Goal: Task Accomplishment & Management: Use online tool/utility

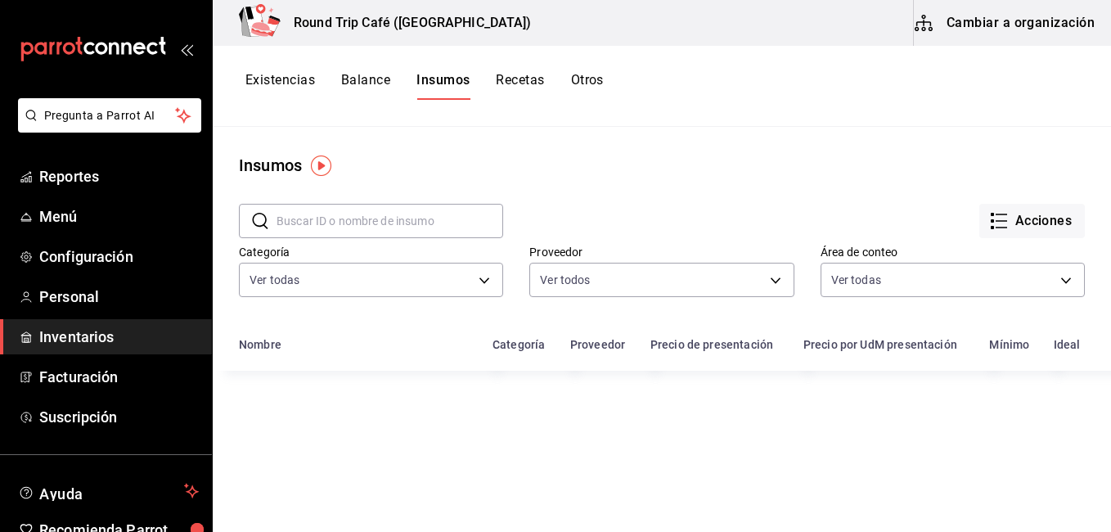
click at [1008, 25] on button "Cambiar a organización" at bounding box center [1006, 23] width 184 height 46
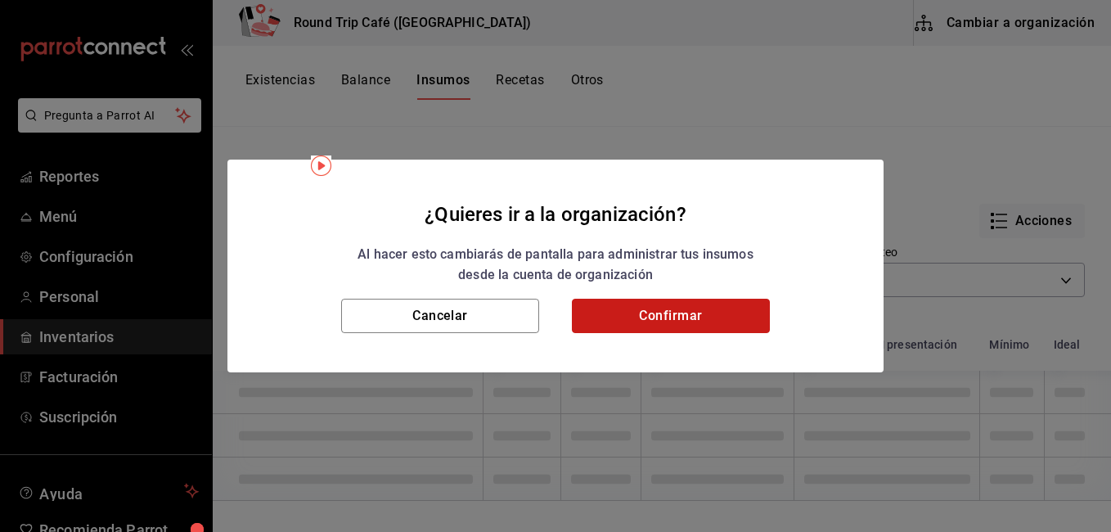
click at [634, 308] on button "Confirmar" at bounding box center [671, 316] width 198 height 34
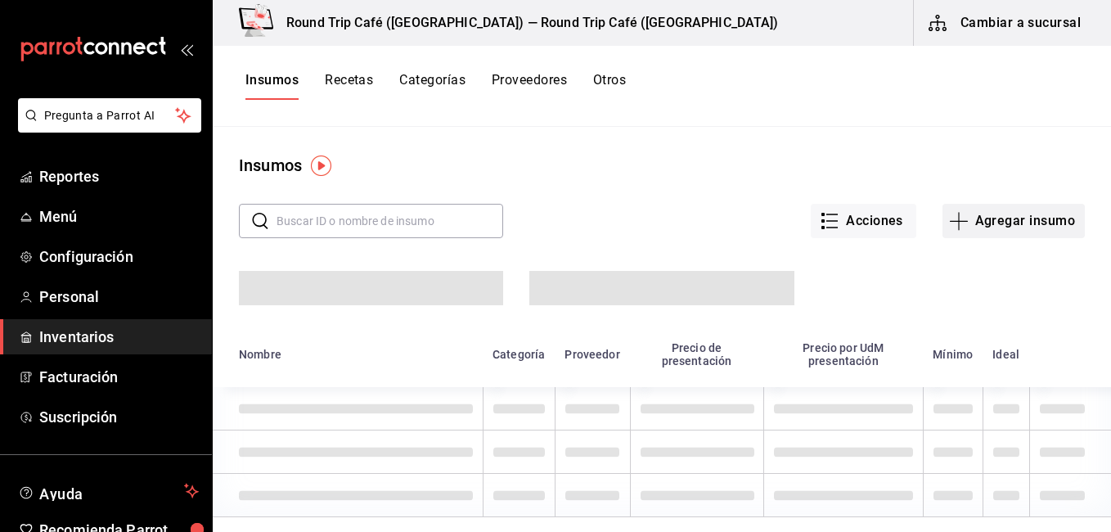
click at [994, 226] on button "Agregar insumo" at bounding box center [1014, 221] width 142 height 34
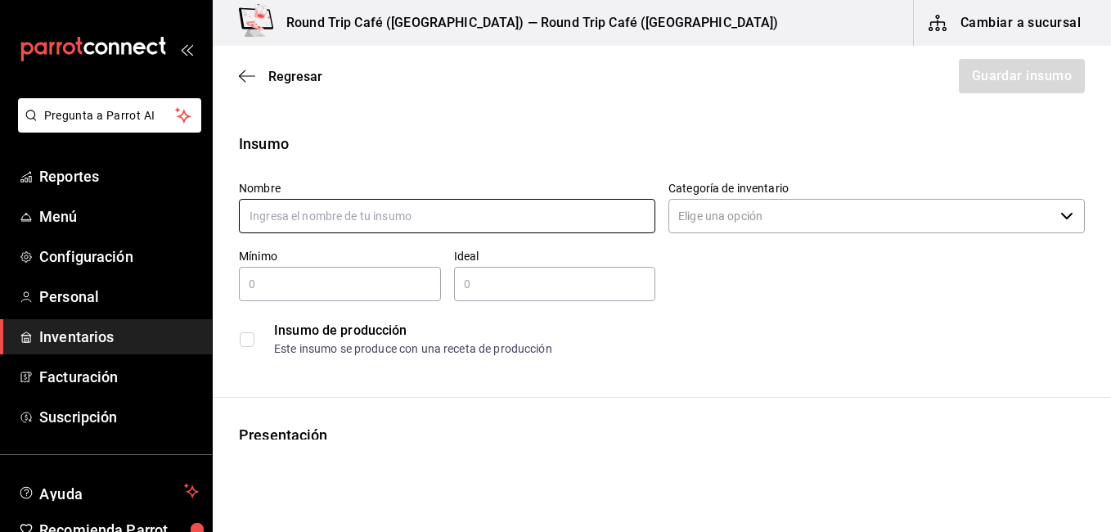
click at [381, 214] on input "text" at bounding box center [447, 216] width 417 height 34
type input "MIX JUGO VERDE"
click at [1061, 212] on icon "button" at bounding box center [1067, 216] width 13 height 13
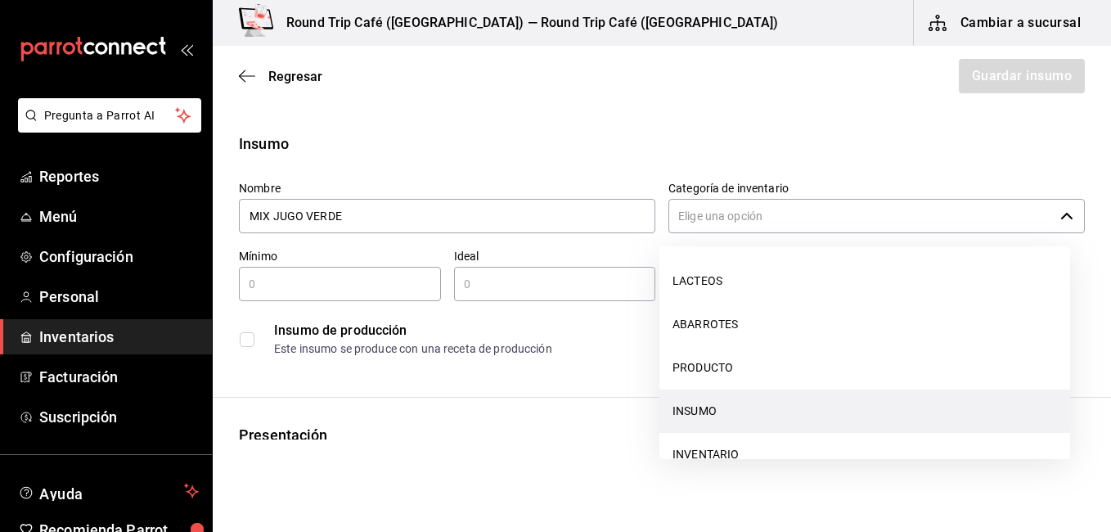
click at [820, 409] on li "INSUMO" at bounding box center [865, 411] width 411 height 43
type input "INSUMO"
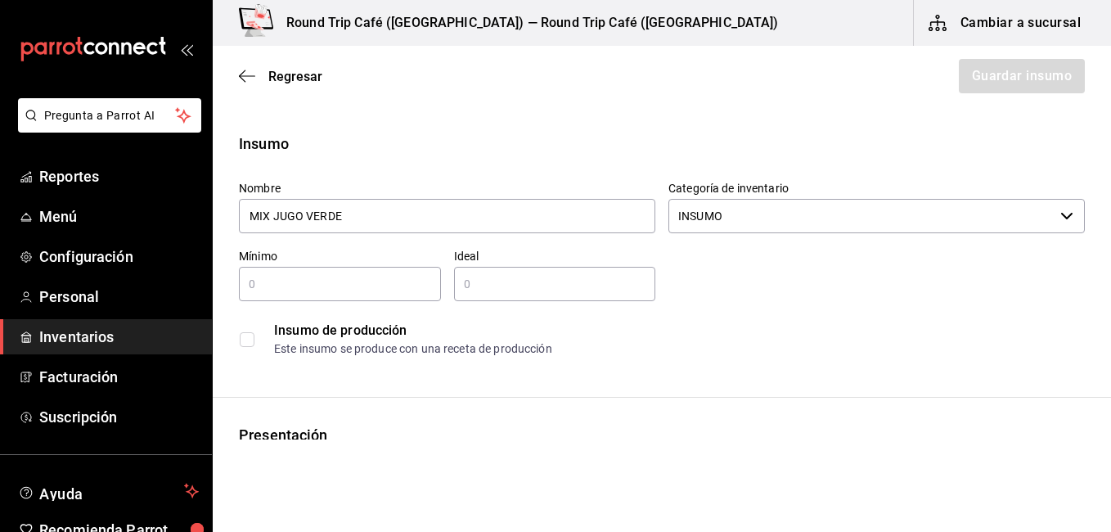
type input "MIX JUGO VERDE"
click at [575, 280] on input "text" at bounding box center [555, 284] width 202 height 20
click at [358, 277] on input "text" at bounding box center [340, 284] width 202 height 20
type input "3"
click at [481, 281] on input "text" at bounding box center [555, 284] width 202 height 20
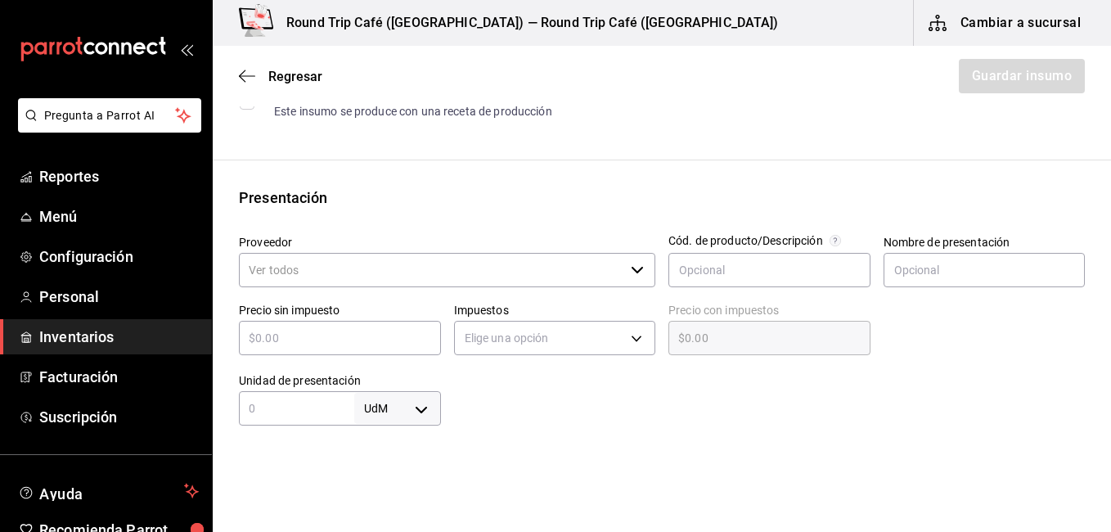
scroll to position [262, 0]
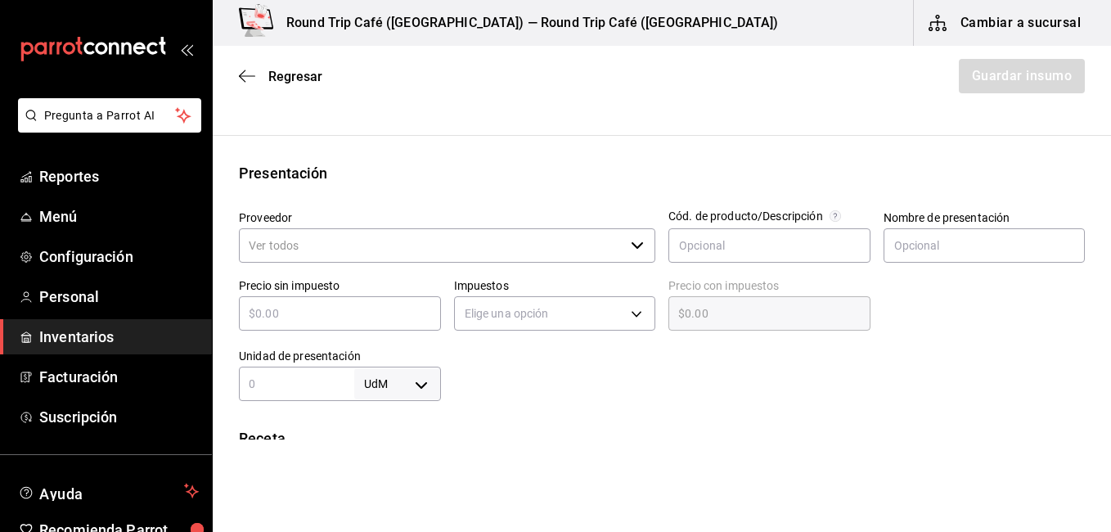
type input "8"
click at [588, 241] on input "Proveedor" at bounding box center [432, 245] width 386 height 34
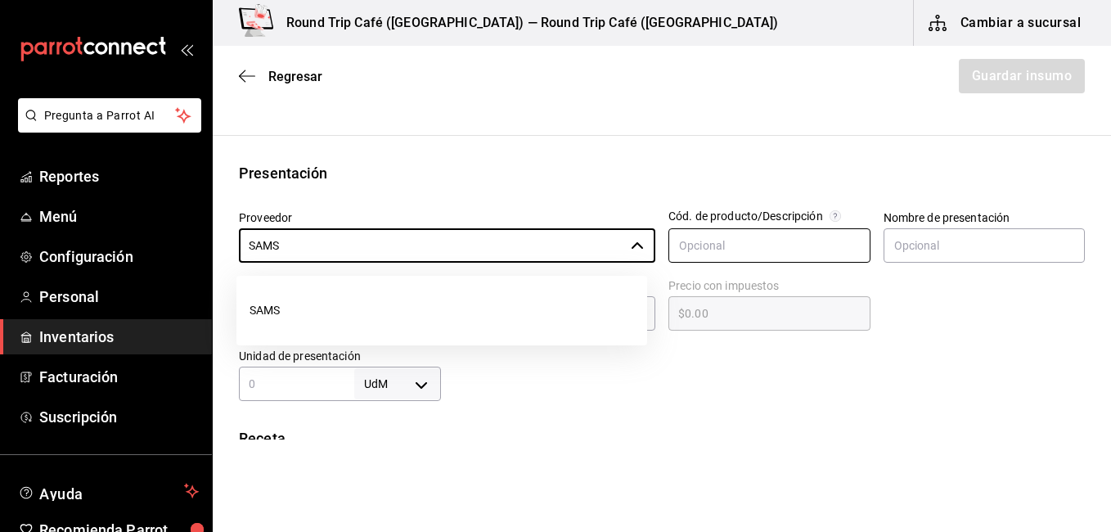
type input "SAMS"
click at [719, 249] on input "text" at bounding box center [770, 245] width 202 height 34
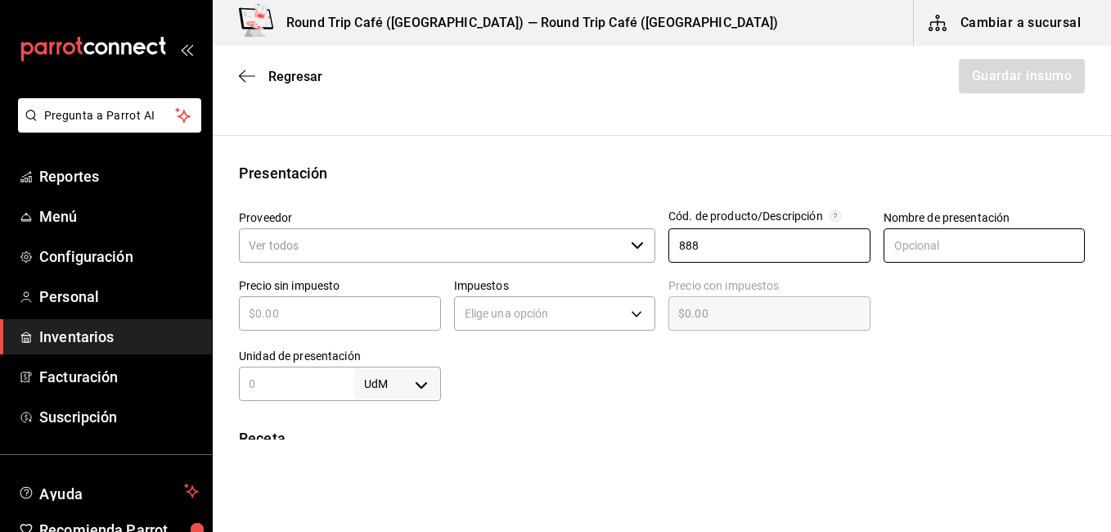
type input "888"
click at [918, 243] on input "text" at bounding box center [985, 245] width 202 height 34
type input "JUGO"
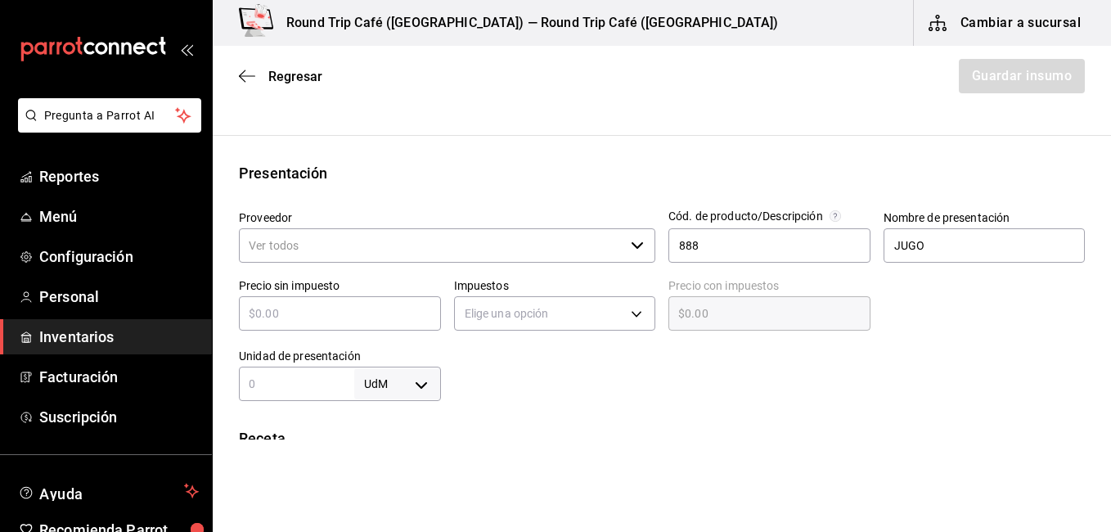
click at [326, 309] on input "text" at bounding box center [340, 314] width 202 height 20
type input "$1"
type input "$1.00"
type input "$198"
type input "$198.00"
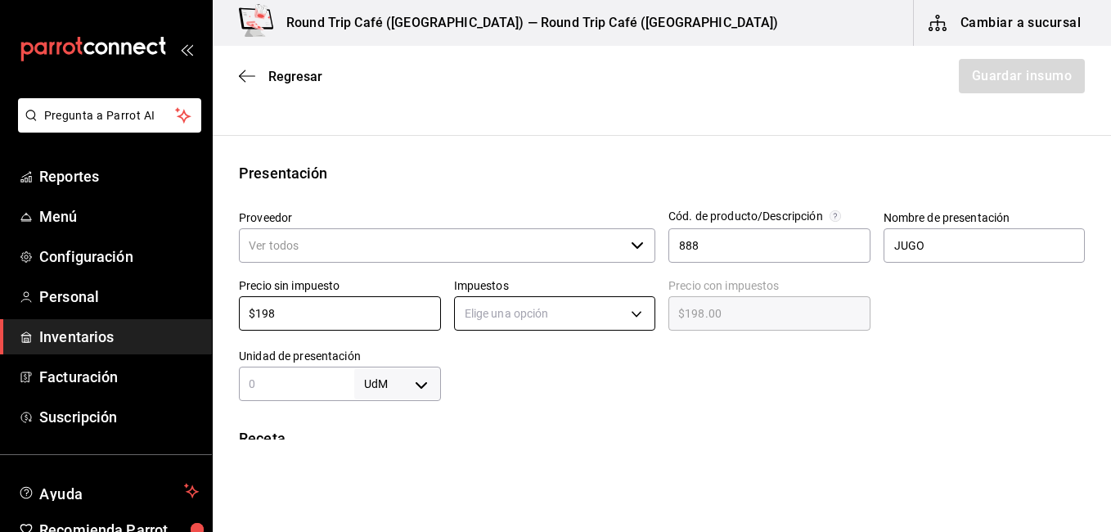
type input "$198"
click at [626, 309] on body "Pregunta a Parrot AI Reportes Menú Configuración Personal Inventarios Facturaci…" at bounding box center [555, 220] width 1111 height 440
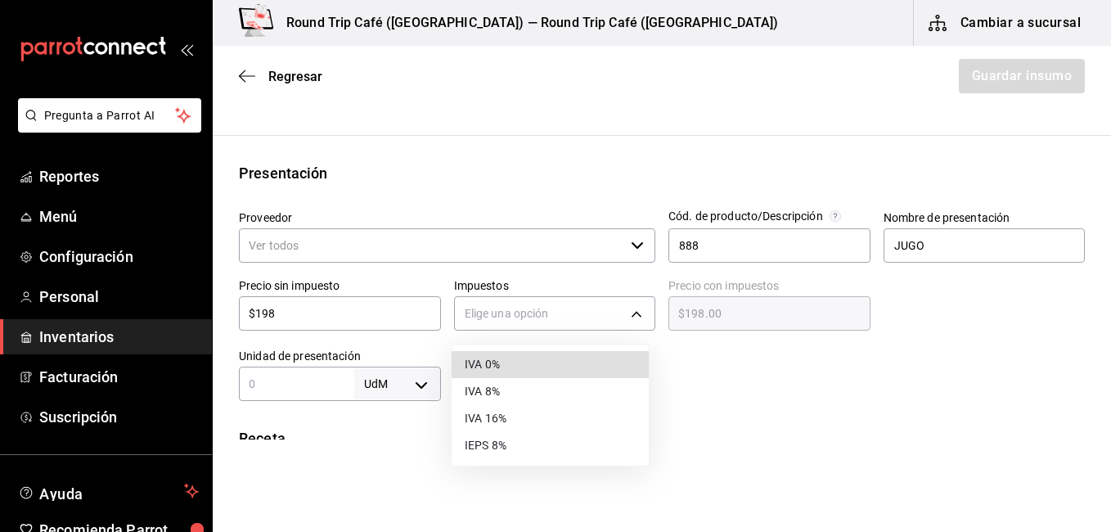
click at [510, 424] on li "IVA 16%" at bounding box center [550, 418] width 197 height 27
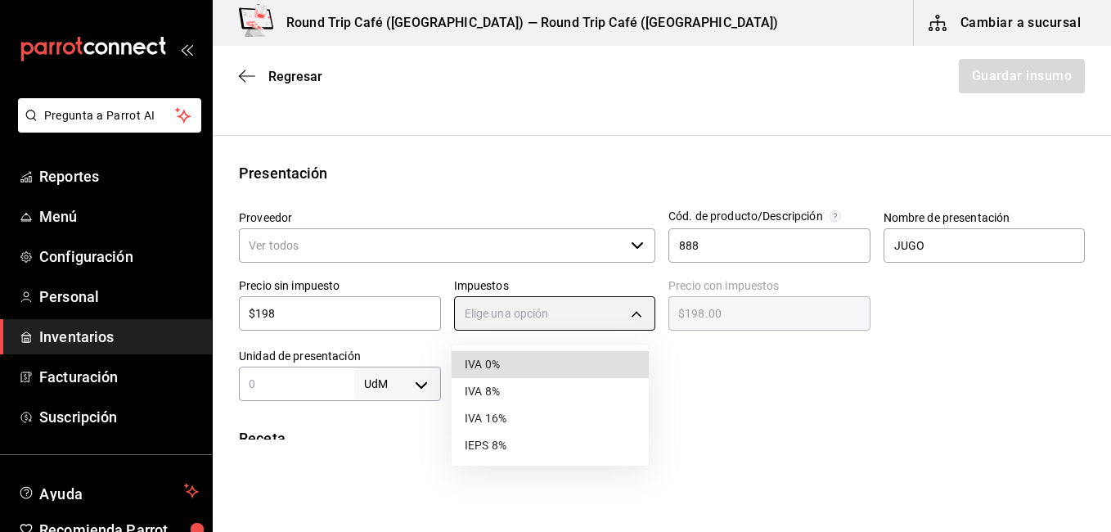
type input "IVA_16"
type input "$229.68"
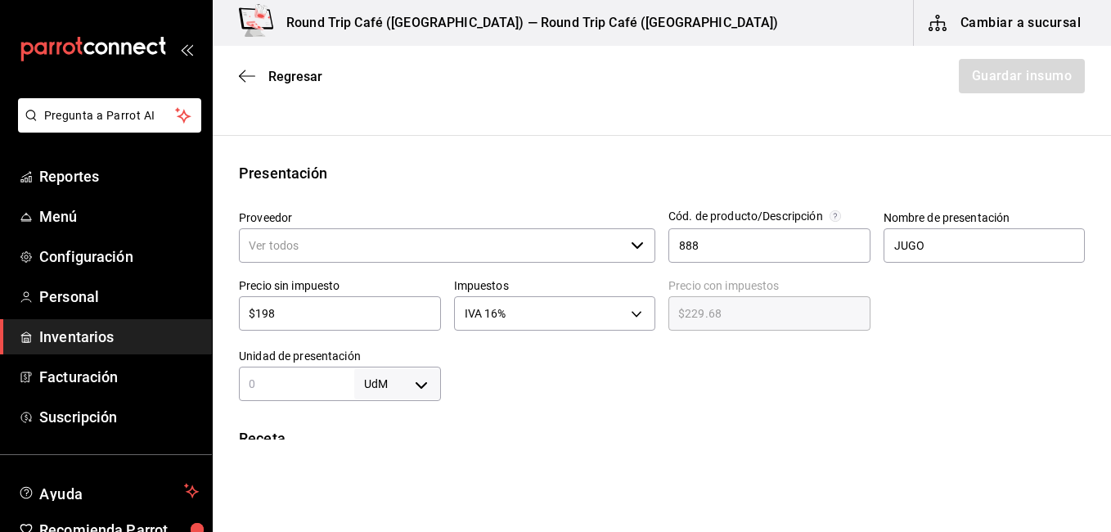
click at [306, 316] on input "$198" at bounding box center [340, 314] width 202 height 20
type input "$19"
type input "$22.04"
type input "$197"
type input "$228.52"
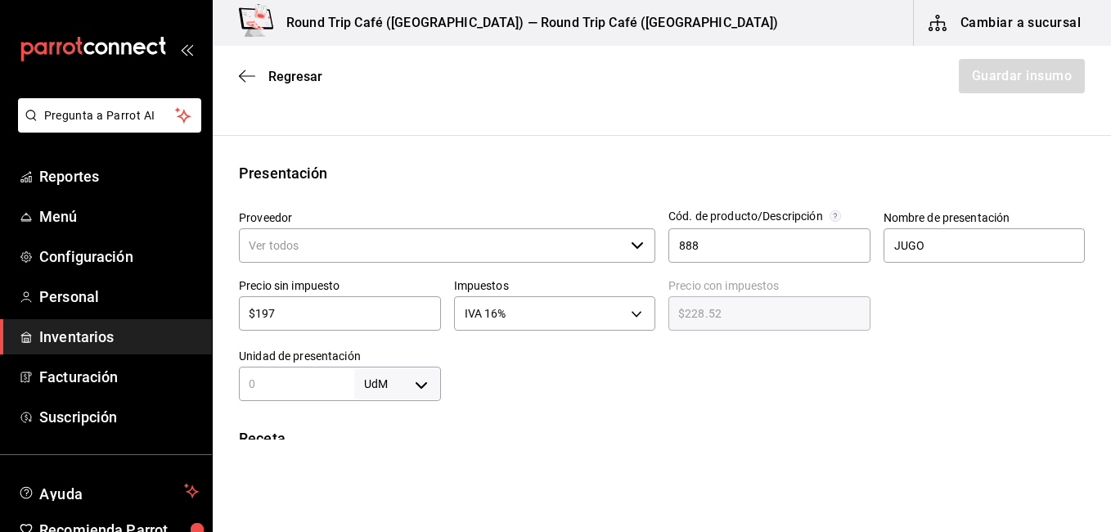
click at [330, 313] on input "$197" at bounding box center [340, 314] width 202 height 20
type input "$19"
type input "$22.04"
type input "$1"
type input "$1.16"
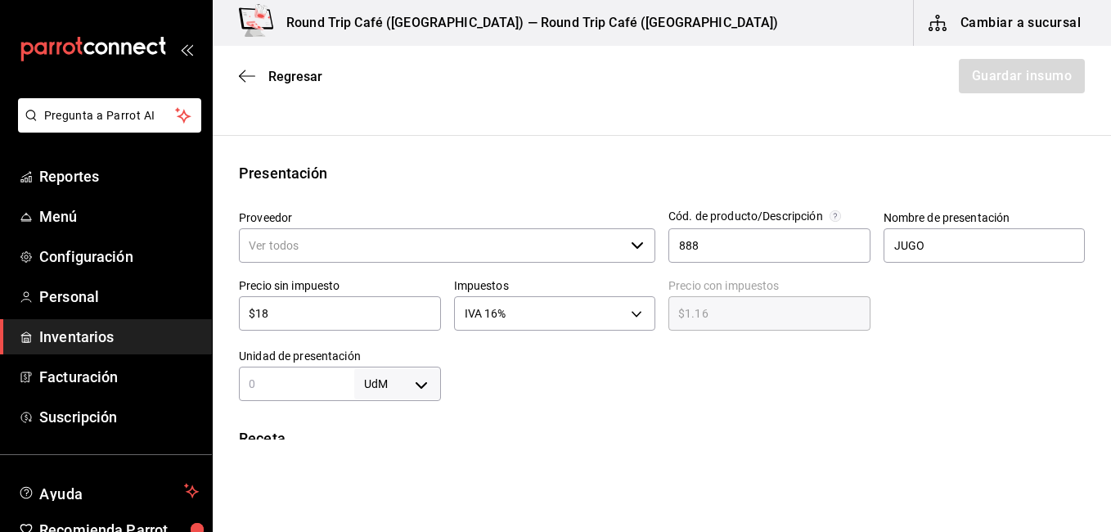
type input "$188"
type input "$218.08"
type input "$18"
type input "$20.88"
type input "$185"
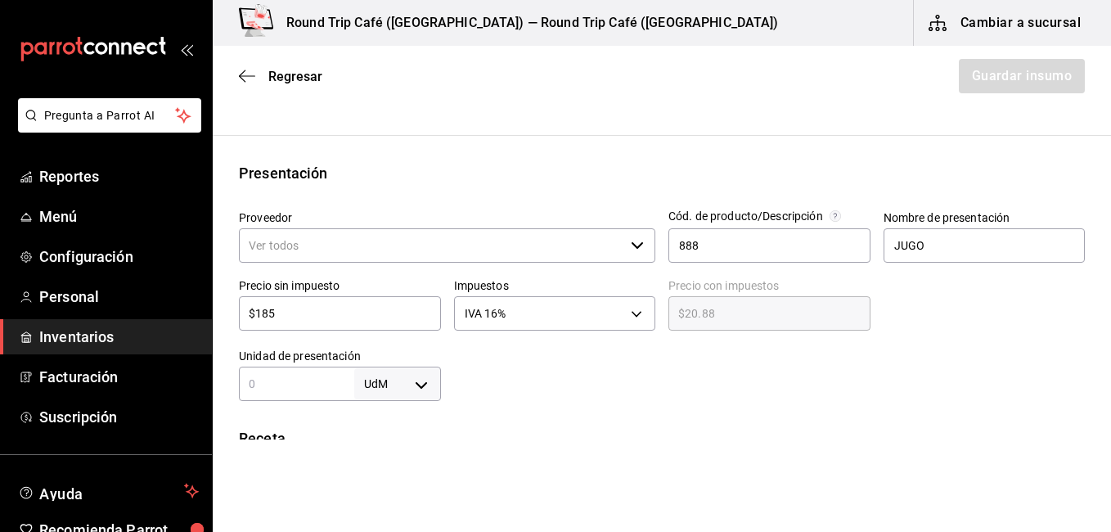
type input "$214.60"
type input "$18"
type input "$20.88"
type input "$183"
type input "$212.28"
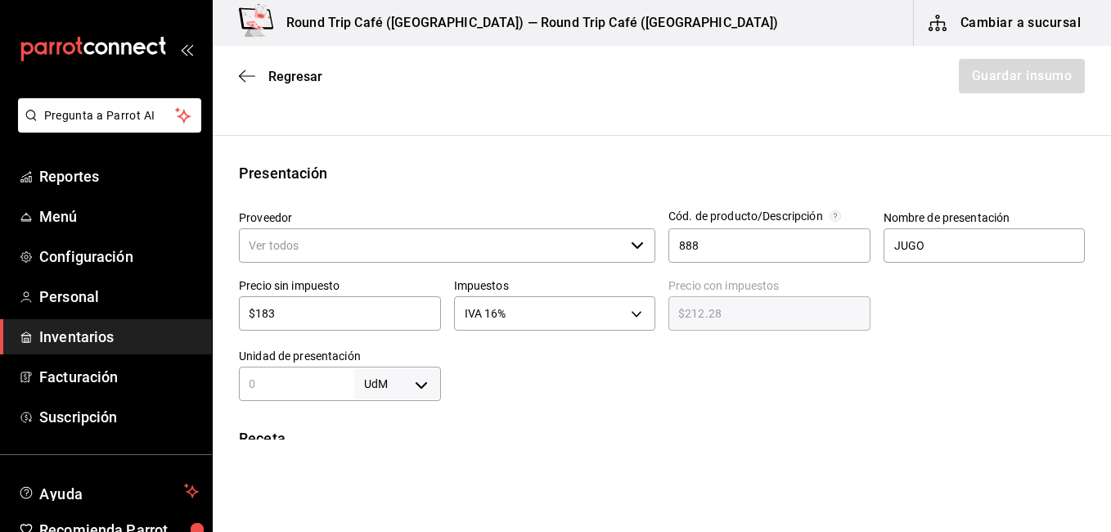
type input "$18"
type input "$20.88"
type input "$184"
type input "$213.44"
type input "$18"
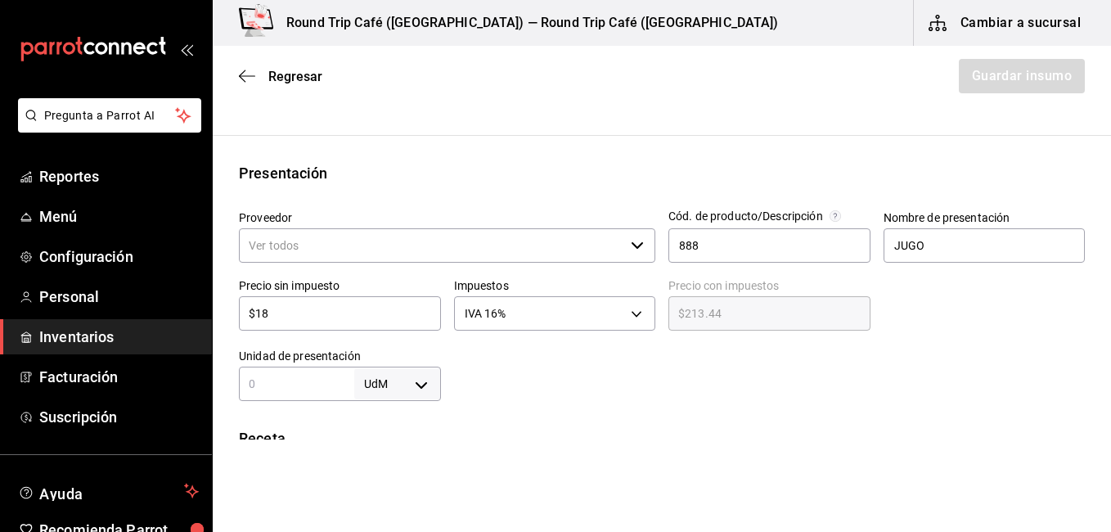
type input "$20.88"
type input "$184"
type input "$213.44"
type input "$184.5"
type input "$214.02"
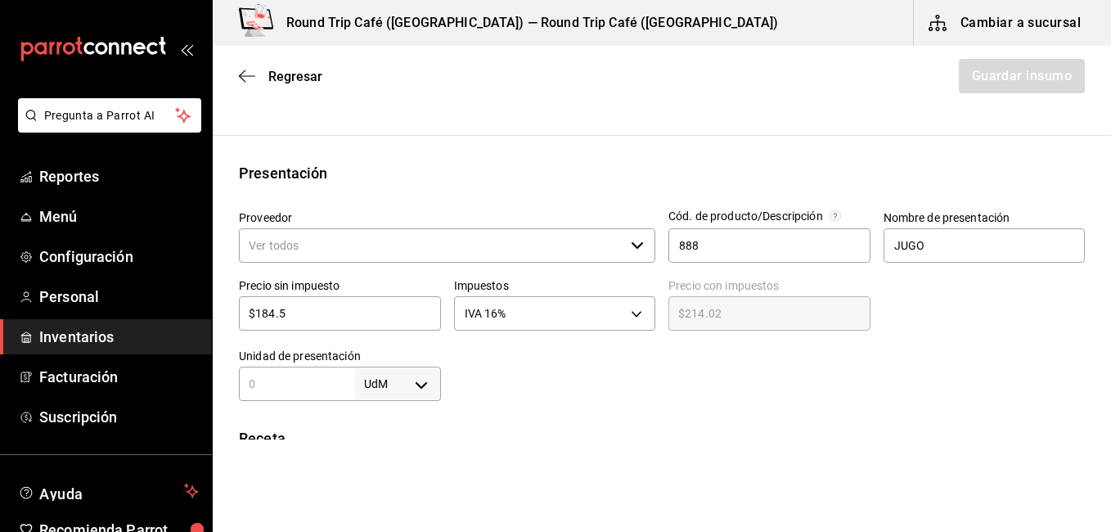
type input "$184."
type input "$213.44"
type input "$184.7"
type input "$214.25"
type input "$184."
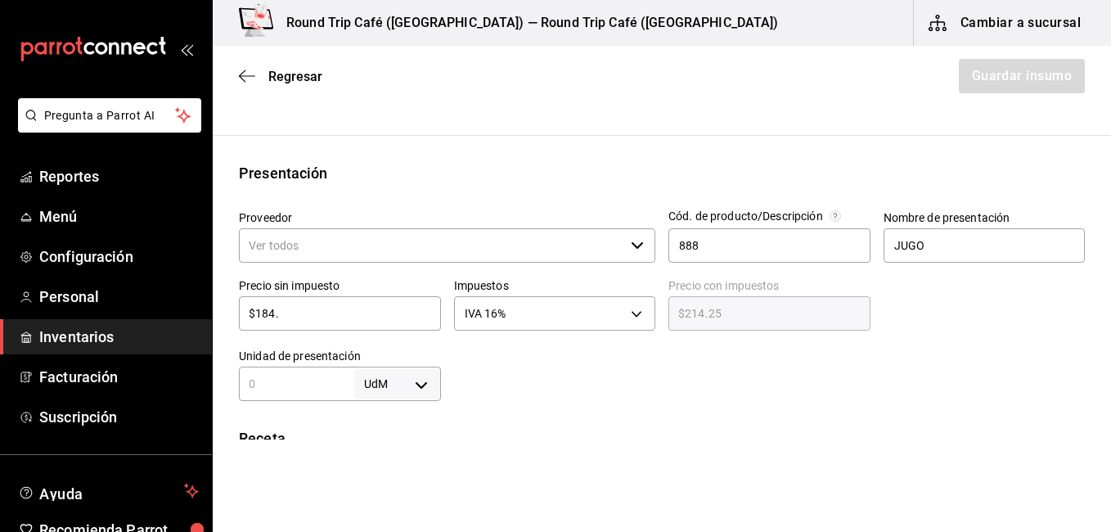
type input "$213.44"
type input "$184.8"
type input "$214.37"
type input "$184."
type input "$213.44"
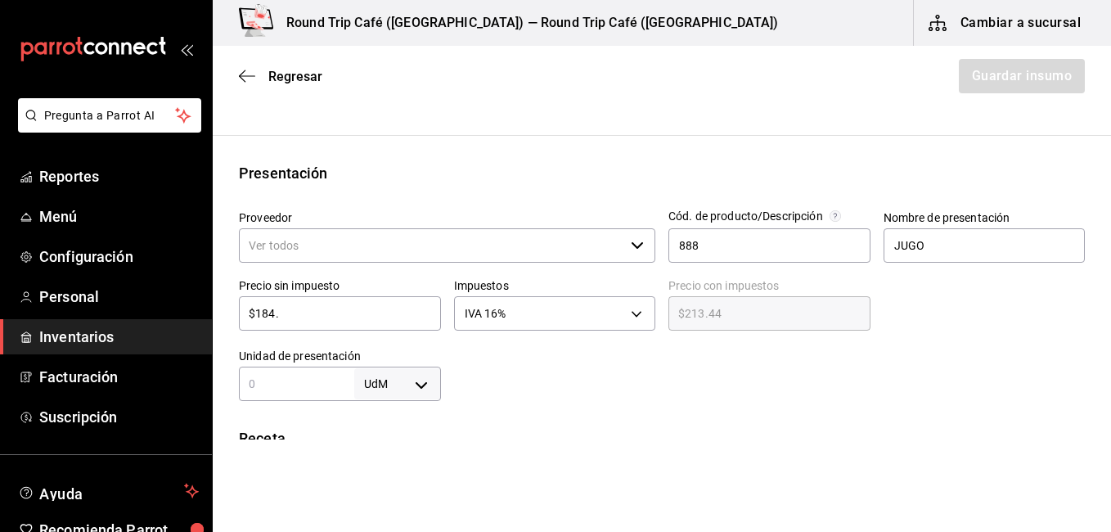
type input "$184.9"
type input "$214.48"
type input "$184."
type input "$213.44"
type input "$184.7"
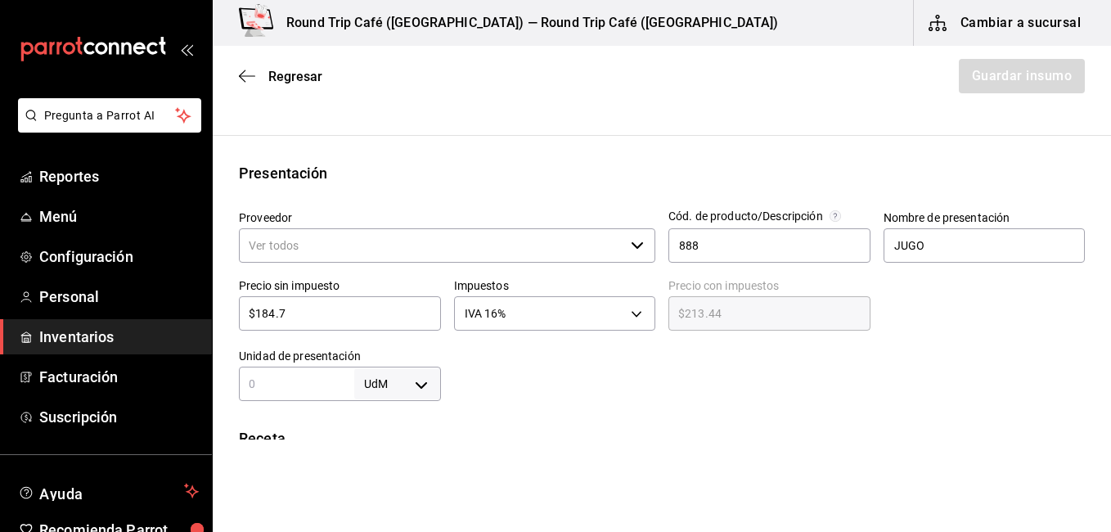
type input "$214.25"
type input "$184."
type input "$213.44"
type input "$184.5"
type input "$214.02"
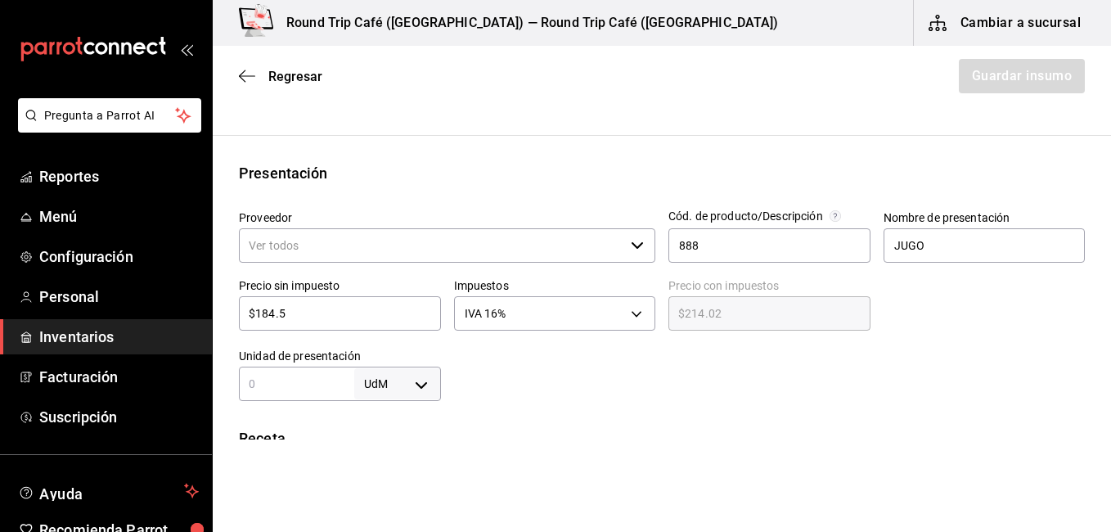
type input "$184."
type input "$213.44"
type input "$184.6"
type input "$214.14"
type input "$184."
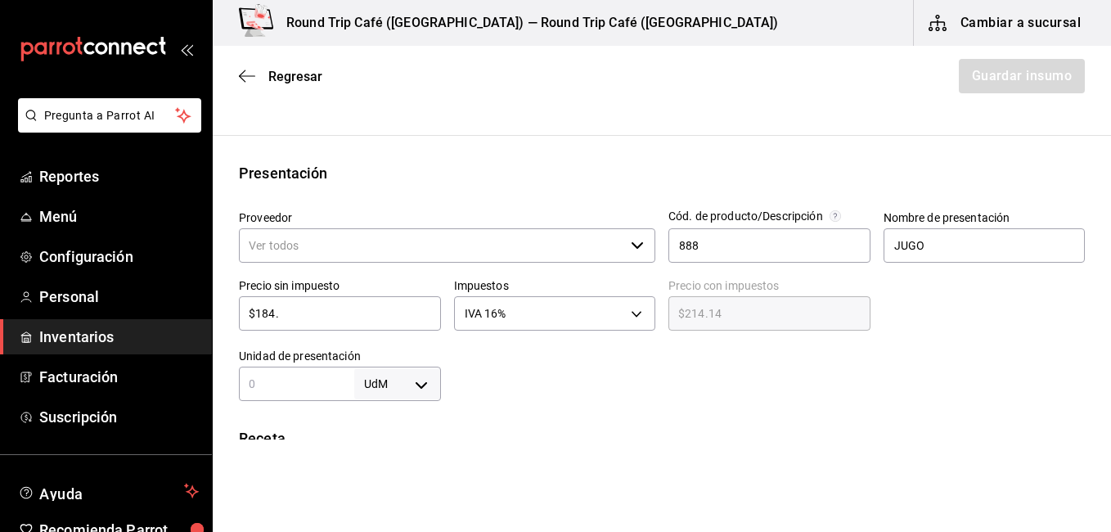
type input "$213.44"
type input "$184.5"
type input "$214.02"
type input "$184."
type input "$213.44"
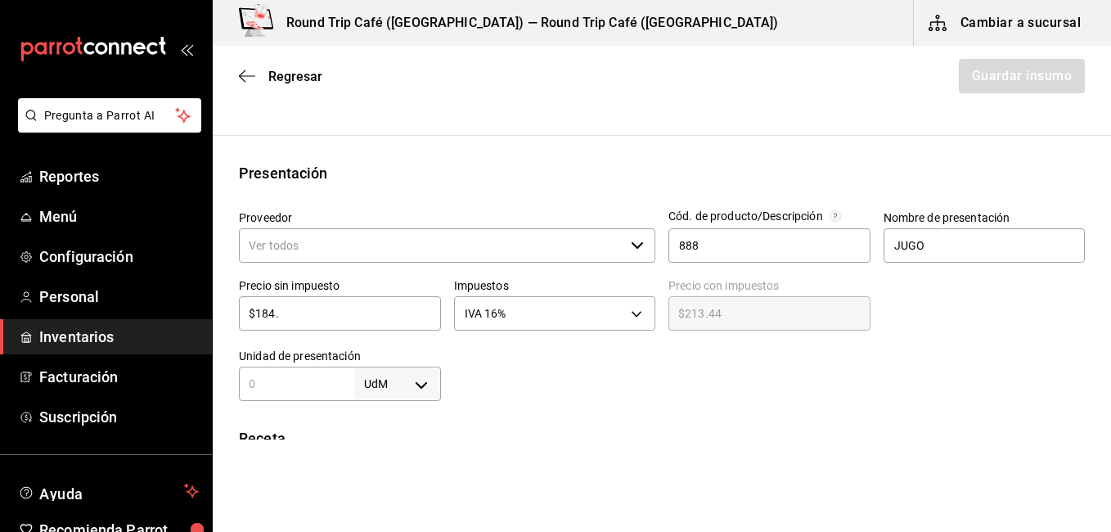
type input "$184.4"
type input "$213.90"
type input "$184."
type input "$213.44"
type input "$184.3"
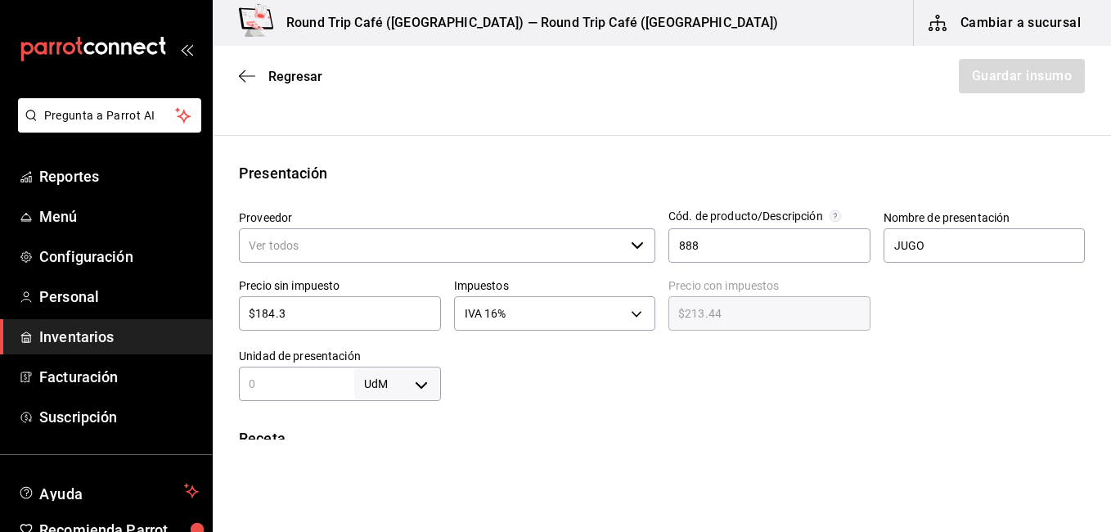
type input "$213.79"
type input "$184.3"
click at [324, 386] on input "text" at bounding box center [296, 384] width 115 height 20
type input "8"
click at [422, 382] on body "Pregunta a Parrot AI Reportes Menú Configuración Personal Inventarios Facturaci…" at bounding box center [555, 220] width 1111 height 440
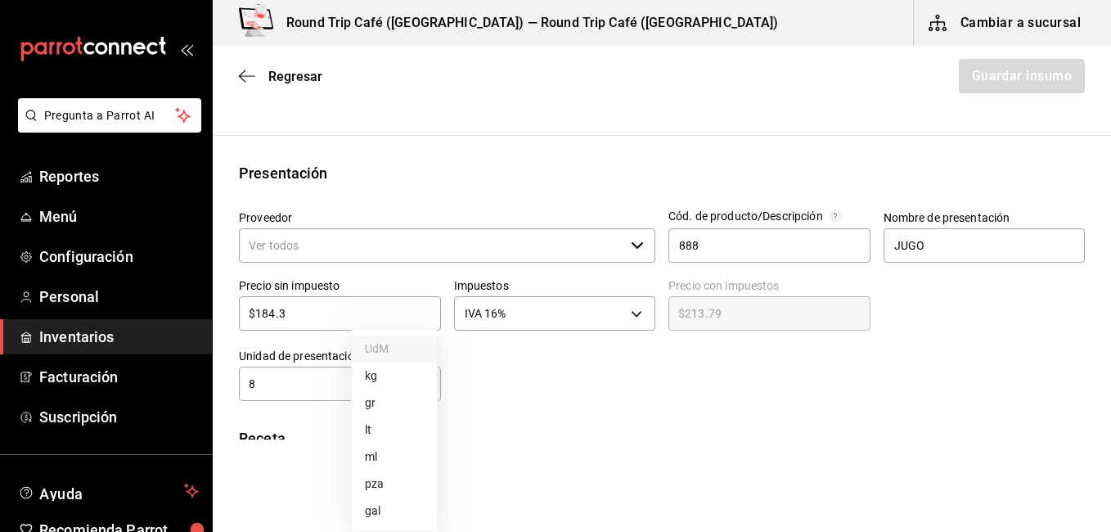
click at [378, 485] on li "pza" at bounding box center [394, 484] width 85 height 27
type input "UNIT"
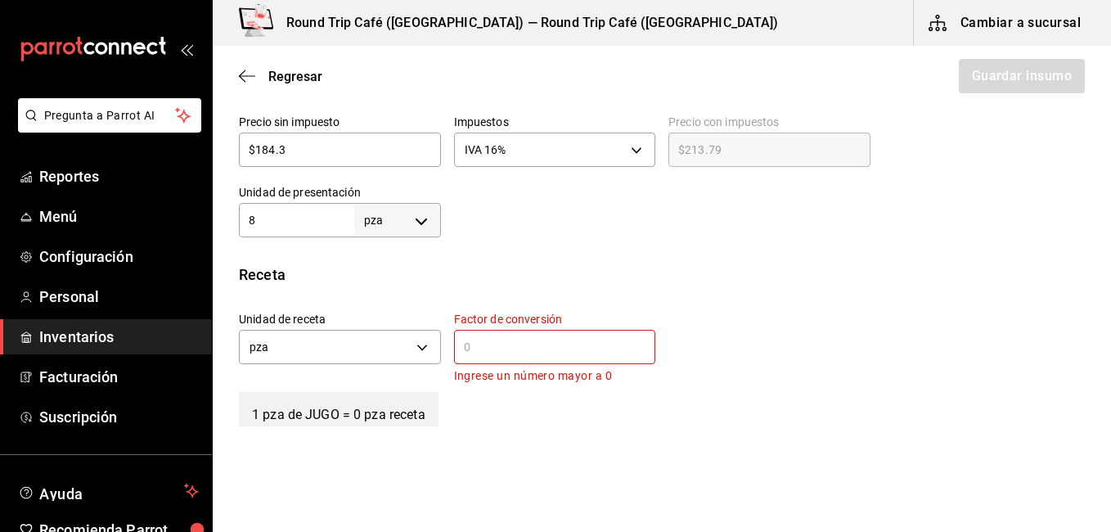
scroll to position [491, 0]
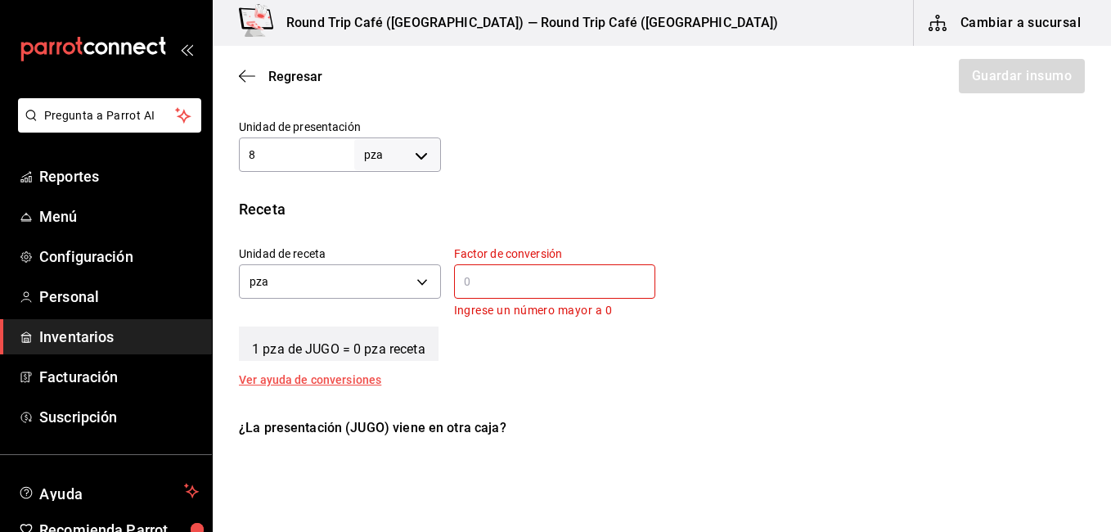
click at [530, 273] on input "text" at bounding box center [555, 282] width 202 height 20
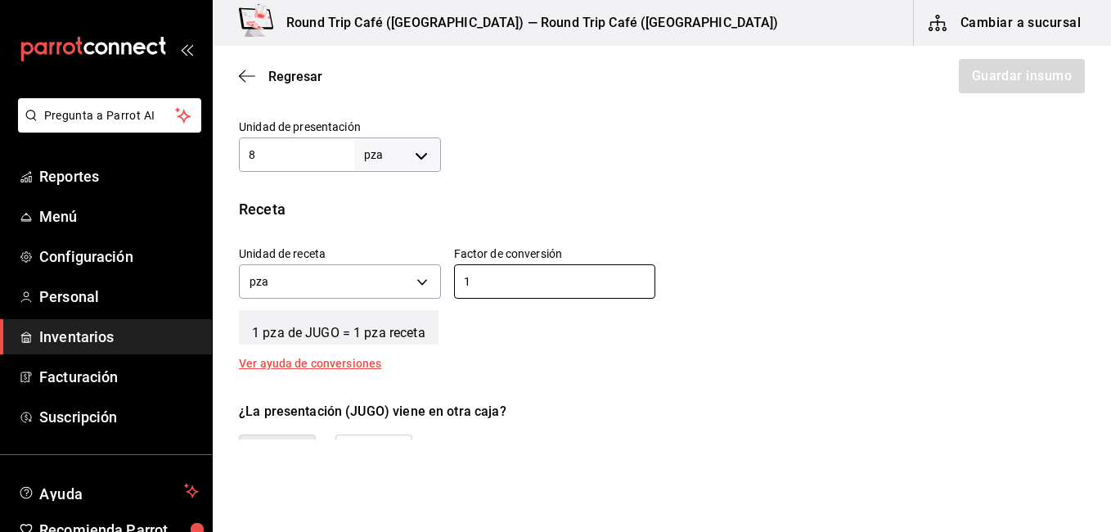
type input "1"
drag, startPoint x: 1023, startPoint y: 407, endPoint x: 1108, endPoint y: 417, distance: 85.8
click at [1069, 421] on div "¿La presentación (JUGO) viene en otra caja?" at bounding box center [662, 412] width 846 height 20
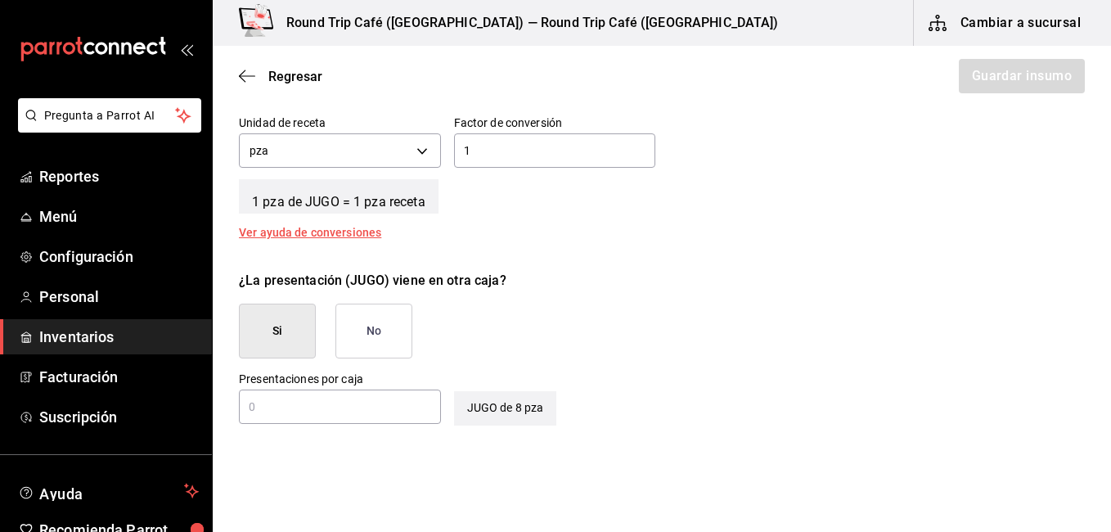
click at [398, 335] on button "No" at bounding box center [374, 331] width 77 height 55
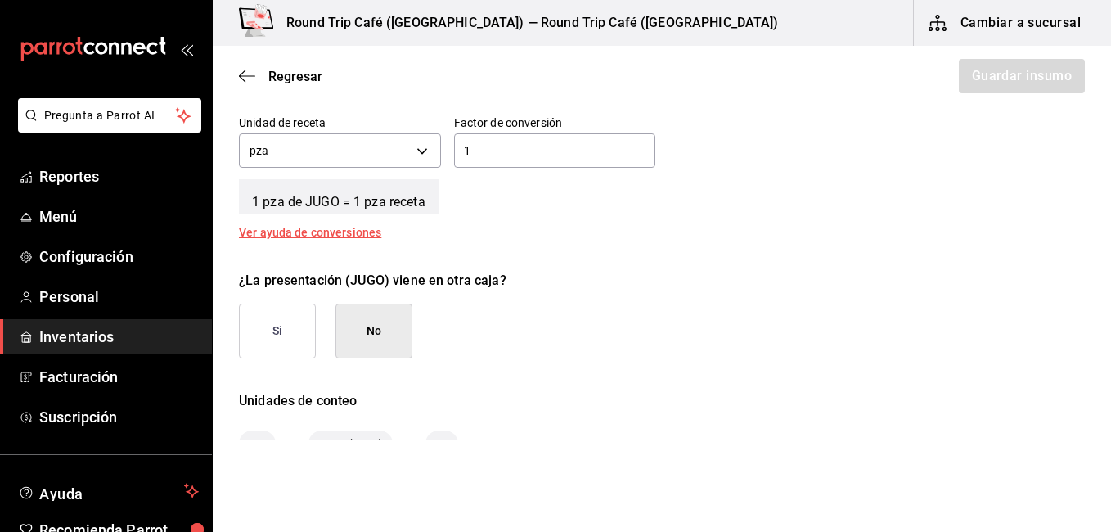
click at [575, 134] on div "1 ​" at bounding box center [555, 150] width 202 height 34
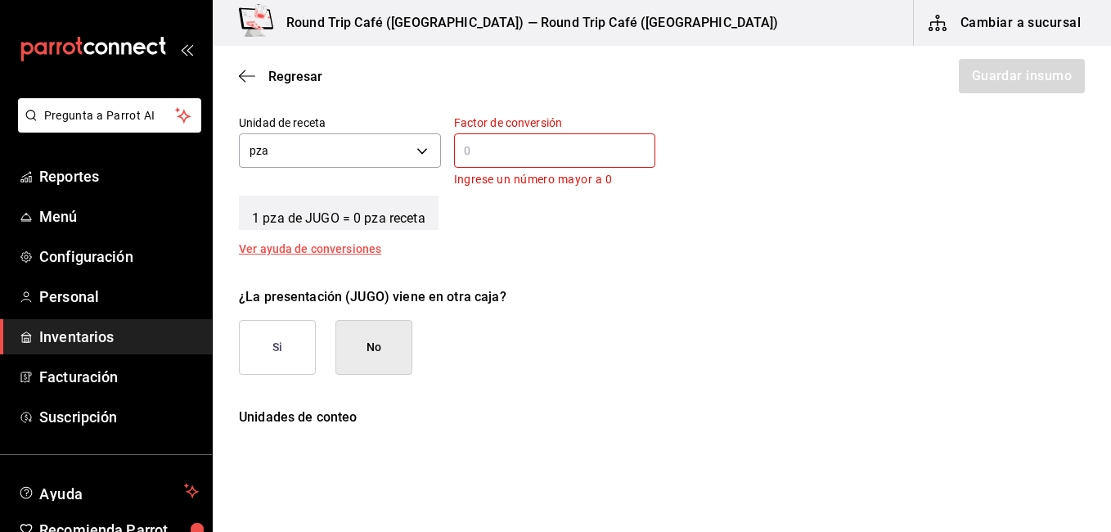
type input "1"
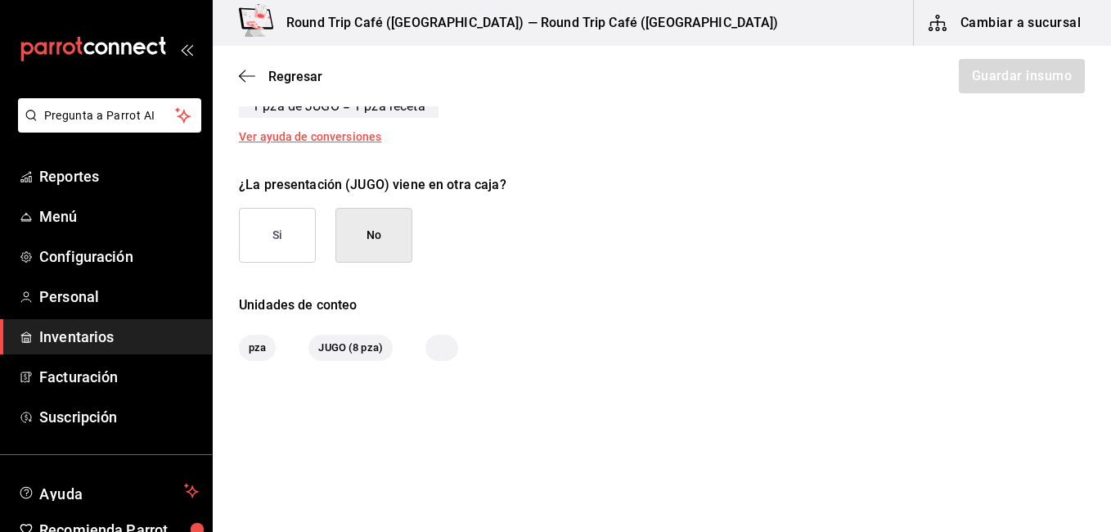
scroll to position [374, 0]
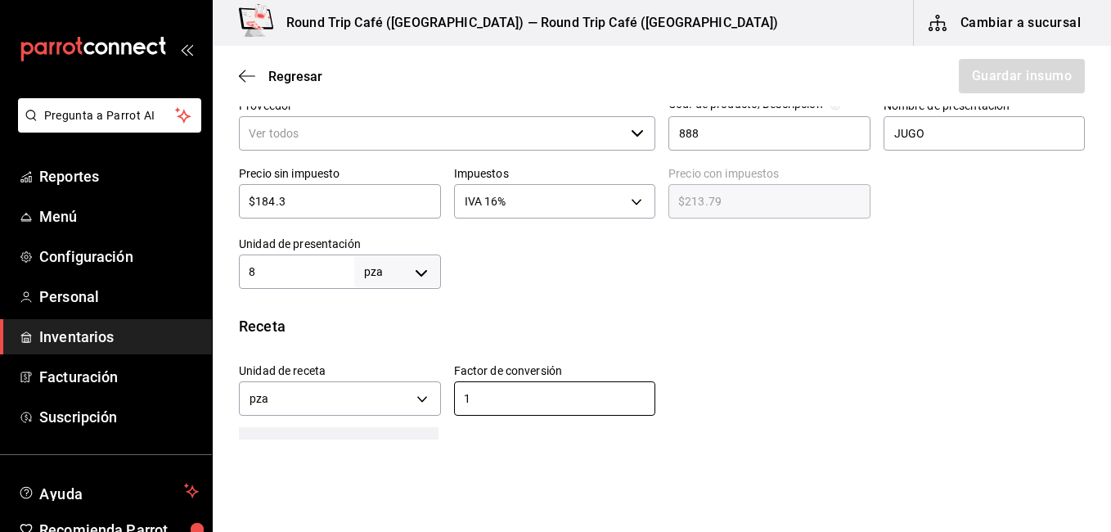
click at [533, 136] on input "Proveedor" at bounding box center [432, 133] width 386 height 34
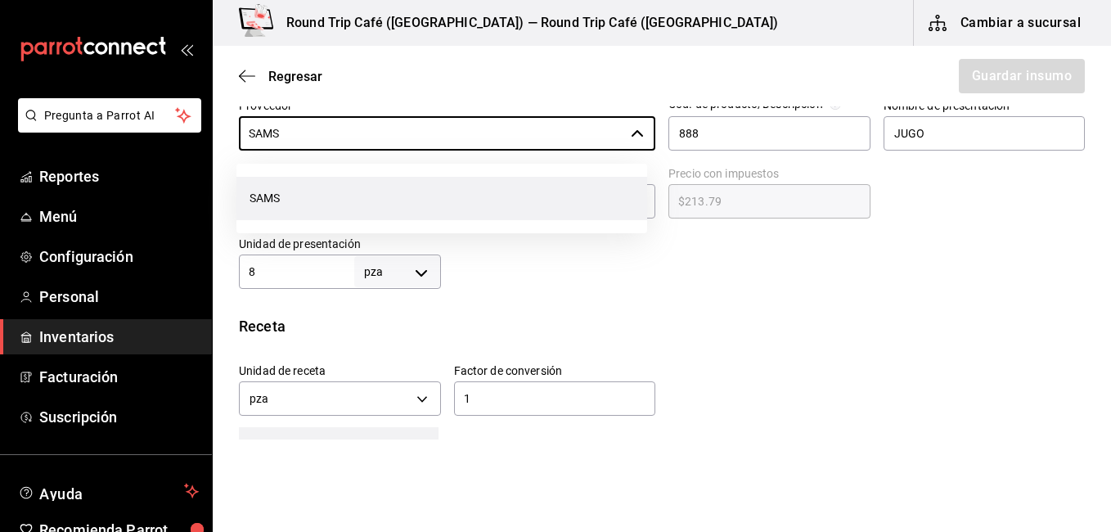
click at [358, 193] on li "SAMS" at bounding box center [442, 198] width 411 height 43
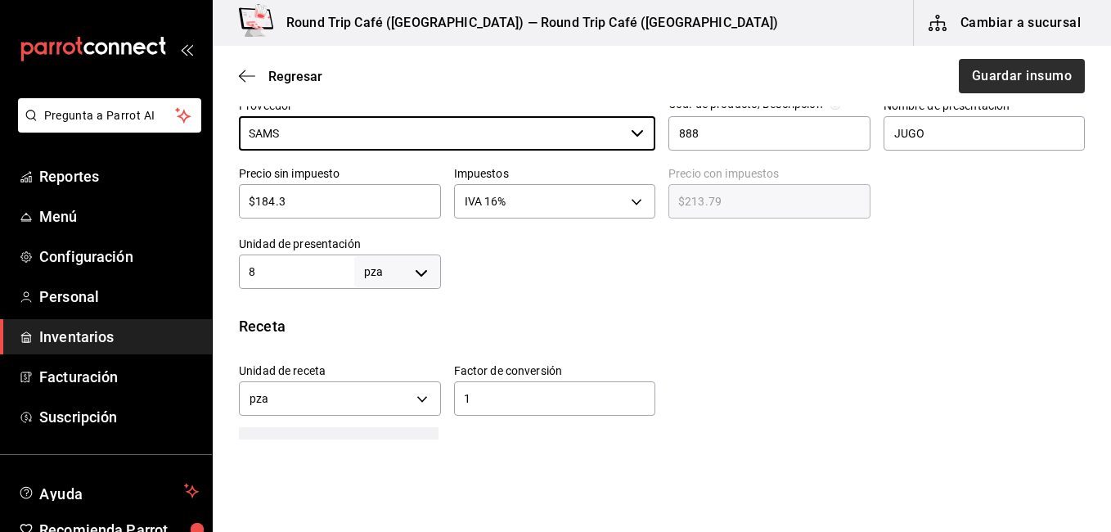
type input "SAMS"
click at [991, 85] on button "Guardar insumo" at bounding box center [1022, 76] width 128 height 34
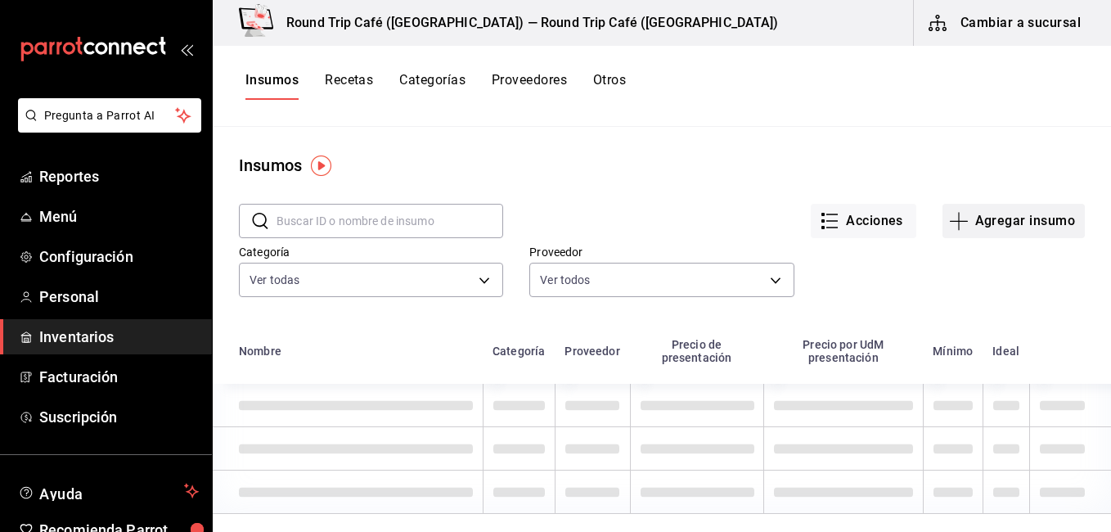
click at [995, 220] on button "Agregar insumo" at bounding box center [1014, 221] width 142 height 34
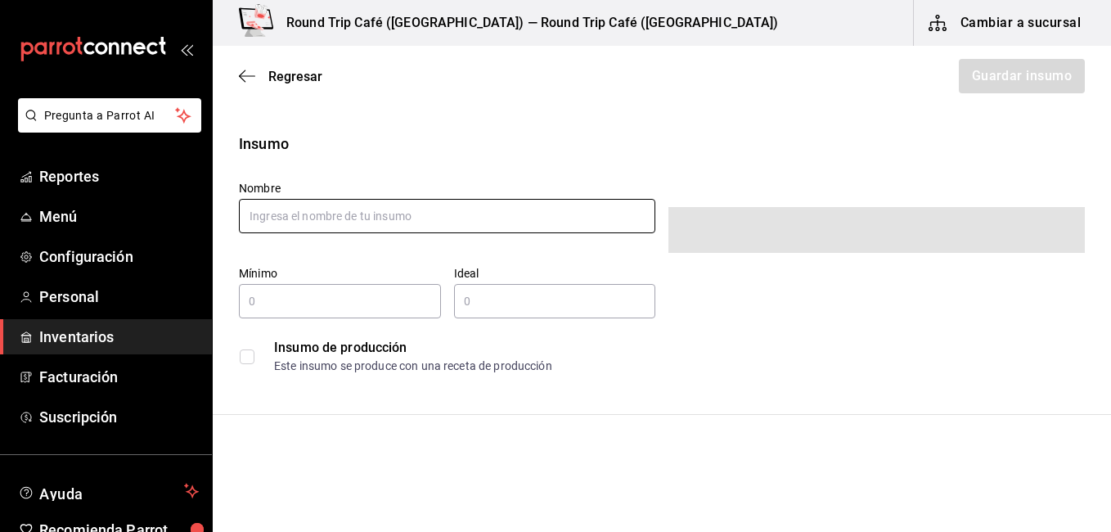
click at [485, 216] on input "text" at bounding box center [447, 216] width 417 height 34
click at [435, 219] on input "text" at bounding box center [447, 216] width 417 height 34
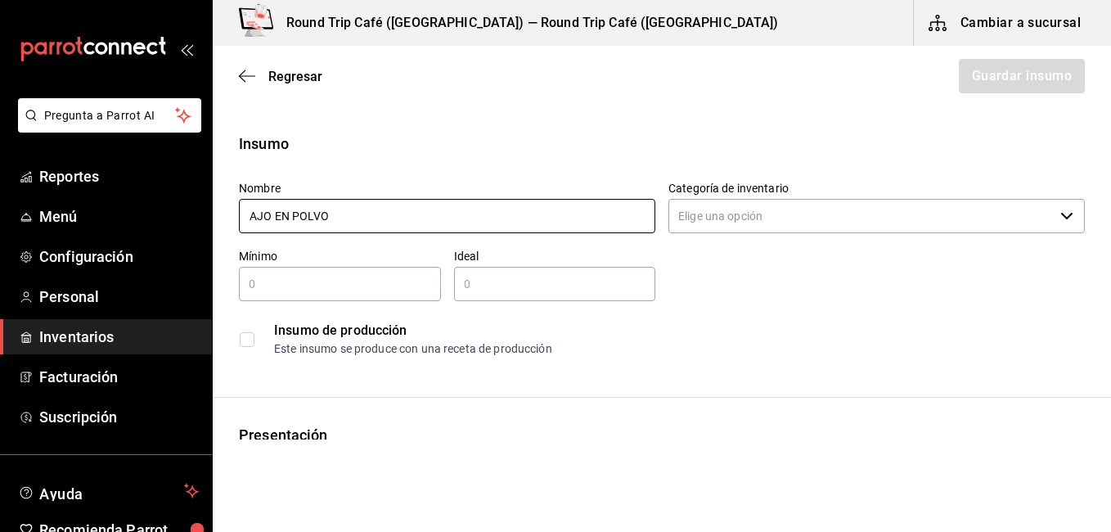
type input "AJO EN POLVO"
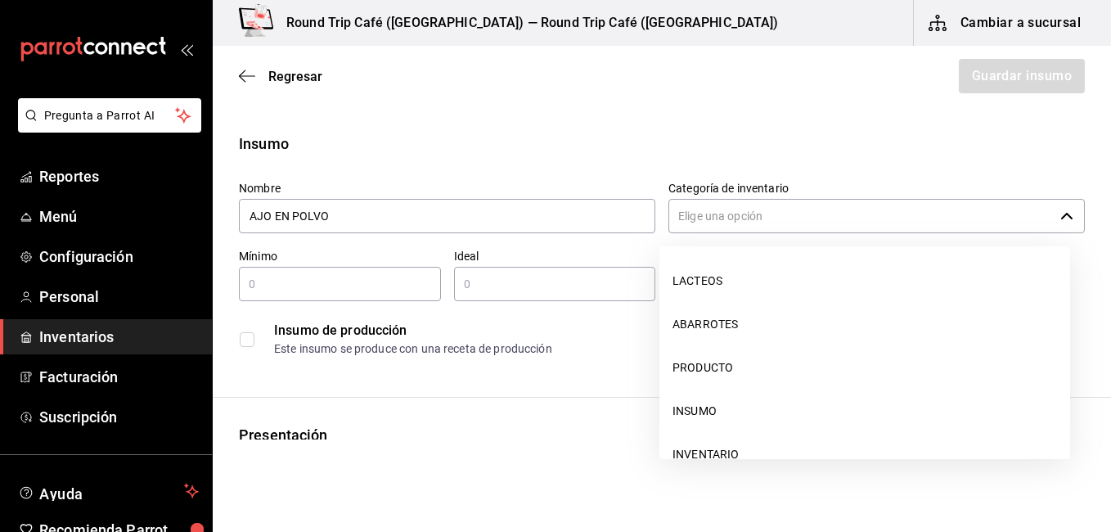
click at [749, 218] on input "Categoría de inventario" at bounding box center [862, 216] width 386 height 34
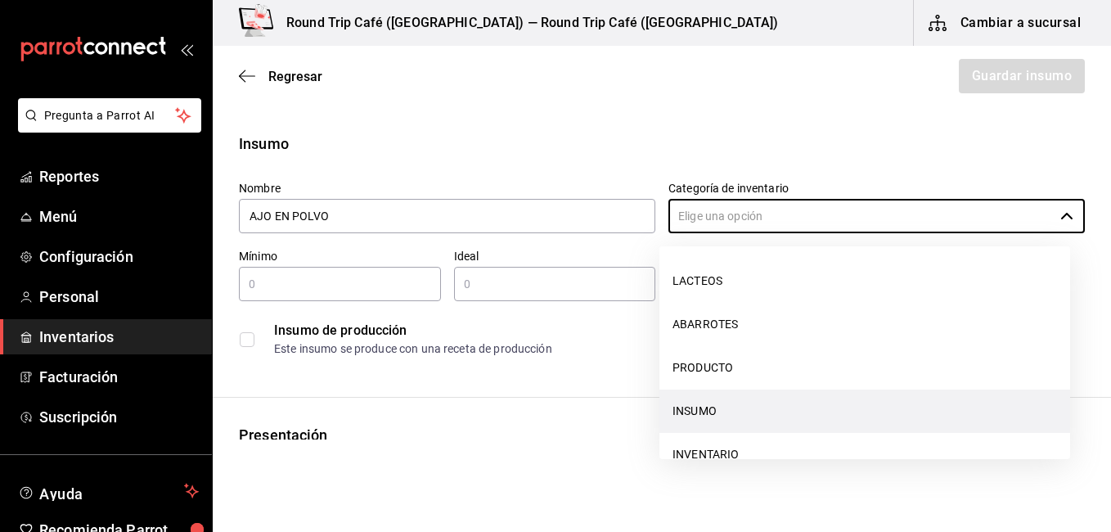
click at [710, 408] on li "INSUMO" at bounding box center [865, 411] width 411 height 43
type input "INSUMO"
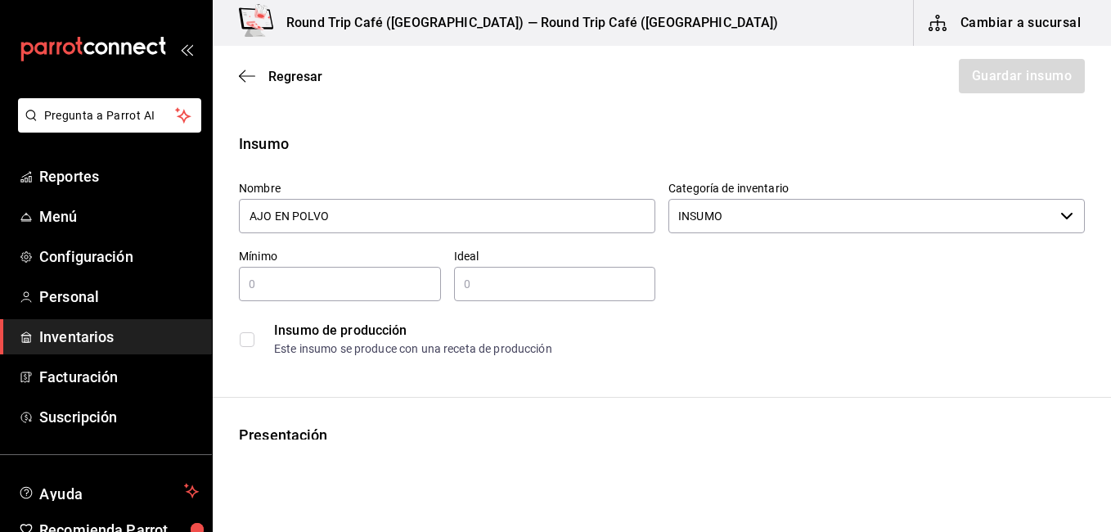
click at [367, 295] on div "​" at bounding box center [340, 284] width 202 height 34
type input "100"
click at [467, 291] on input "text" at bounding box center [555, 284] width 202 height 20
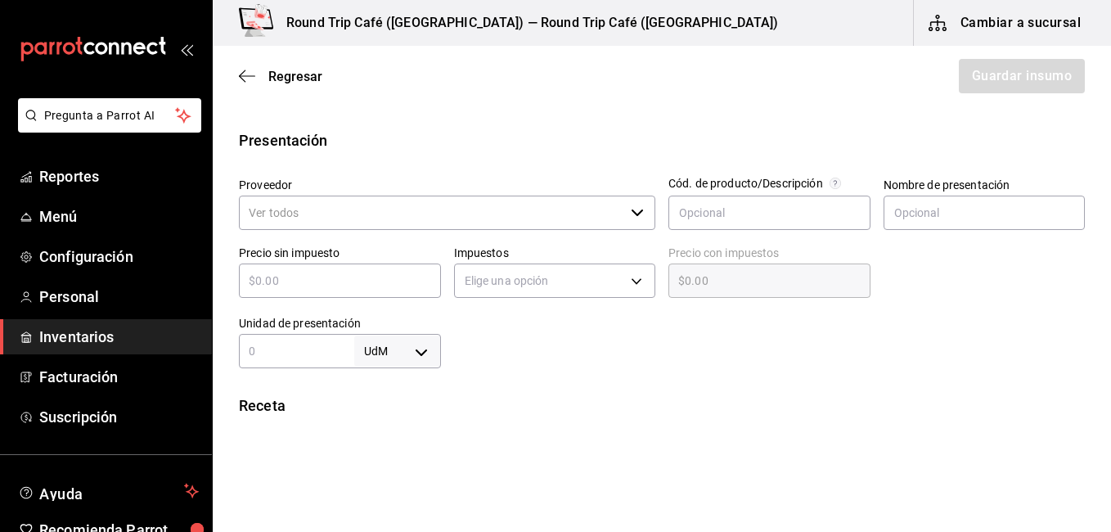
type input "530"
click at [534, 216] on input "Proveedor" at bounding box center [432, 213] width 386 height 34
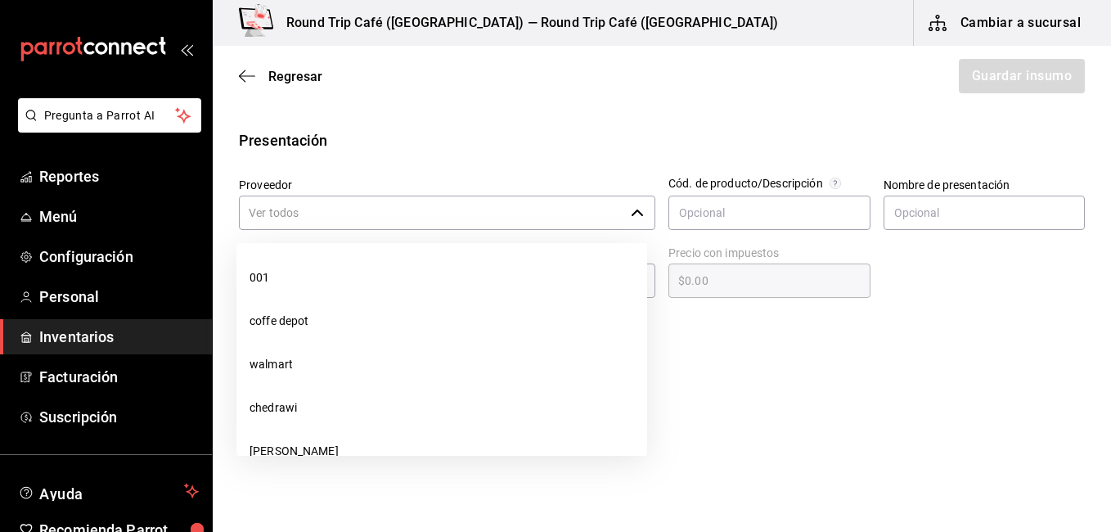
click at [534, 216] on input "Proveedor" at bounding box center [432, 213] width 386 height 34
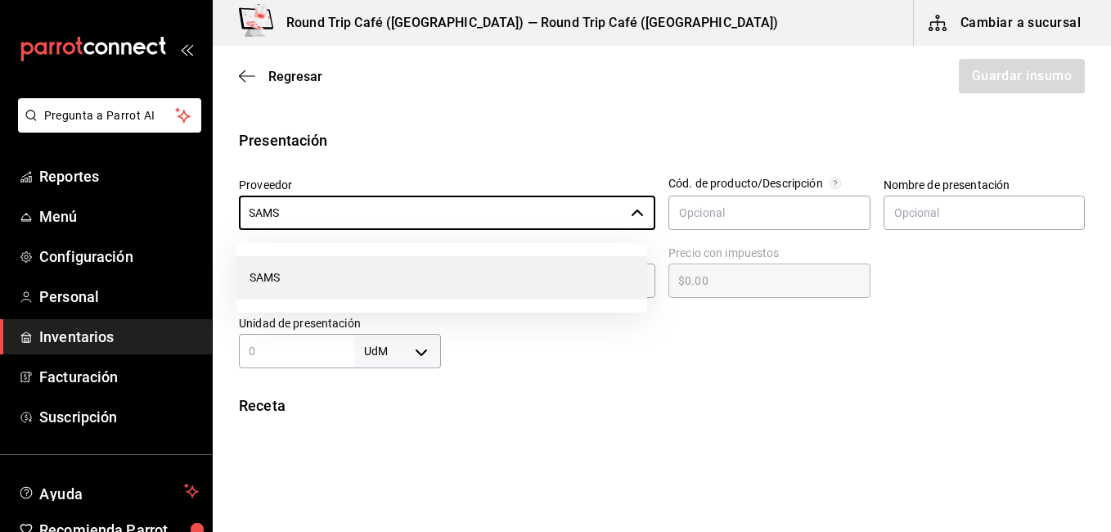
click at [381, 295] on li "SAMS" at bounding box center [442, 277] width 411 height 43
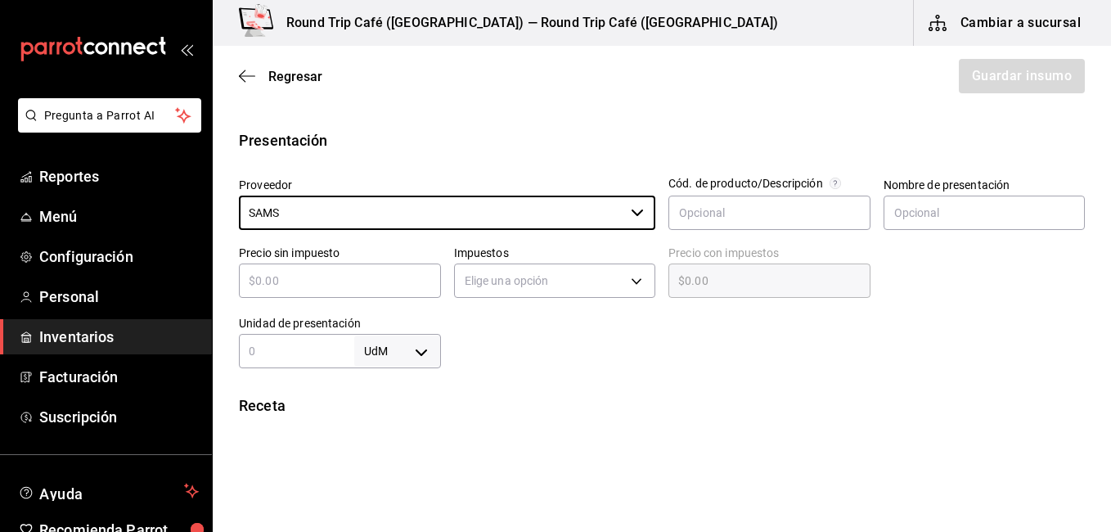
type input "SAMS"
click at [320, 277] on input "text" at bounding box center [340, 281] width 202 height 20
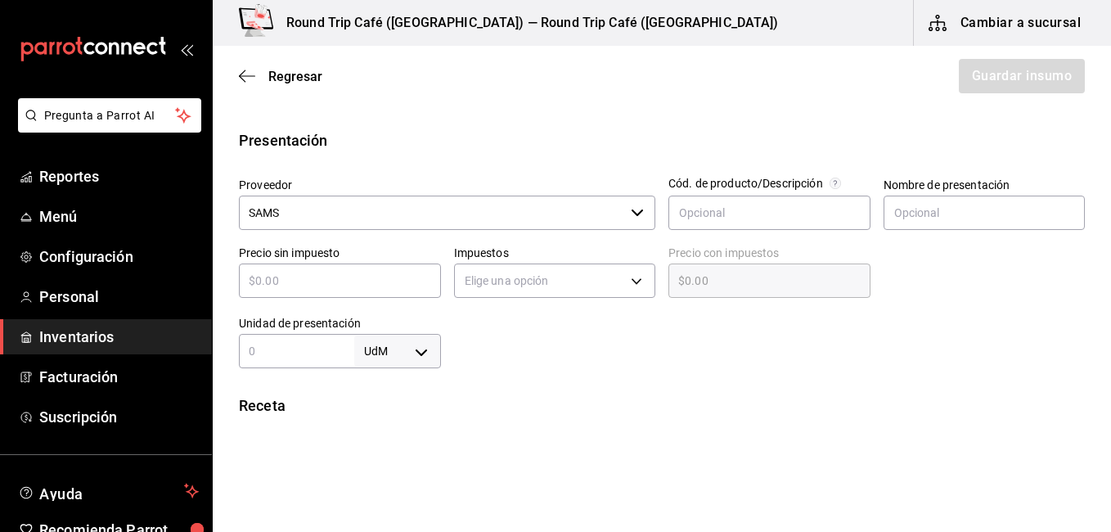
type input "$1"
type input "$1.00"
type input "$16"
type input "$16.00"
type input "$162.66"
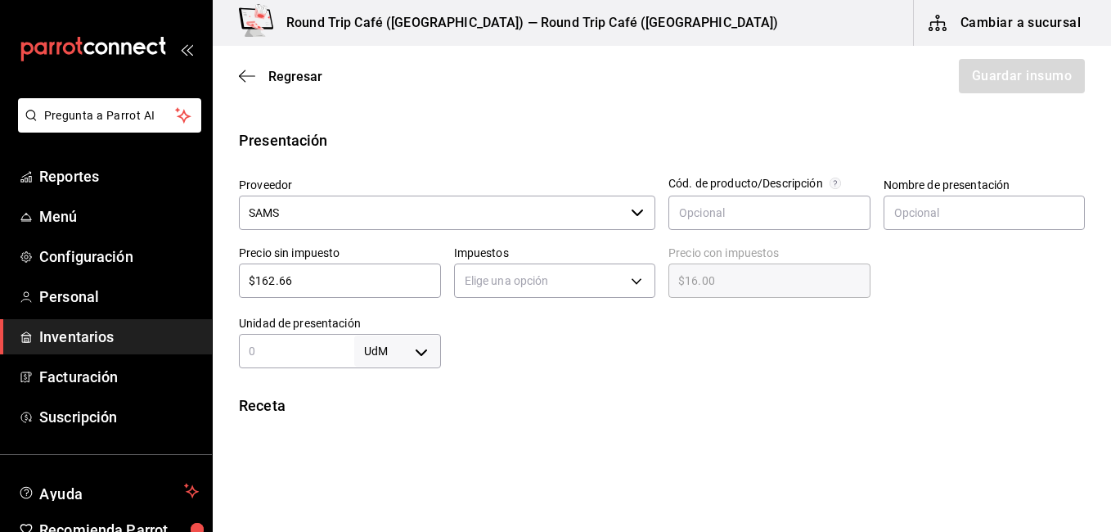
type input "$162.66"
click at [410, 352] on body "Pregunta a Parrot AI Reportes Menú Configuración Personal Inventarios Facturaci…" at bounding box center [555, 220] width 1111 height 440
click at [300, 357] on div at bounding box center [555, 266] width 1111 height 532
click at [264, 345] on input "text" at bounding box center [296, 351] width 115 height 20
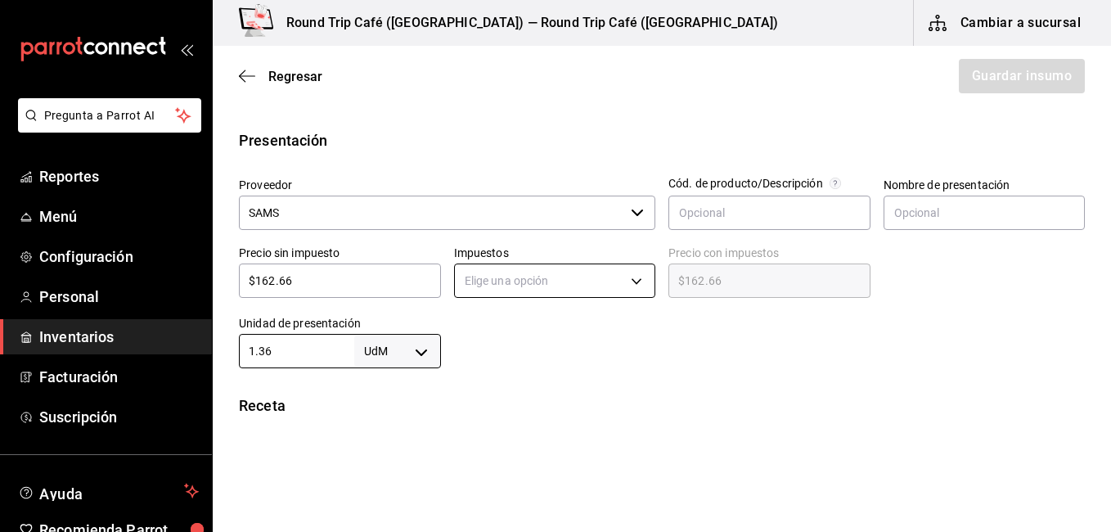
click at [534, 275] on body "Pregunta a Parrot AI Reportes Menú Configuración Personal Inventarios Facturaci…" at bounding box center [555, 220] width 1111 height 440
click at [506, 283] on div at bounding box center [555, 266] width 1111 height 532
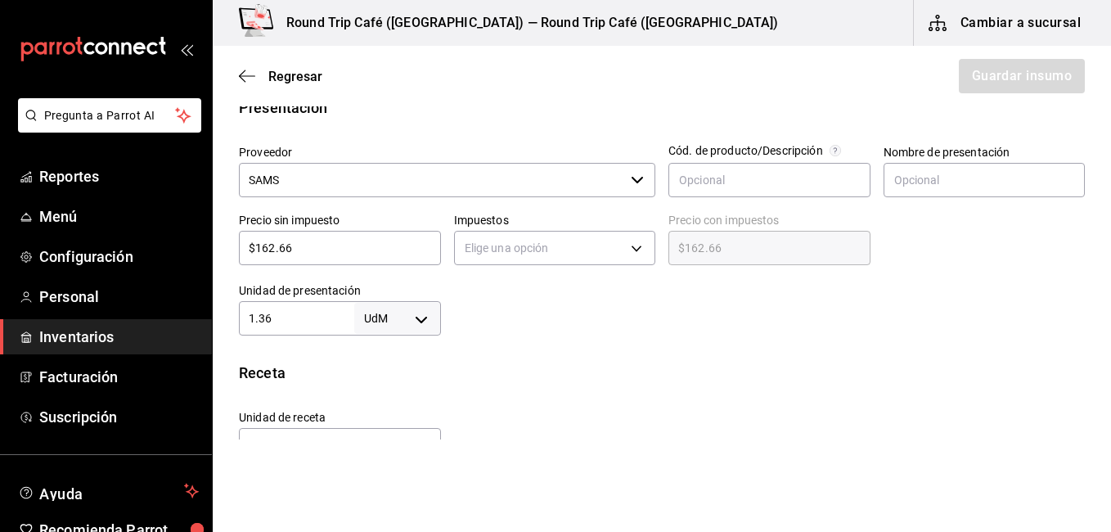
click at [387, 314] on body "Pregunta a Parrot AI Reportes Menú Configuración Personal Inventarios Facturaci…" at bounding box center [555, 220] width 1111 height 440
click at [278, 318] on div at bounding box center [555, 266] width 1111 height 532
click at [278, 318] on input "1.36" at bounding box center [296, 319] width 115 height 20
type input "1"
type input "8"
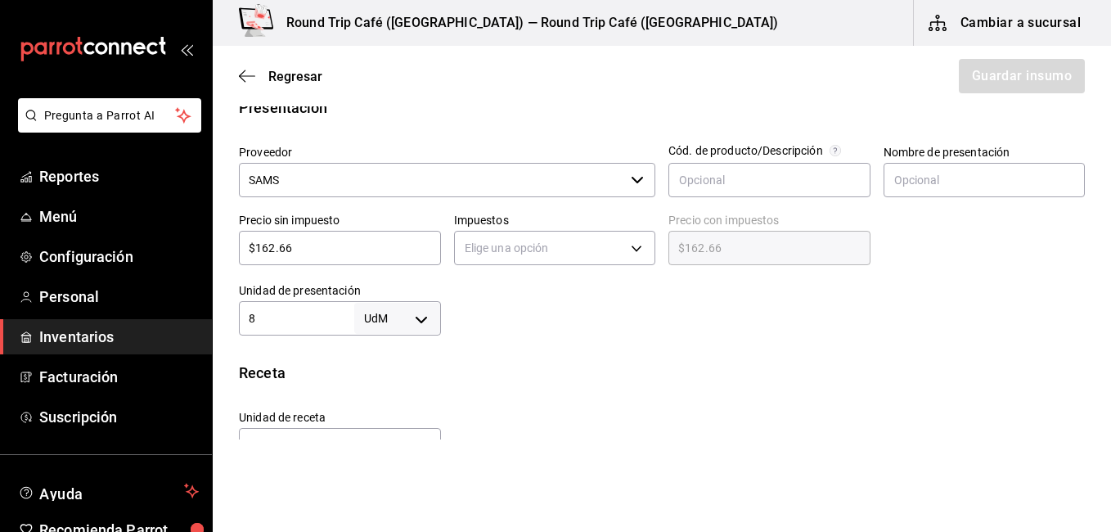
click at [422, 318] on body "Pregunta a Parrot AI Reportes Menú Configuración Personal Inventarios Facturaci…" at bounding box center [555, 220] width 1111 height 440
click at [376, 484] on li "pza" at bounding box center [394, 484] width 85 height 27
type input "UNIT"
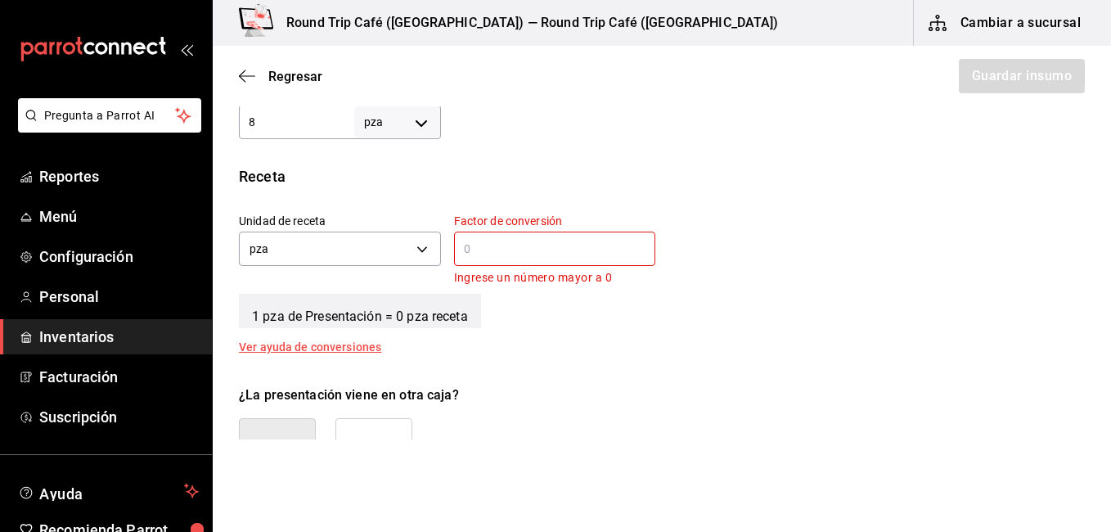
click at [504, 251] on input "text" at bounding box center [555, 249] width 202 height 20
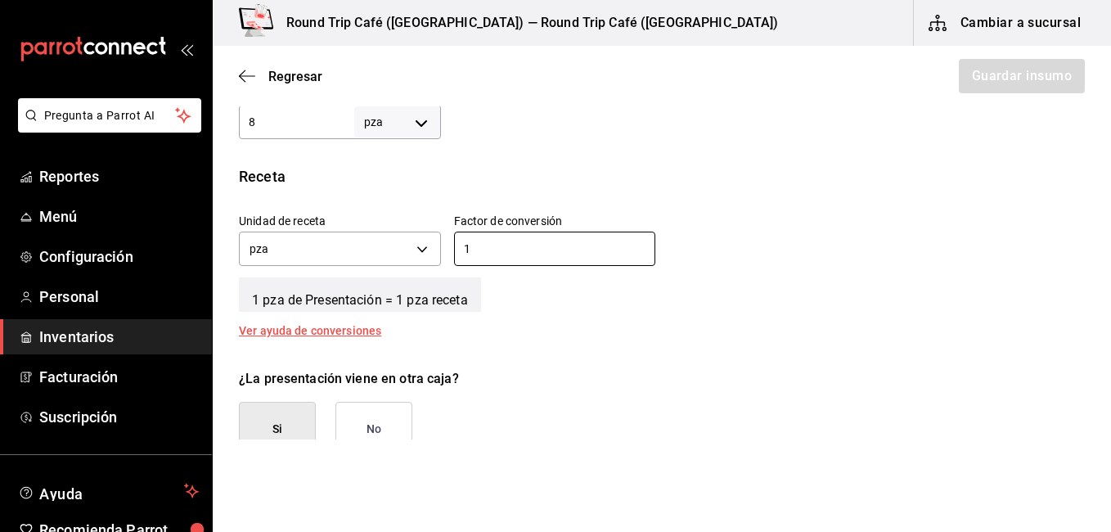
type input "1"
click at [380, 408] on button "No" at bounding box center [374, 429] width 77 height 55
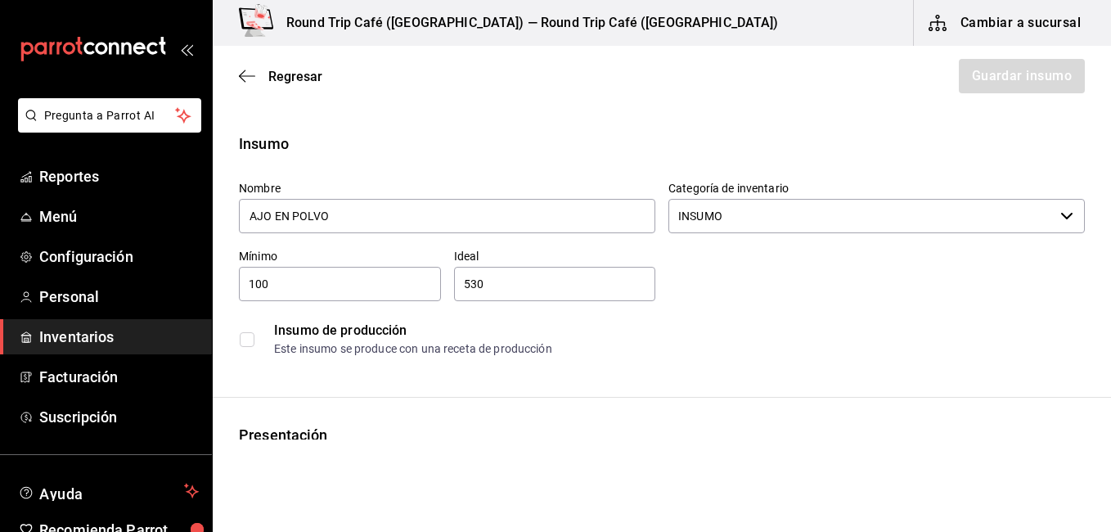
click at [307, 288] on input "100" at bounding box center [340, 284] width 202 height 20
drag, startPoint x: 661, startPoint y: 424, endPoint x: 785, endPoint y: 369, distance: 135.2
click at [661, 424] on div "Presentación" at bounding box center [662, 435] width 846 height 22
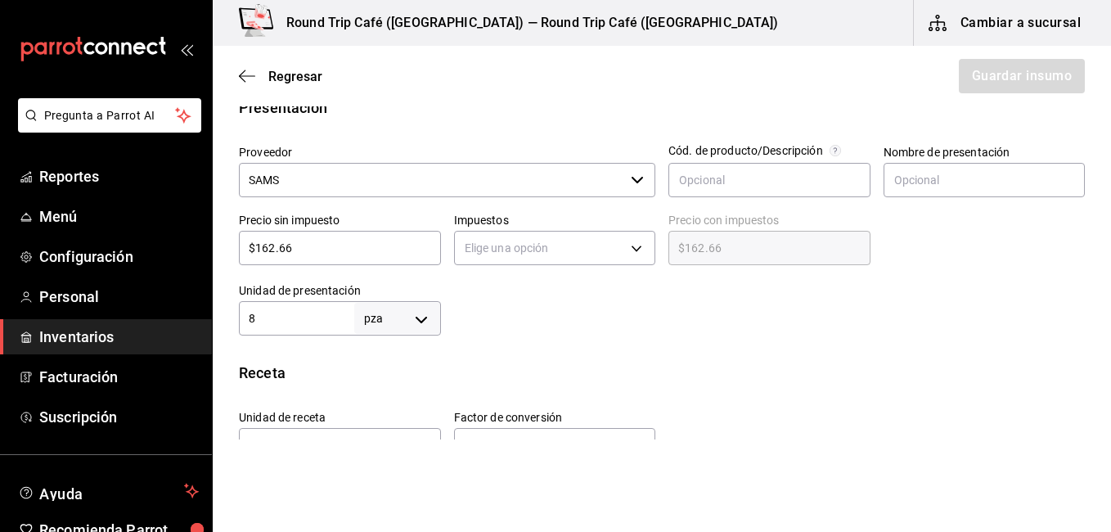
click at [336, 250] on input "$162.66" at bounding box center [340, 248] width 202 height 20
type input "$16"
type input "$16.00"
type input "$1"
type input "$1.00"
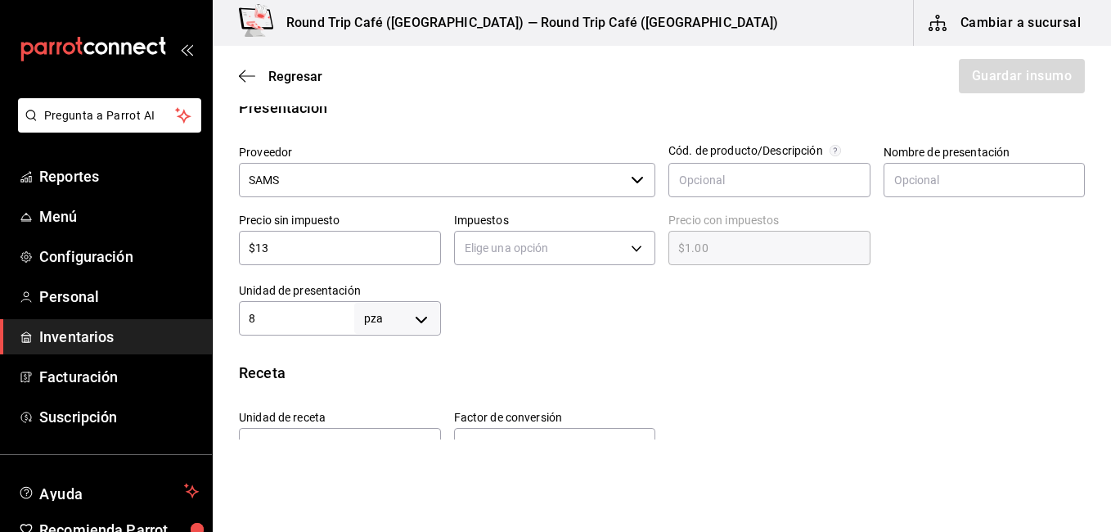
type input "$136"
type input "$136.00"
type input "$136.5"
type input "$136.50"
type input "$136.5"
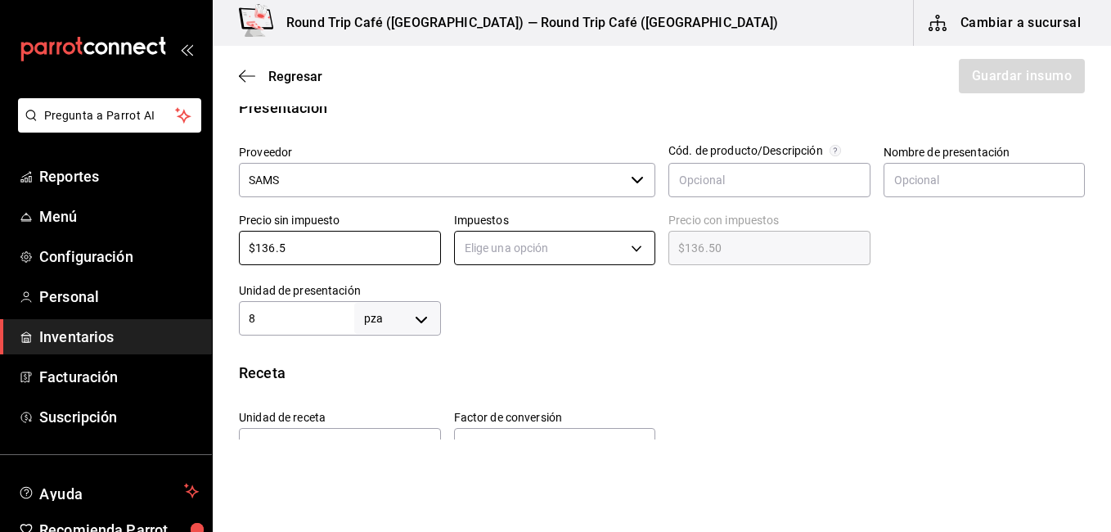
click at [567, 246] on body "Pregunta a Parrot AI Reportes Menú Configuración Personal Inventarios Facturaci…" at bounding box center [555, 220] width 1111 height 440
click at [530, 354] on li "IVA 16%" at bounding box center [550, 353] width 197 height 27
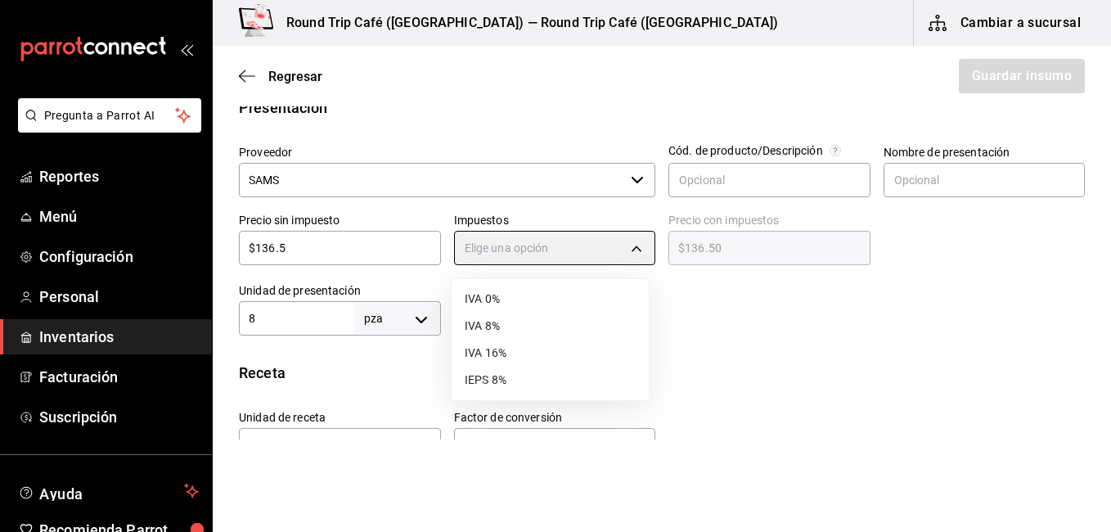
type input "IVA_16"
type input "$158.34"
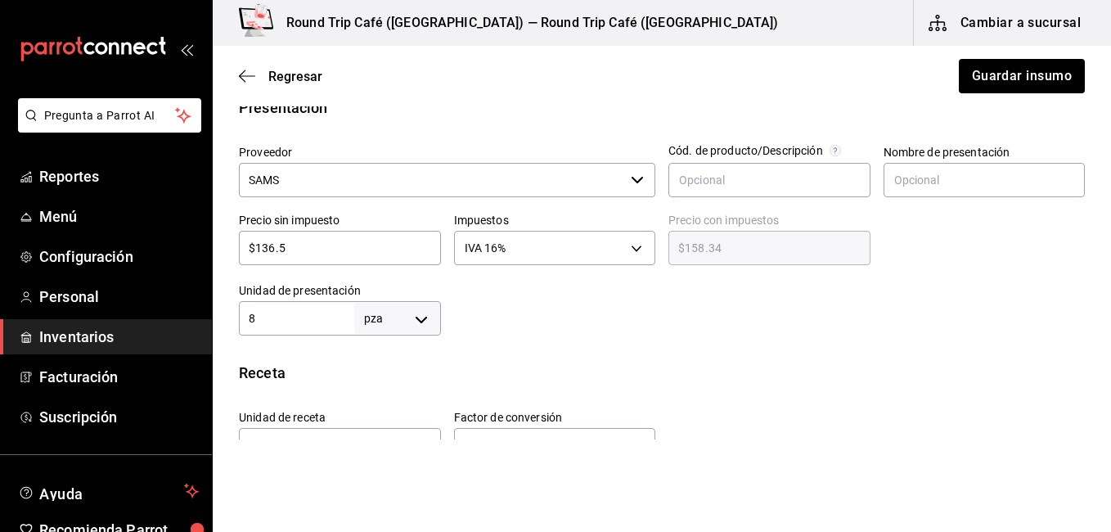
click at [267, 249] on input "$136.5" at bounding box center [340, 248] width 202 height 20
type input "$16.5"
type input "$19.14"
type input "$126.5"
type input "$146.74"
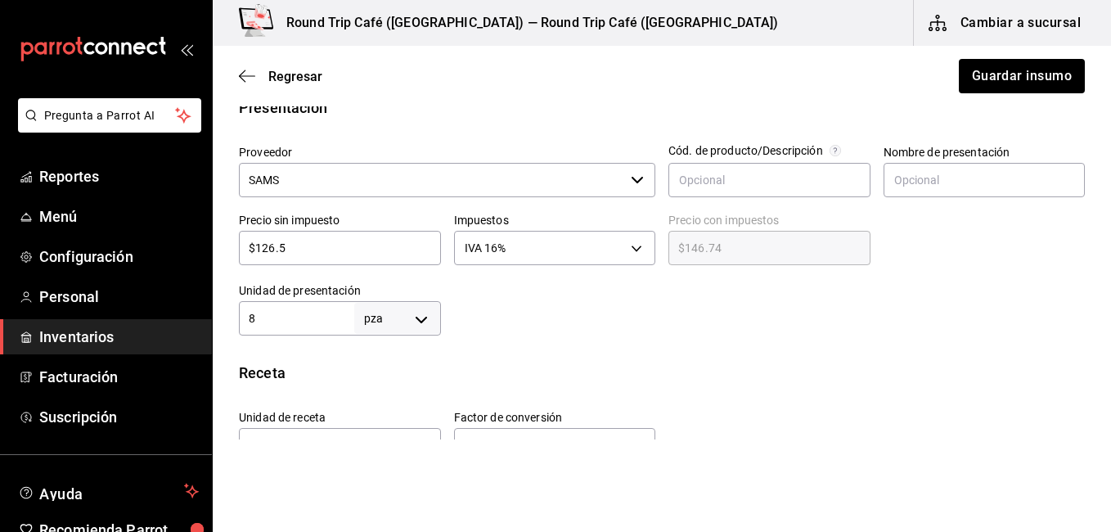
click at [274, 247] on input "$126.5" at bounding box center [340, 248] width 202 height 20
type input "$12.5"
type input "$14.50"
type input "$123.5"
type input "$143.26"
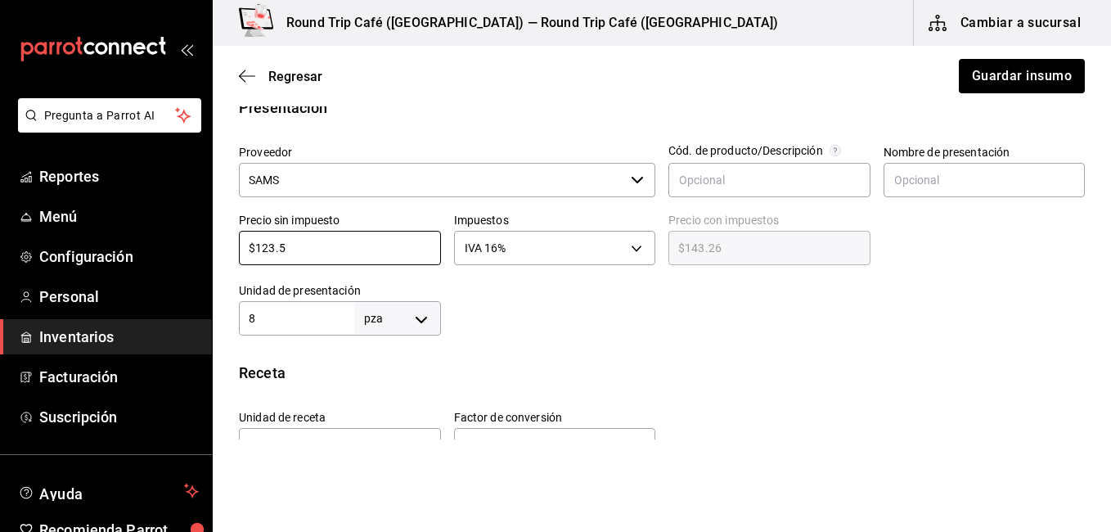
scroll to position [491, 0]
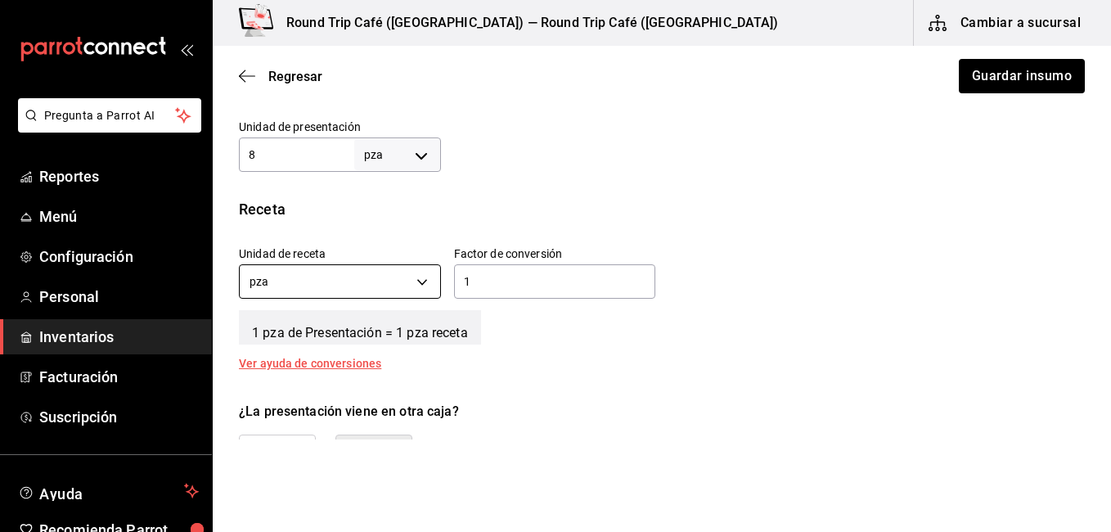
type input "$123.5"
click at [427, 285] on body "Pregunta a Parrot AI Reportes Menú Configuración Personal Inventarios Facturaci…" at bounding box center [555, 220] width 1111 height 440
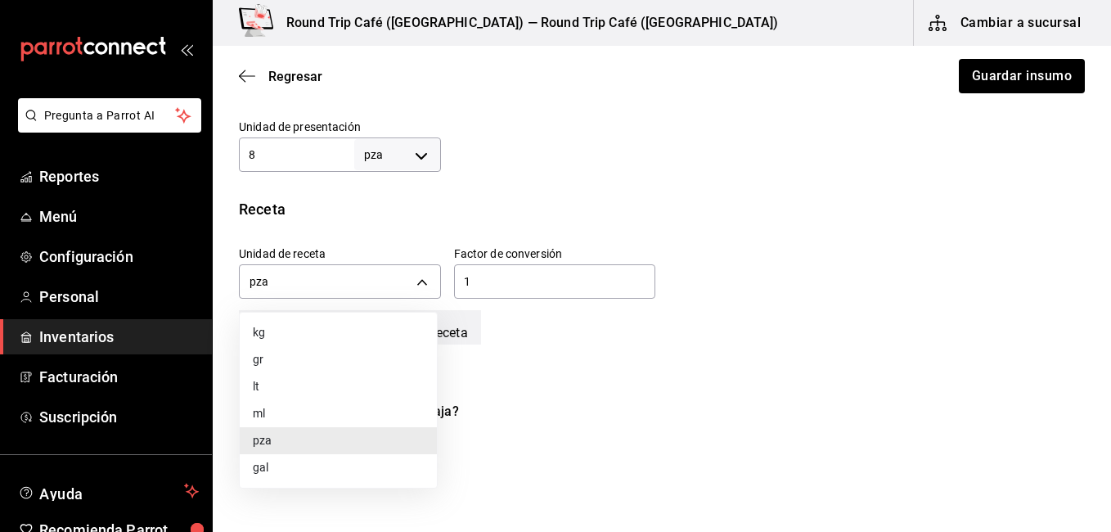
drag, startPoint x: 424, startPoint y: 169, endPoint x: 421, endPoint y: 154, distance: 15.9
click at [421, 154] on div at bounding box center [555, 266] width 1111 height 532
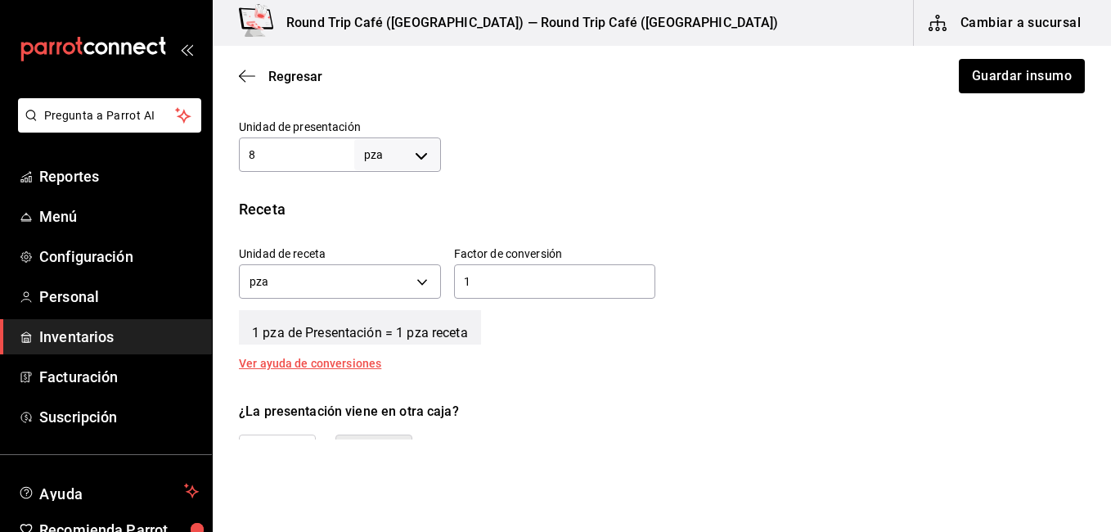
click at [421, 154] on div "kg gr lt ml [PERSON_NAME]" at bounding box center [555, 266] width 1111 height 532
click at [421, 154] on body "Pregunta a Parrot AI Reportes Menú Configuración Personal Inventarios Facturaci…" at bounding box center [555, 220] width 1111 height 440
click at [381, 259] on li "gr" at bounding box center [394, 258] width 85 height 27
type input "GRAM"
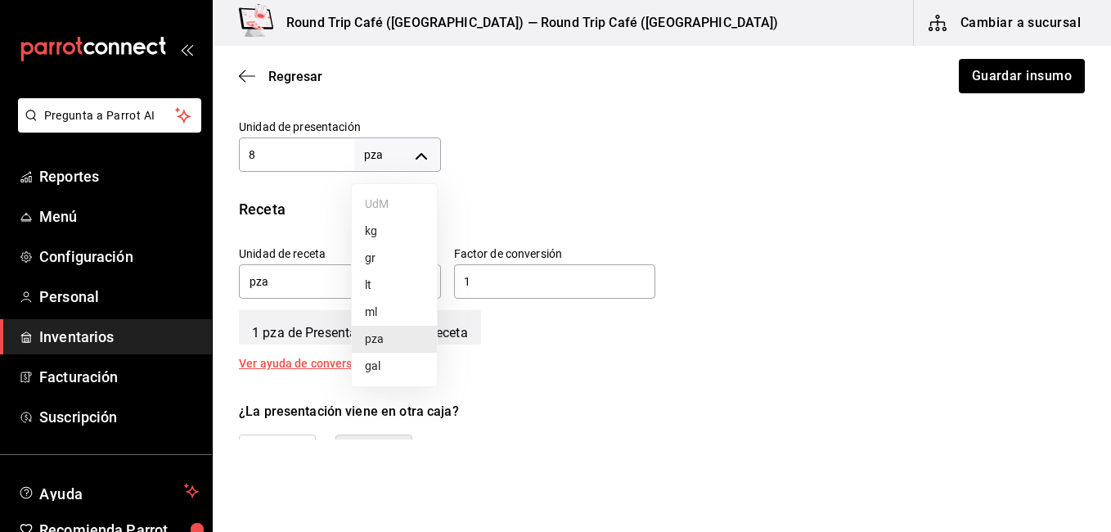
type input "8"
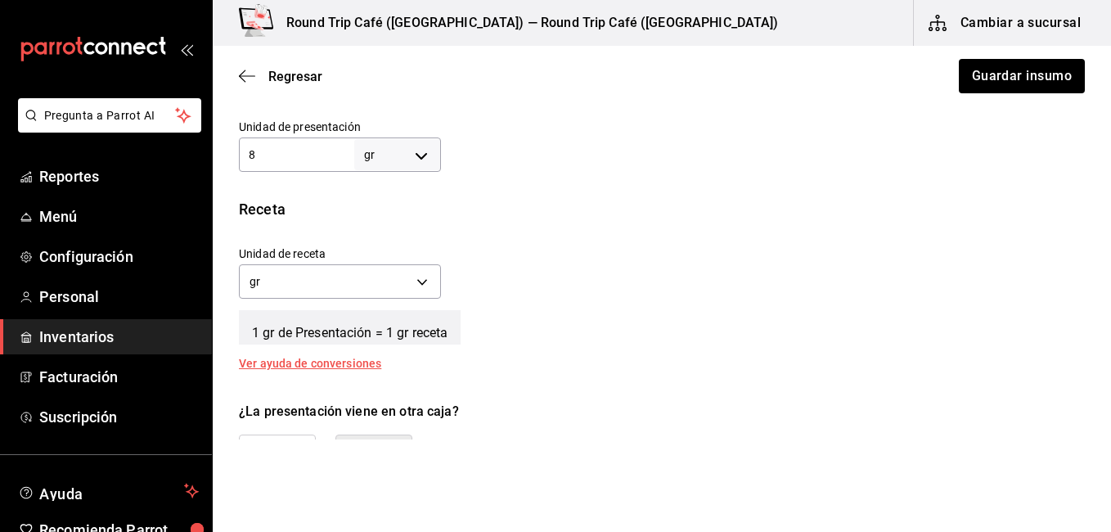
click at [291, 163] on input "8" at bounding box center [296, 155] width 115 height 20
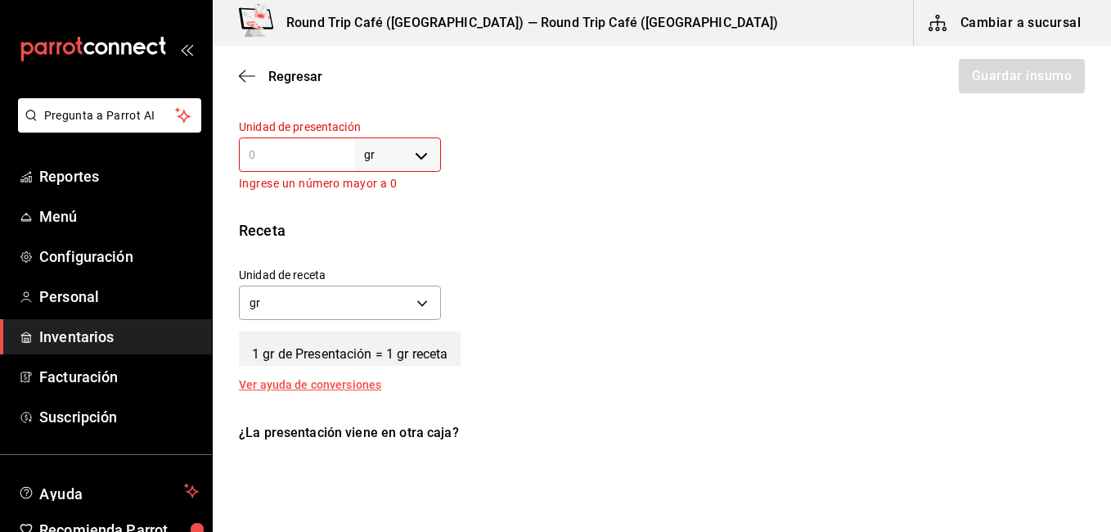
type input "5"
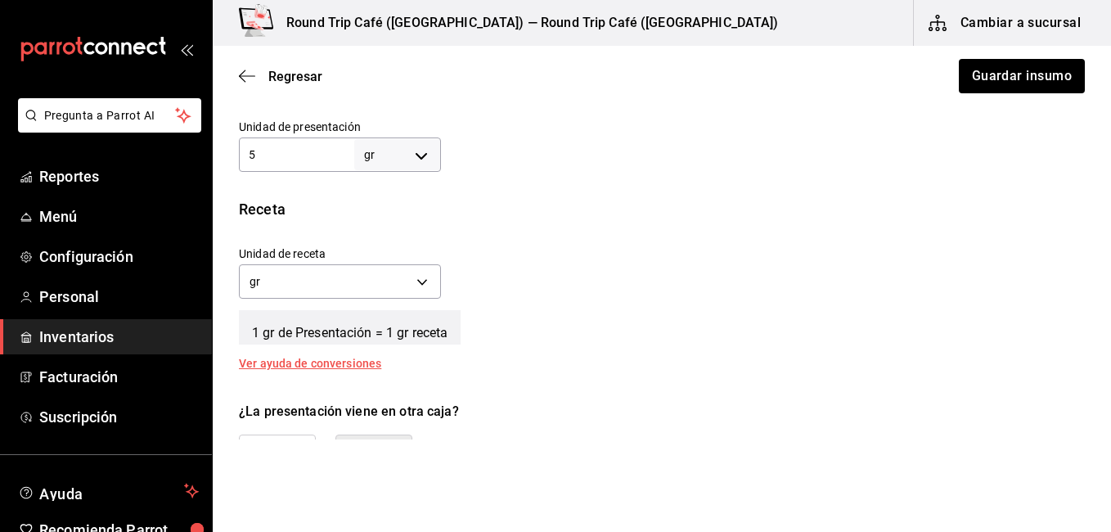
type input "5"
type input "53"
type input "530"
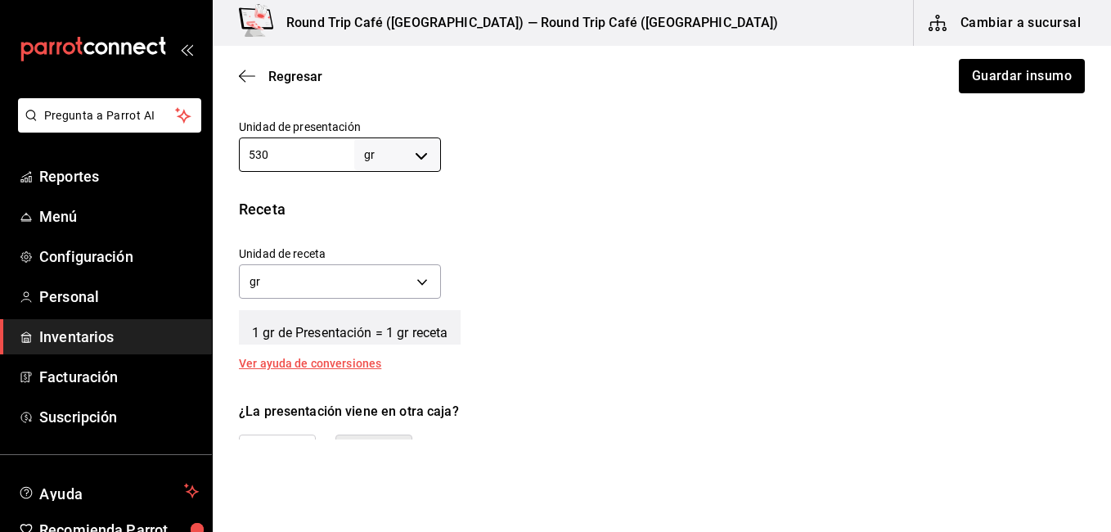
type input "530"
click at [397, 435] on button "No" at bounding box center [374, 462] width 77 height 55
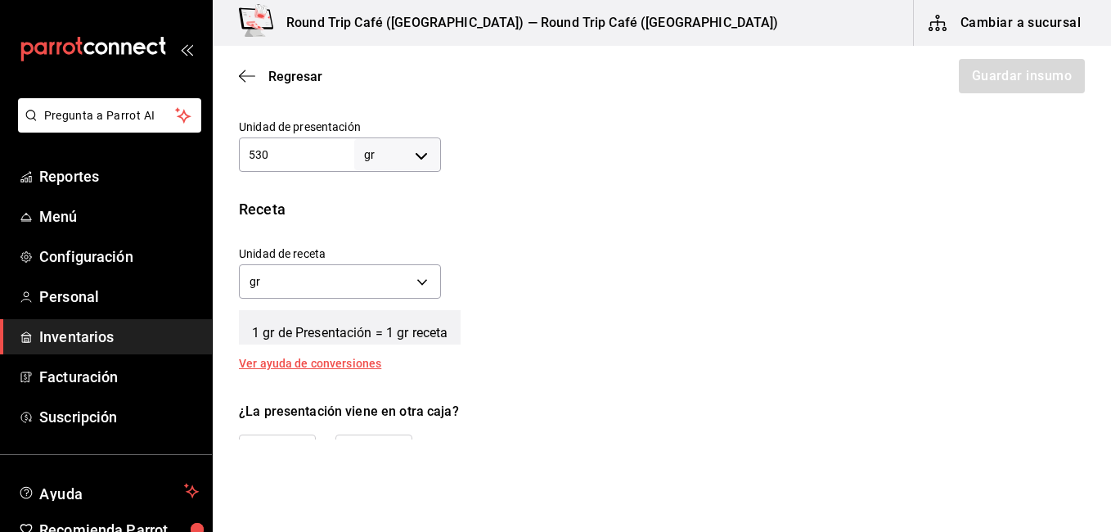
scroll to position [147, 0]
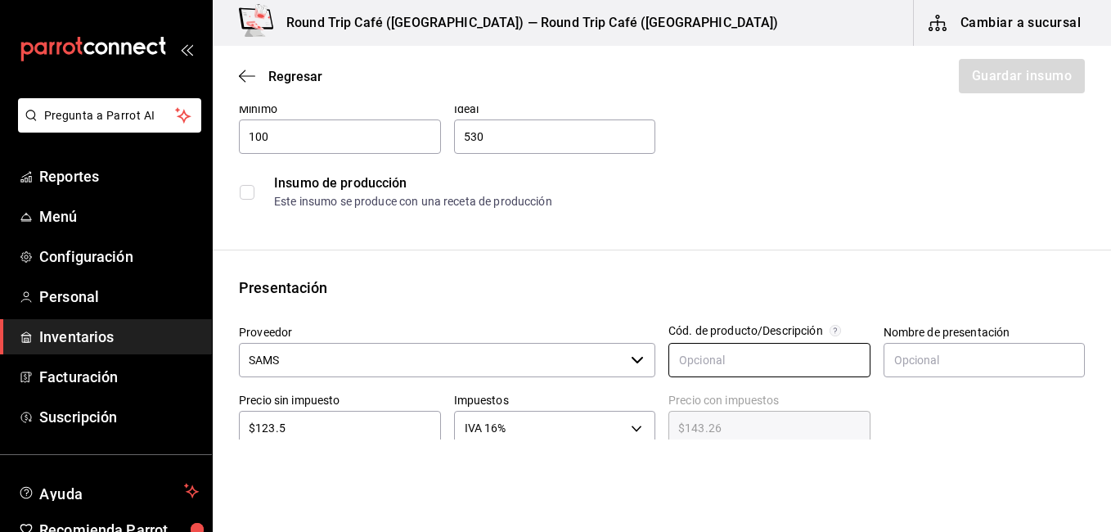
click at [833, 356] on input "text" at bounding box center [770, 360] width 202 height 34
type input "154"
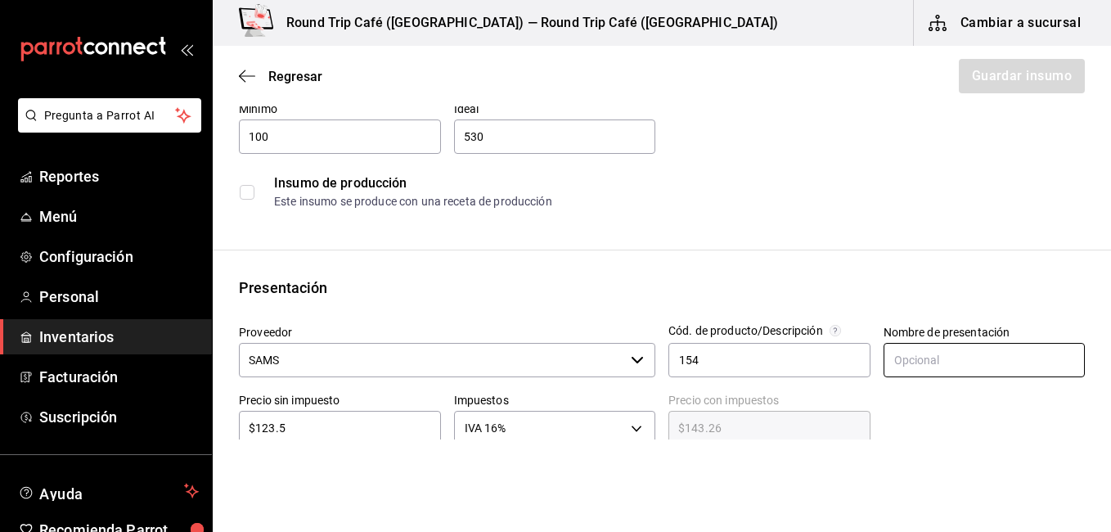
click at [926, 359] on input "text" at bounding box center [985, 360] width 202 height 34
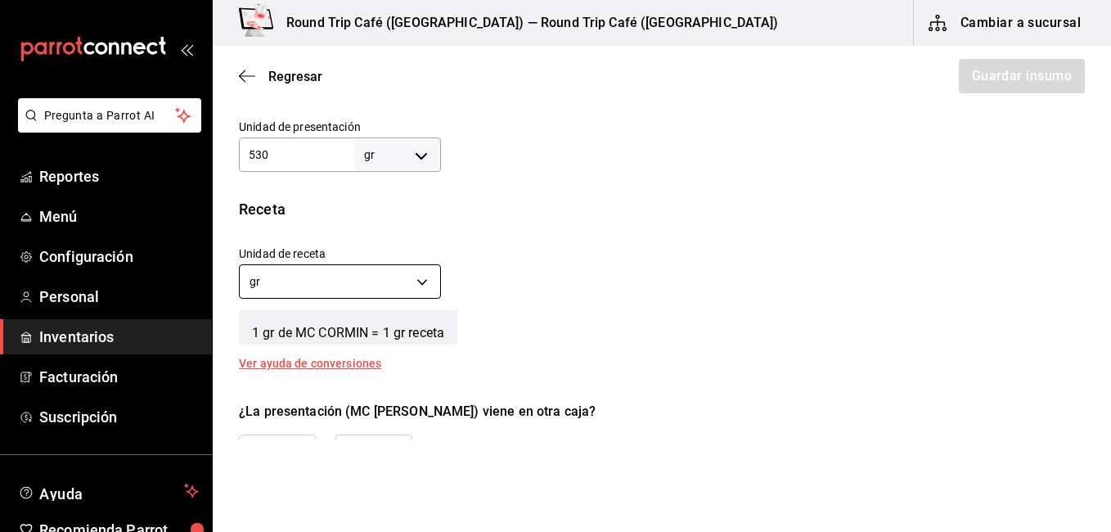
type input "MC CORMIN"
click at [328, 288] on body "Pregunta a Parrot AI Reportes Menú Configuración Personal Inventarios Facturaci…" at bounding box center [555, 220] width 1111 height 440
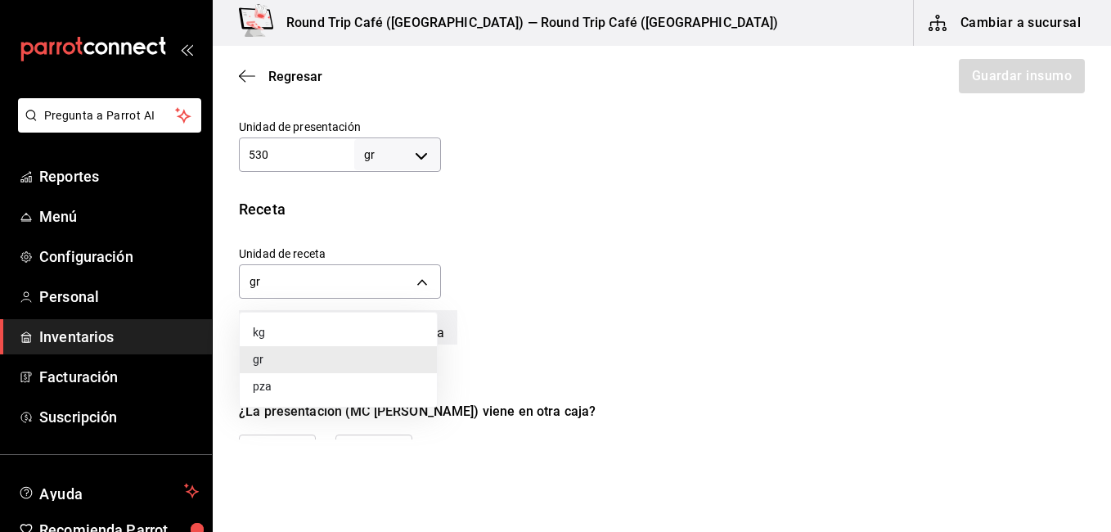
click at [382, 437] on div at bounding box center [555, 266] width 1111 height 532
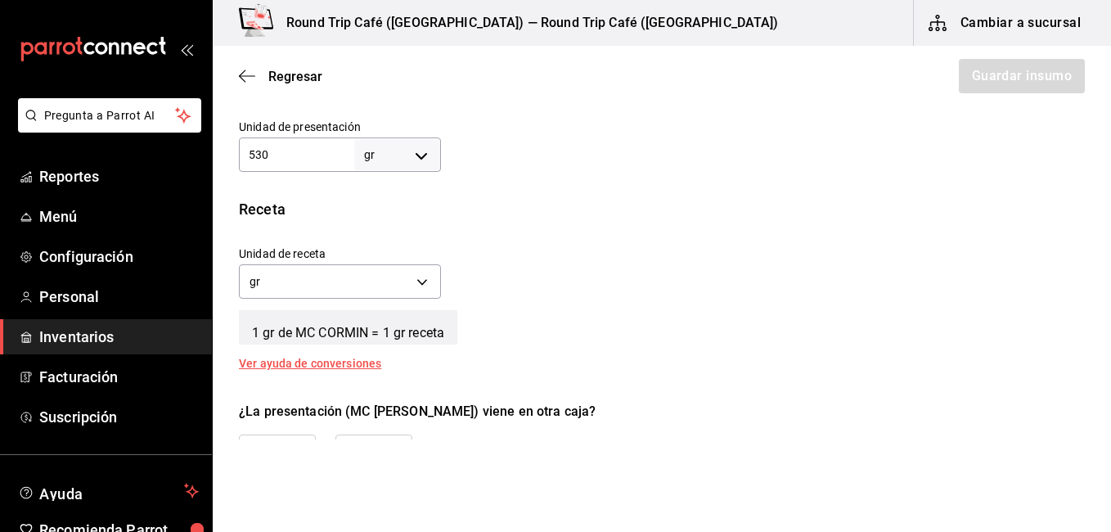
click at [382, 435] on button "No" at bounding box center [374, 462] width 77 height 55
click at [992, 89] on button "Guardar insumo" at bounding box center [1022, 76] width 128 height 34
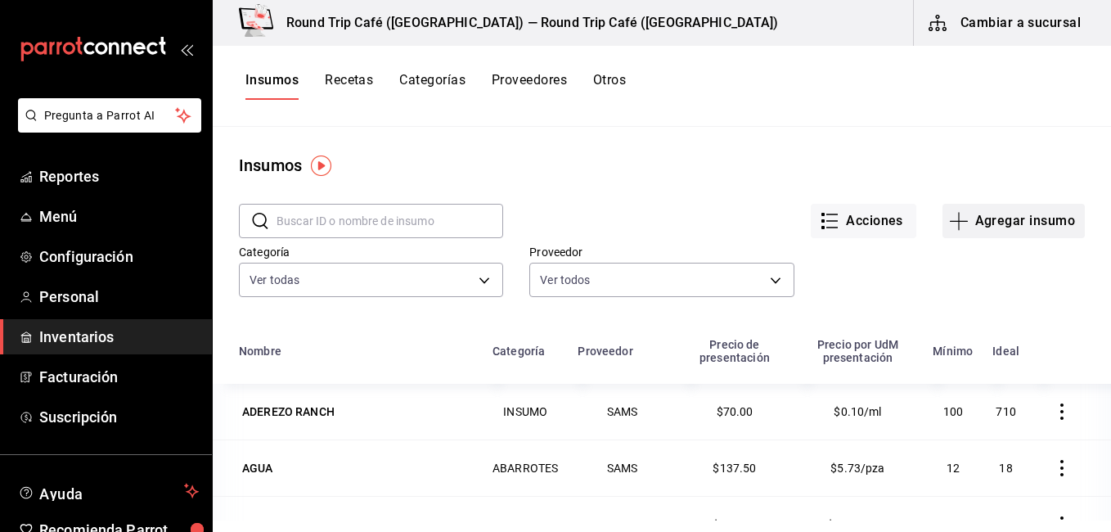
click at [1000, 220] on button "Agregar insumo" at bounding box center [1014, 221] width 142 height 34
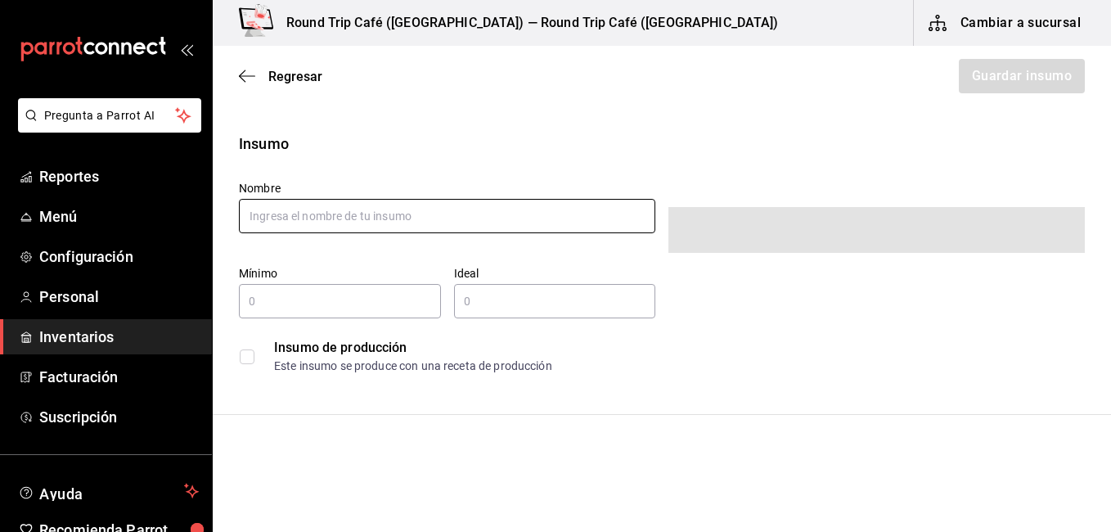
click at [391, 210] on input "text" at bounding box center [447, 216] width 417 height 34
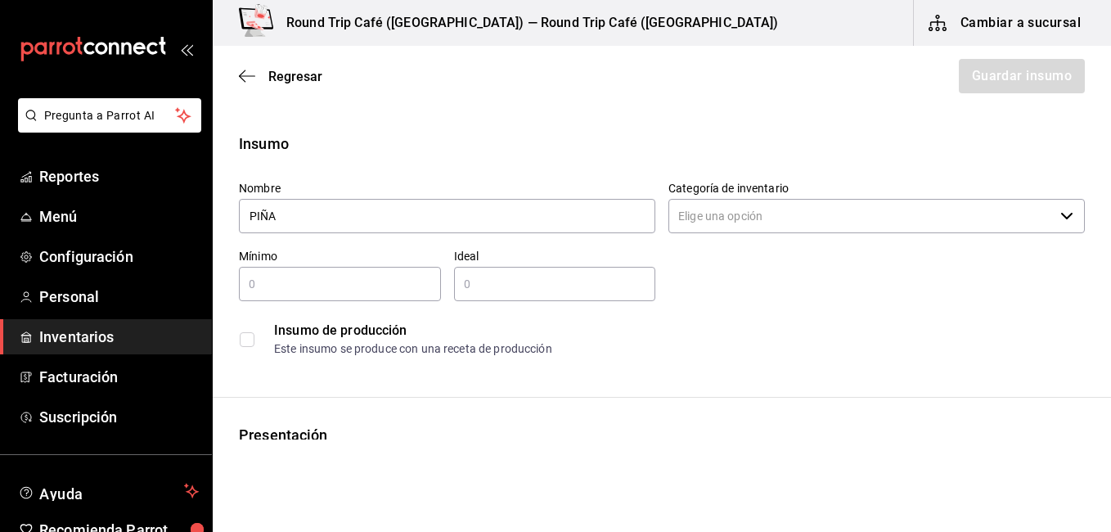
type input "PIÑA"
click at [749, 221] on input "Categoría de inventario" at bounding box center [862, 216] width 386 height 34
click at [1062, 217] on div "​" at bounding box center [877, 216] width 417 height 34
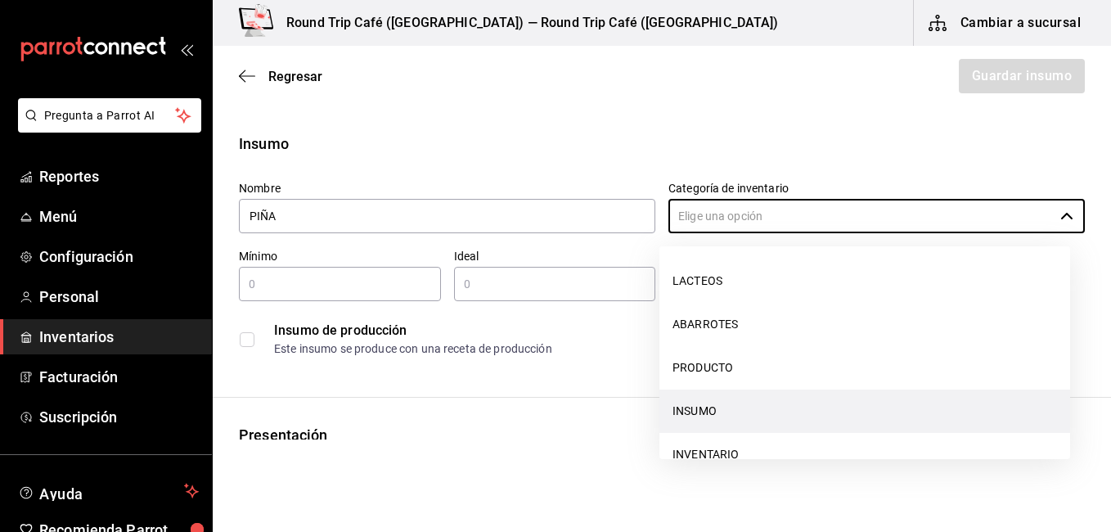
click at [694, 410] on li "INSUMO" at bounding box center [865, 411] width 411 height 43
type input "INSUMO"
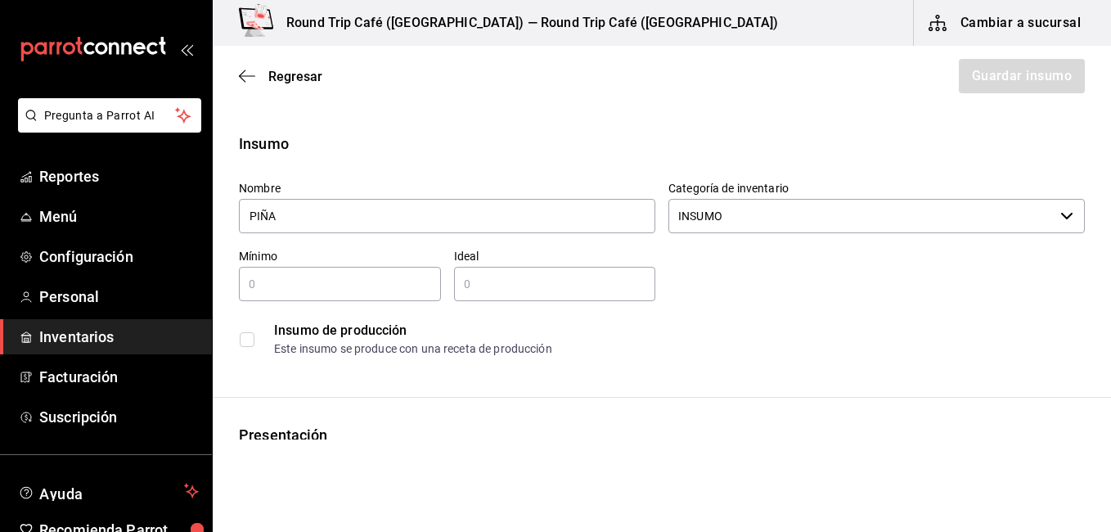
click at [323, 268] on div "​" at bounding box center [340, 284] width 202 height 34
type input "3"
click at [486, 297] on div "​" at bounding box center [555, 284] width 202 height 34
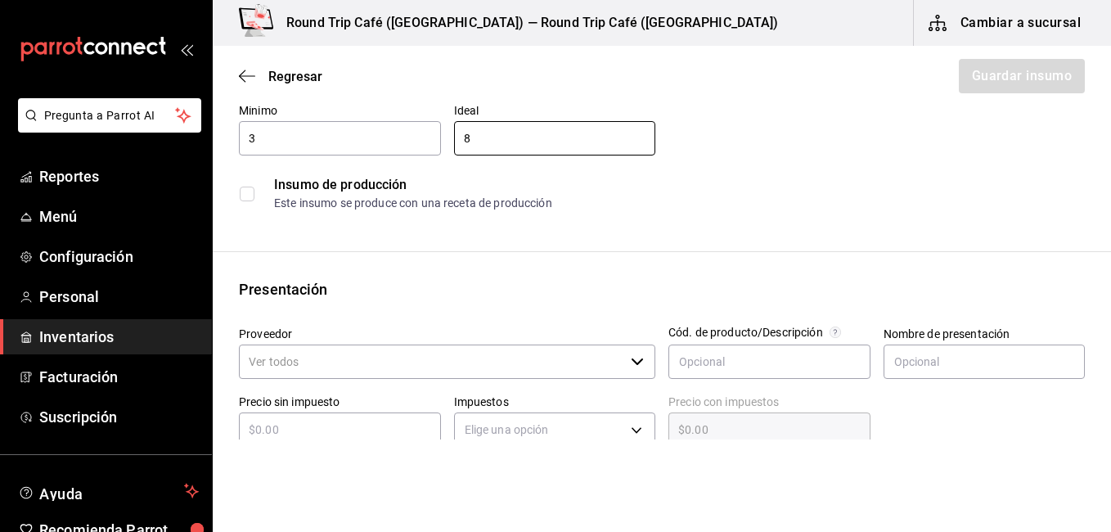
scroll to position [196, 0]
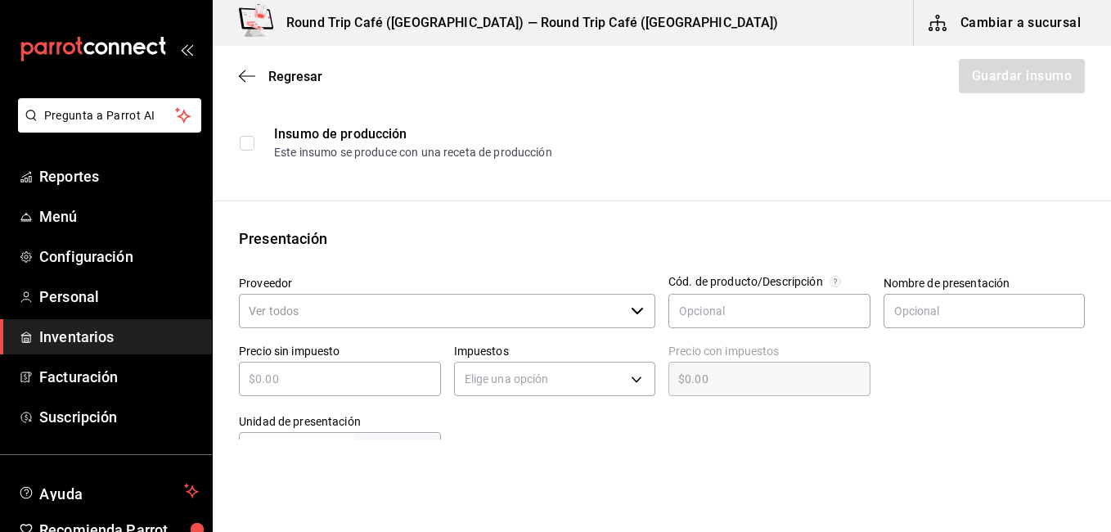
type input "8"
click at [504, 306] on input "Proveedor" at bounding box center [432, 311] width 386 height 34
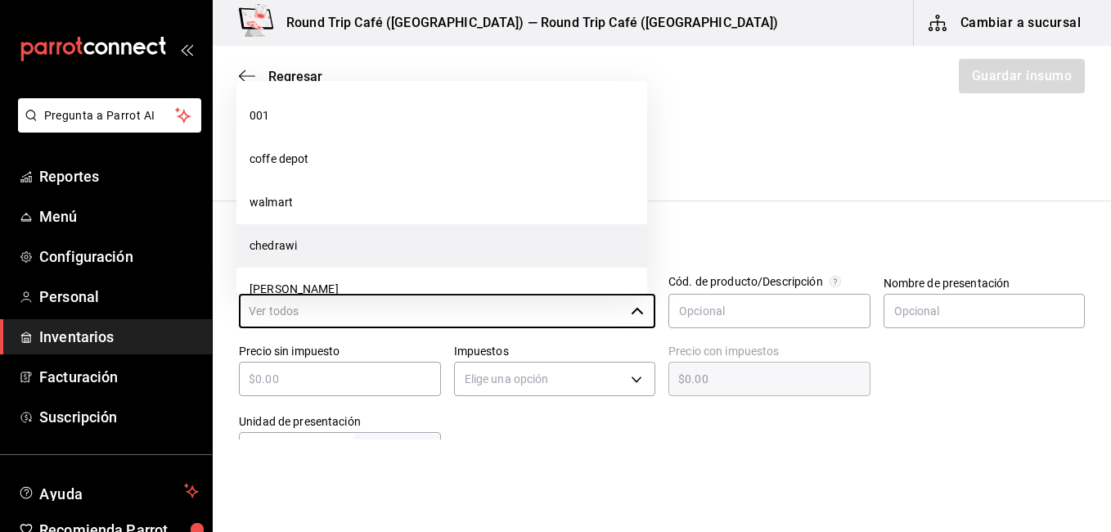
click at [343, 242] on li "chedrawi" at bounding box center [442, 245] width 411 height 43
type input "chedrawi"
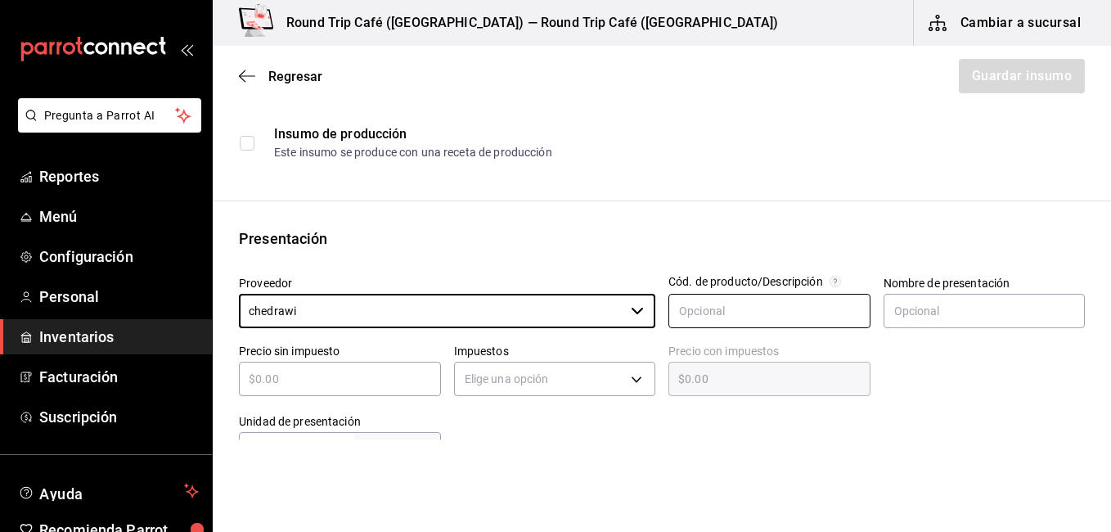
click at [722, 299] on input "text" at bounding box center [770, 311] width 202 height 34
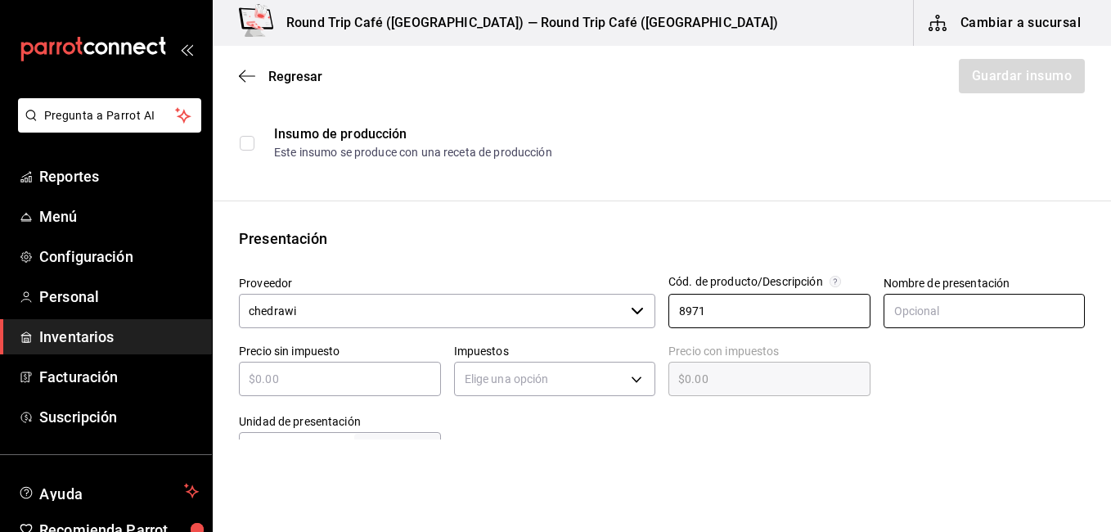
type input "8971"
click at [932, 313] on input "text" at bounding box center [985, 311] width 202 height 34
type input "MIX"
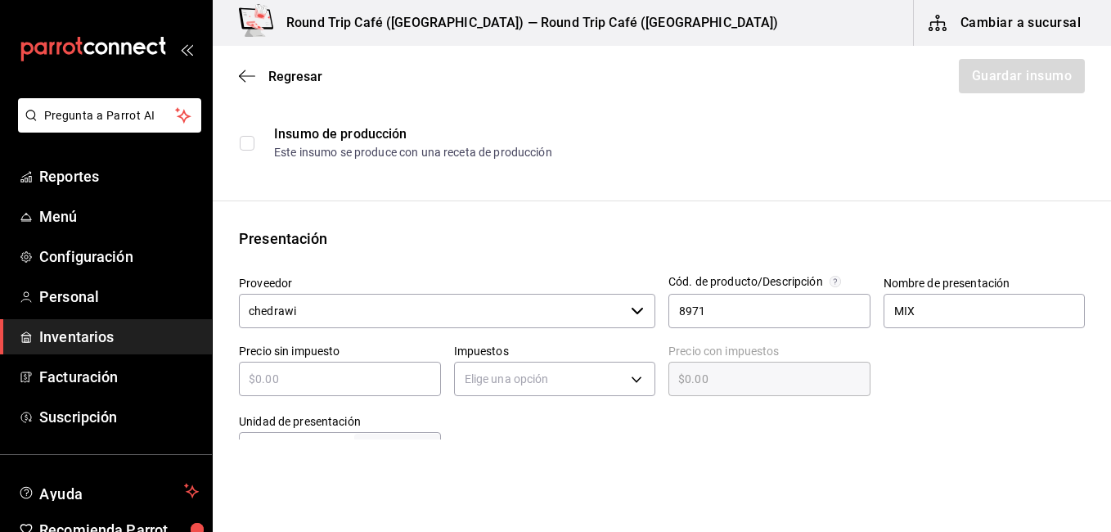
click at [325, 386] on input "text" at bounding box center [340, 379] width 202 height 20
type input "$1"
type input "$1.00"
type input "$16"
type input "$16.00"
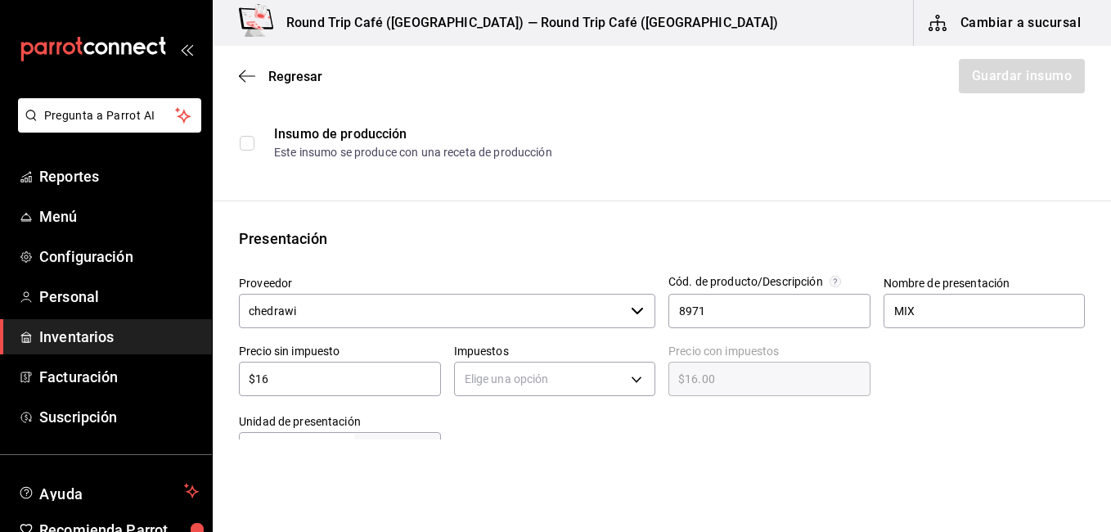
type input "$162"
type input "$162.00"
type input "$162.66"
type input "$162"
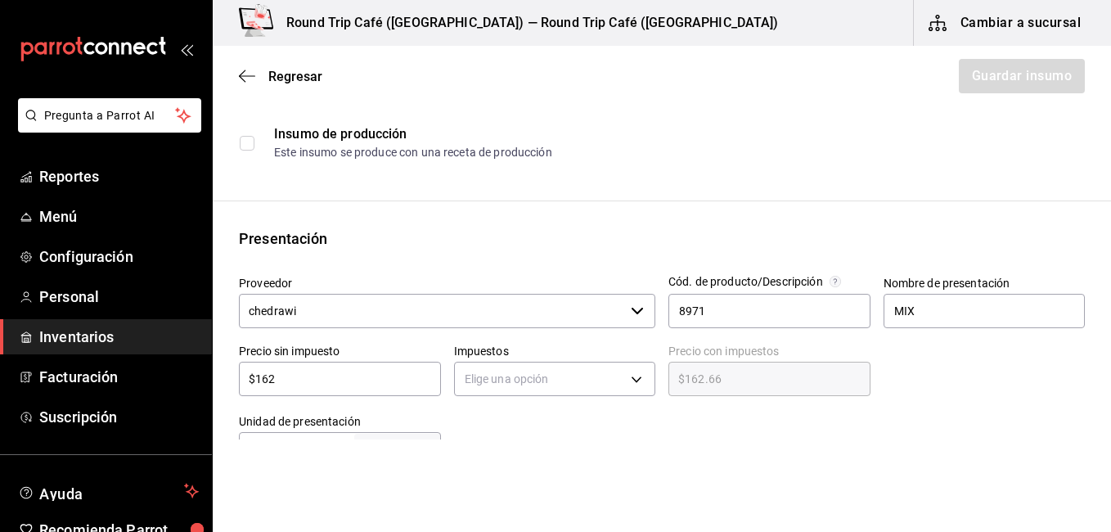
type input "$162.00"
type input "$1"
type input "$1.00"
type input "$15"
type input "$15.00"
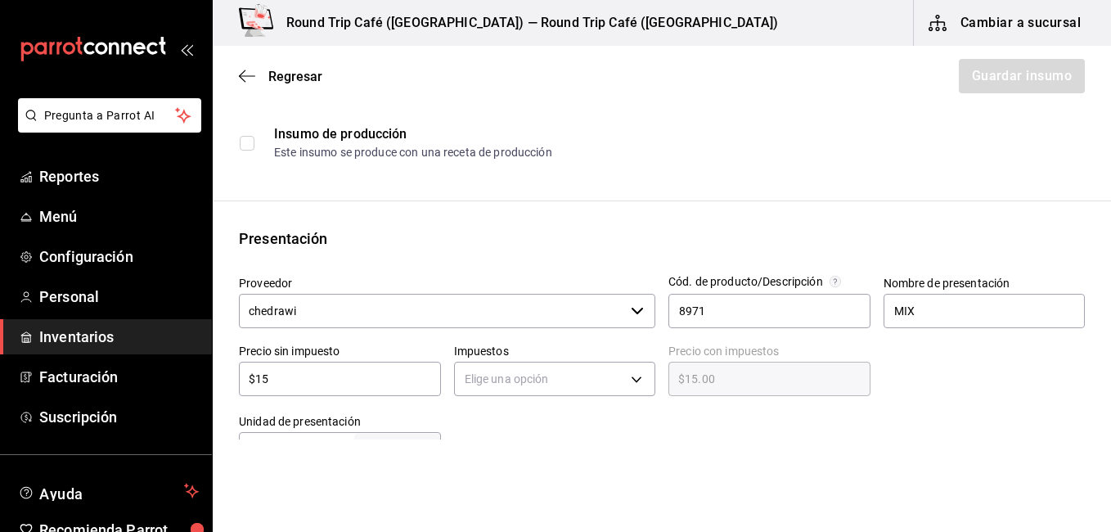
type input "$153"
type input "$153.00"
type input "$153.1"
type input "$153.10"
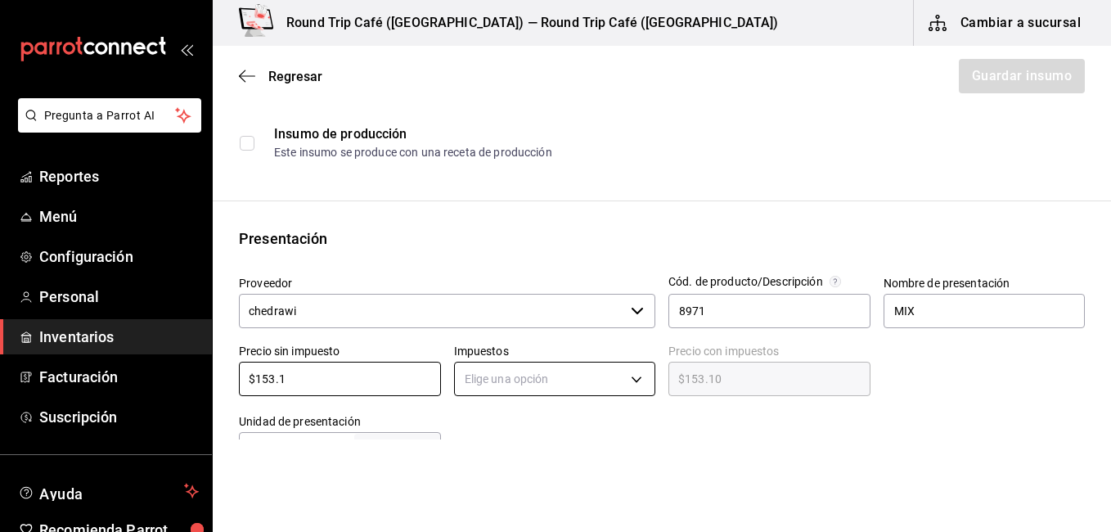
type input "$153.1"
click at [624, 376] on body "Pregunta a Parrot AI Reportes Menú Configuración Personal Inventarios Facturaci…" at bounding box center [555, 220] width 1111 height 440
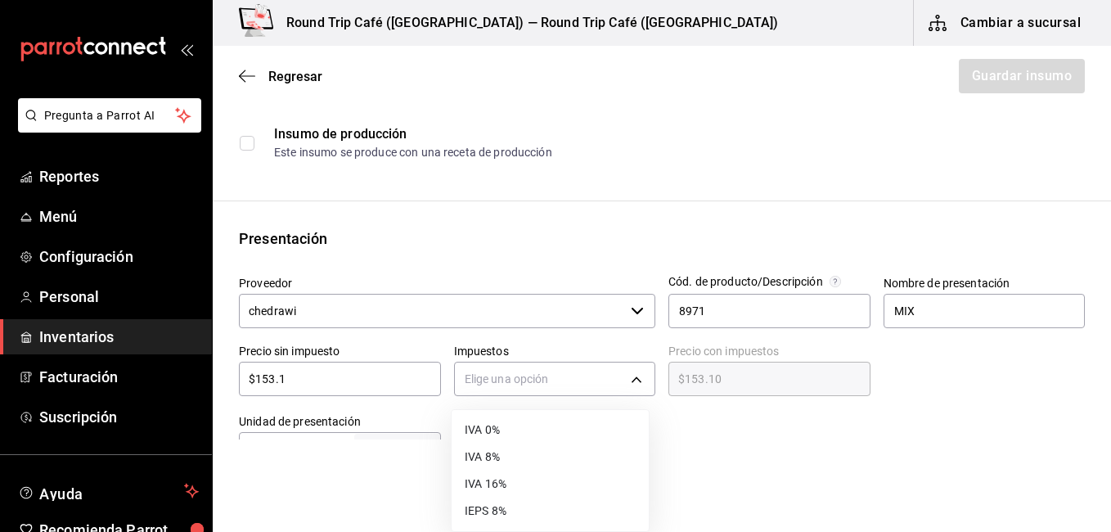
click at [511, 487] on li "IVA 16%" at bounding box center [550, 484] width 197 height 27
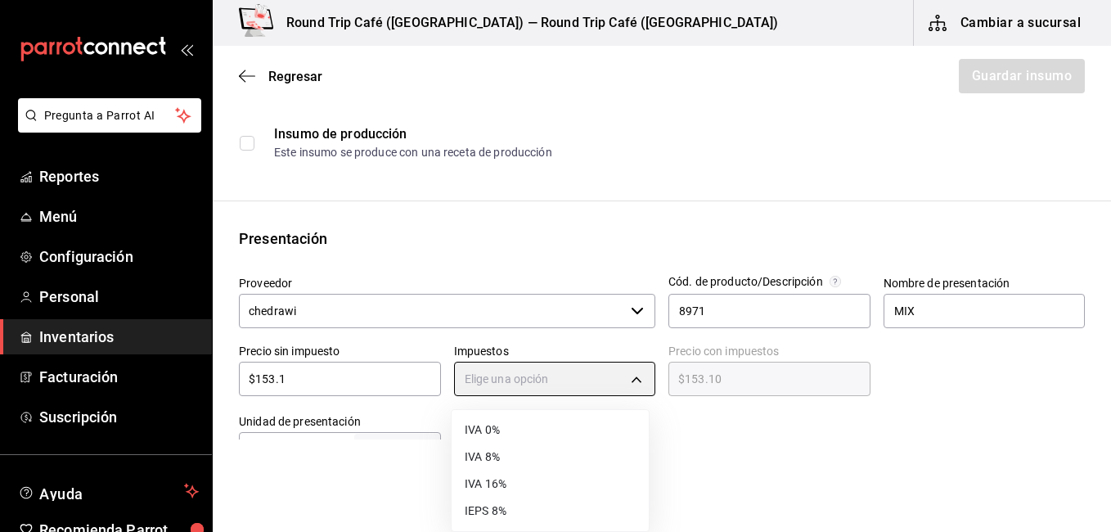
type input "IVA_16"
type input "$177.60"
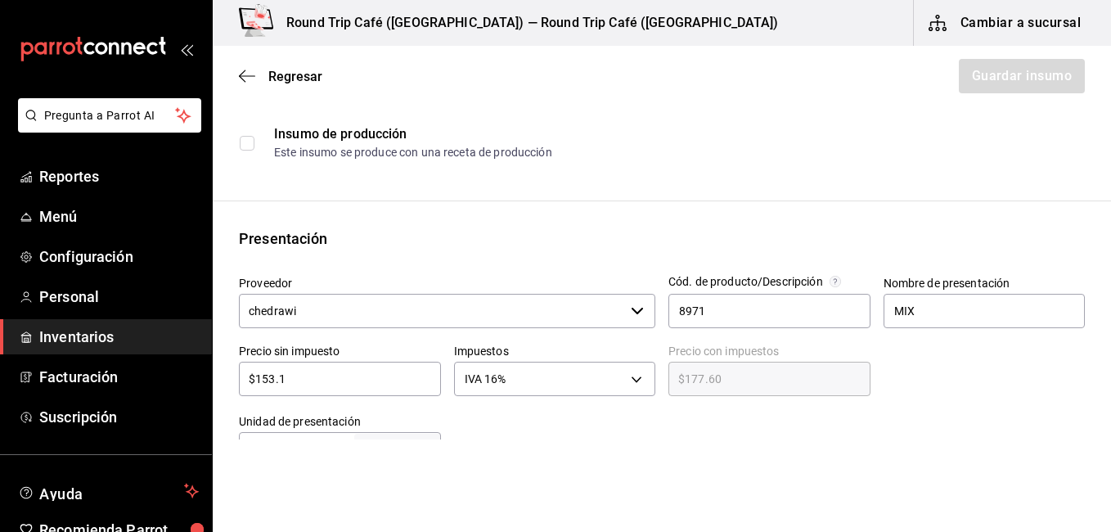
click at [268, 383] on input "$153.1" at bounding box center [340, 379] width 202 height 20
type input "$143.1"
type input "$166.00"
type input "$13.1"
type input "$15.20"
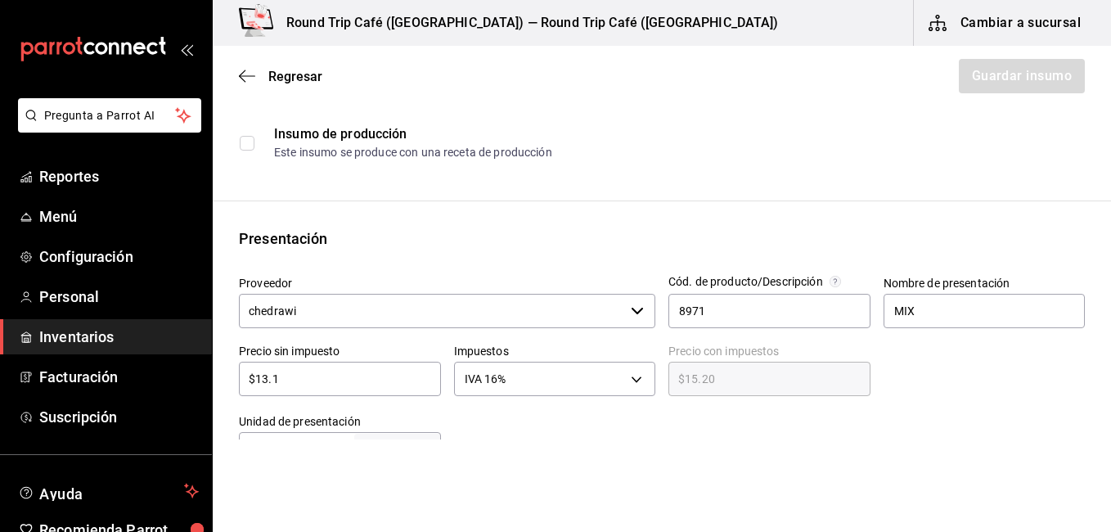
type input "$133.1"
type input "$154.40"
type input "$133.1"
click at [452, 311] on input "chedrawi" at bounding box center [432, 311] width 386 height 34
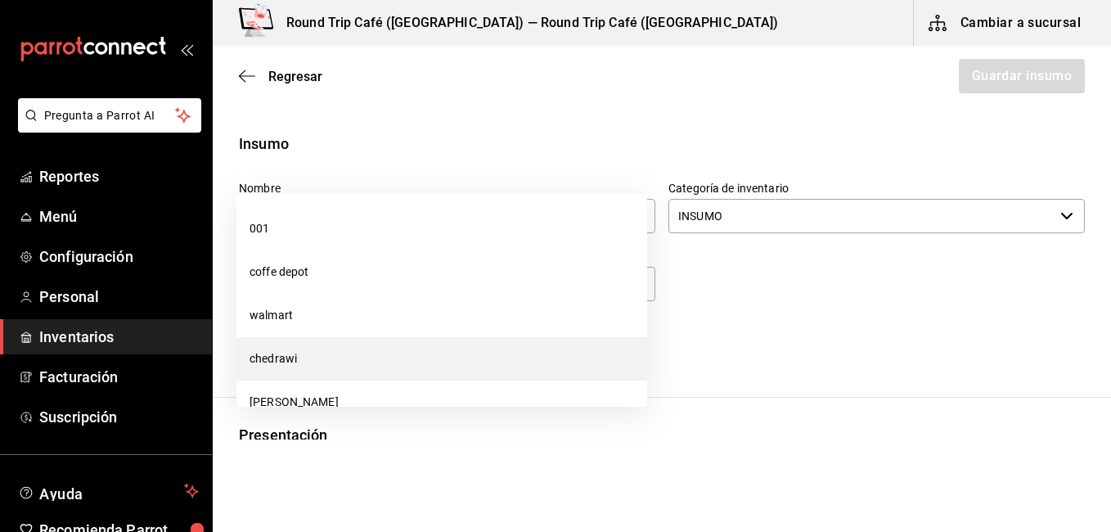
scroll to position [344, 0]
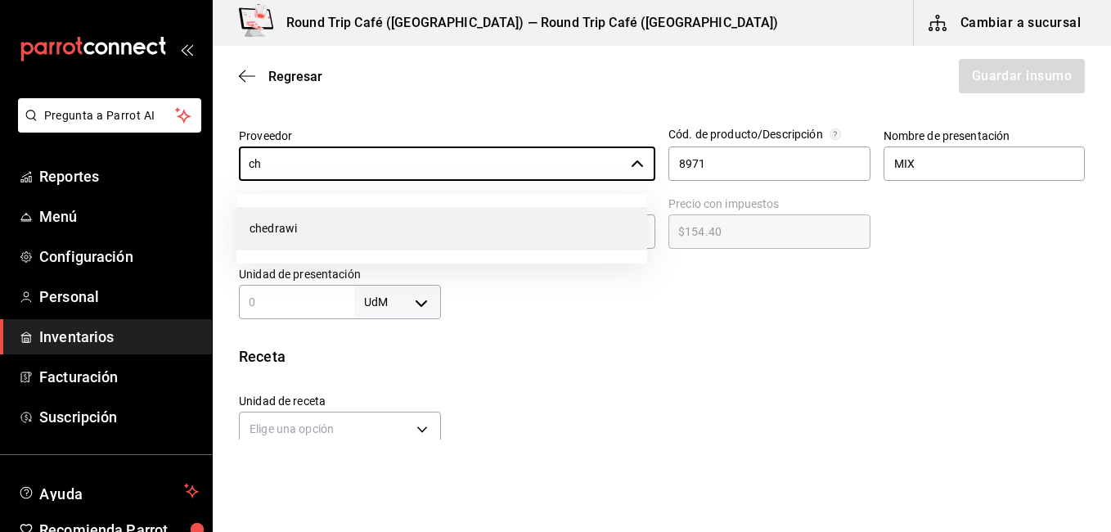
type input "c"
click at [353, 237] on li "SAMS" at bounding box center [442, 228] width 411 height 43
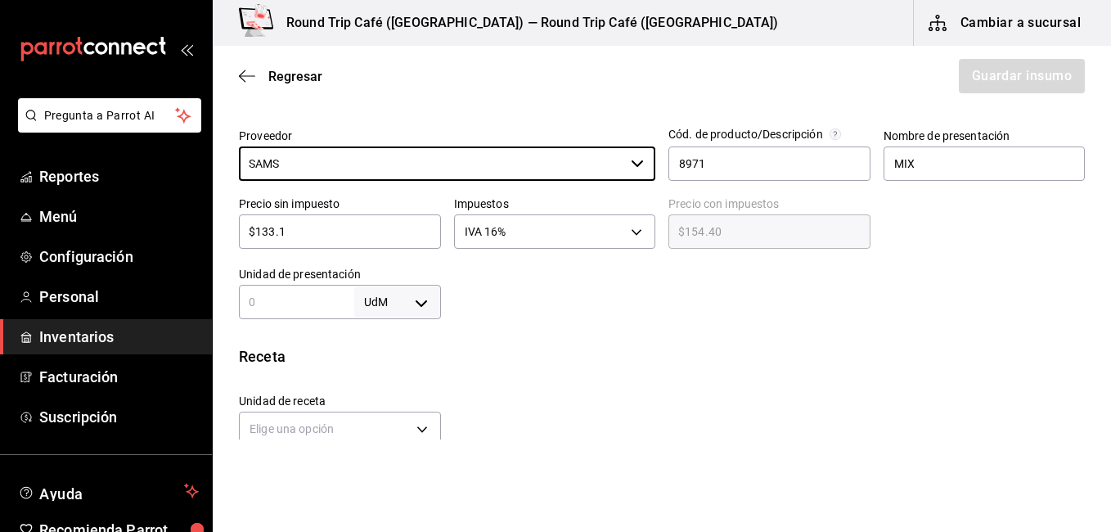
type input "SAMS"
click at [273, 230] on input "$133.1" at bounding box center [340, 232] width 202 height 20
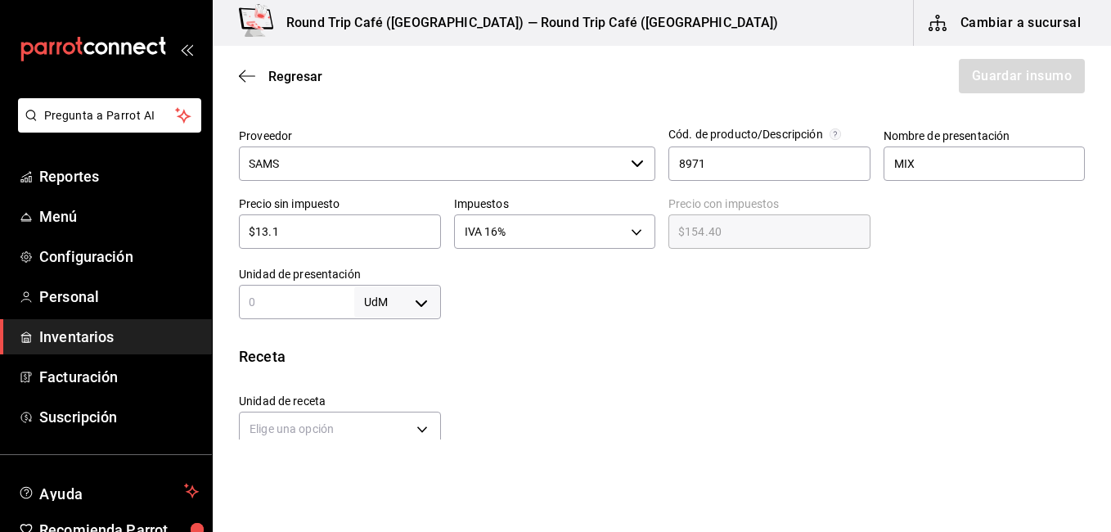
type input "$1.1"
type input "$1.28"
type input "$129.1"
type input "$149.76"
type input "$1.1"
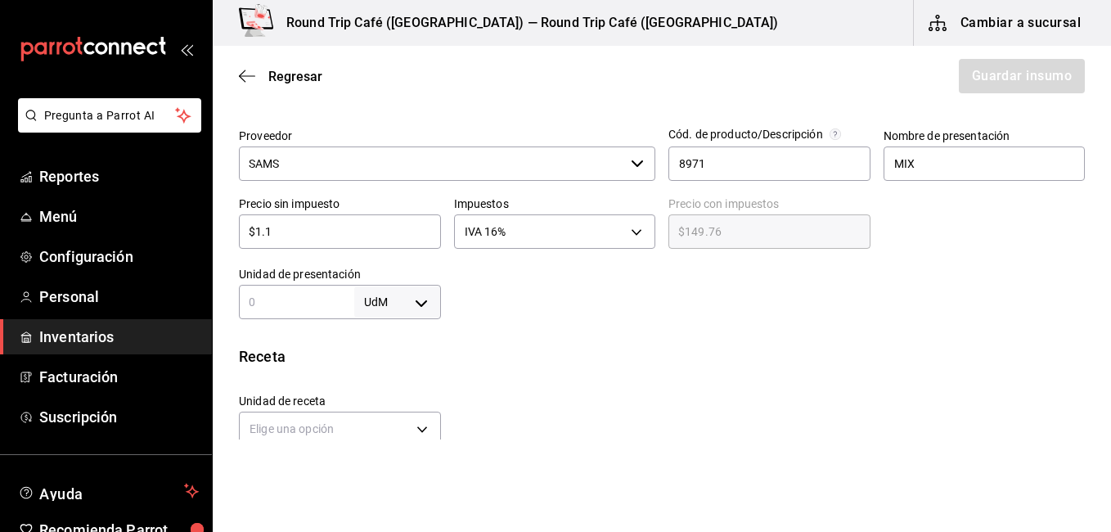
type input "$1.28"
type input "$133.1"
type input "$154.40"
type input "$13.1"
type input "$15.20"
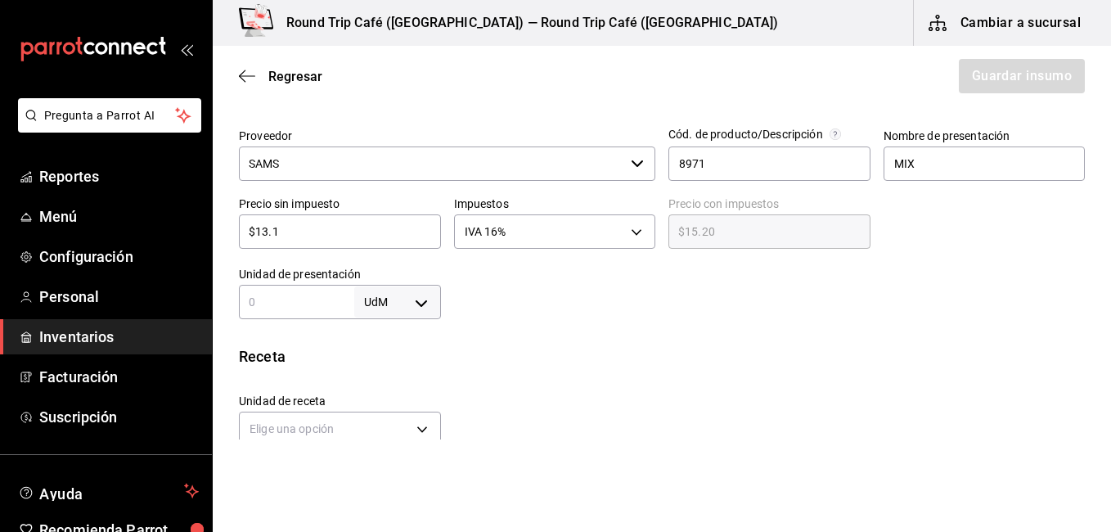
type input "$138.1"
type input "$160.20"
type input "$13.1"
type input "$15.20"
type input "$139.1"
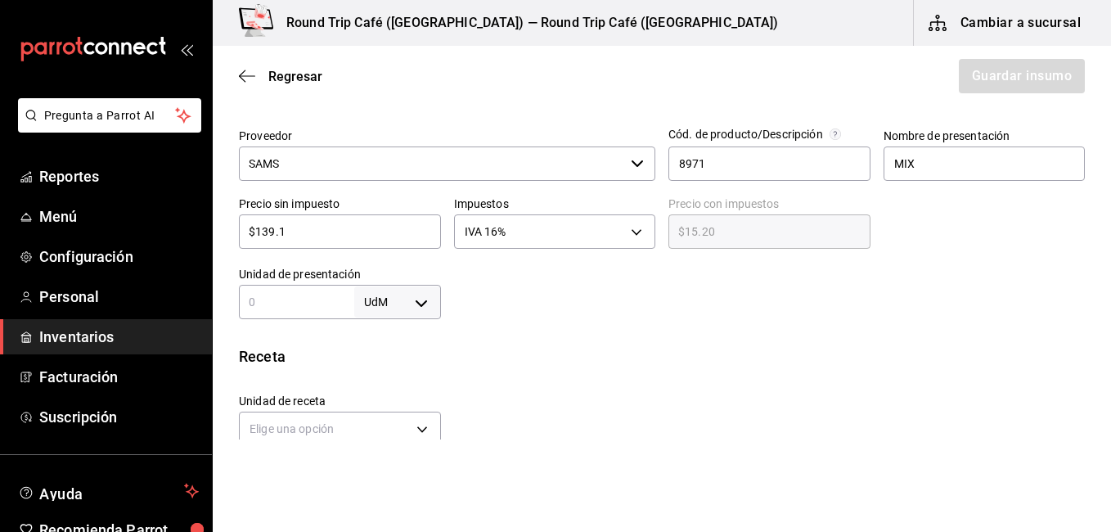
type input "$161.36"
click at [286, 232] on input "$139.1" at bounding box center [340, 232] width 202 height 20
type input "$139"
type input "$161.24"
type input "$1"
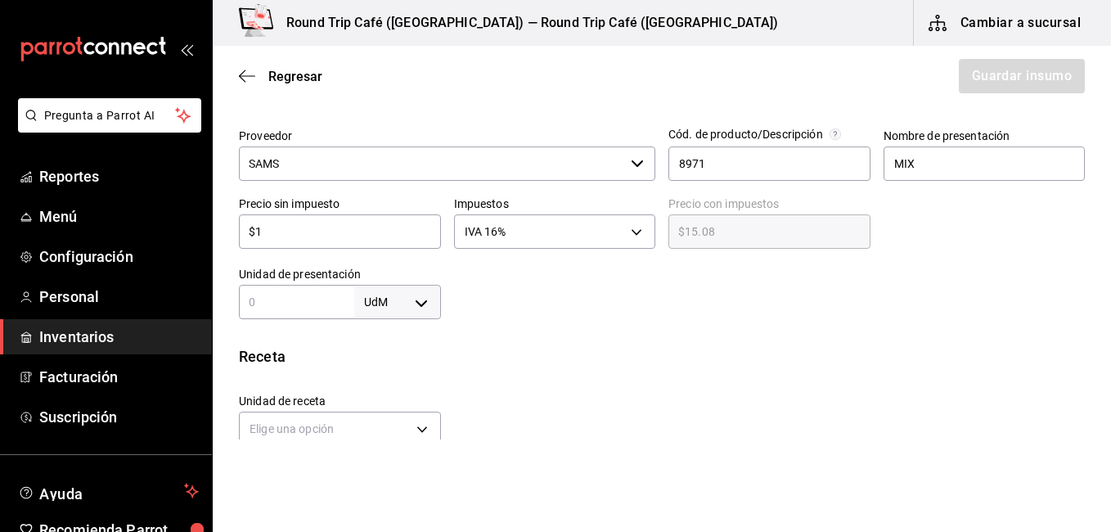
type input "$1.16"
type input "$14"
type input "$16.24"
type input "$141"
type input "$163.56"
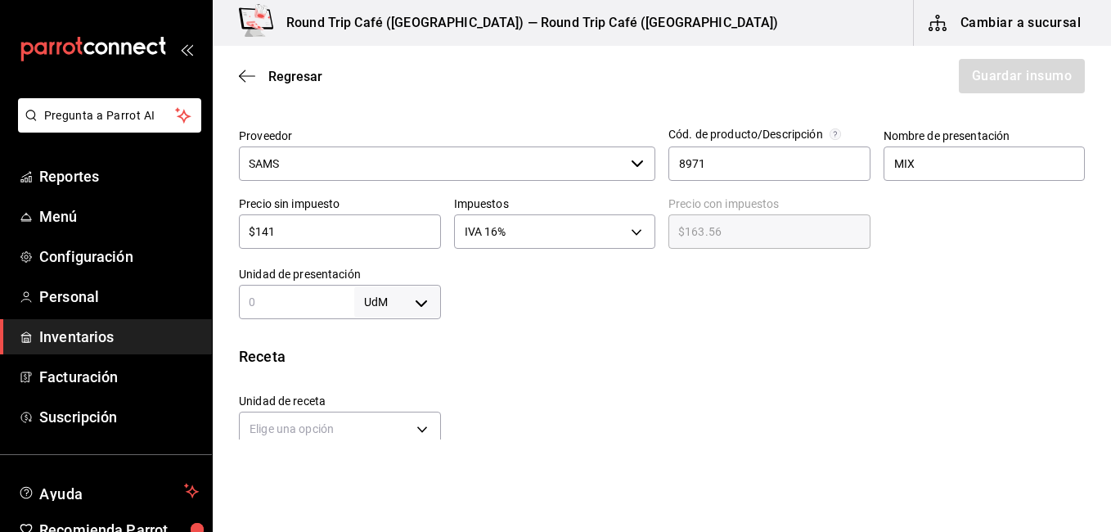
type input "$14"
type input "$16.24"
type input "$140"
click at [326, 304] on input "text" at bounding box center [296, 302] width 115 height 20
click at [318, 306] on input "text" at bounding box center [296, 302] width 115 height 20
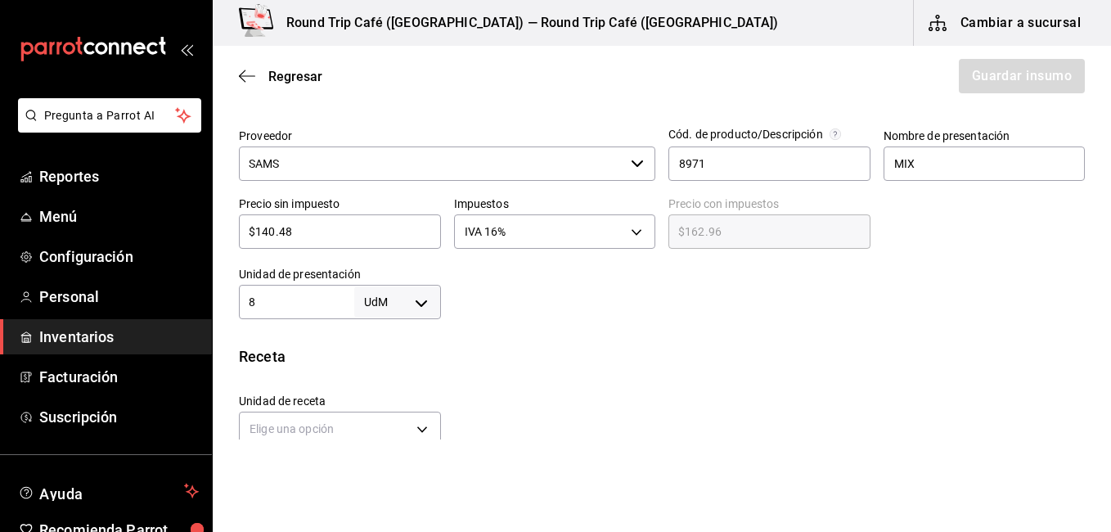
click at [418, 300] on body "Pregunta a Parrot AI Reportes Menú Configuración Personal Inventarios Facturaci…" at bounding box center [555, 220] width 1111 height 440
click at [390, 481] on li "pza" at bounding box center [394, 484] width 85 height 27
click at [375, 480] on div "UdM kg gr lt ml pza gal" at bounding box center [555, 266] width 1111 height 532
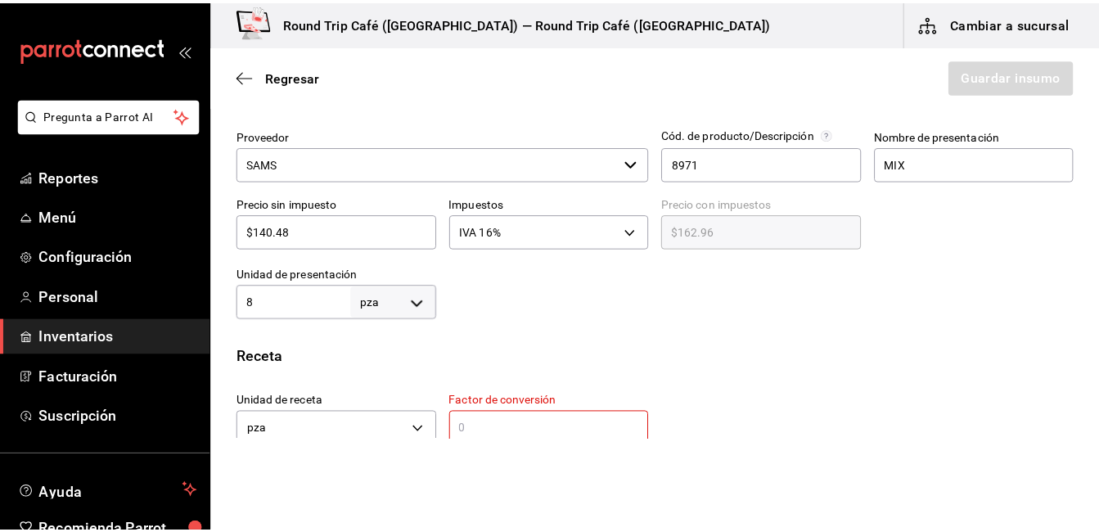
scroll to position [540, 0]
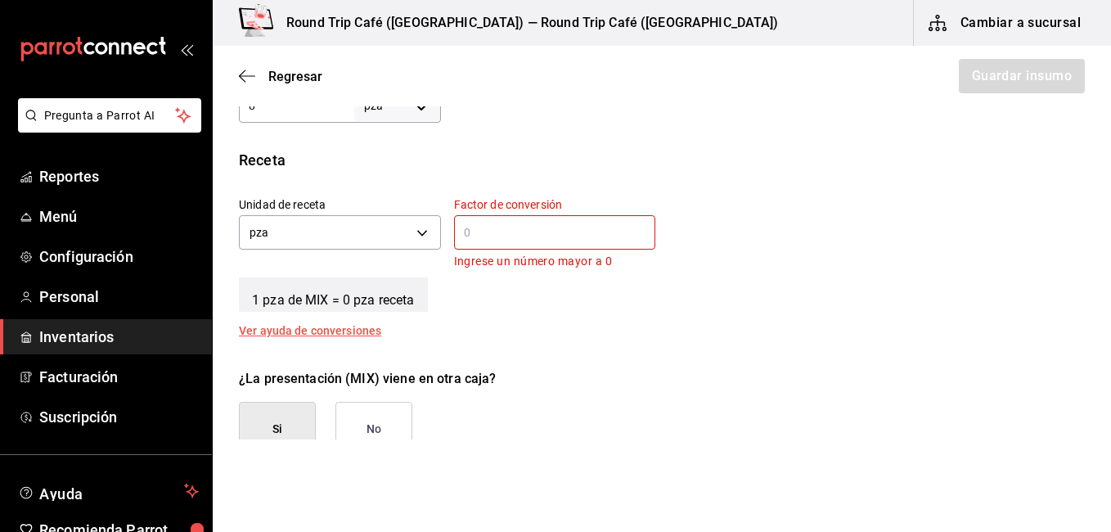
click at [484, 233] on input "text" at bounding box center [555, 233] width 202 height 20
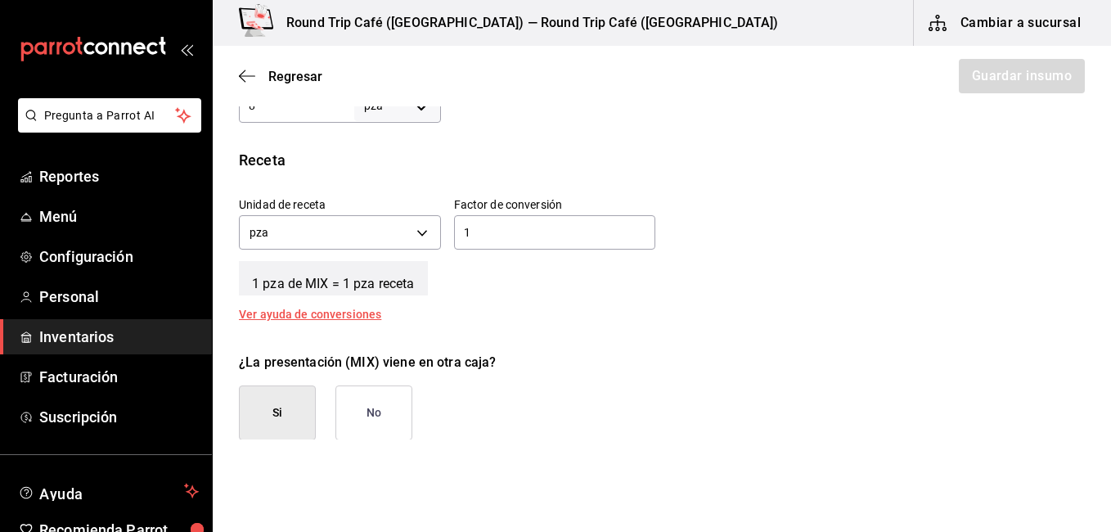
click at [381, 410] on button "No" at bounding box center [374, 413] width 77 height 55
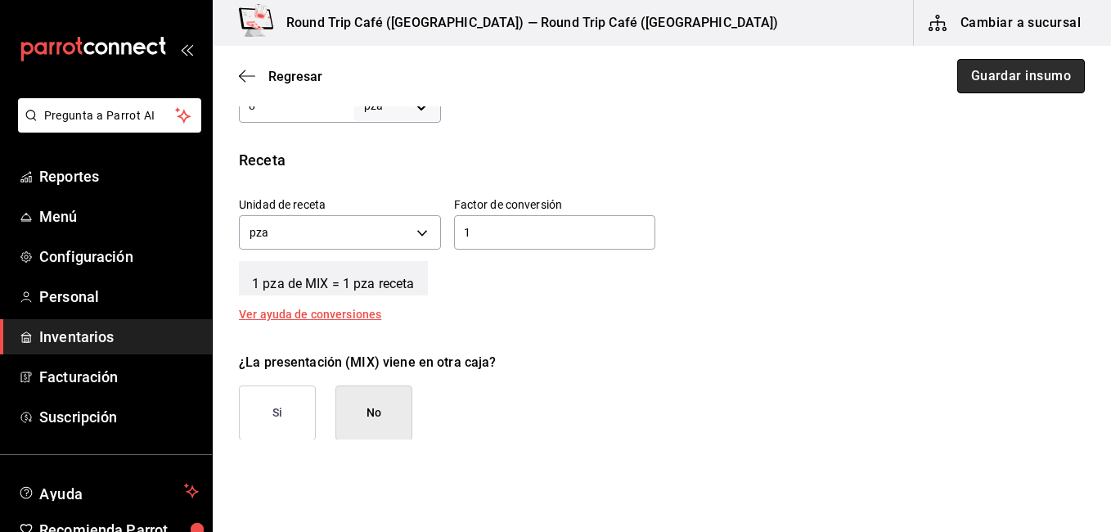
click at [1009, 71] on button "Guardar insumo" at bounding box center [1022, 76] width 128 height 34
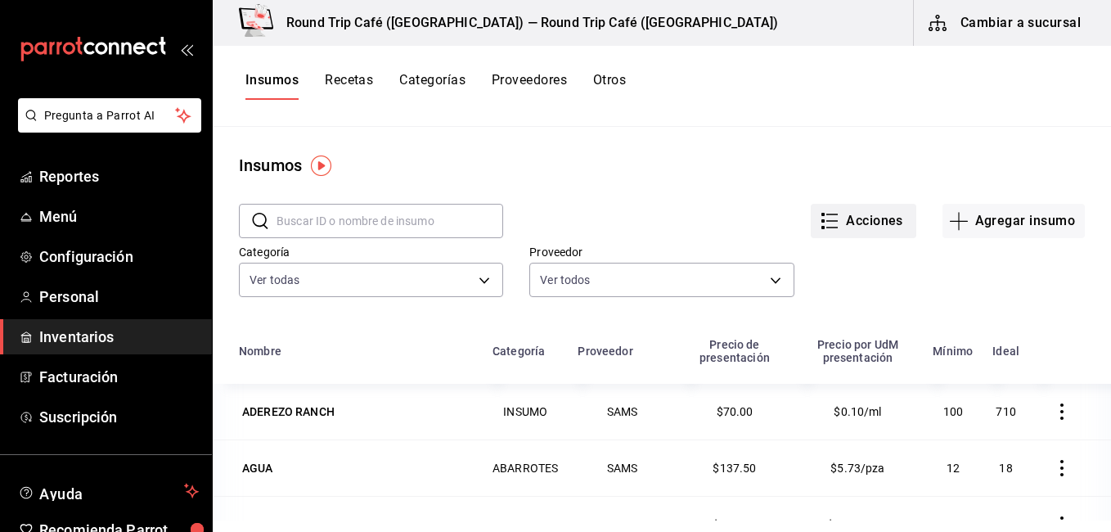
click at [860, 221] on button "Acciones" at bounding box center [864, 221] width 106 height 34
click at [773, 124] on div at bounding box center [555, 266] width 1111 height 532
click at [364, 82] on div at bounding box center [555, 266] width 1111 height 532
click at [363, 81] on button "Recetas" at bounding box center [349, 86] width 48 height 28
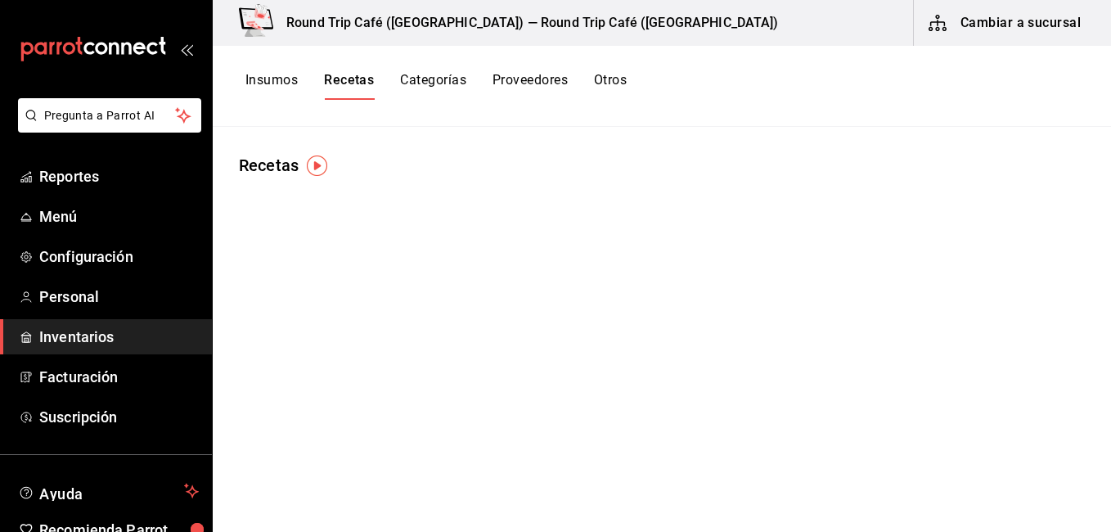
click at [282, 88] on button "Insumos" at bounding box center [272, 86] width 52 height 28
click at [278, 80] on button "Insumos" at bounding box center [272, 86] width 52 height 28
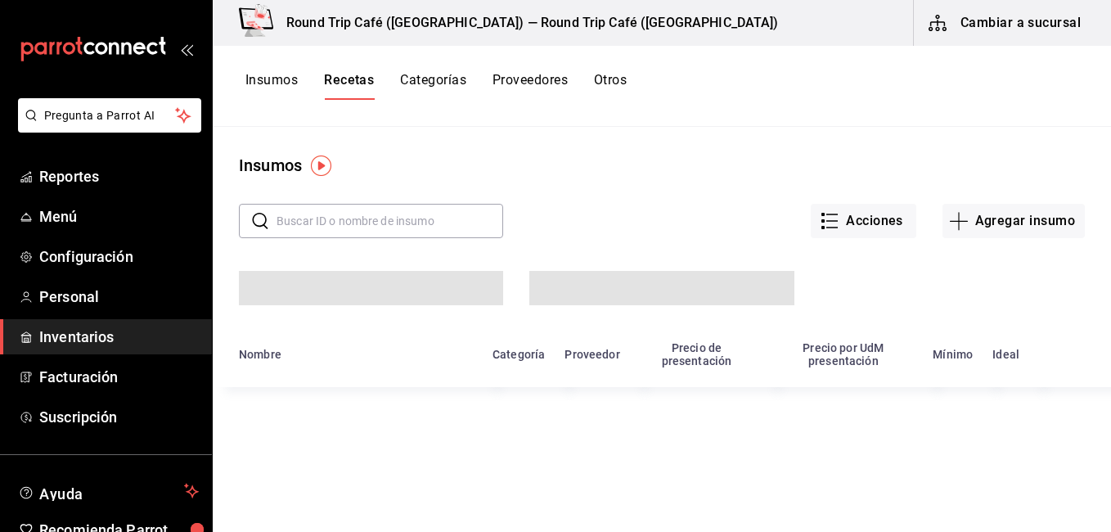
click at [278, 80] on button "Insumos" at bounding box center [272, 86] width 52 height 28
click at [992, 24] on button "Cambiar a sucursal" at bounding box center [1006, 23] width 184 height 46
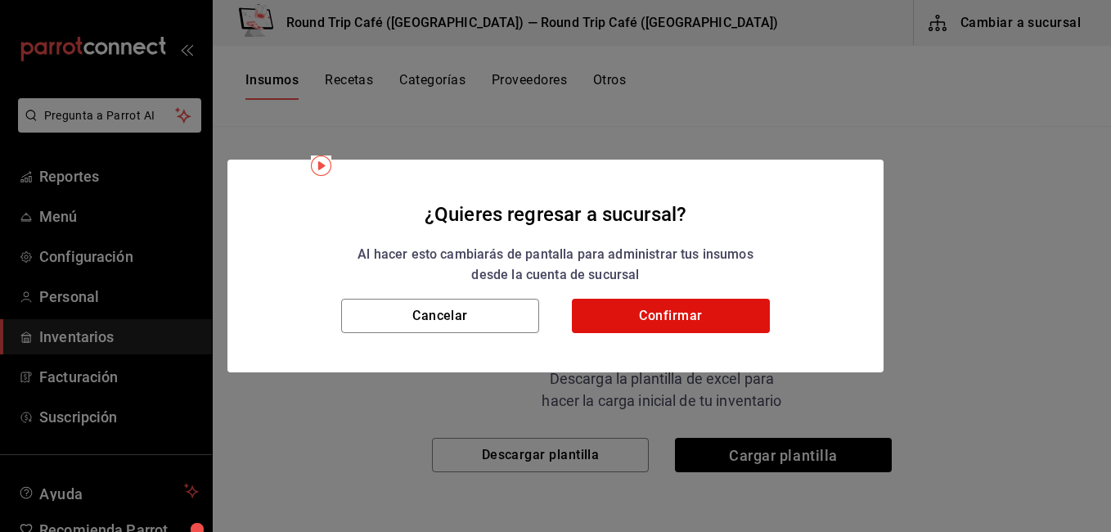
drag, startPoint x: 992, startPoint y: 24, endPoint x: 752, endPoint y: 223, distance: 312.1
click at [752, 223] on div "¿Quieres regresar a sucursal? Al hacer esto cambiarás de pantalla para administ…" at bounding box center [555, 266] width 1111 height 532
click at [674, 320] on button "Confirmar" at bounding box center [671, 316] width 198 height 34
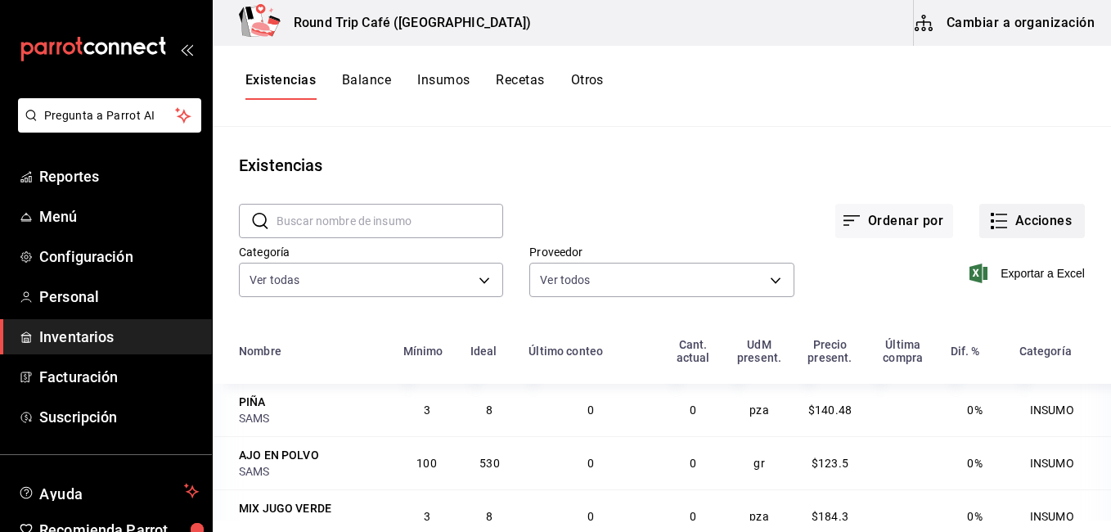
click at [1000, 226] on button "Acciones" at bounding box center [1033, 221] width 106 height 34
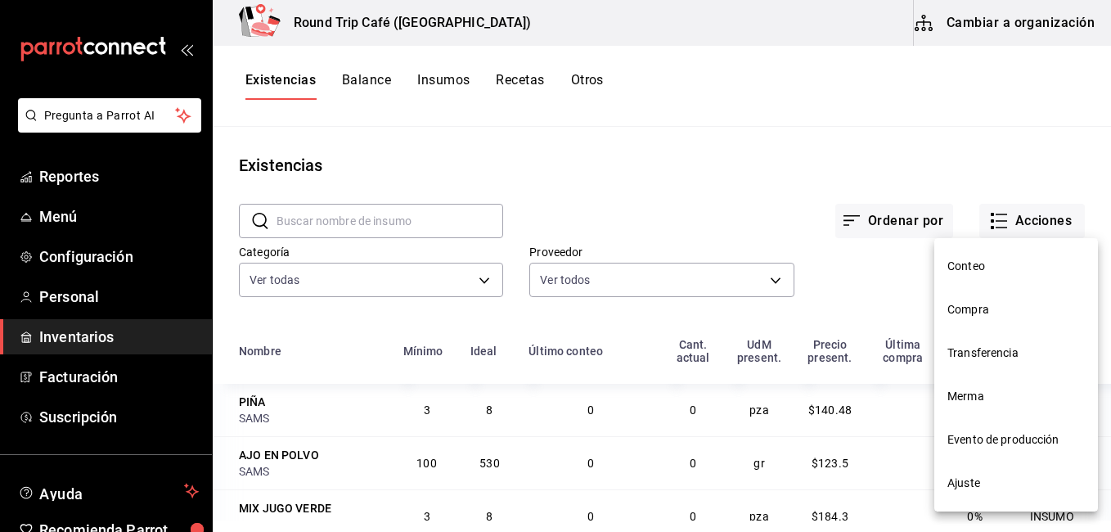
click at [994, 223] on div at bounding box center [555, 266] width 1111 height 532
click at [982, 375] on li "Merma" at bounding box center [1017, 396] width 164 height 43
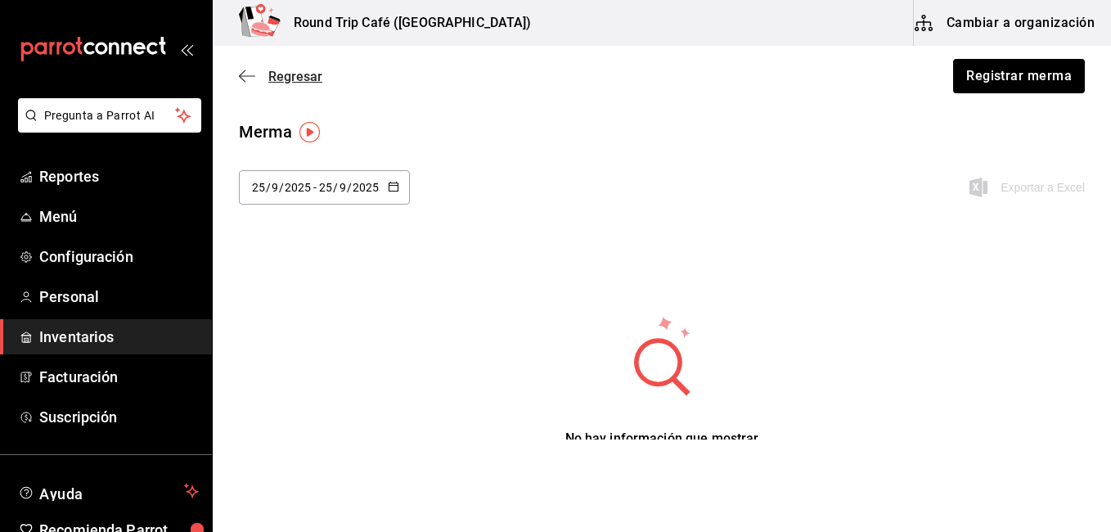
click at [249, 71] on icon "button" at bounding box center [247, 76] width 16 height 15
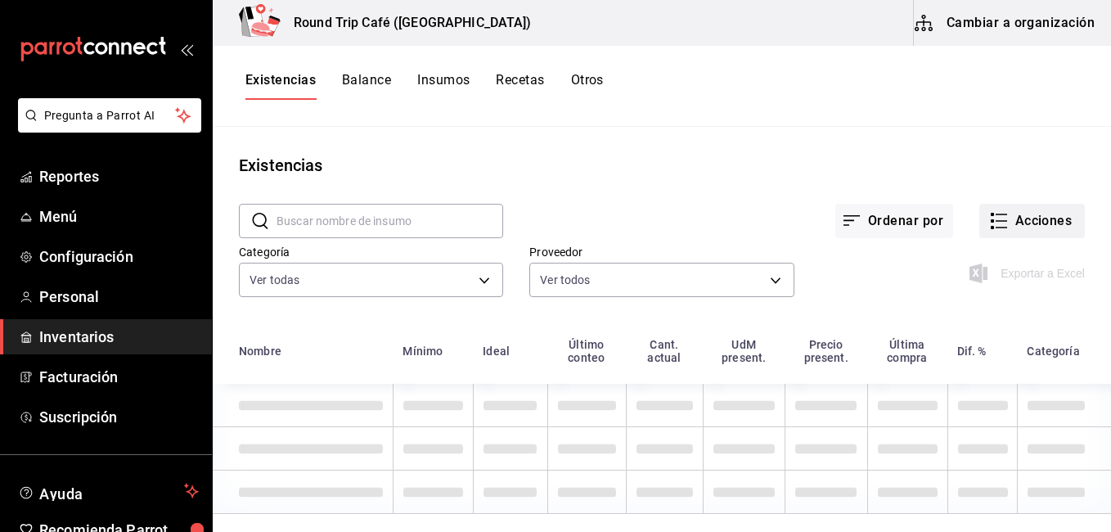
click at [997, 221] on button "Acciones" at bounding box center [1033, 221] width 106 height 34
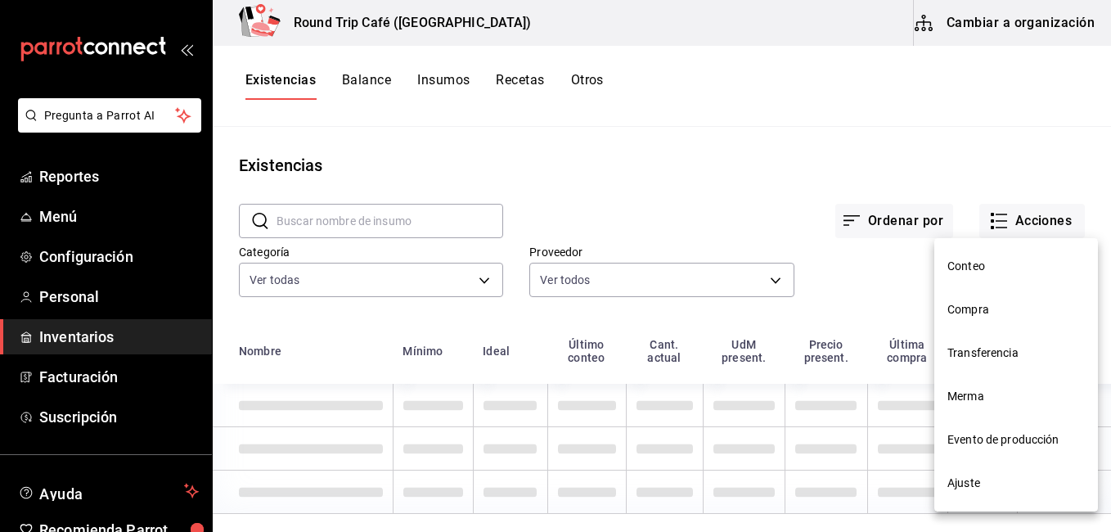
click at [978, 312] on span "Compra" at bounding box center [1017, 309] width 138 height 17
click at [978, 312] on html "Pregunta a Parrot AI Reportes Menú Configuración Personal Inventarios Facturaci…" at bounding box center [555, 260] width 1111 height 521
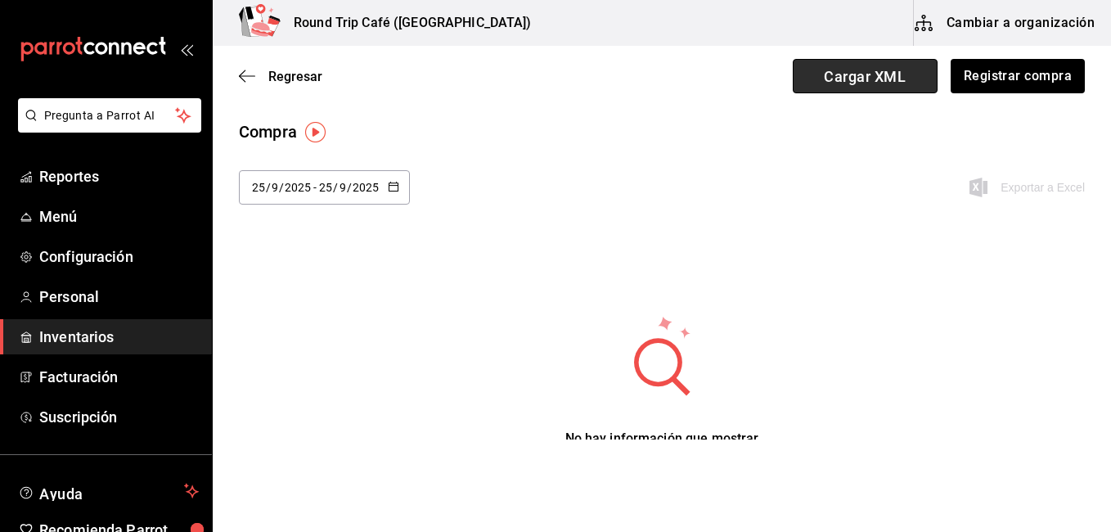
click at [845, 76] on span "Cargar XML" at bounding box center [865, 76] width 145 height 34
click at [0, 0] on input "Cargar XML" at bounding box center [0, 0] width 0 height 0
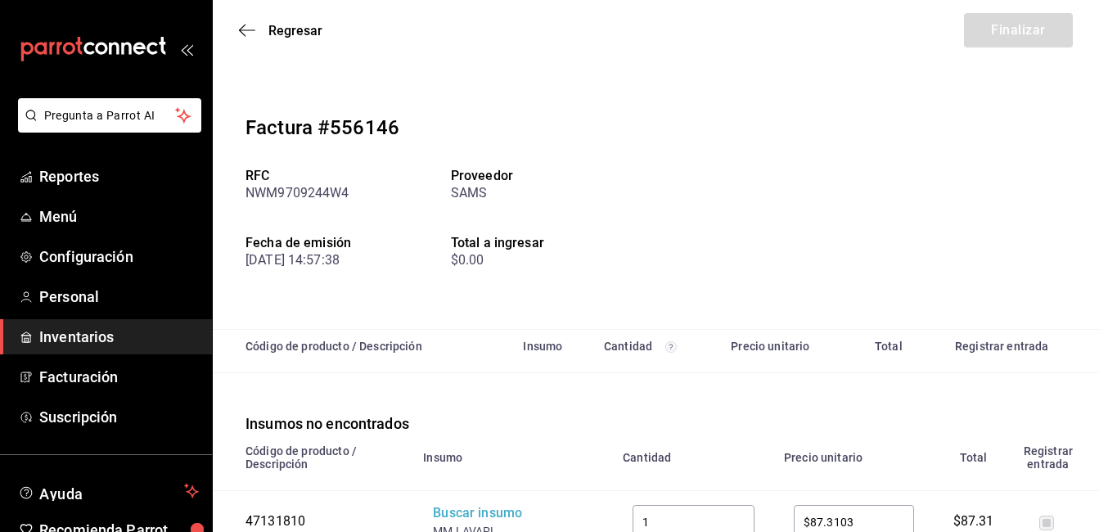
scroll to position [75, 0]
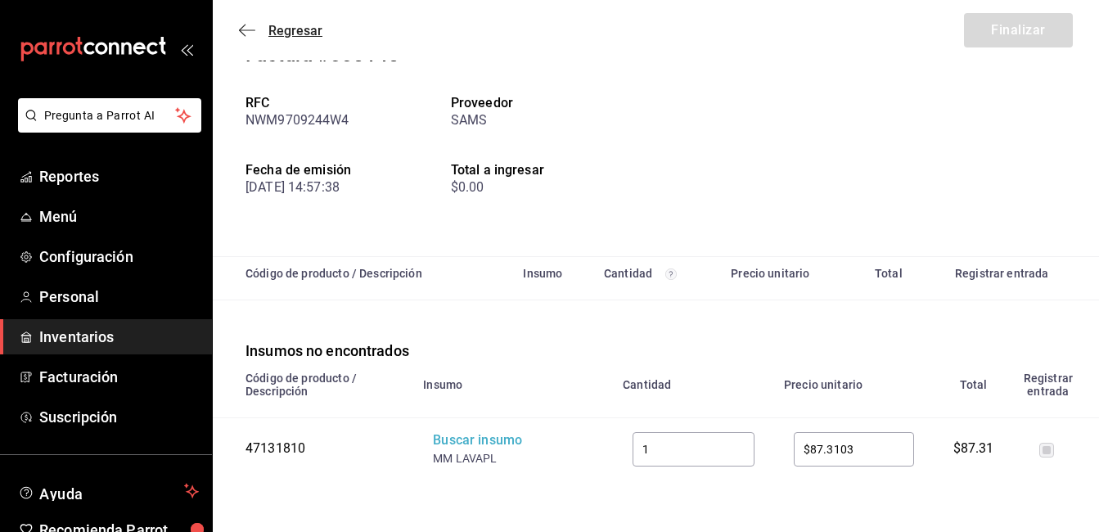
click at [241, 26] on icon "button" at bounding box center [247, 30] width 16 height 15
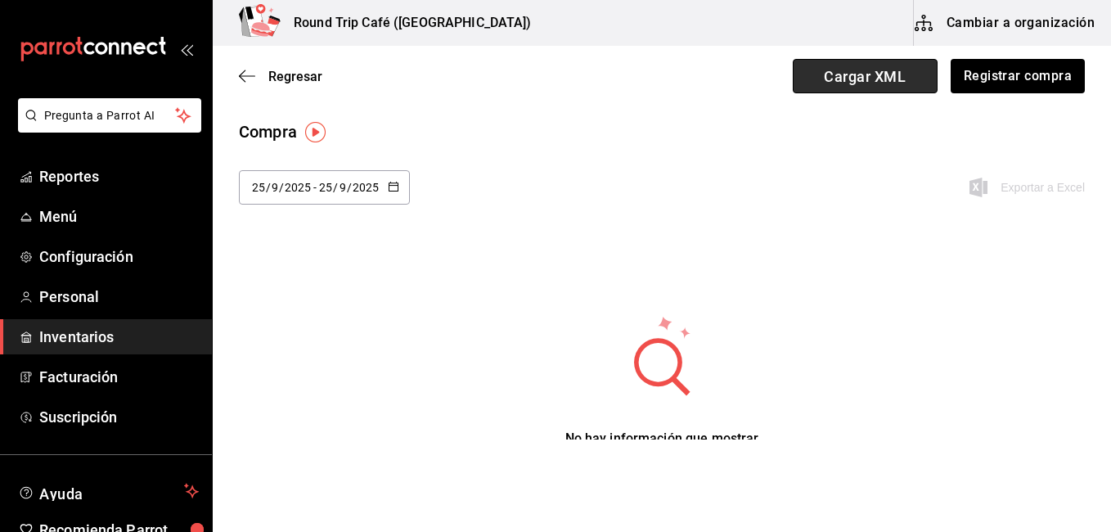
click at [854, 74] on span "Cargar XML" at bounding box center [865, 76] width 145 height 34
click at [0, 0] on input "Cargar XML" at bounding box center [0, 0] width 0 height 0
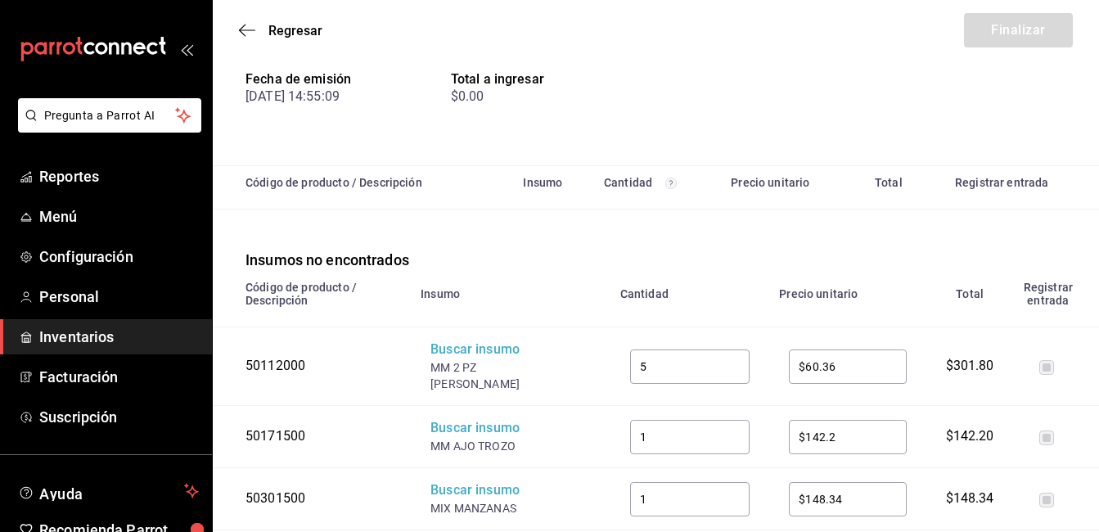
scroll to position [229, 0]
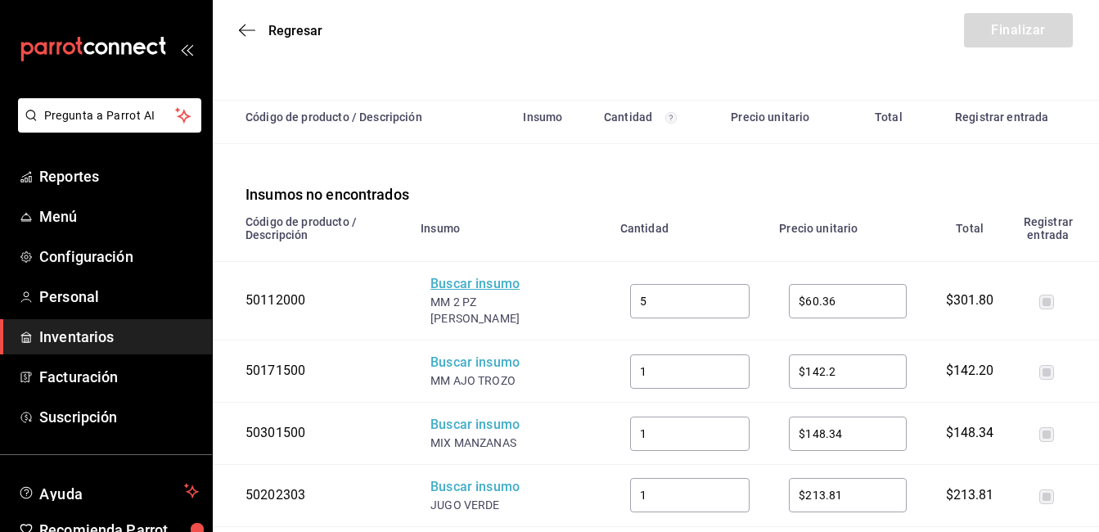
click at [471, 290] on div "Buscar insumo" at bounding box center [496, 284] width 131 height 19
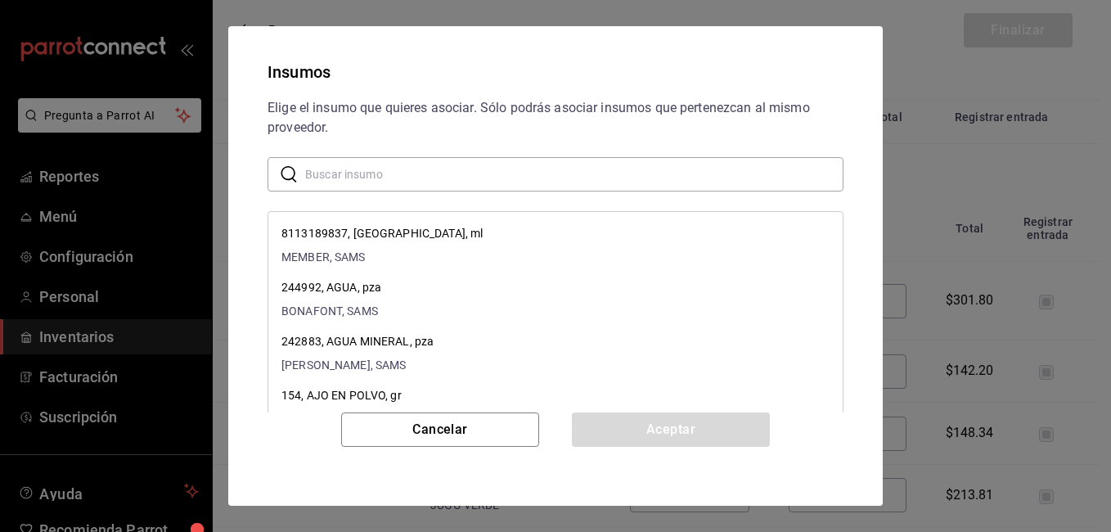
click at [399, 168] on input "text" at bounding box center [574, 174] width 539 height 33
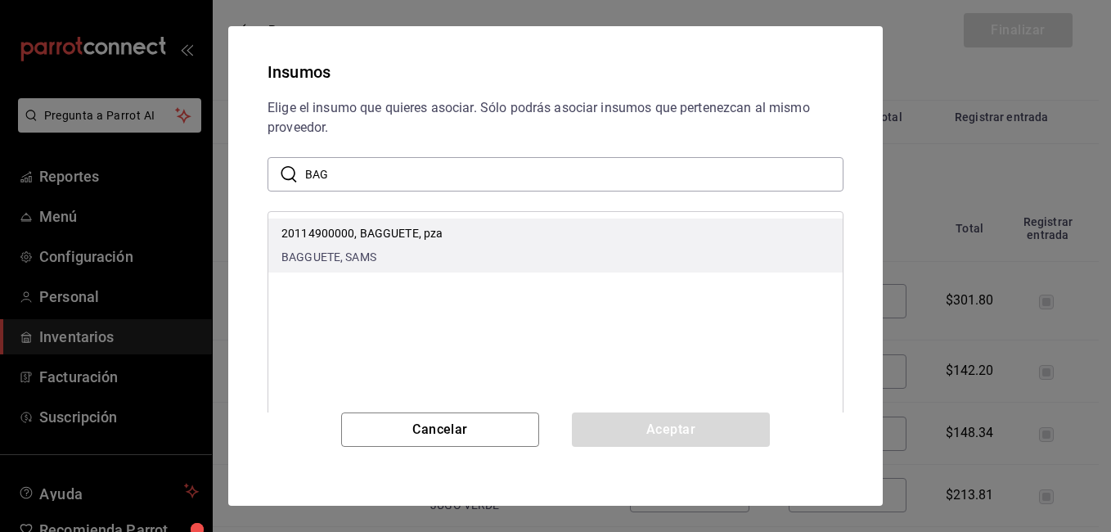
click at [358, 243] on div "20114900000, BAGGUETE, [PERSON_NAME], SAMS" at bounding box center [362, 245] width 161 height 41
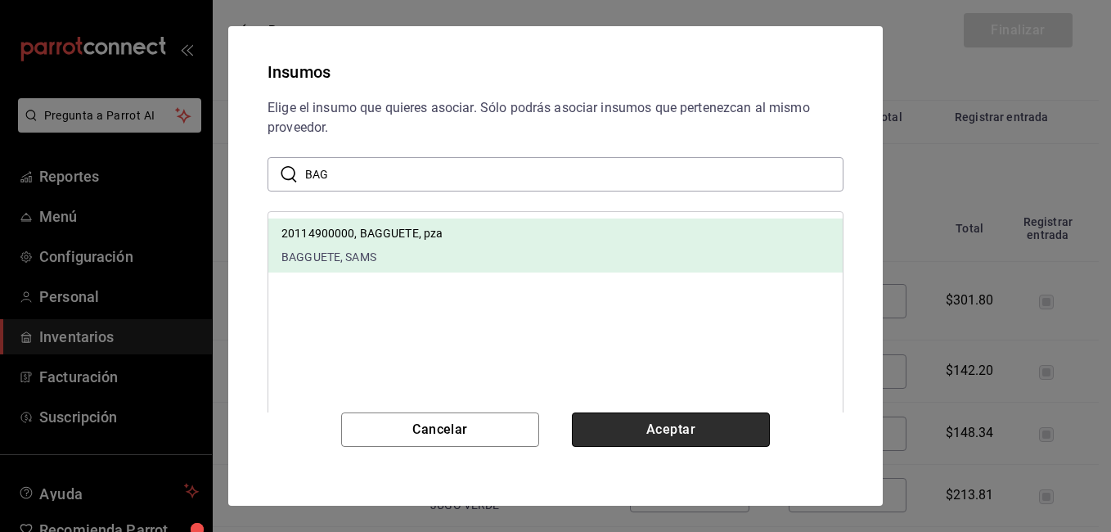
click at [607, 431] on button "Aceptar" at bounding box center [671, 430] width 198 height 34
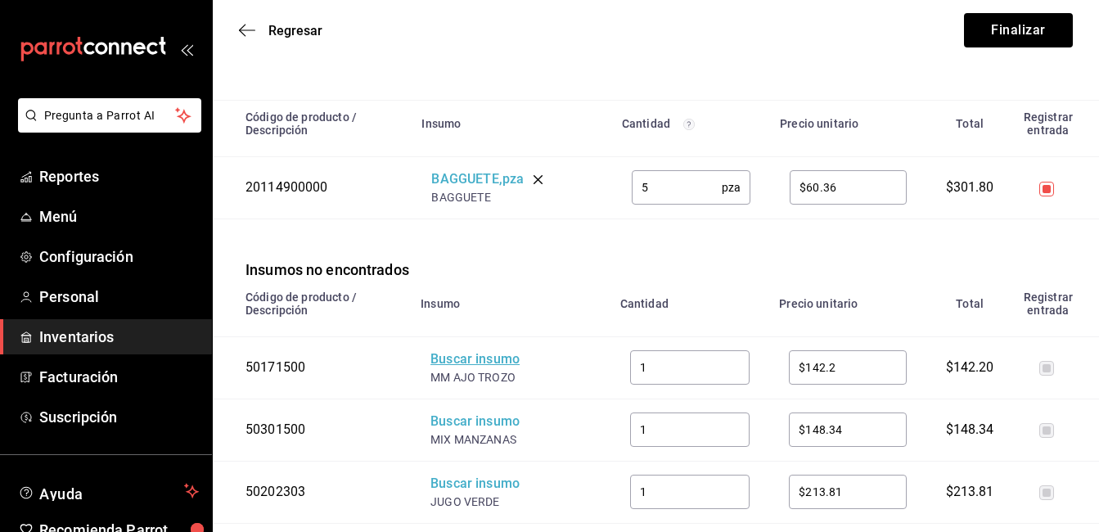
click at [506, 363] on div "Buscar insumo" at bounding box center [496, 359] width 131 height 19
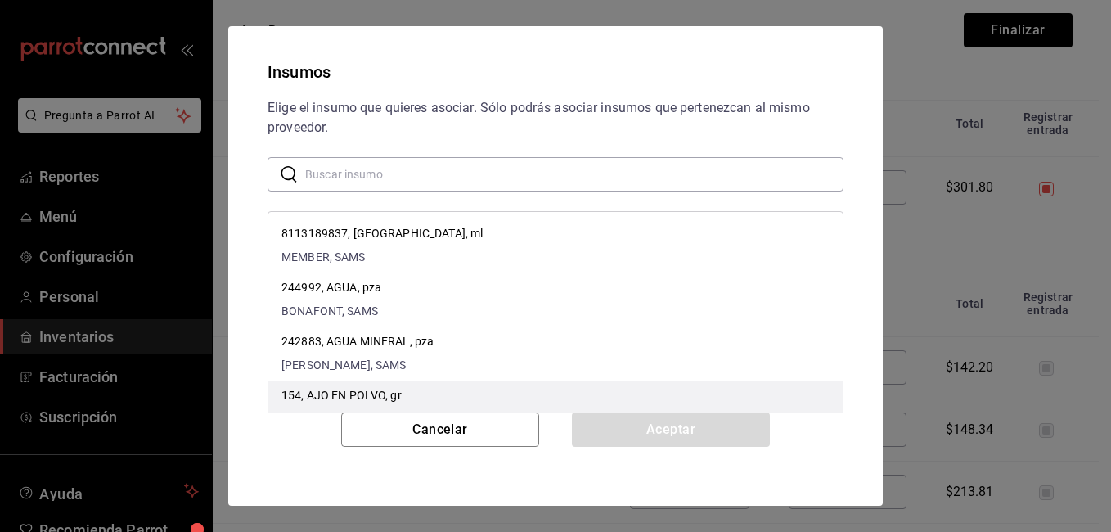
click at [392, 390] on p "154, AJO EN POLVO, gr" at bounding box center [354, 395] width 145 height 17
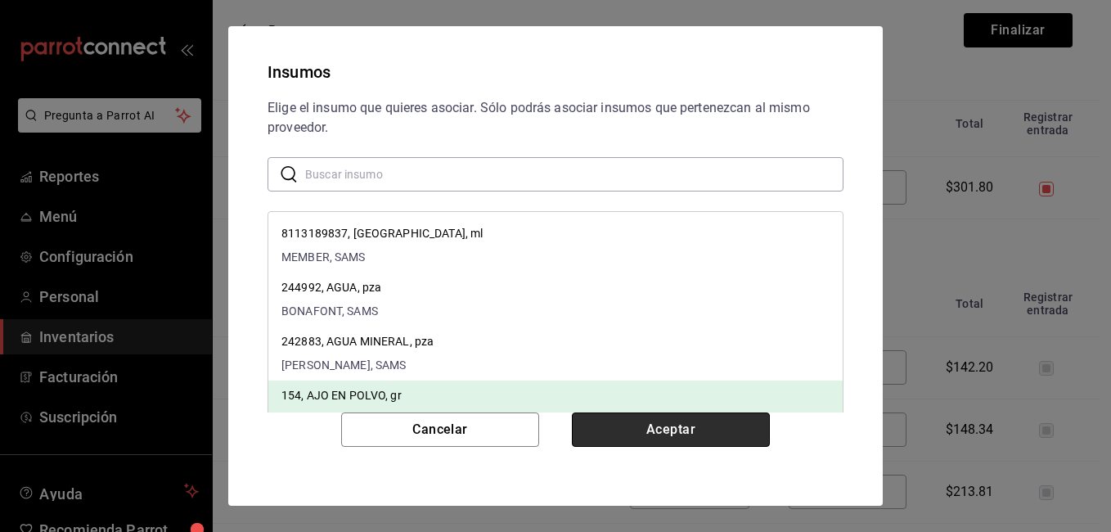
click at [712, 431] on button "Aceptar" at bounding box center [671, 430] width 198 height 34
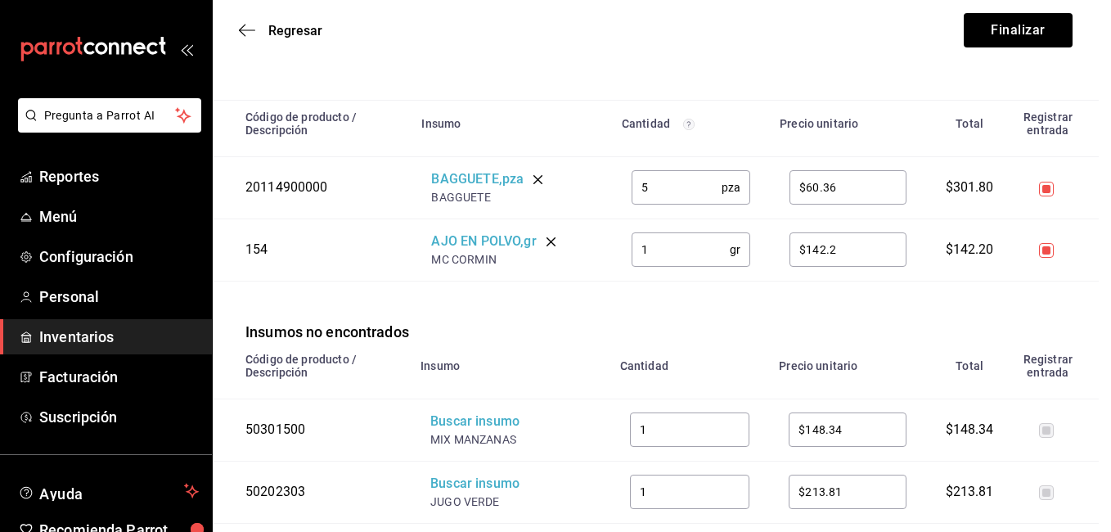
click at [483, 426] on div "Buscar insumo" at bounding box center [496, 422] width 131 height 19
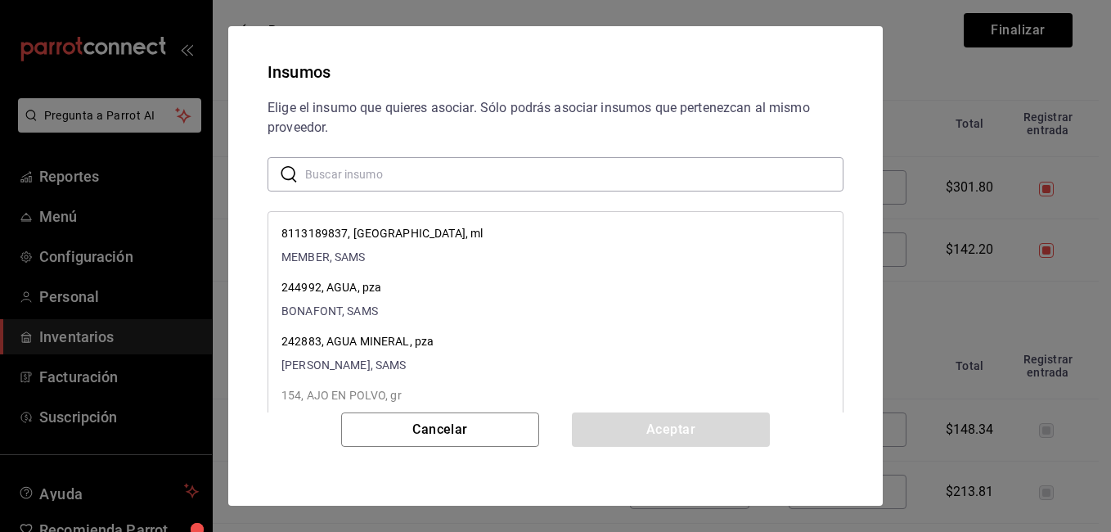
click at [330, 161] on input "text" at bounding box center [574, 174] width 539 height 33
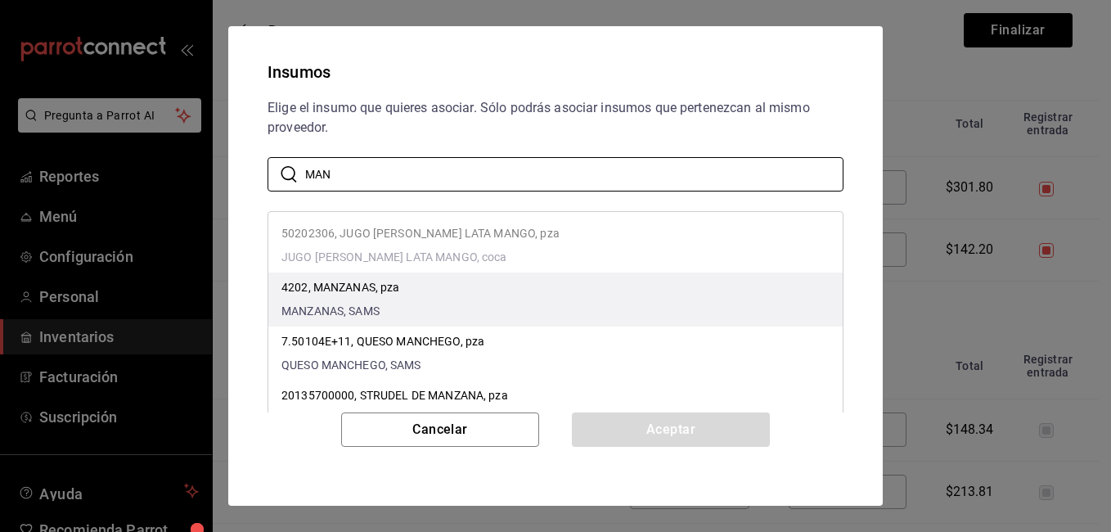
click at [342, 309] on span "MANZANAS, SAMS" at bounding box center [341, 311] width 119 height 17
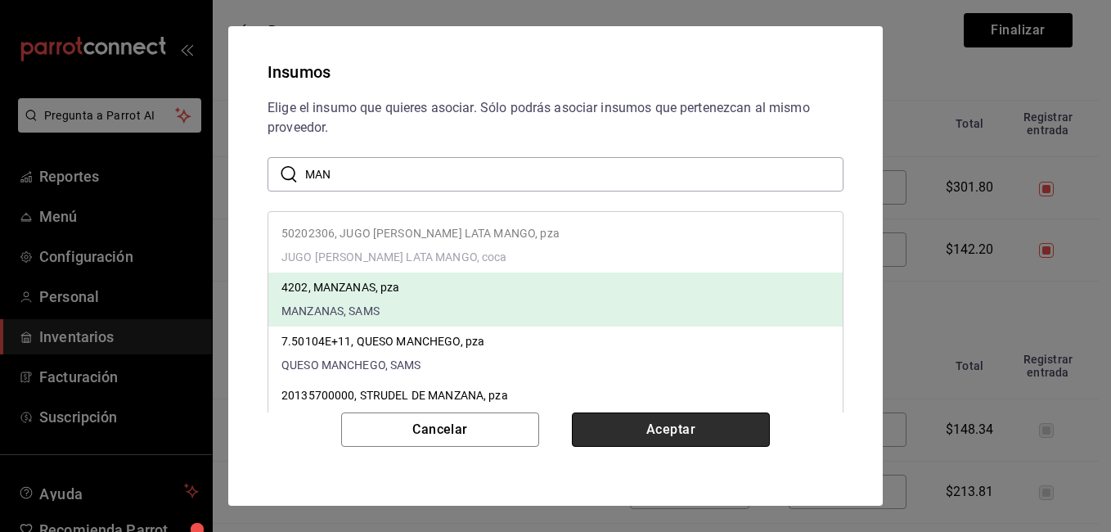
click at [620, 431] on button "Aceptar" at bounding box center [671, 430] width 198 height 34
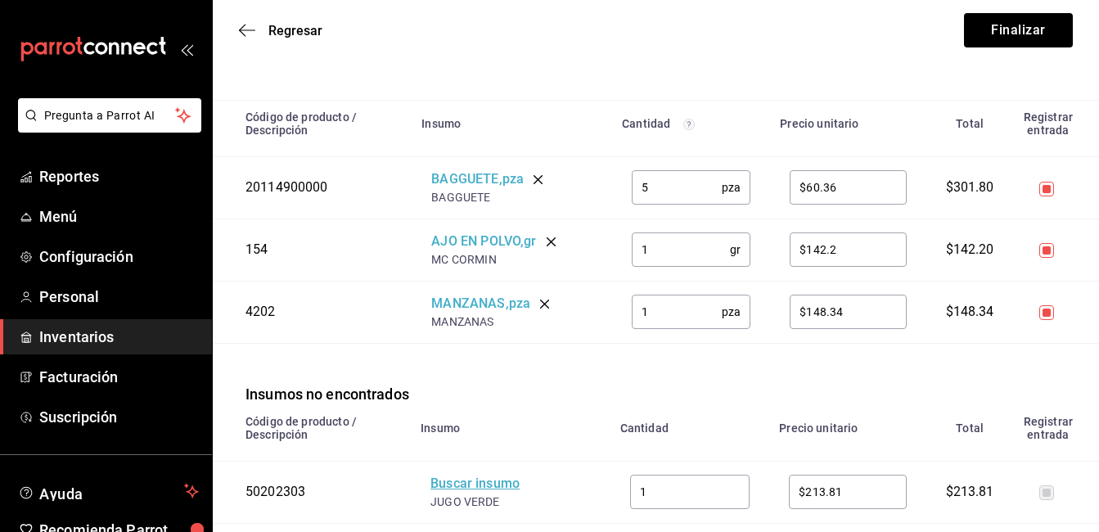
click at [486, 482] on div "Buscar insumo" at bounding box center [496, 484] width 131 height 19
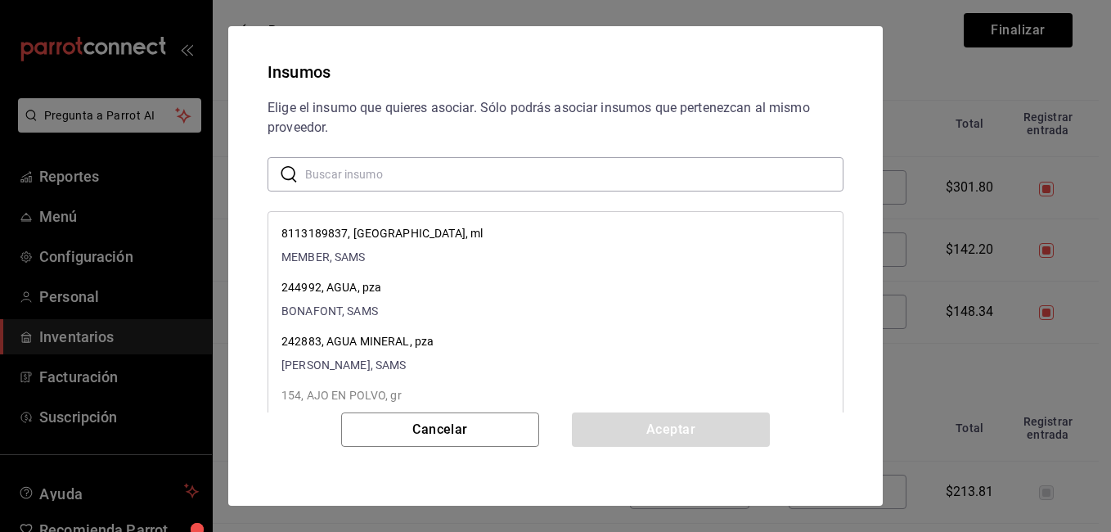
click at [439, 169] on input "text" at bounding box center [574, 174] width 539 height 33
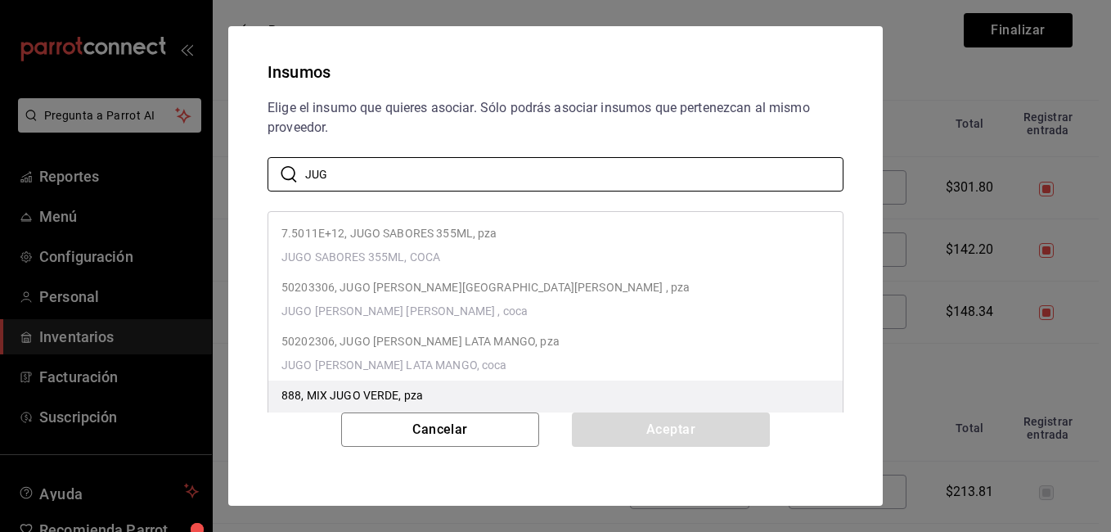
click at [401, 393] on p "888, MIX JUGO VERDE, pza" at bounding box center [353, 395] width 142 height 17
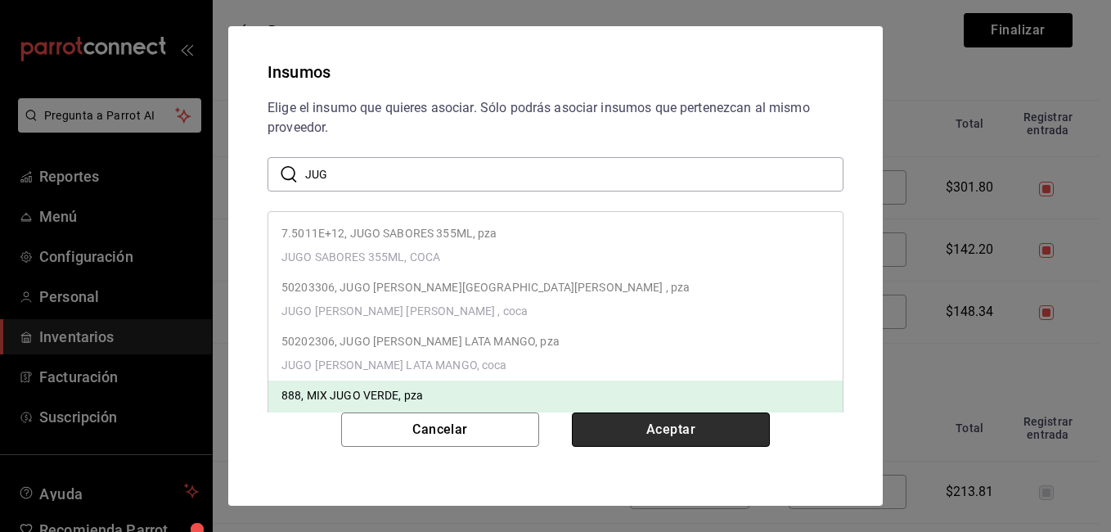
click at [641, 422] on button "Aceptar" at bounding box center [671, 430] width 198 height 34
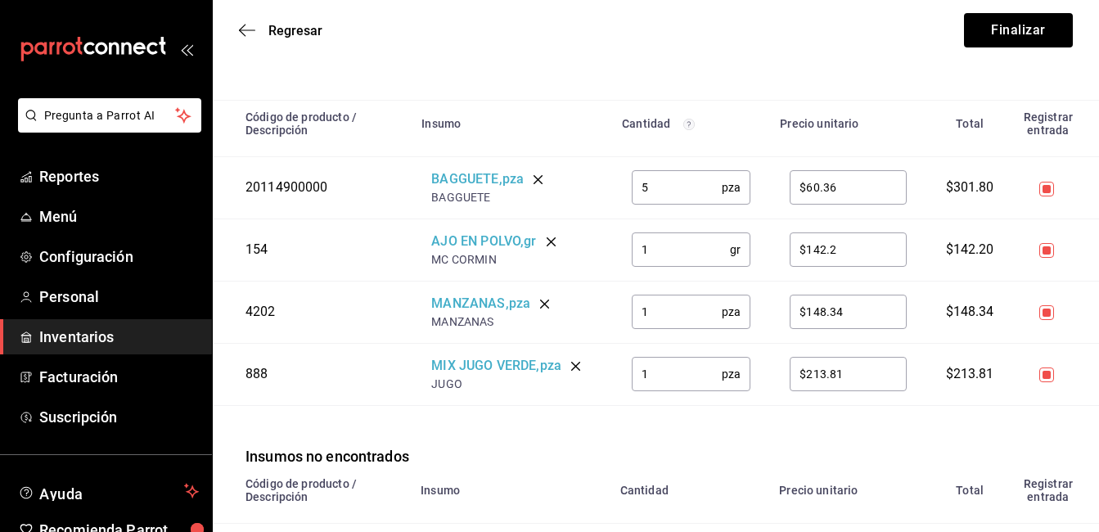
scroll to position [458, 0]
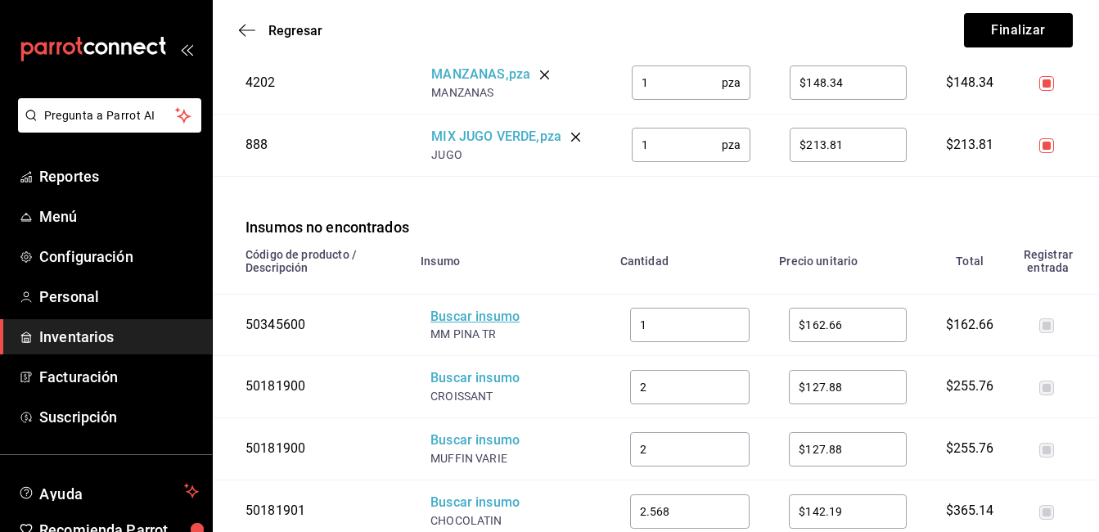
click at [491, 318] on div "Buscar insumo" at bounding box center [496, 317] width 131 height 19
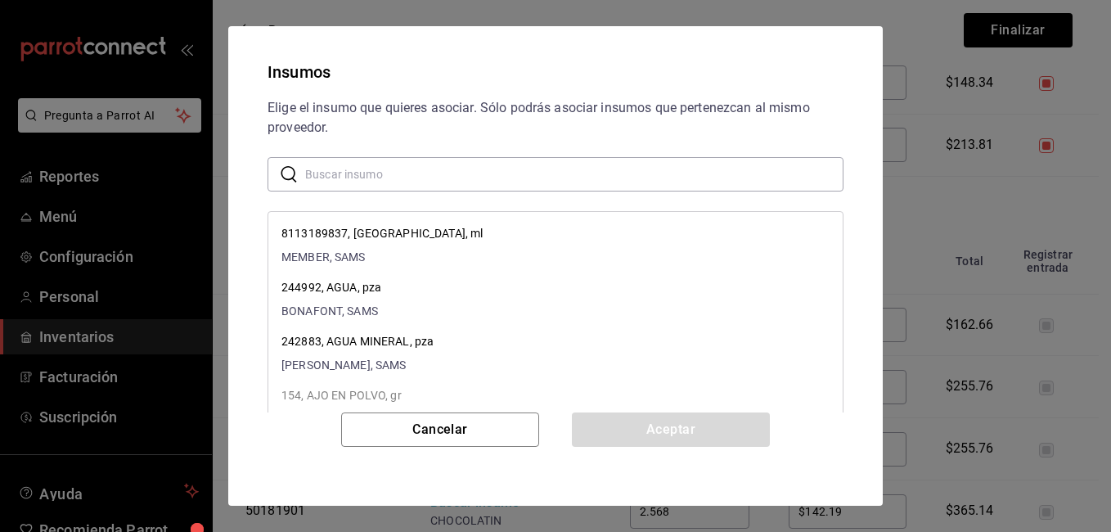
click at [354, 172] on input "text" at bounding box center [574, 174] width 539 height 33
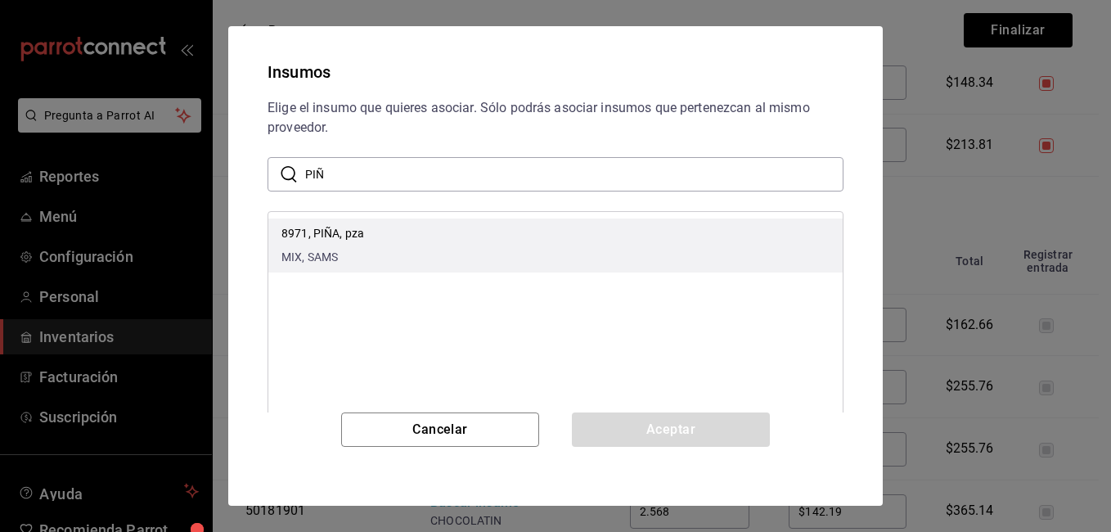
click at [340, 244] on div "8971, PIÑA, pza MIX, SAMS" at bounding box center [323, 245] width 83 height 41
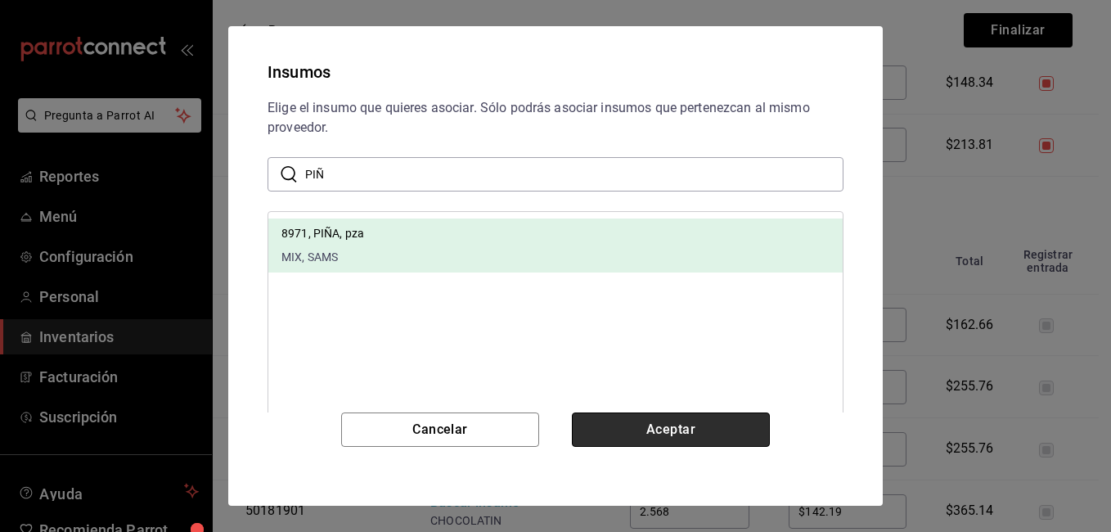
click at [650, 437] on button "Aceptar" at bounding box center [671, 430] width 198 height 34
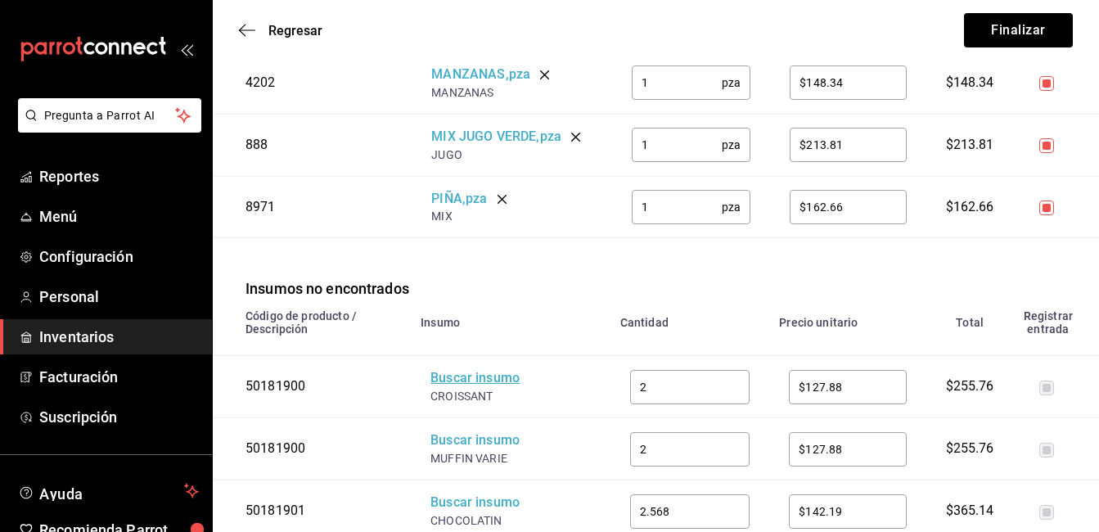
click at [488, 381] on div "Buscar insumo" at bounding box center [496, 378] width 131 height 19
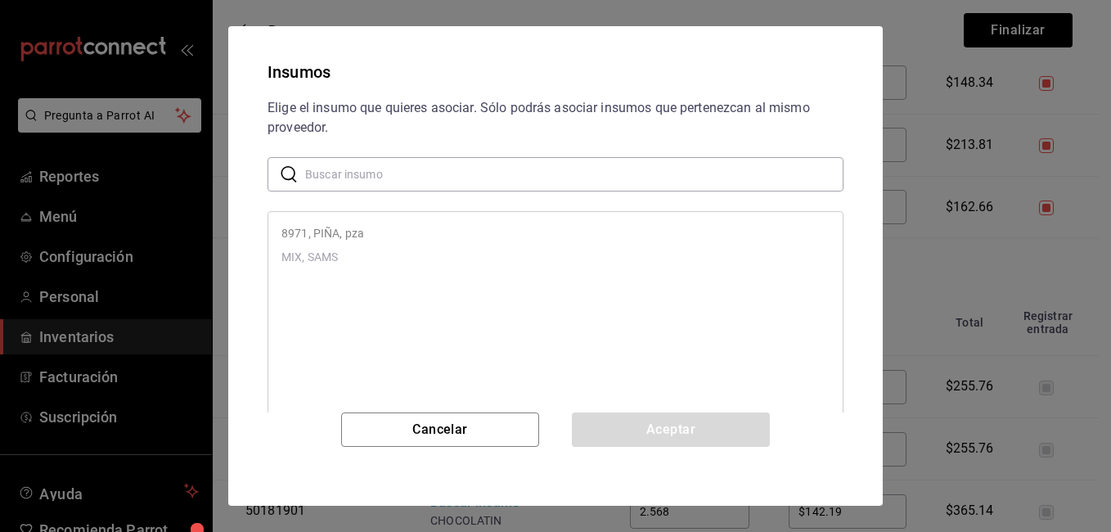
click at [373, 182] on input "text" at bounding box center [574, 174] width 539 height 33
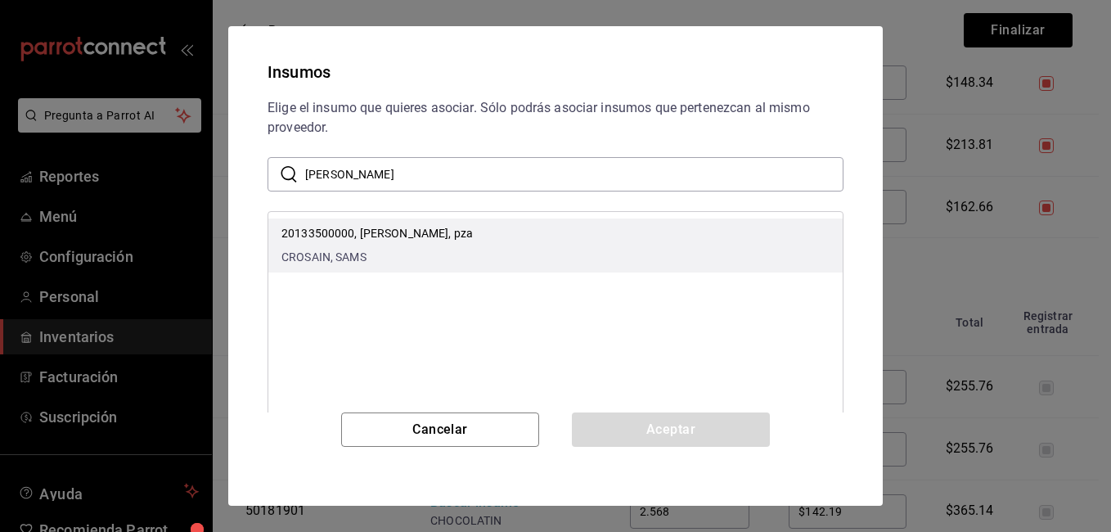
click at [363, 228] on p "20133500000, [PERSON_NAME], pza" at bounding box center [378, 233] width 192 height 17
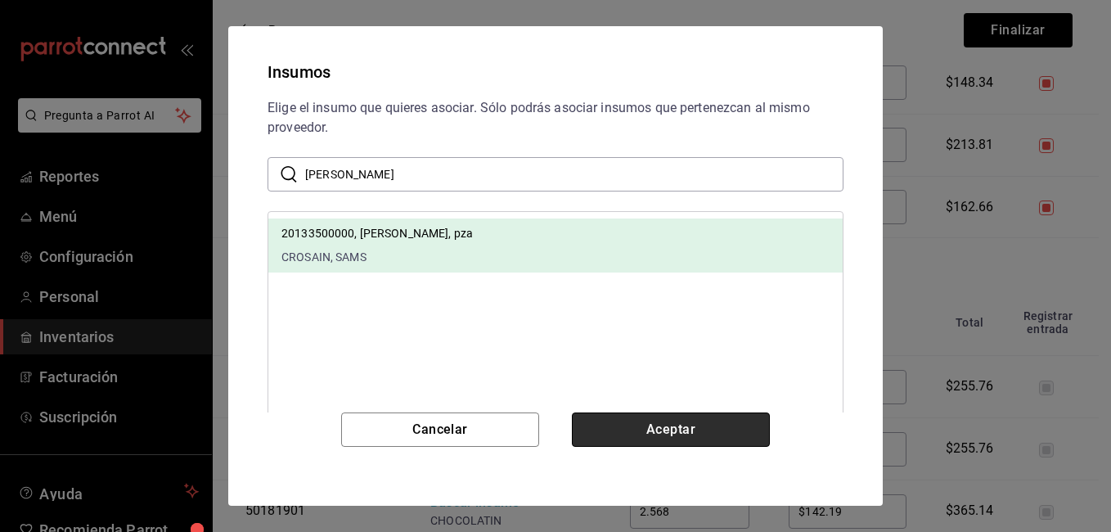
click at [671, 426] on button "Aceptar" at bounding box center [671, 430] width 198 height 34
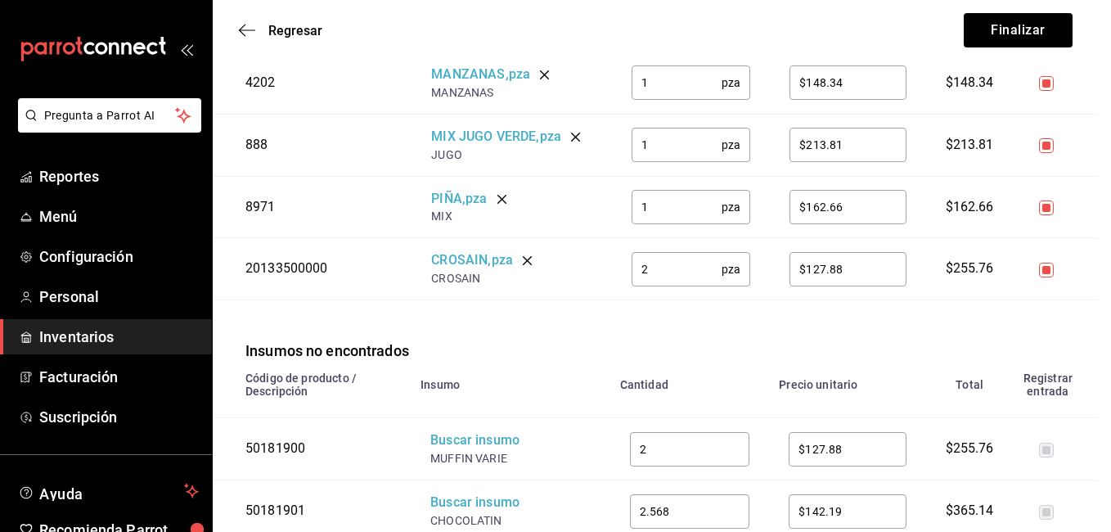
click at [473, 444] on button "Cancelar" at bounding box center [440, 430] width 198 height 34
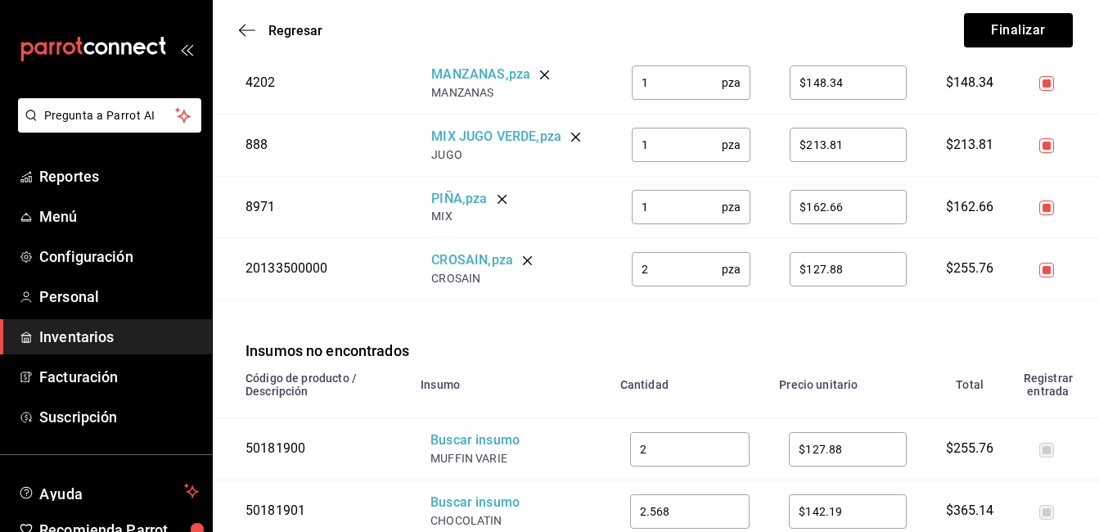
click at [473, 444] on div "Buscar insumo" at bounding box center [496, 440] width 131 height 19
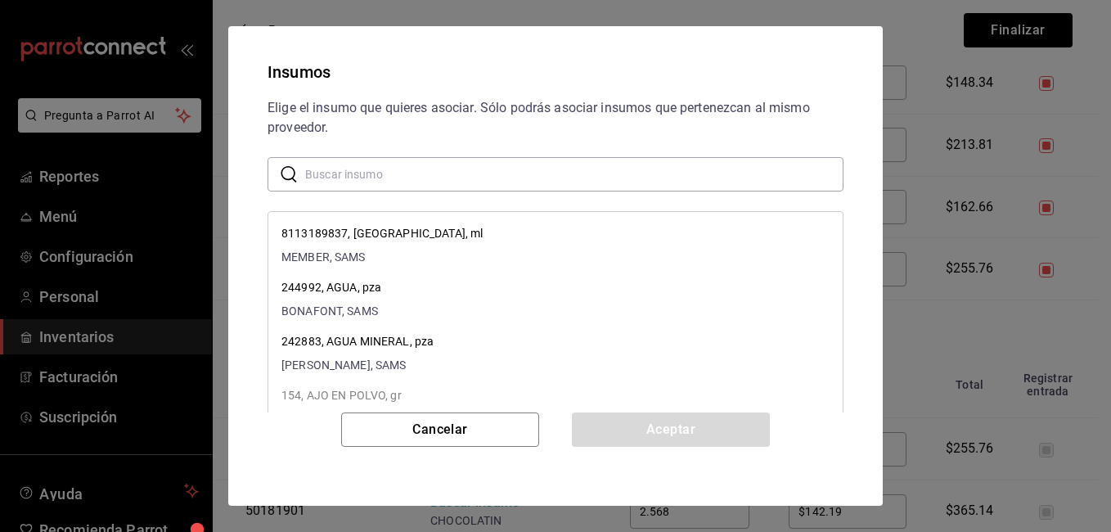
click at [366, 180] on input "text" at bounding box center [574, 174] width 539 height 33
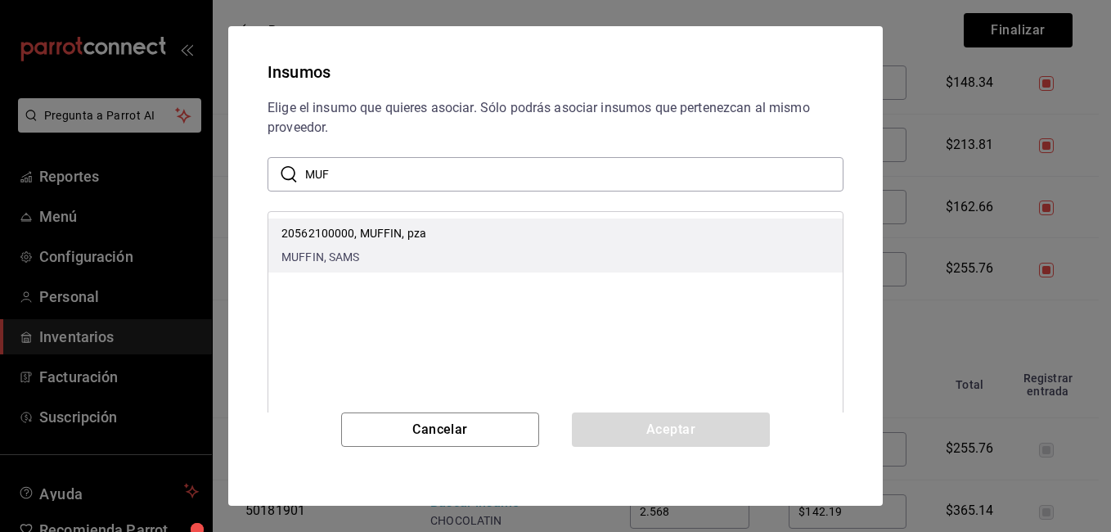
click at [345, 243] on div "20562100000, MUFFIN, [PERSON_NAME], SAMS" at bounding box center [354, 245] width 145 height 41
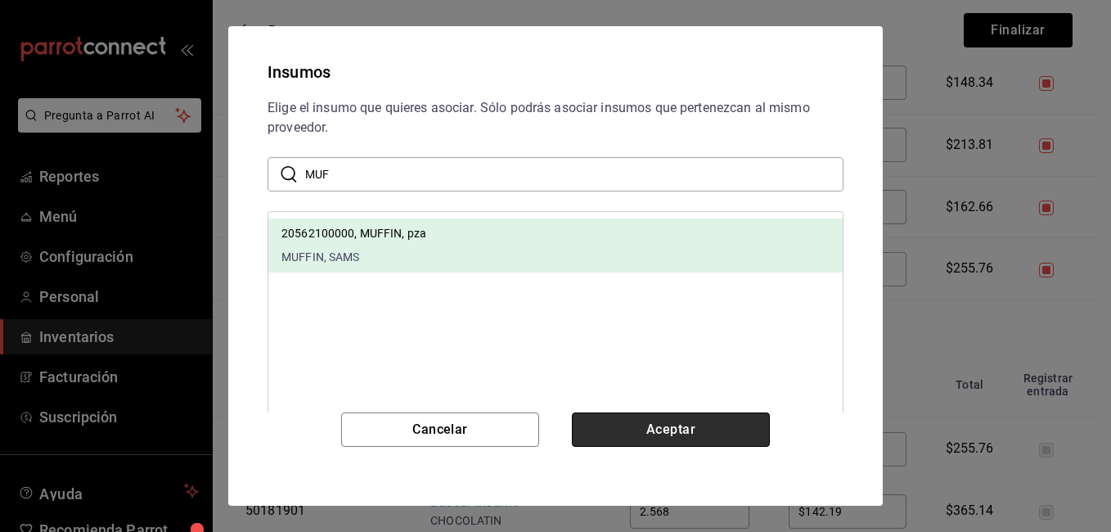
click at [639, 434] on button "Aceptar" at bounding box center [671, 430] width 198 height 34
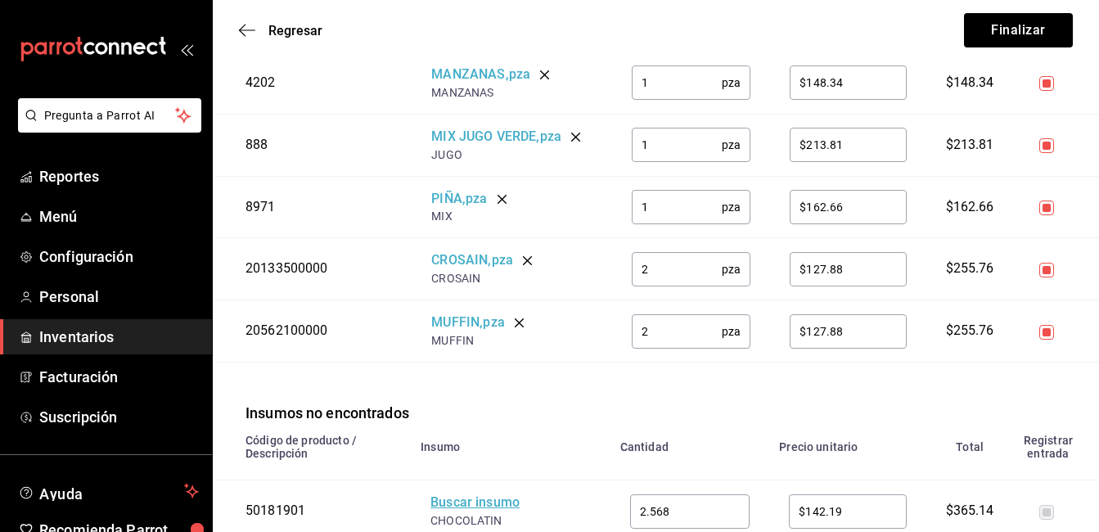
click at [494, 501] on div "Buscar insumo" at bounding box center [496, 503] width 131 height 19
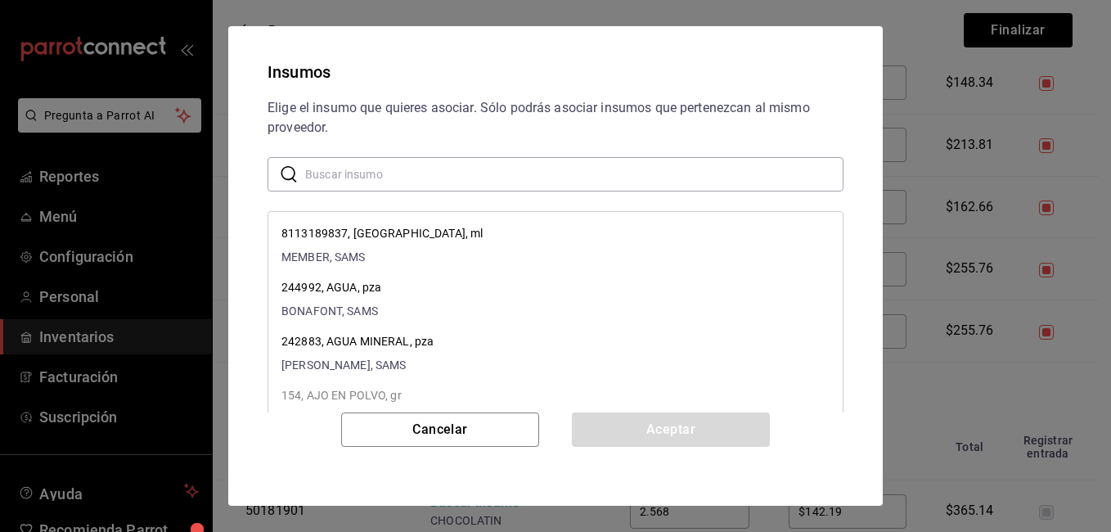
click at [366, 168] on input "text" at bounding box center [574, 174] width 539 height 33
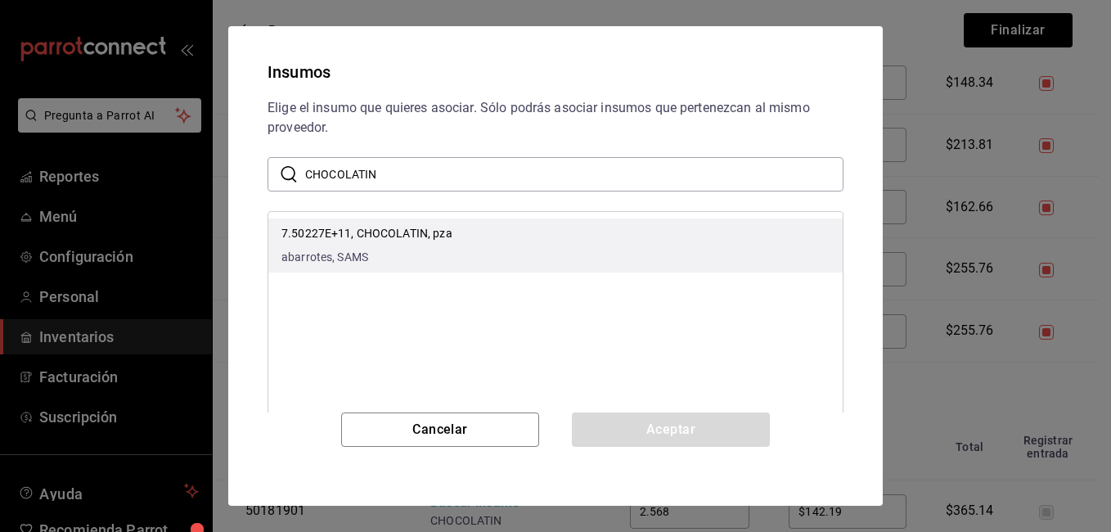
click at [374, 266] on li "7.50227E+11, [PERSON_NAME], pza abarrotes, SAMS" at bounding box center [555, 246] width 575 height 54
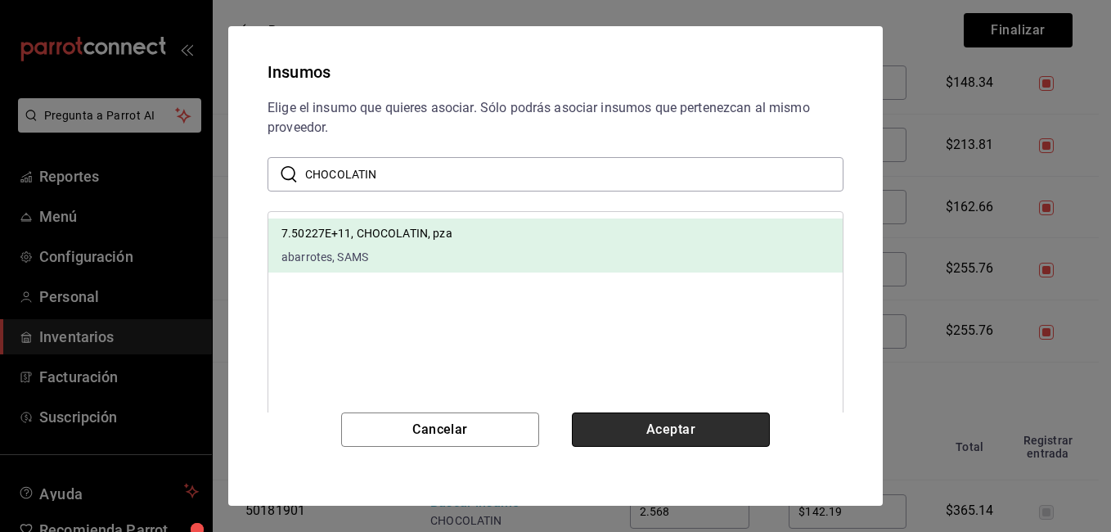
click at [686, 423] on button "Aceptar" at bounding box center [671, 430] width 198 height 34
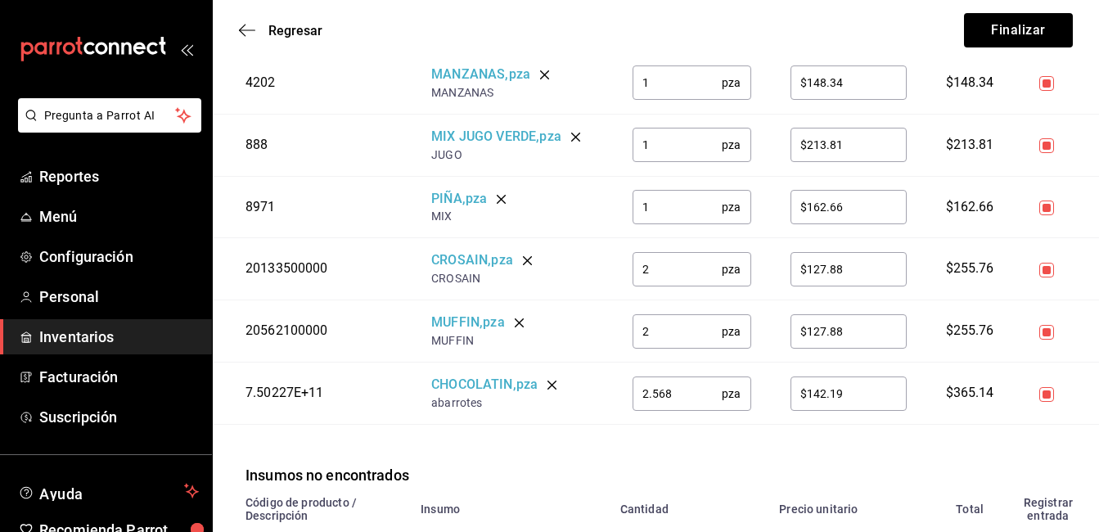
scroll to position [755, 0]
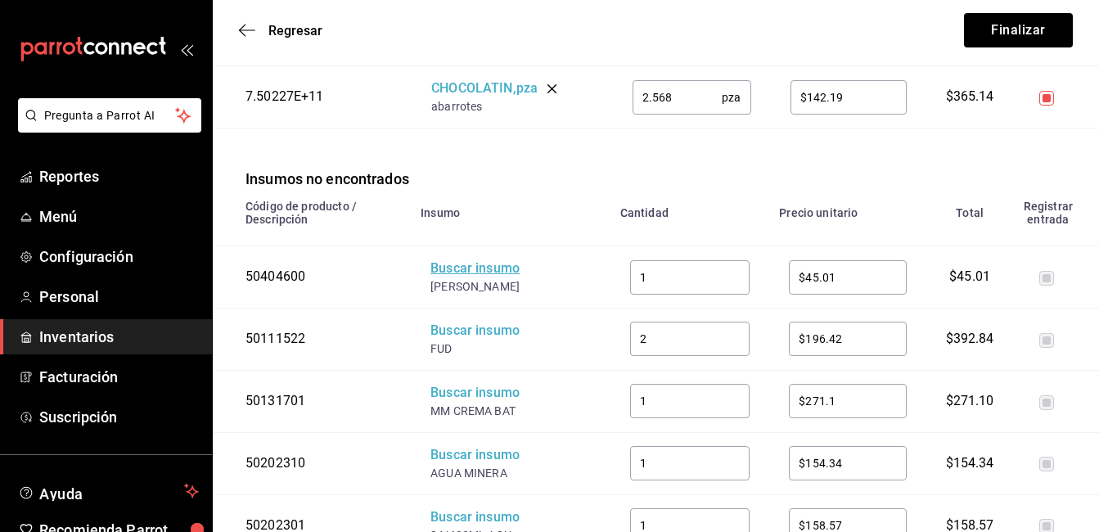
click at [474, 271] on div "Buscar insumo" at bounding box center [496, 268] width 131 height 19
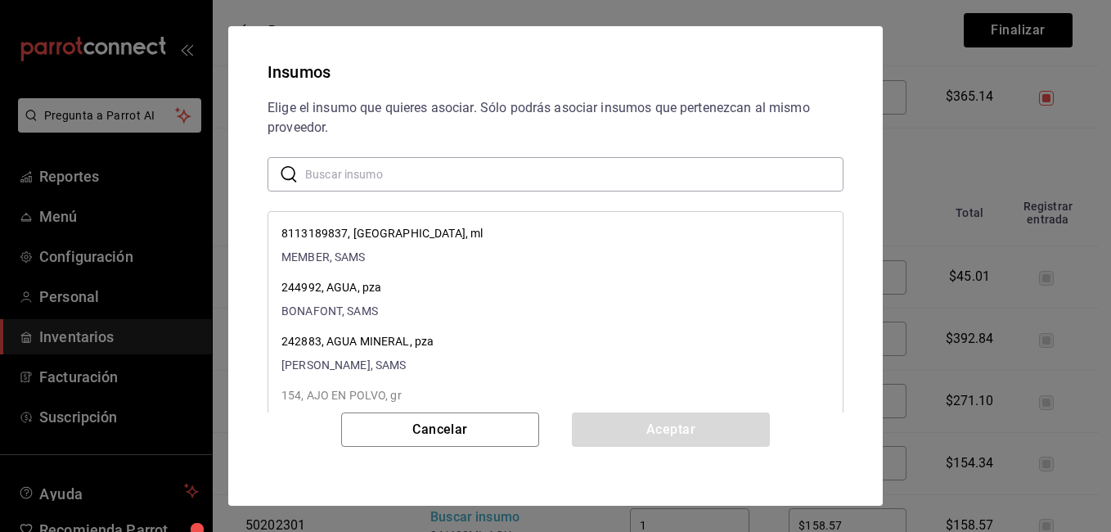
click at [351, 164] on input "text" at bounding box center [574, 174] width 539 height 33
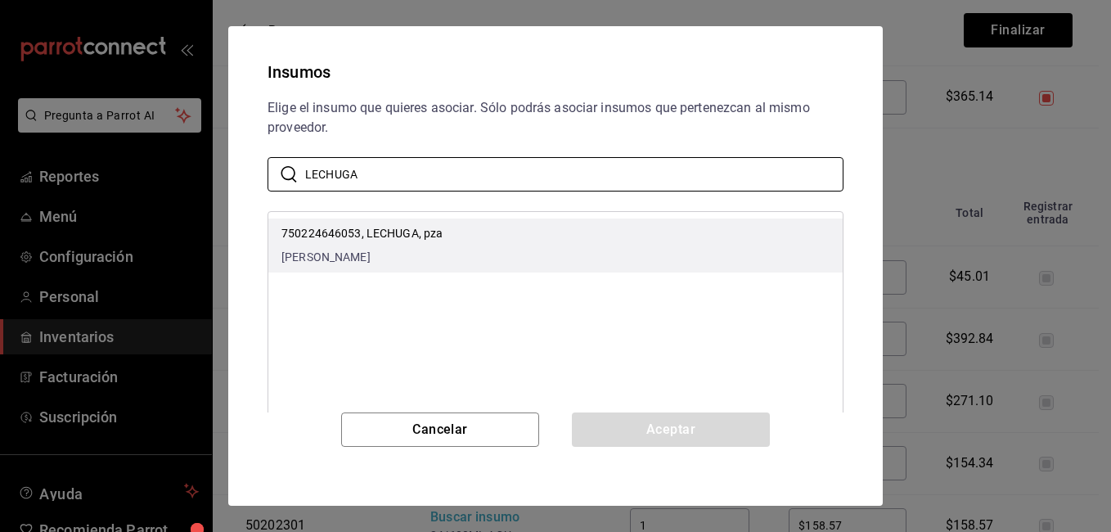
click at [355, 237] on p "750224646053, LECHUGA, pza" at bounding box center [362, 233] width 161 height 17
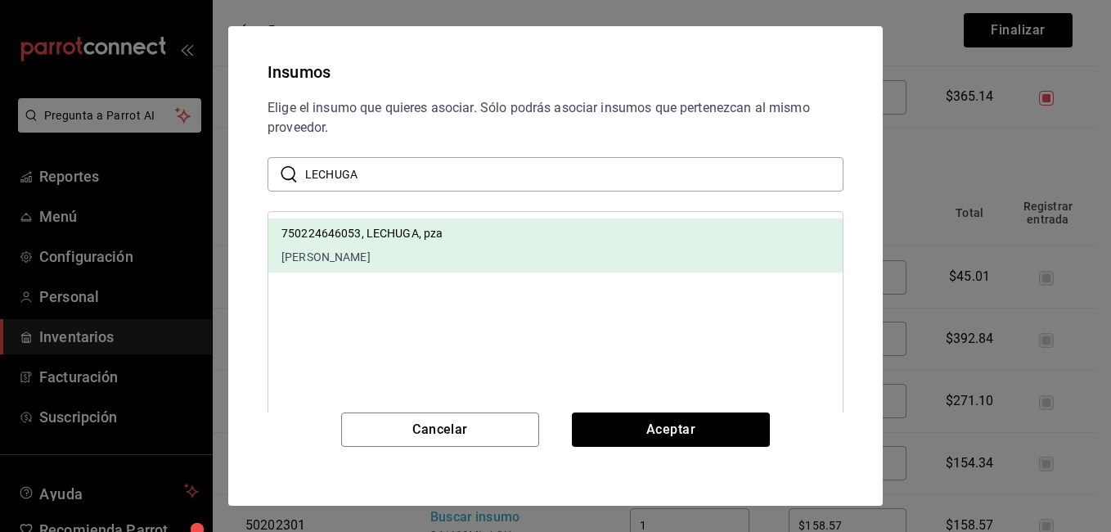
click at [691, 454] on div "Cancelar Aceptar" at bounding box center [555, 450] width 615 height 74
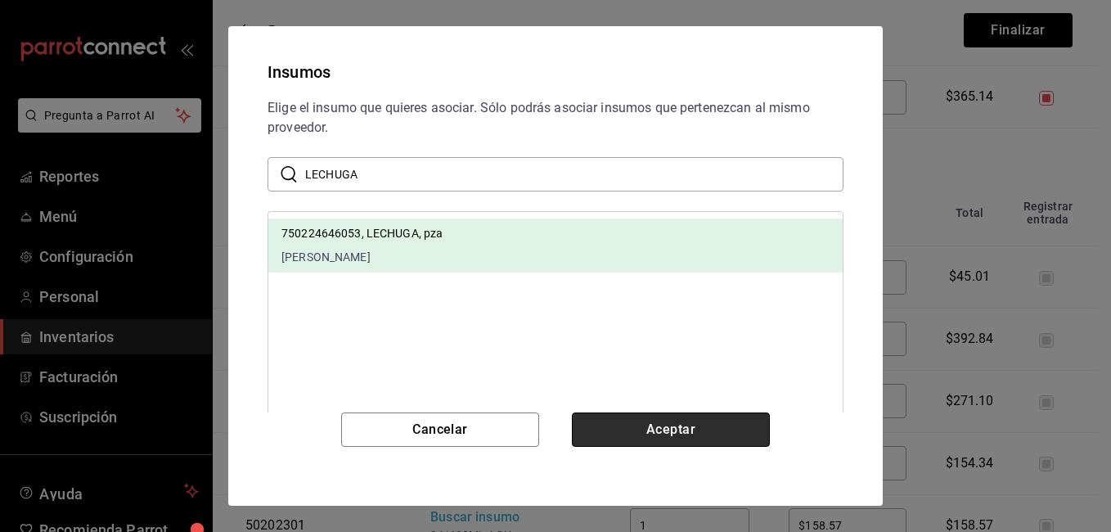
click at [679, 426] on button "Aceptar" at bounding box center [671, 430] width 198 height 34
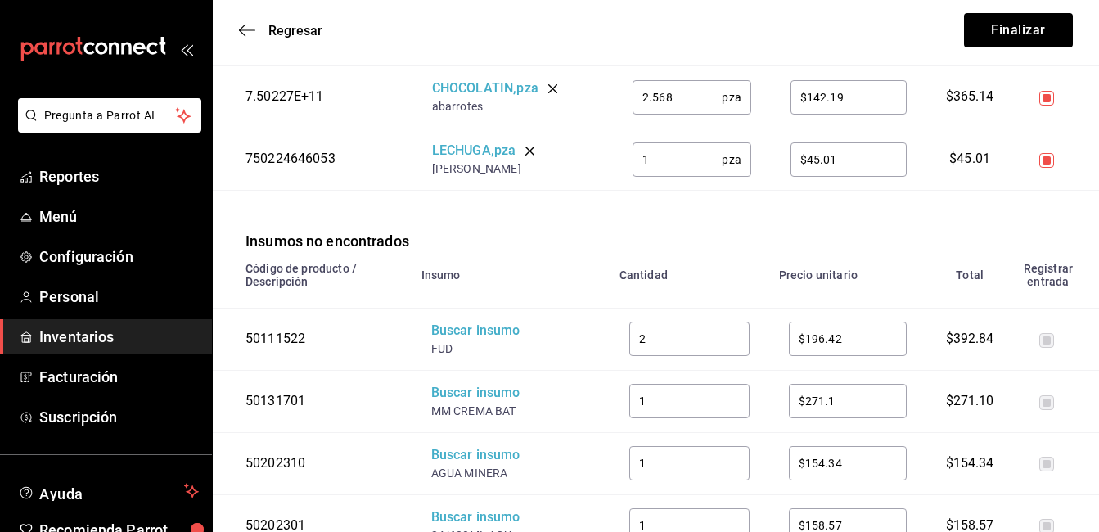
click at [449, 332] on div "Buscar insumo" at bounding box center [496, 331] width 131 height 19
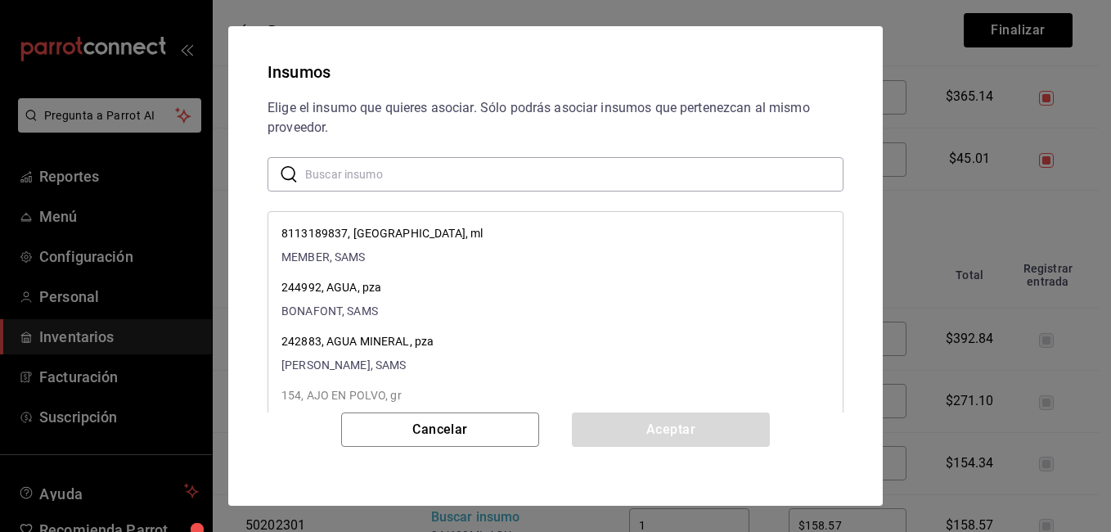
click at [344, 169] on input "text" at bounding box center [574, 174] width 539 height 33
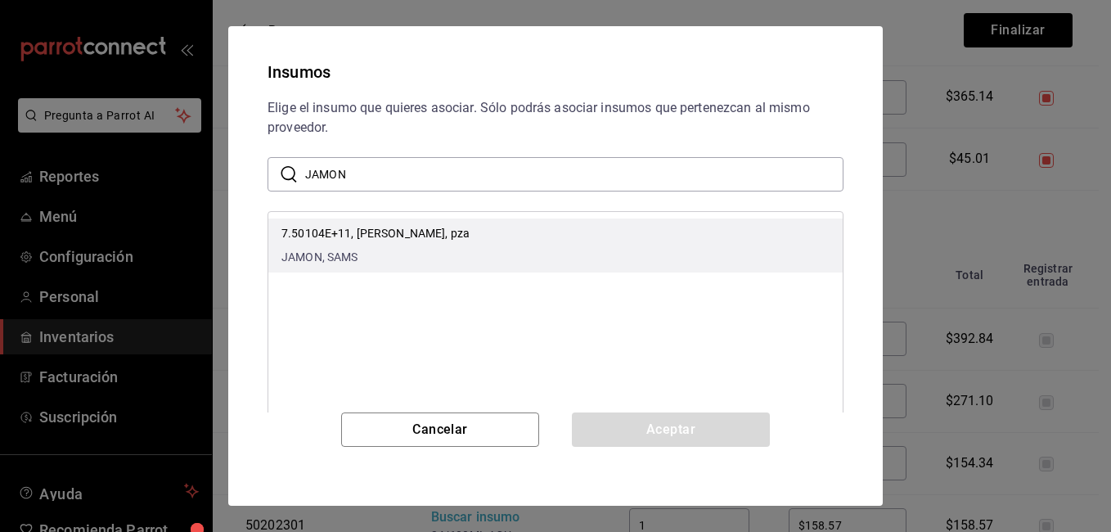
click at [413, 229] on p "7.50104E+11, [PERSON_NAME], pza" at bounding box center [376, 233] width 188 height 17
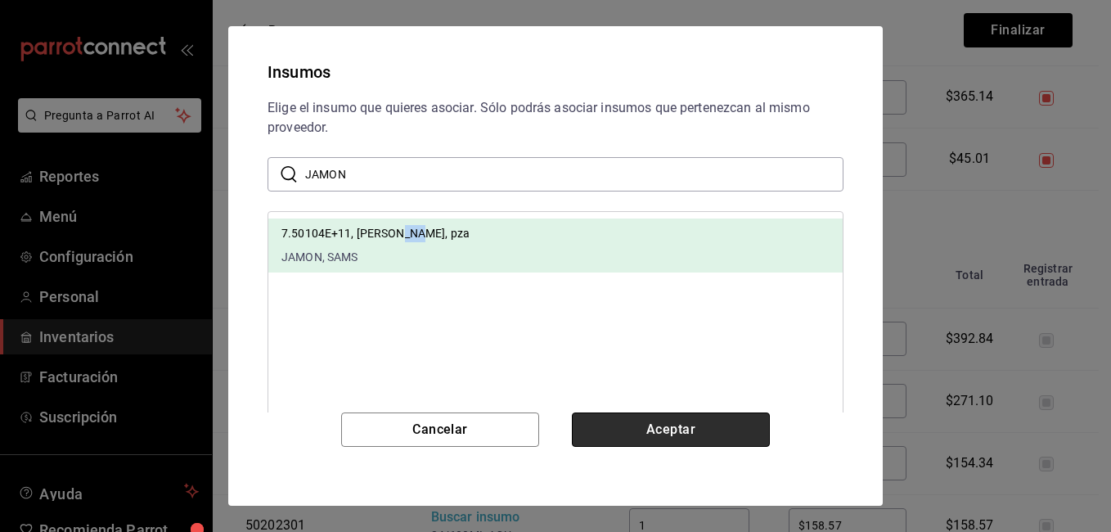
click at [656, 431] on button "Aceptar" at bounding box center [671, 430] width 198 height 34
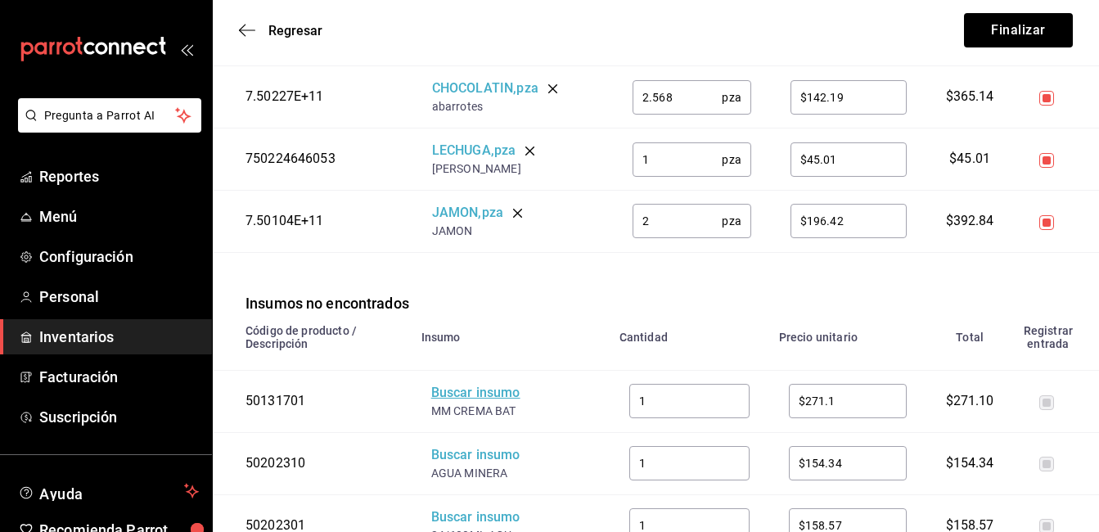
click at [472, 394] on div "Buscar insumo" at bounding box center [496, 393] width 131 height 19
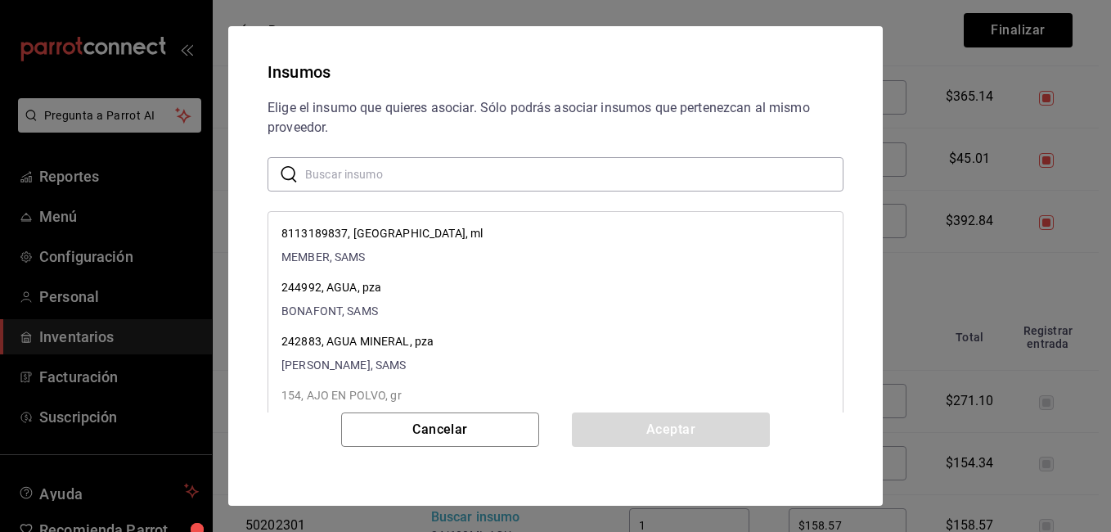
click at [355, 174] on input "text" at bounding box center [574, 174] width 539 height 33
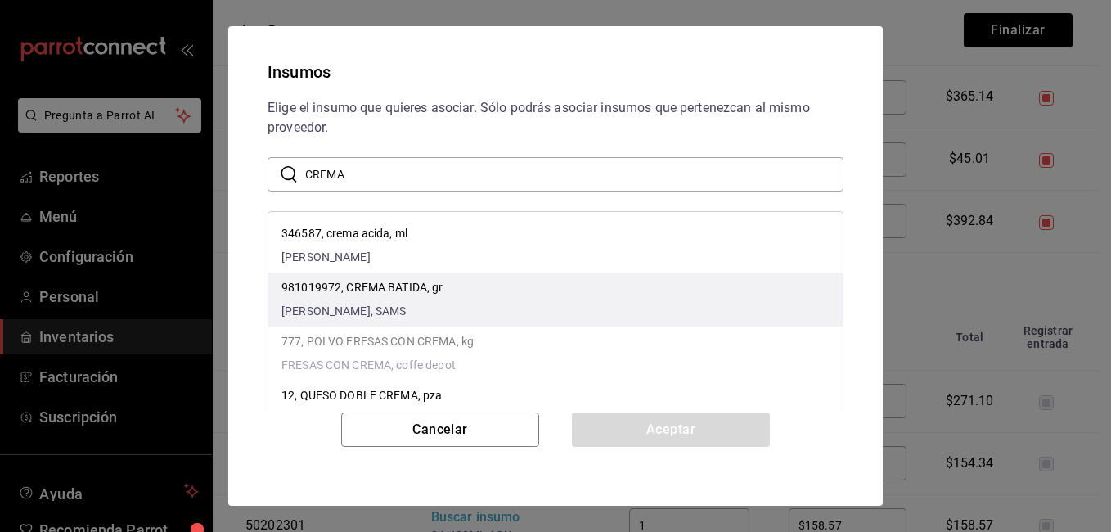
click at [395, 301] on div "981019972, CREMA BATIDA, gr [PERSON_NAME], SAMS" at bounding box center [363, 299] width 162 height 41
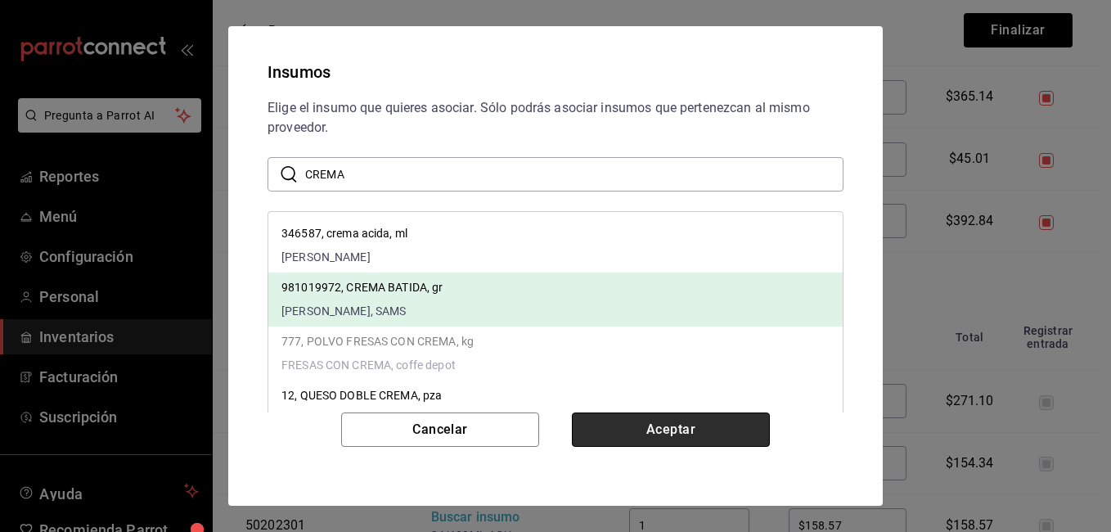
click at [708, 429] on button "Aceptar" at bounding box center [671, 430] width 198 height 34
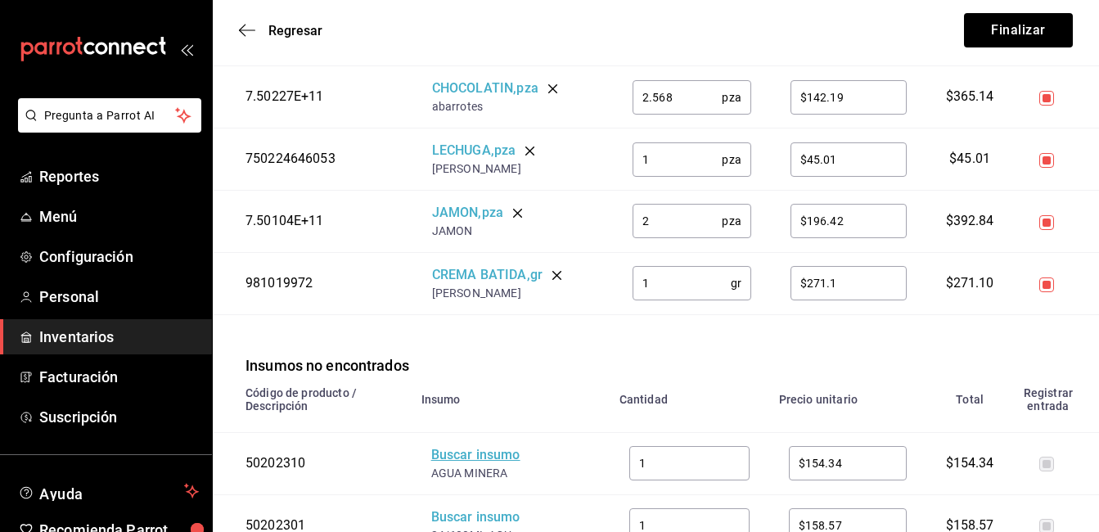
click at [505, 458] on div "Buscar insumo" at bounding box center [496, 455] width 131 height 19
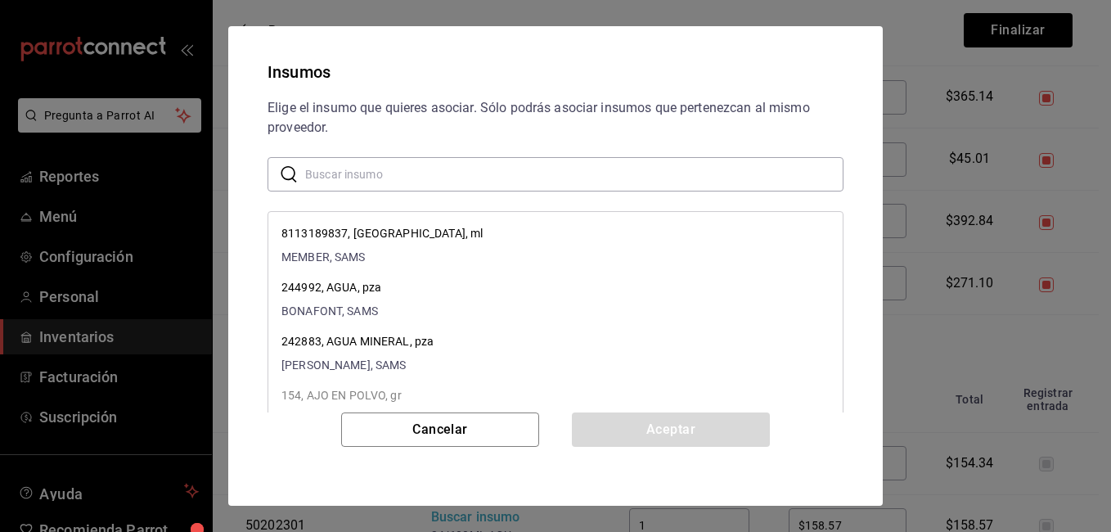
click at [359, 160] on input "text" at bounding box center [574, 174] width 539 height 33
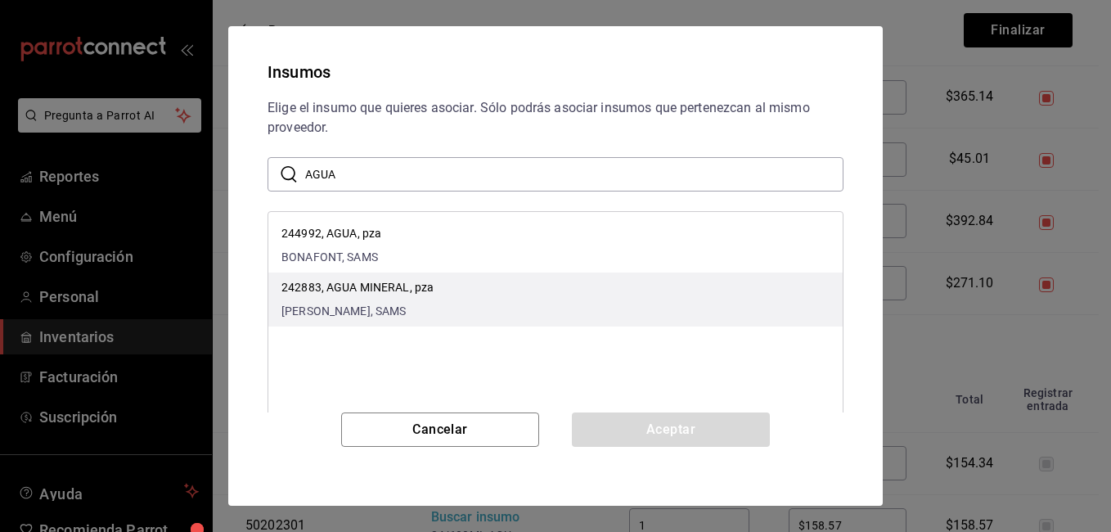
click at [372, 306] on span "[PERSON_NAME], SAMS" at bounding box center [358, 311] width 152 height 17
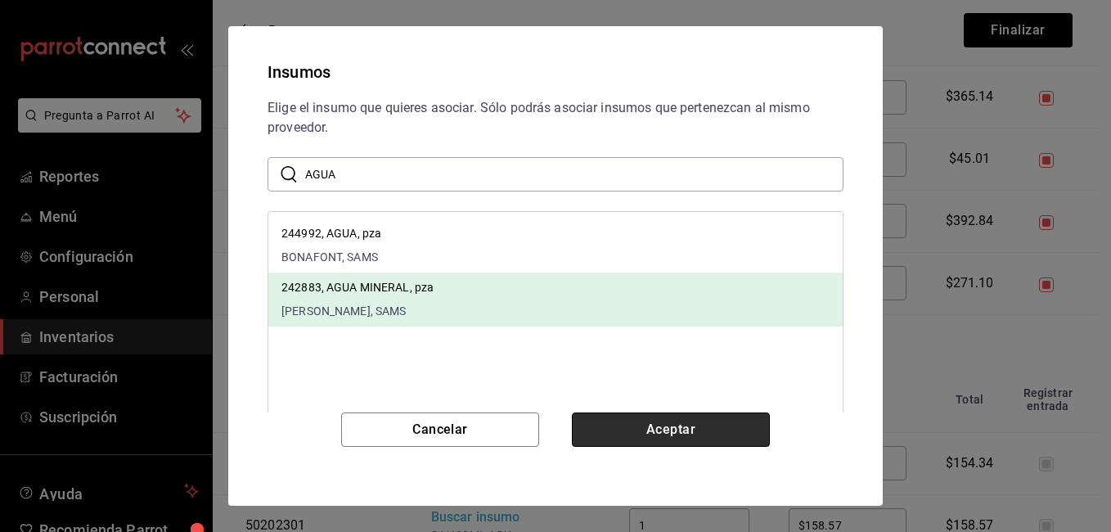
click at [643, 430] on button "Aceptar" at bounding box center [671, 430] width 198 height 34
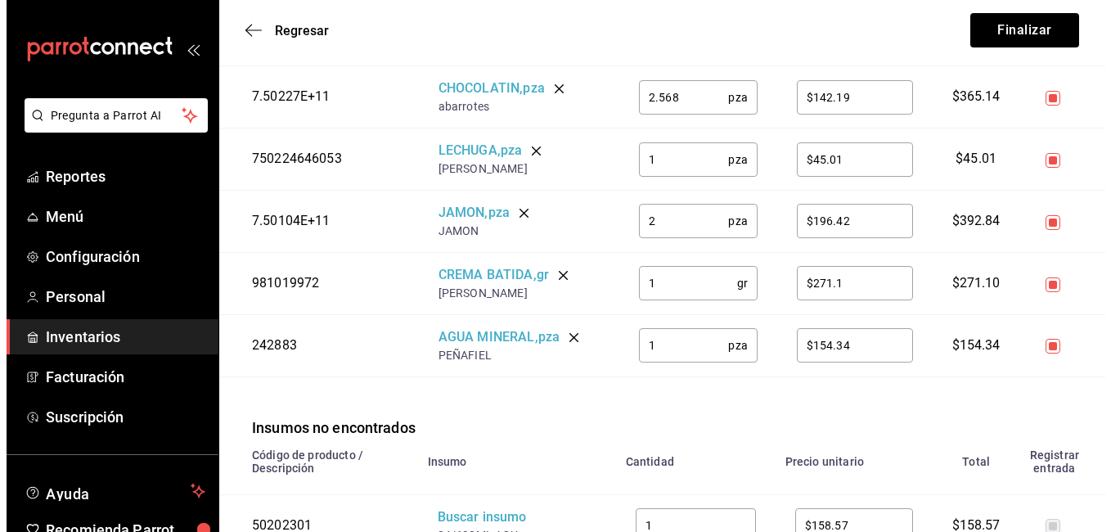
scroll to position [958, 0]
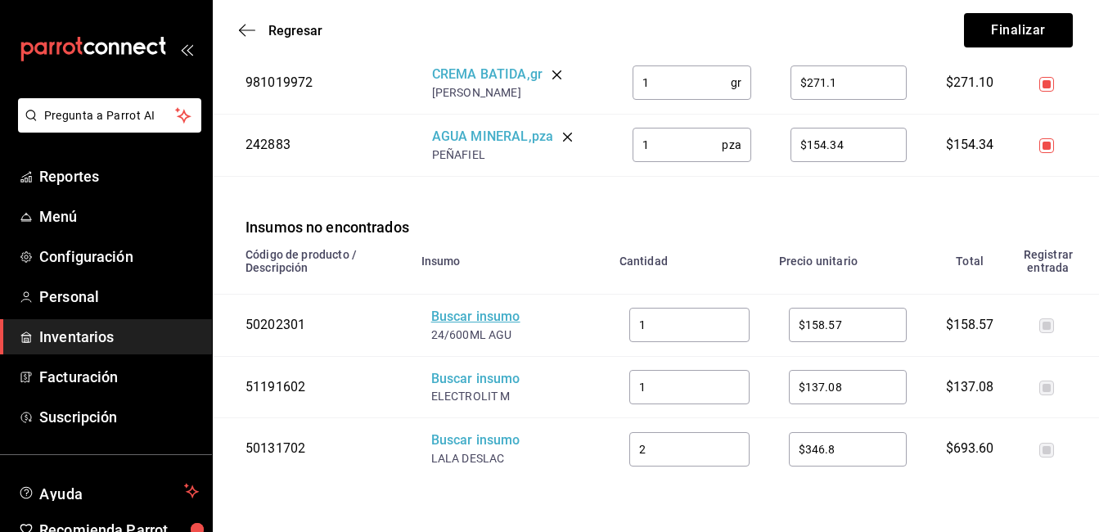
click at [486, 316] on div "Buscar insumo" at bounding box center [496, 317] width 131 height 19
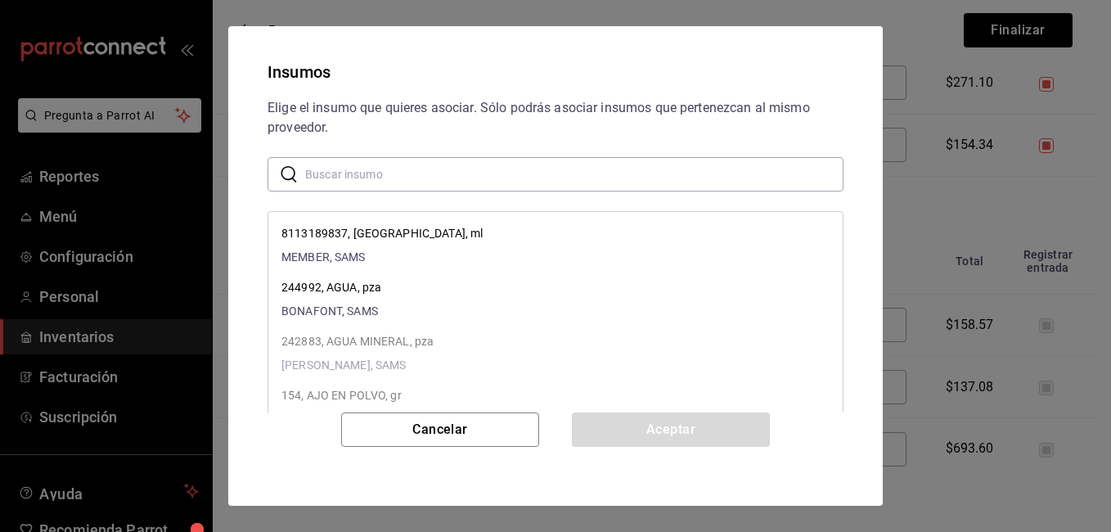
click at [401, 176] on input "text" at bounding box center [574, 174] width 539 height 33
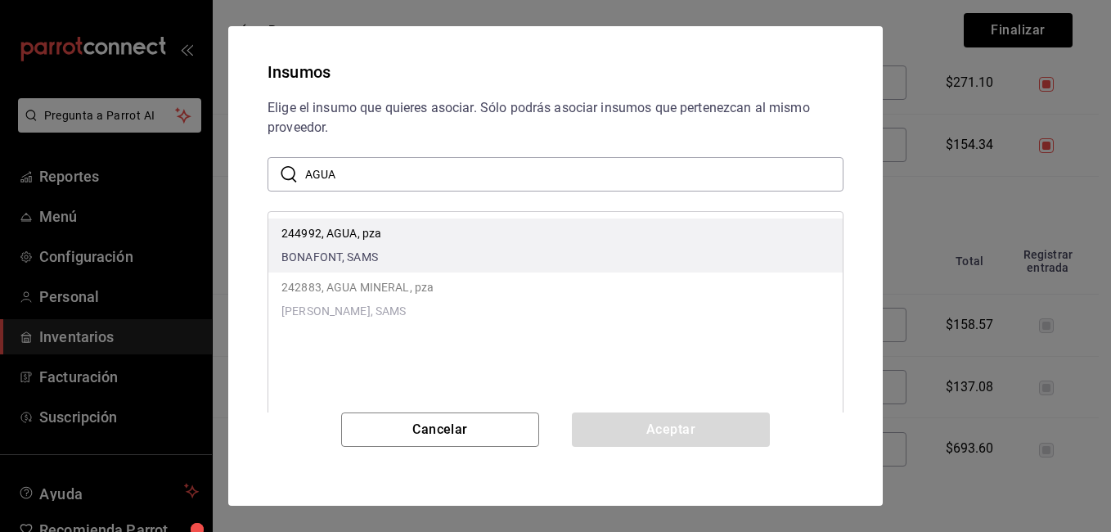
click at [392, 229] on li "244992, AGUA, pza BONAFONT, SAMS" at bounding box center [555, 246] width 575 height 54
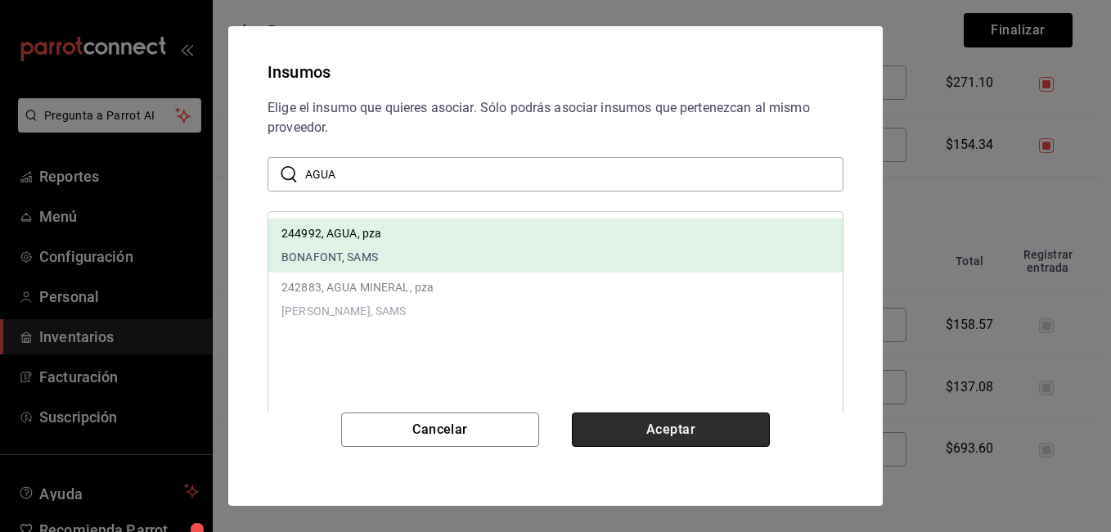
click at [665, 425] on button "Aceptar" at bounding box center [671, 430] width 198 height 34
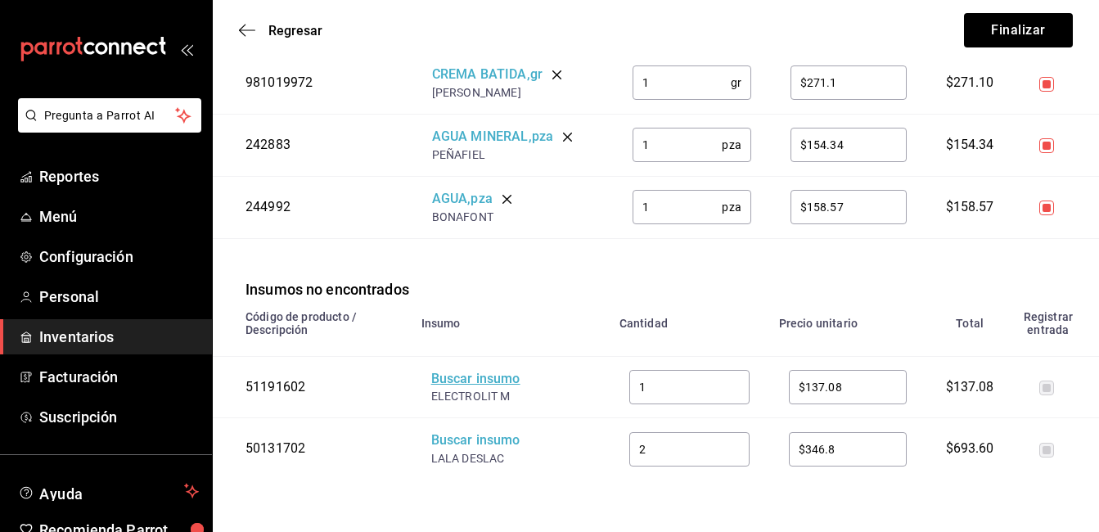
click at [480, 379] on div "Buscar insumo" at bounding box center [496, 379] width 131 height 19
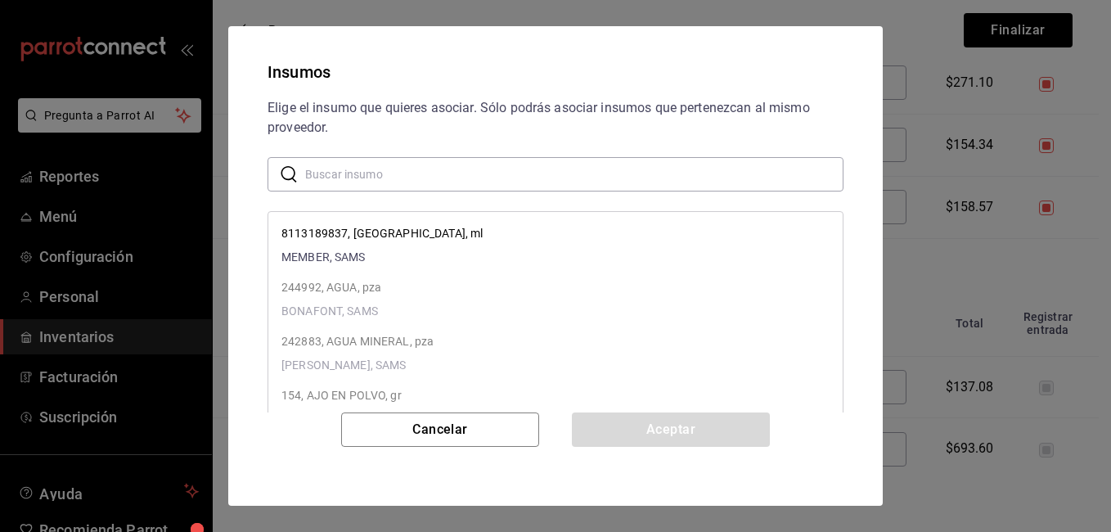
click at [375, 182] on input "text" at bounding box center [574, 174] width 539 height 33
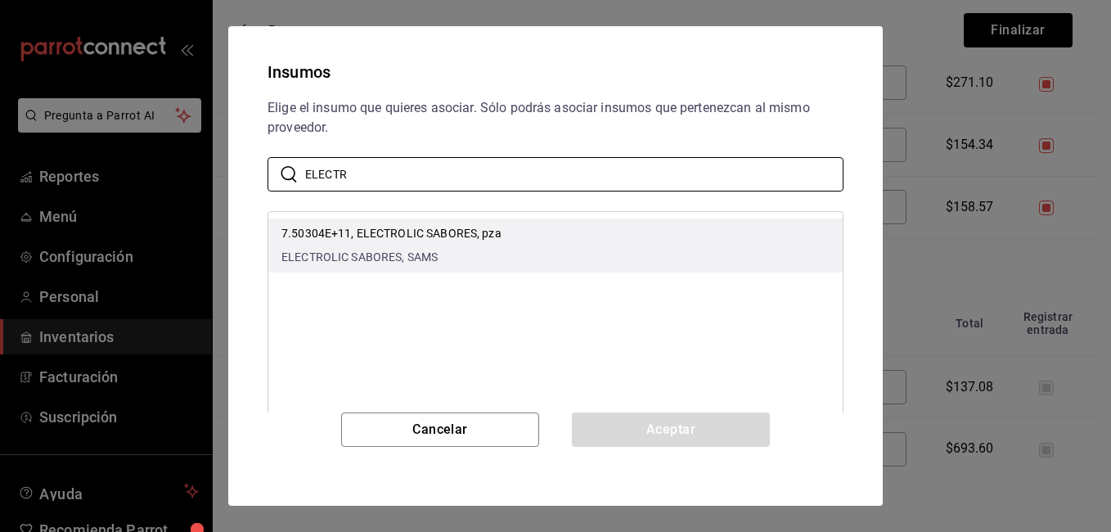
click at [396, 235] on p "7.50304E+11, ELECTROLIC SABORES, pza" at bounding box center [392, 233] width 220 height 17
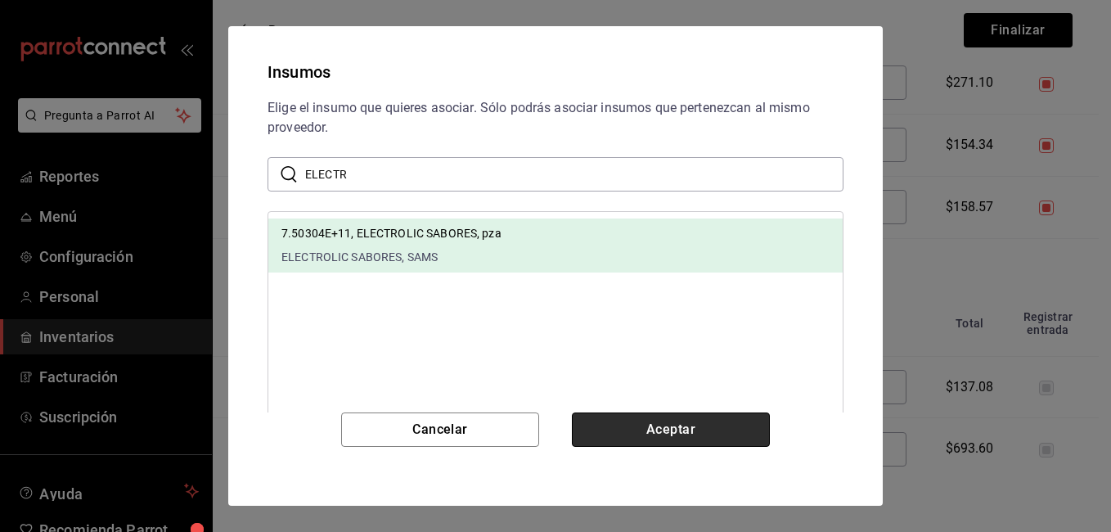
click at [676, 436] on button "Aceptar" at bounding box center [671, 430] width 198 height 34
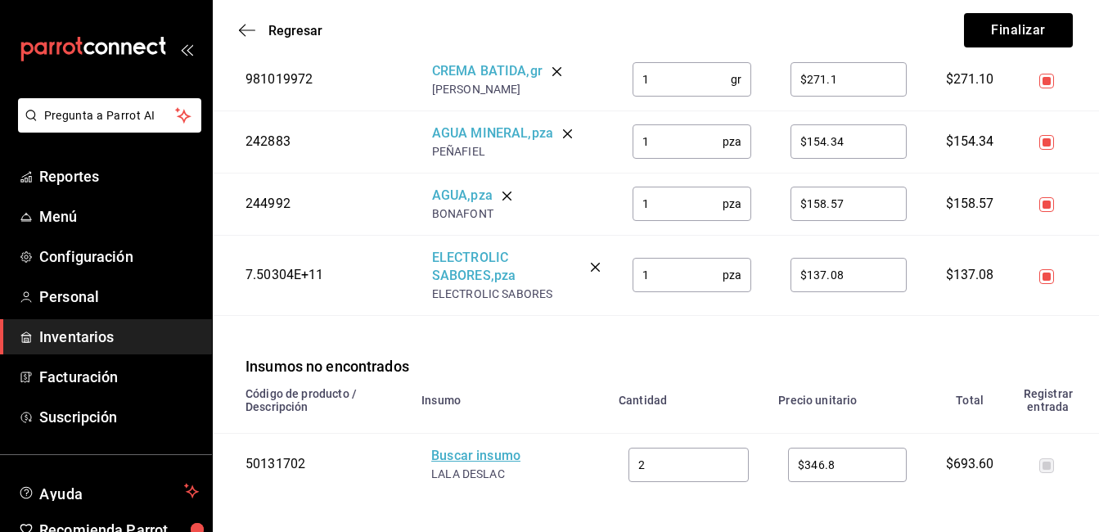
click at [501, 454] on div "Buscar insumo" at bounding box center [496, 456] width 131 height 19
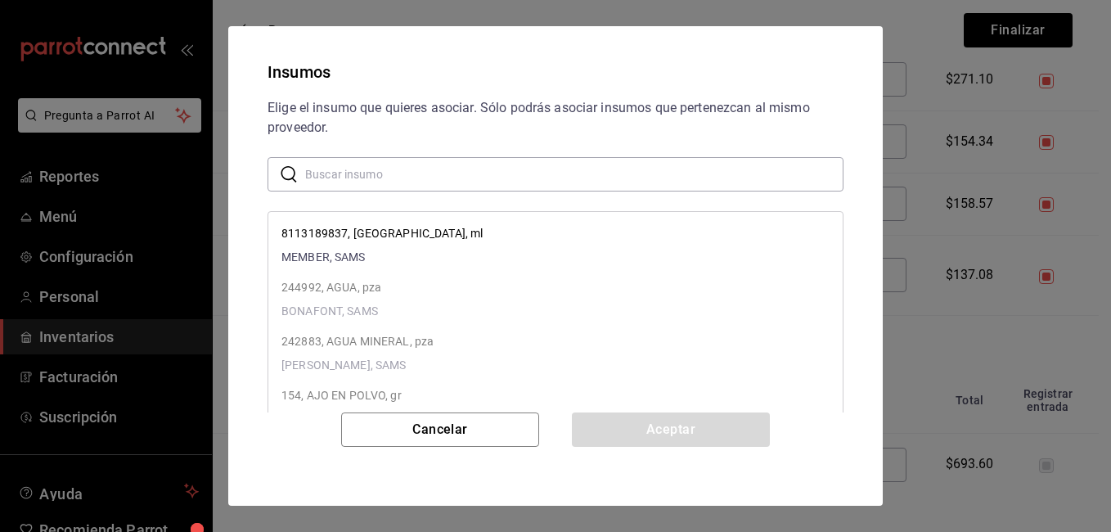
click at [358, 166] on input "text" at bounding box center [574, 174] width 539 height 33
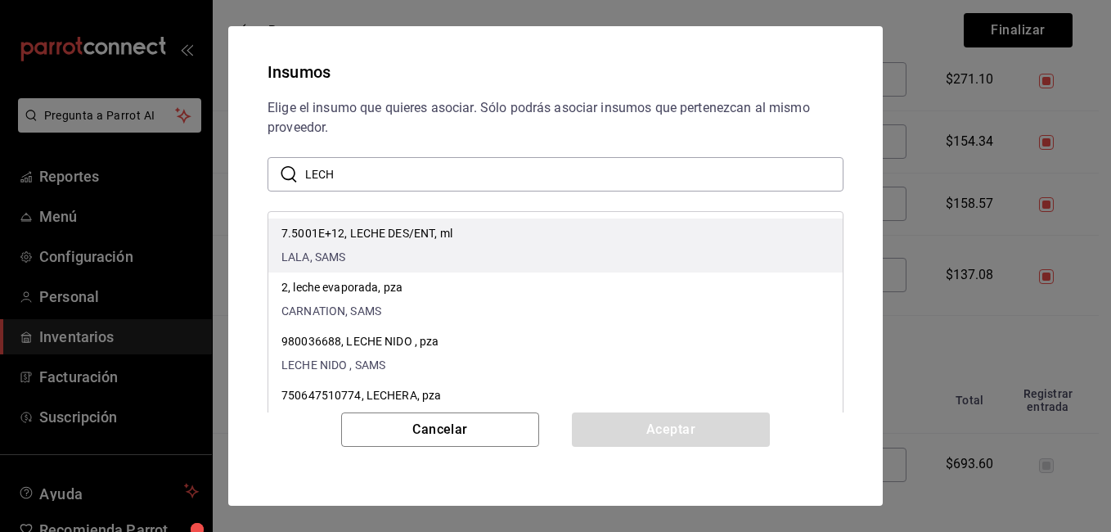
click at [367, 258] on span "LALA, SAMS" at bounding box center [367, 257] width 171 height 17
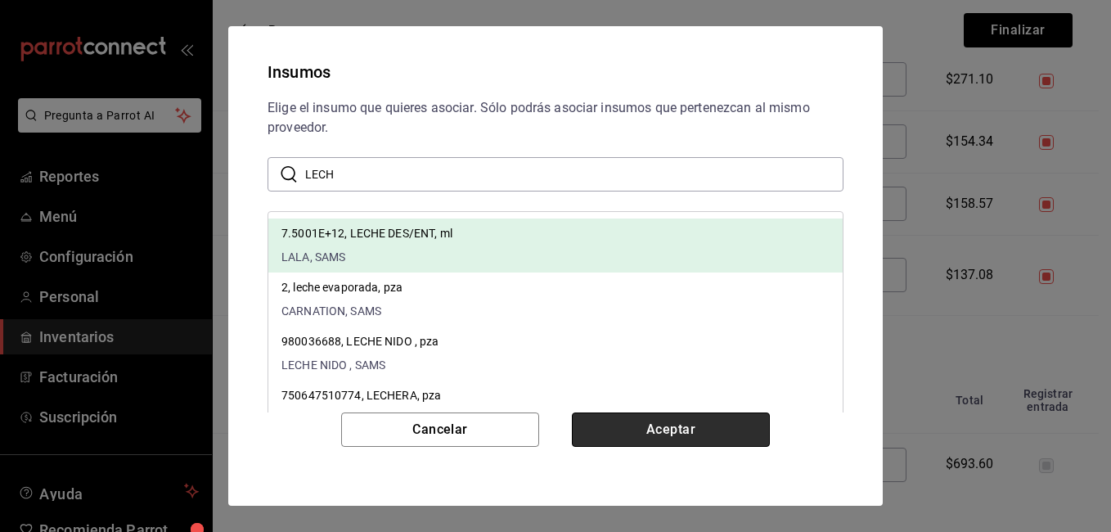
click at [648, 422] on button "Aceptar" at bounding box center [671, 430] width 198 height 34
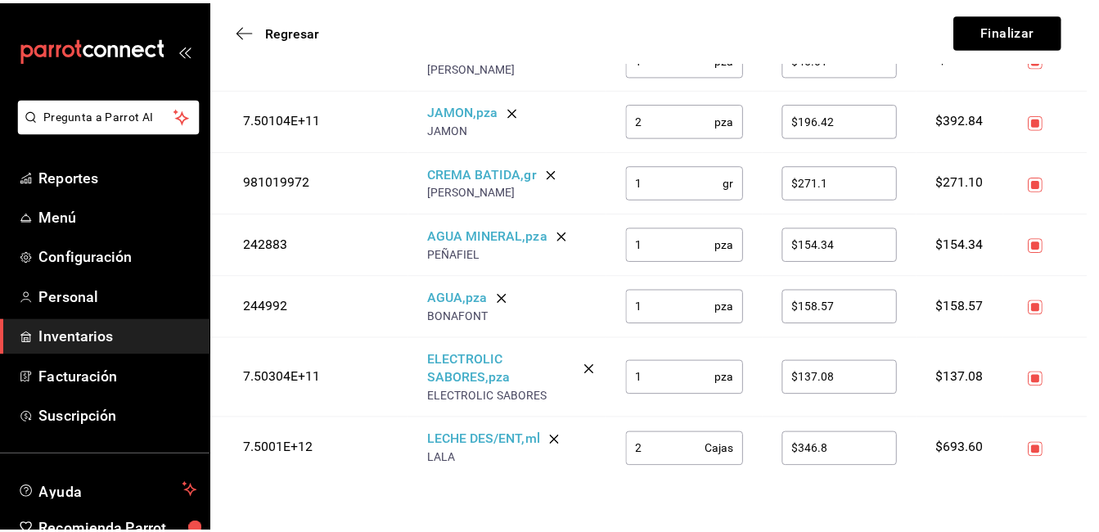
scroll to position [858, 0]
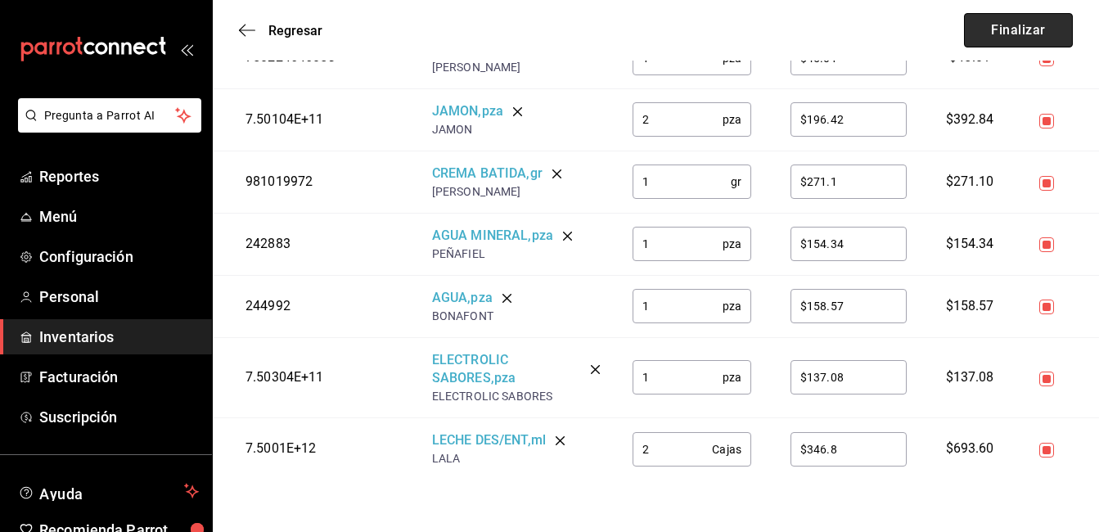
click at [1009, 33] on button "Finalizar" at bounding box center [1018, 30] width 109 height 34
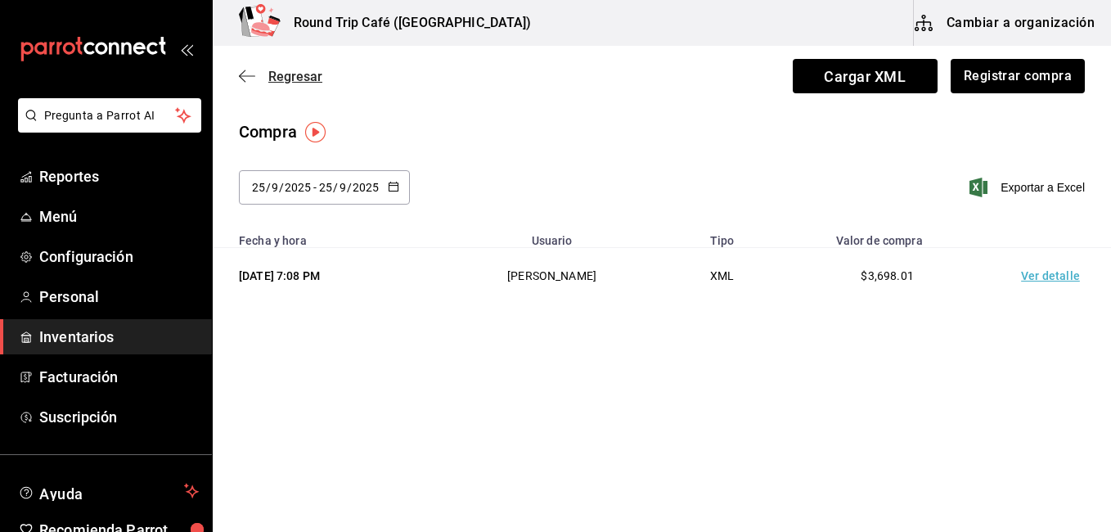
click at [248, 77] on icon "button" at bounding box center [247, 76] width 16 height 15
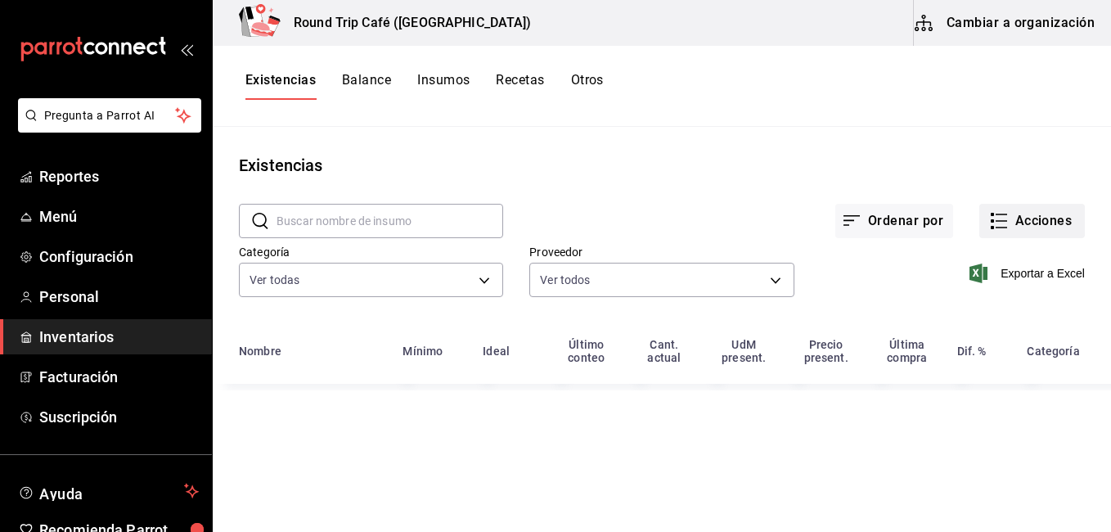
click at [1026, 220] on button "Acciones" at bounding box center [1033, 221] width 106 height 34
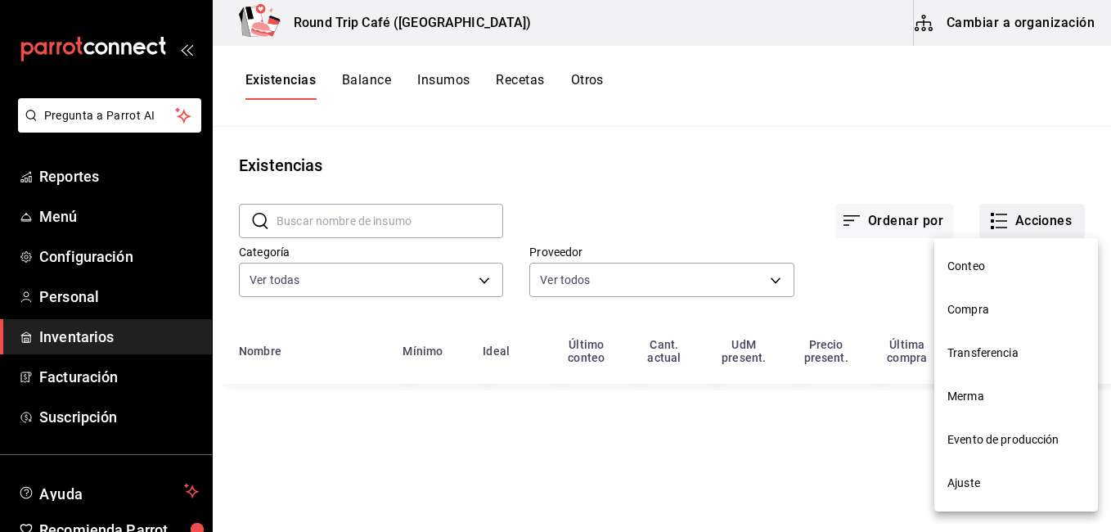
click at [998, 220] on div at bounding box center [555, 266] width 1111 height 532
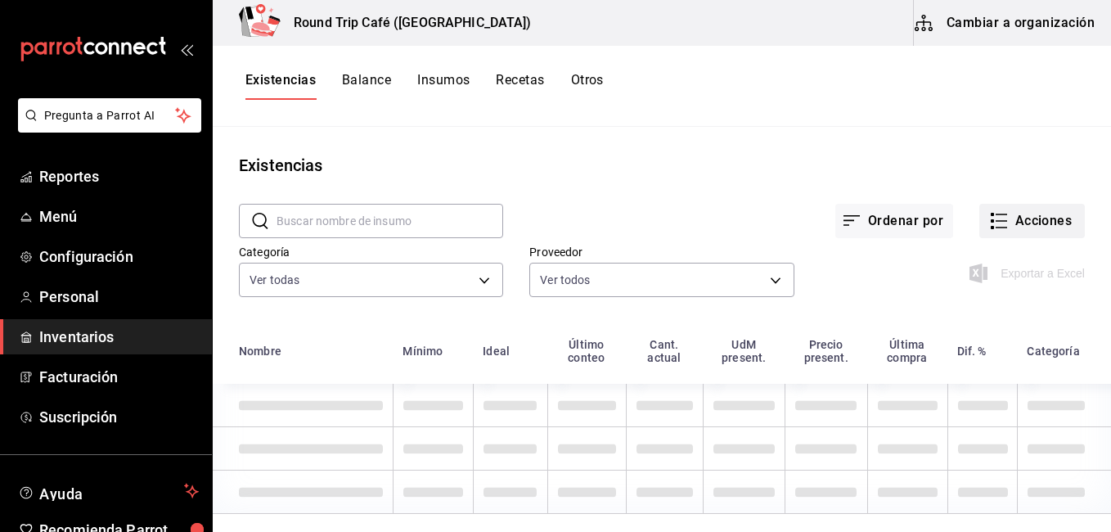
click at [998, 220] on button "Acciones" at bounding box center [1033, 221] width 106 height 34
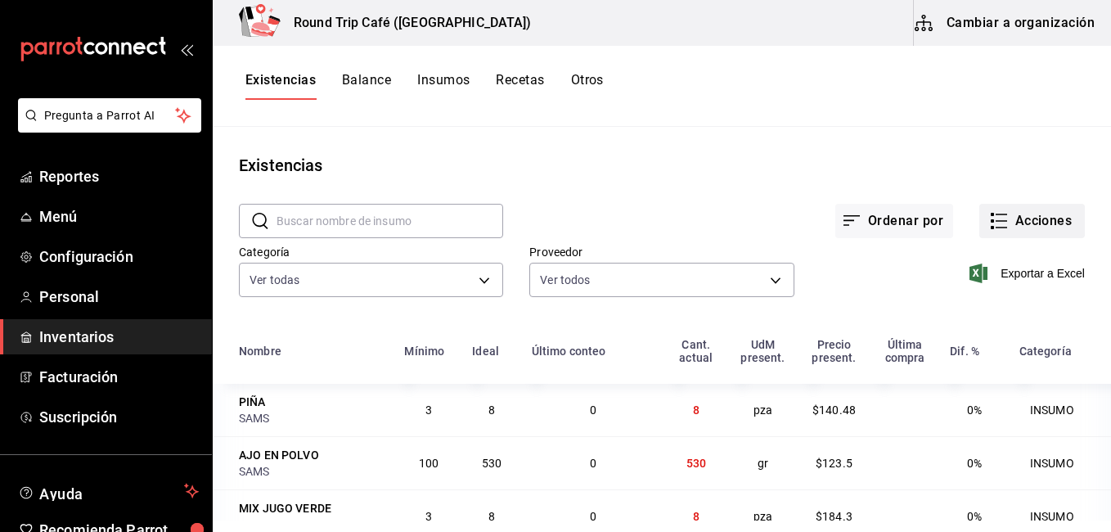
click at [998, 220] on button "Acciones" at bounding box center [1033, 221] width 106 height 34
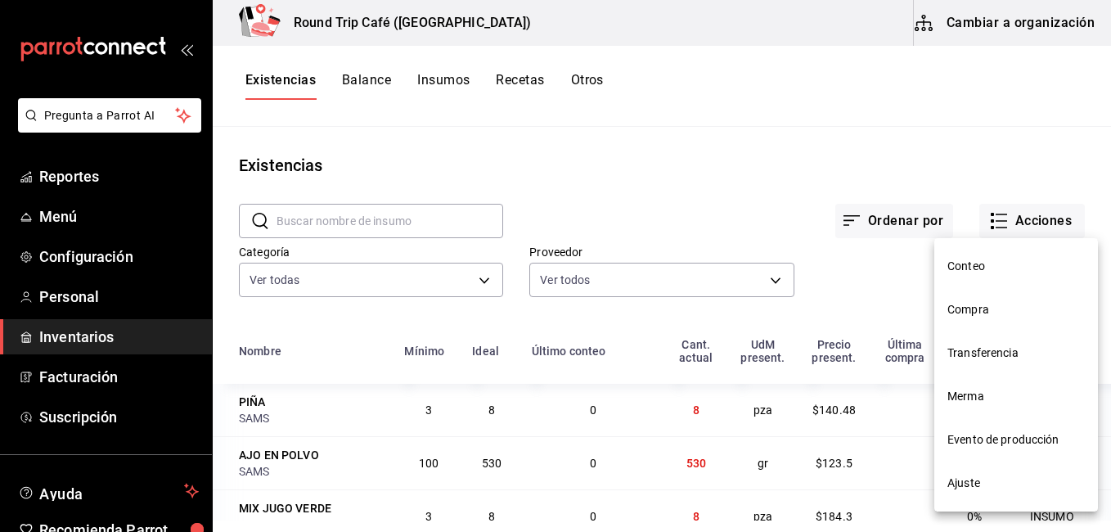
click at [969, 393] on span "Merma" at bounding box center [1017, 396] width 138 height 17
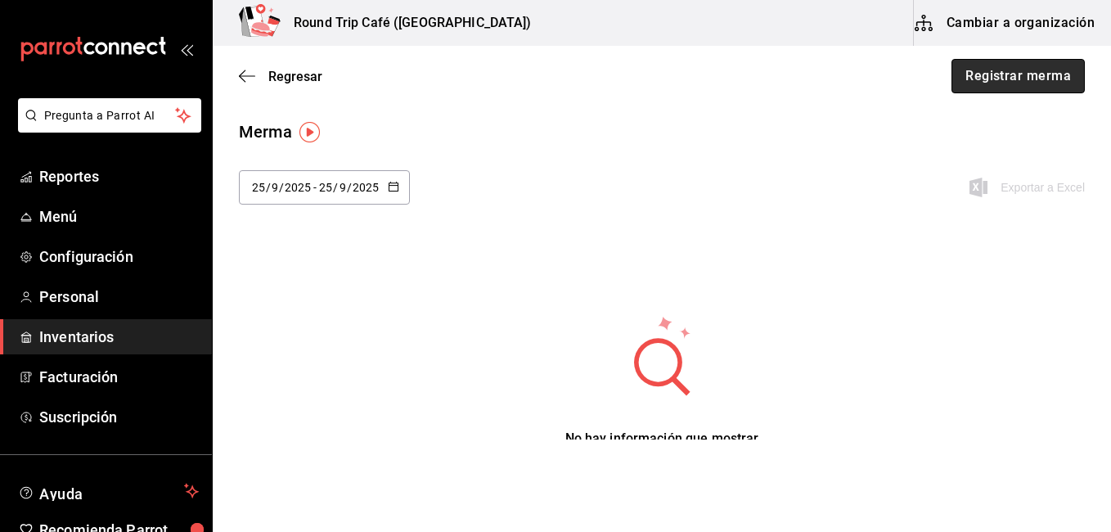
click at [1005, 77] on button "Registrar merma" at bounding box center [1018, 76] width 133 height 34
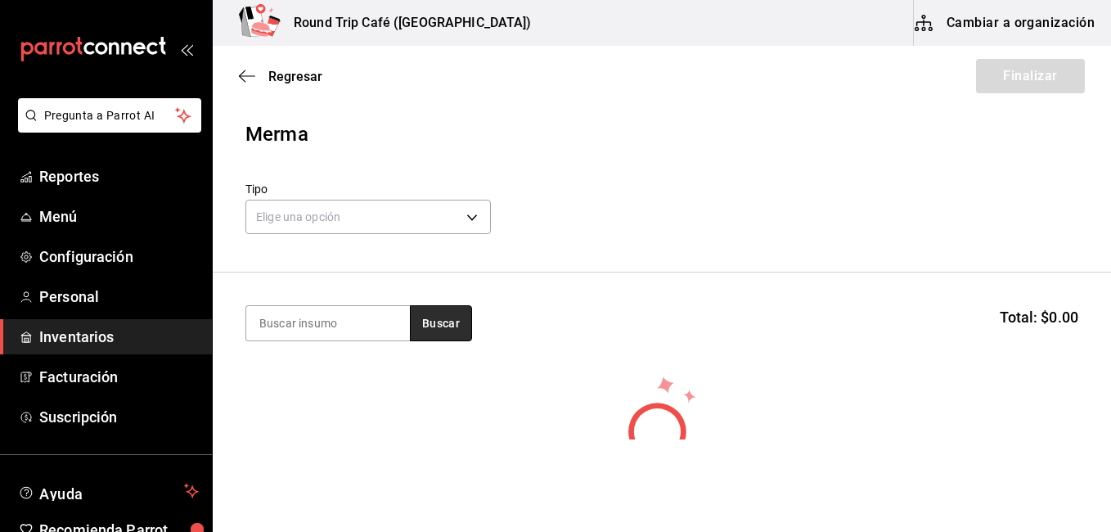
click at [446, 318] on button "Buscar" at bounding box center [441, 323] width 62 height 36
click at [434, 331] on button "Buscar" at bounding box center [441, 323] width 62 height 36
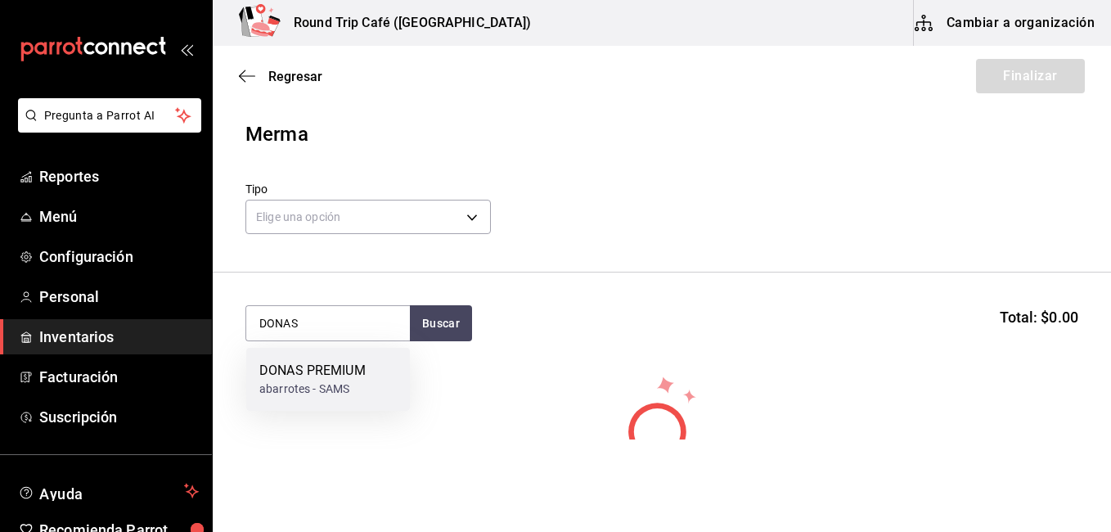
click at [305, 395] on div "abarrotes - SAMS" at bounding box center [312, 389] width 106 height 17
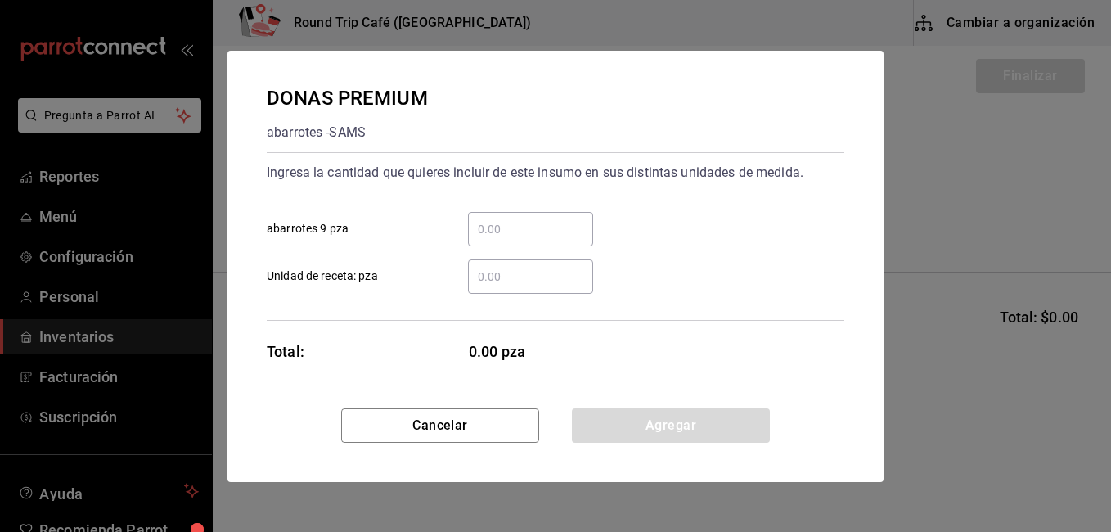
click at [486, 224] on input "​ abarrotes 9 pza" at bounding box center [530, 229] width 125 height 20
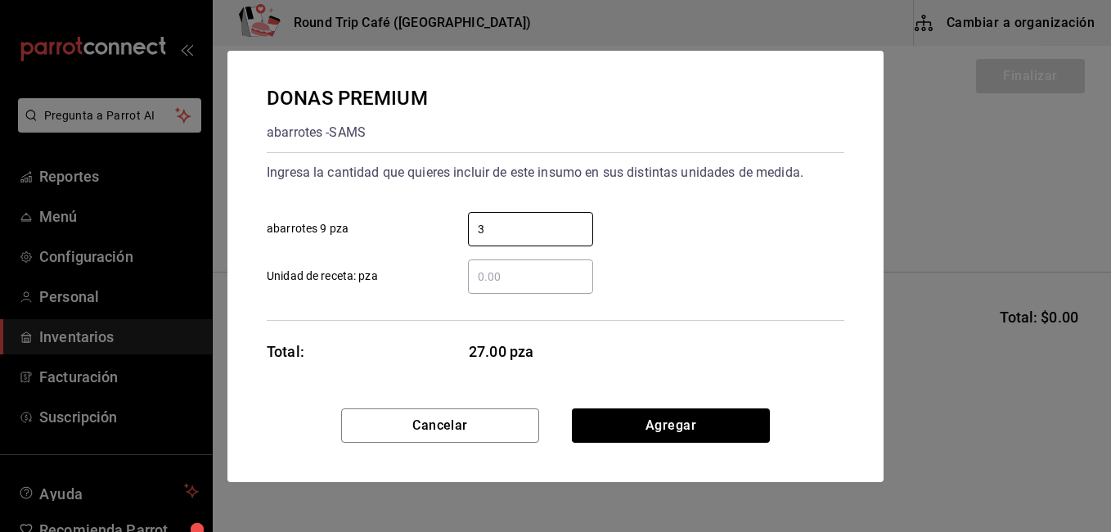
click at [494, 267] on input "​ Unidad de receta: pza" at bounding box center [530, 277] width 125 height 20
click at [488, 232] on input "3" at bounding box center [530, 229] width 125 height 20
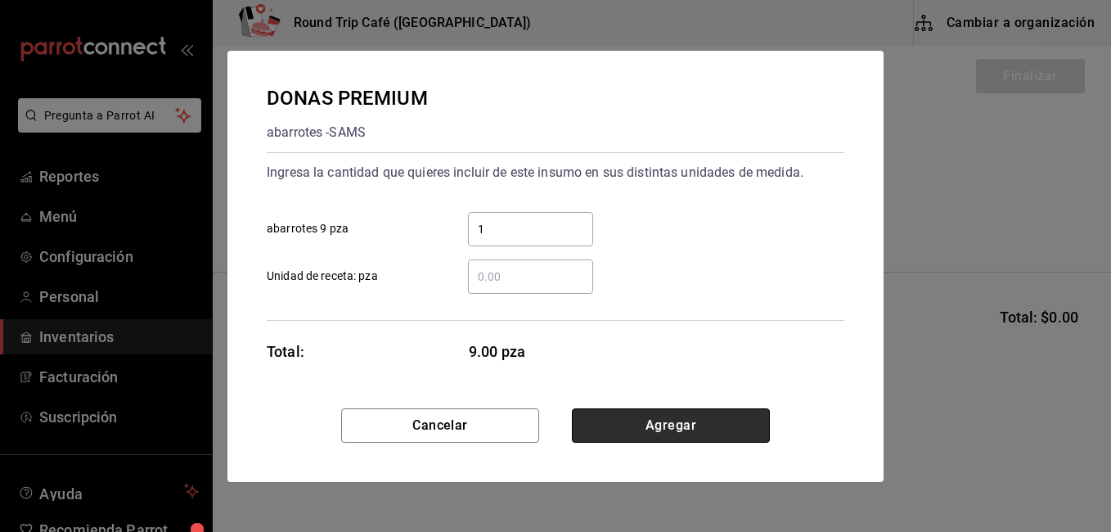
click at [622, 434] on button "Agregar" at bounding box center [671, 425] width 198 height 34
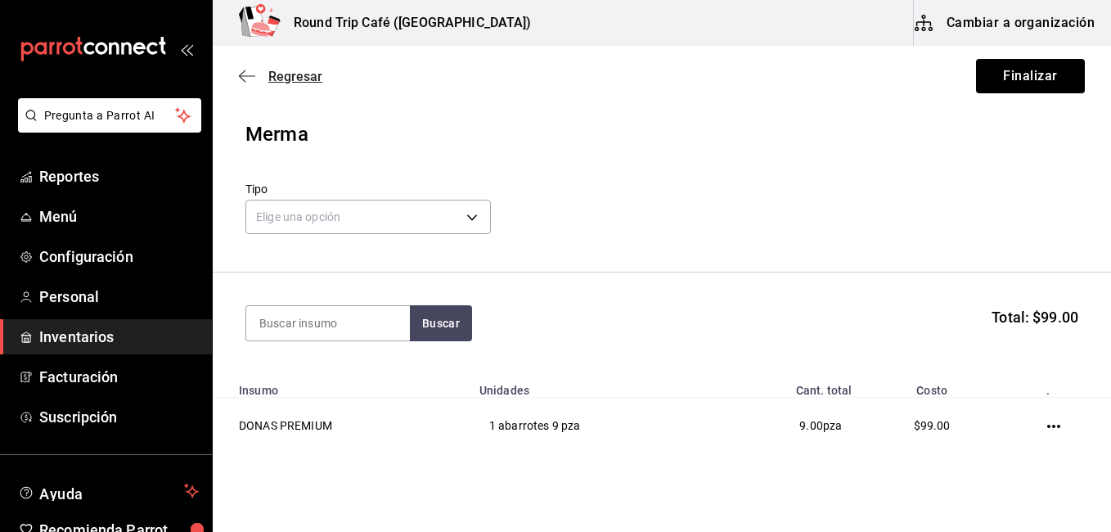
click at [245, 79] on icon "button" at bounding box center [247, 76] width 16 height 15
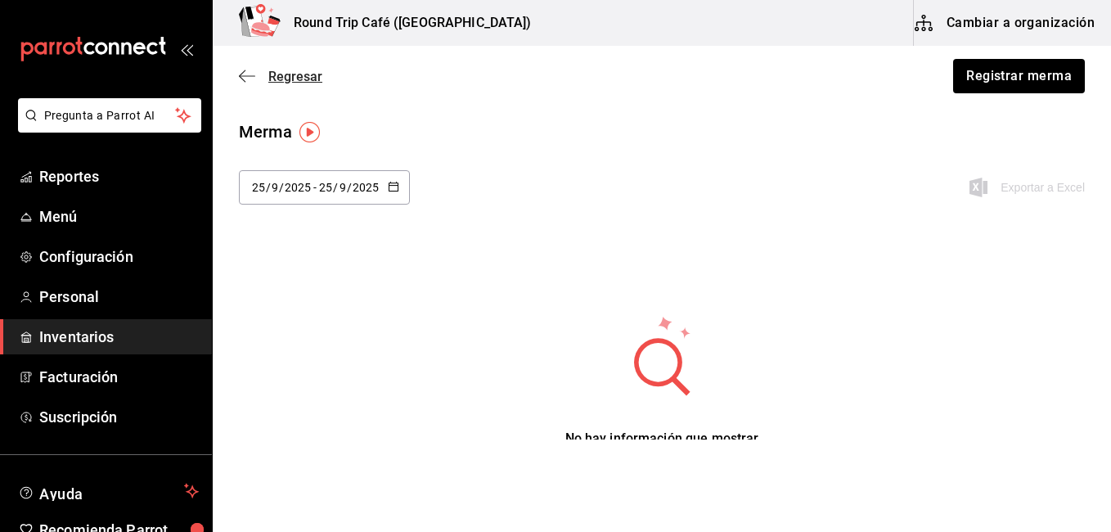
click at [245, 73] on icon "button" at bounding box center [247, 76] width 16 height 15
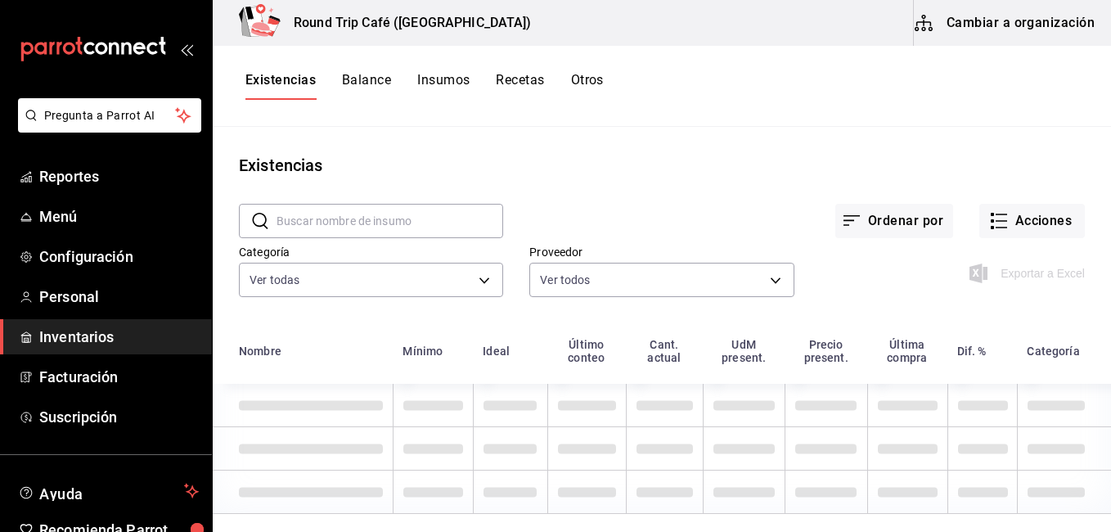
click at [441, 75] on button "Insumos" at bounding box center [443, 86] width 52 height 28
click at [444, 82] on button "Insumos" at bounding box center [443, 86] width 52 height 28
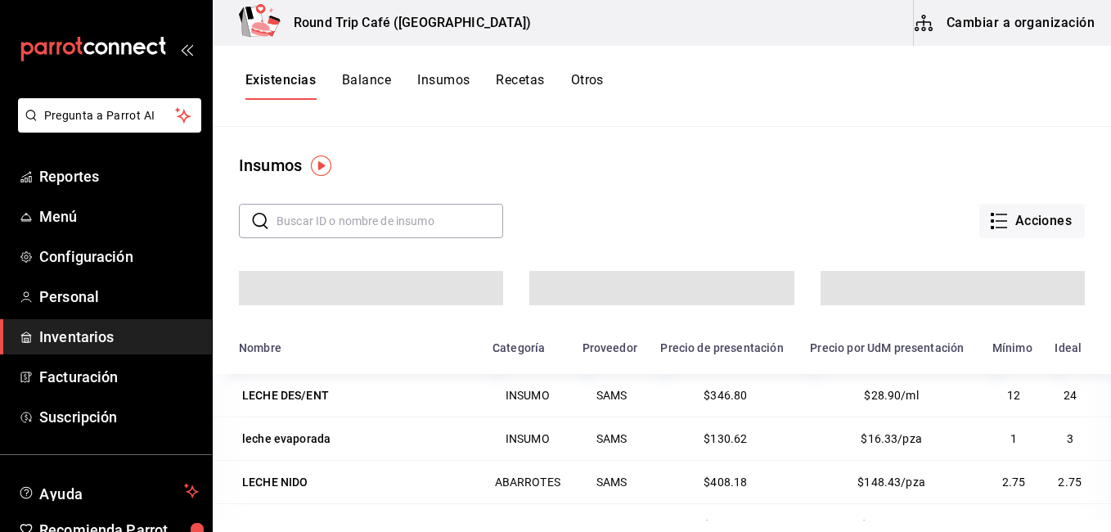
click at [444, 82] on button "Insumos" at bounding box center [443, 86] width 52 height 28
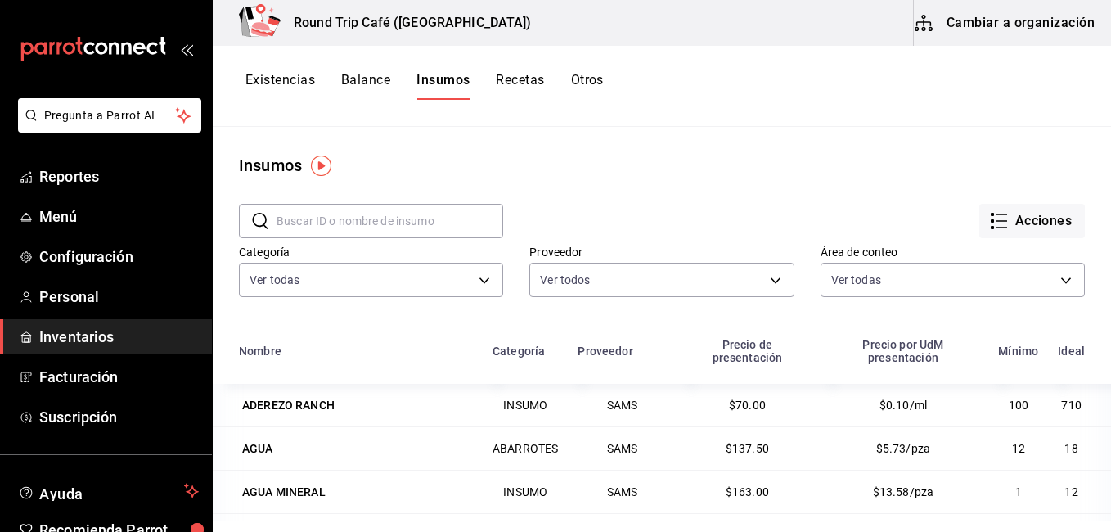
click at [309, 217] on input "text" at bounding box center [390, 221] width 227 height 33
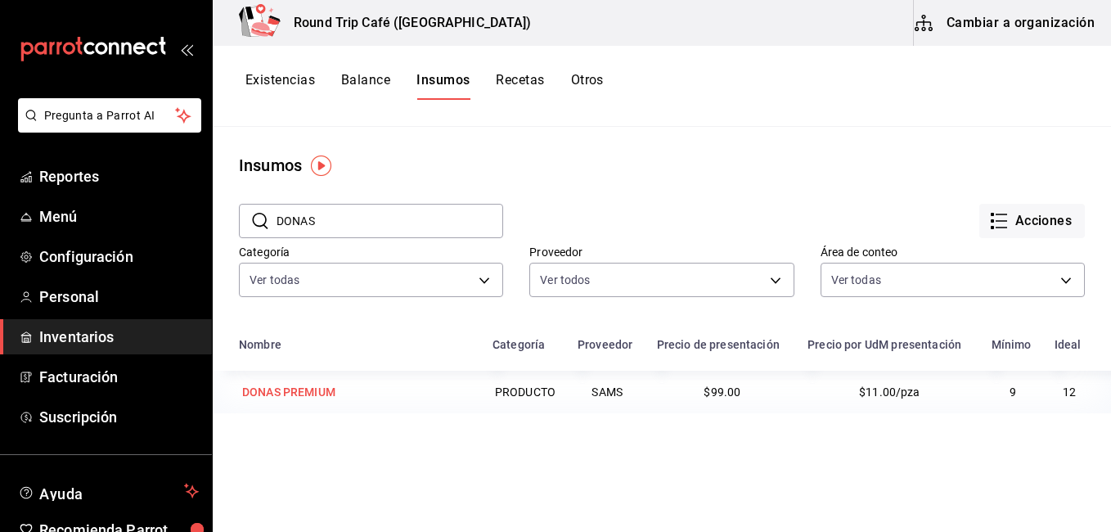
click at [286, 395] on div "DONAS PREMIUM" at bounding box center [288, 392] width 93 height 16
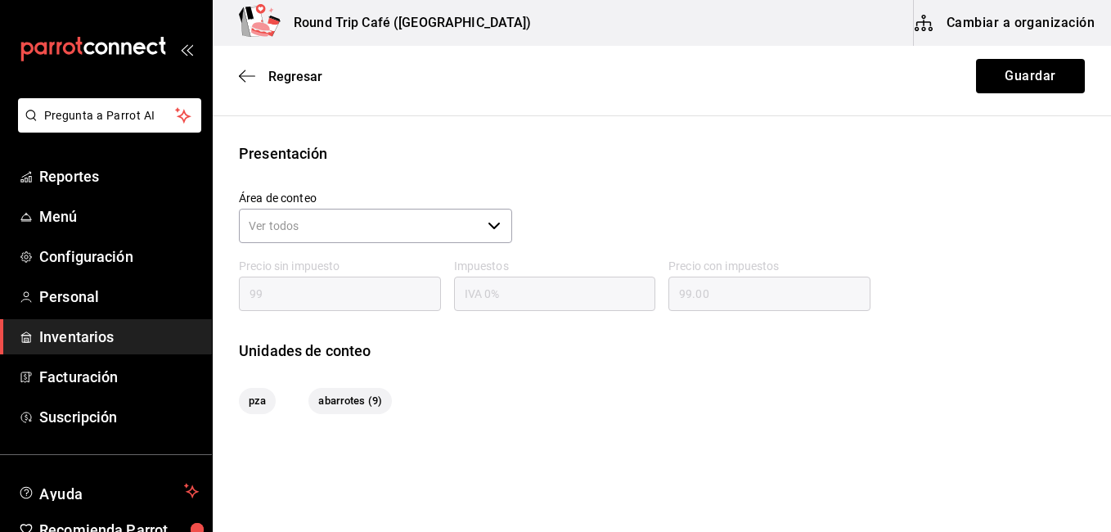
scroll to position [243, 0]
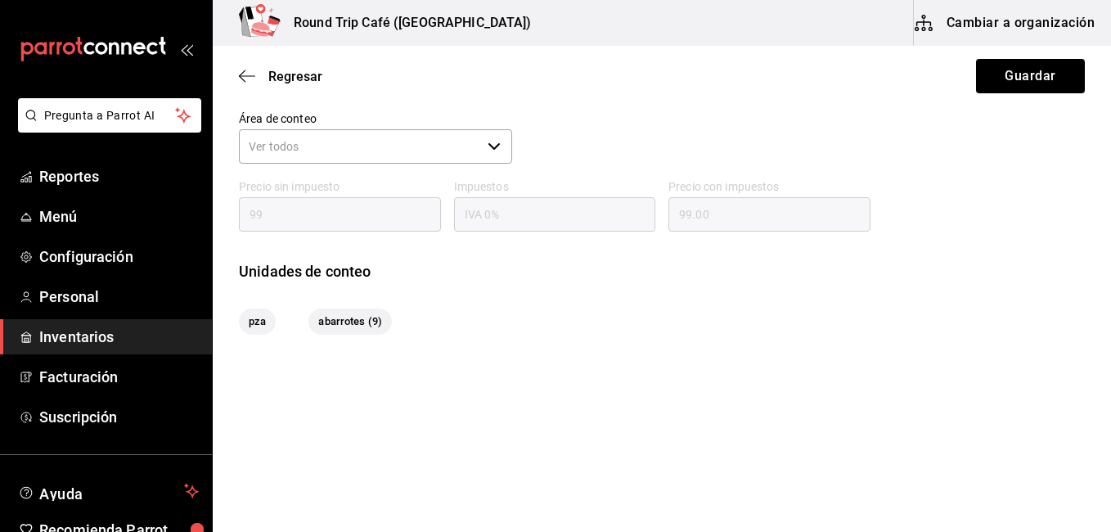
click at [1011, 16] on button "Cambiar a organización" at bounding box center [1006, 23] width 184 height 46
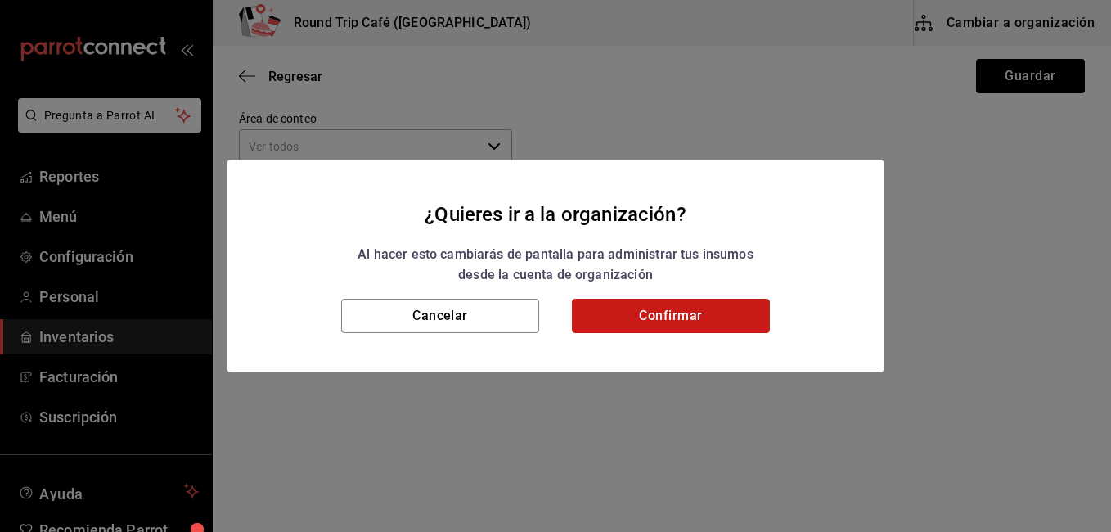
click at [705, 318] on button "Confirmar" at bounding box center [671, 316] width 198 height 34
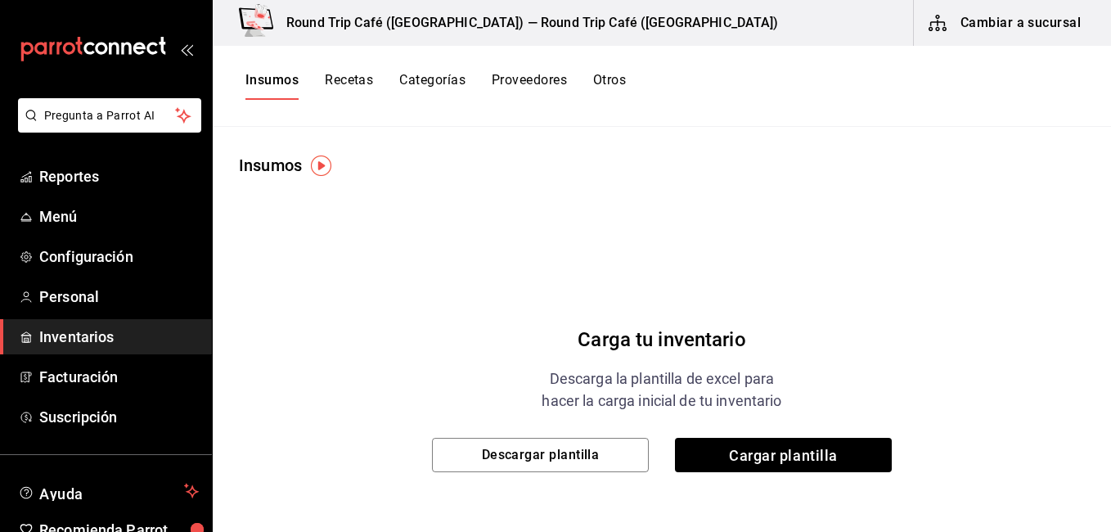
click at [273, 75] on button "Insumos" at bounding box center [272, 86] width 53 height 28
click at [345, 74] on button "Recetas" at bounding box center [349, 86] width 48 height 28
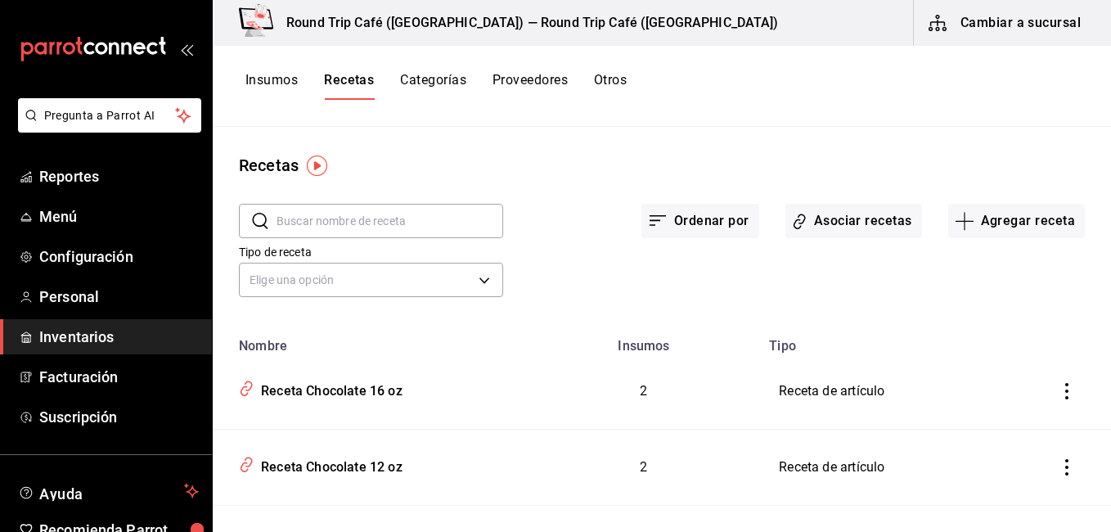
click at [287, 74] on button "Insumos" at bounding box center [272, 86] width 52 height 28
click at [282, 83] on button "Insumos" at bounding box center [272, 86] width 52 height 28
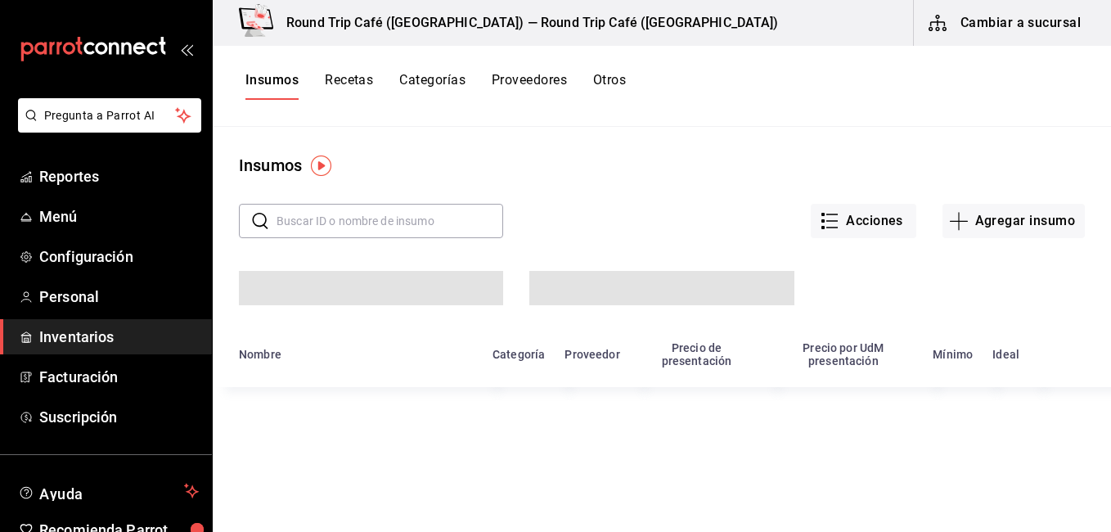
click at [387, 218] on input "text" at bounding box center [390, 221] width 227 height 33
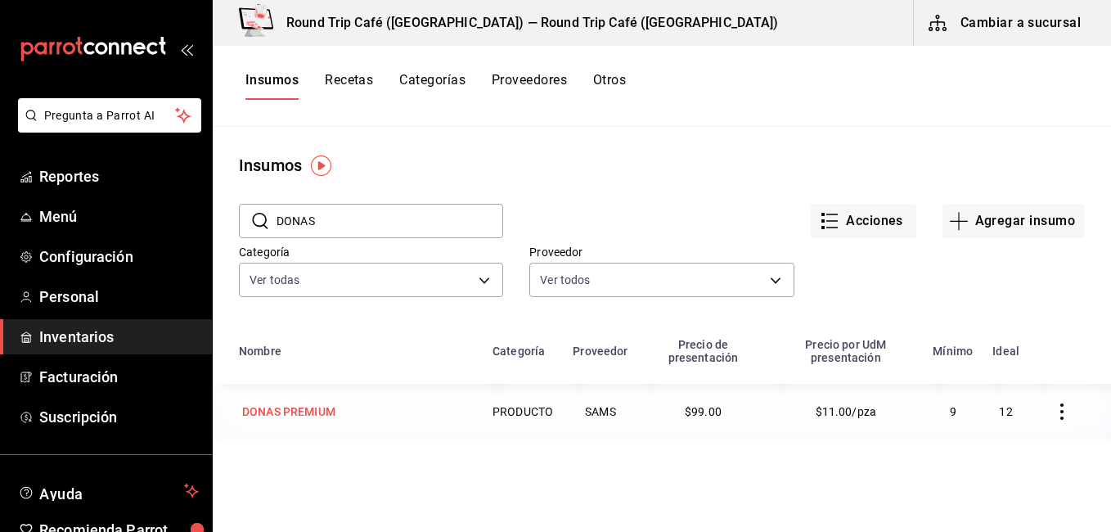
click at [318, 413] on div "DONAS PREMIUM" at bounding box center [288, 412] width 93 height 16
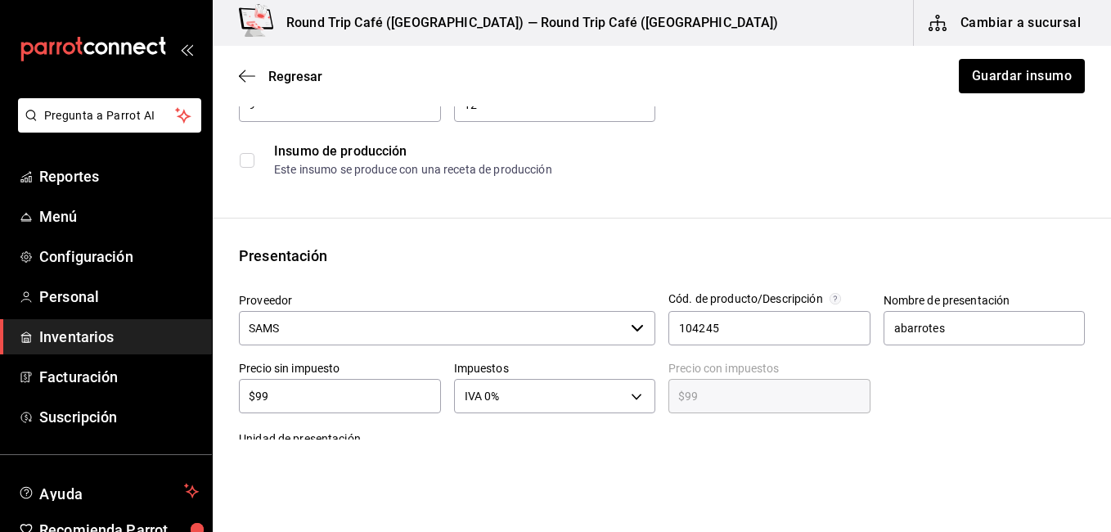
scroll to position [229, 0]
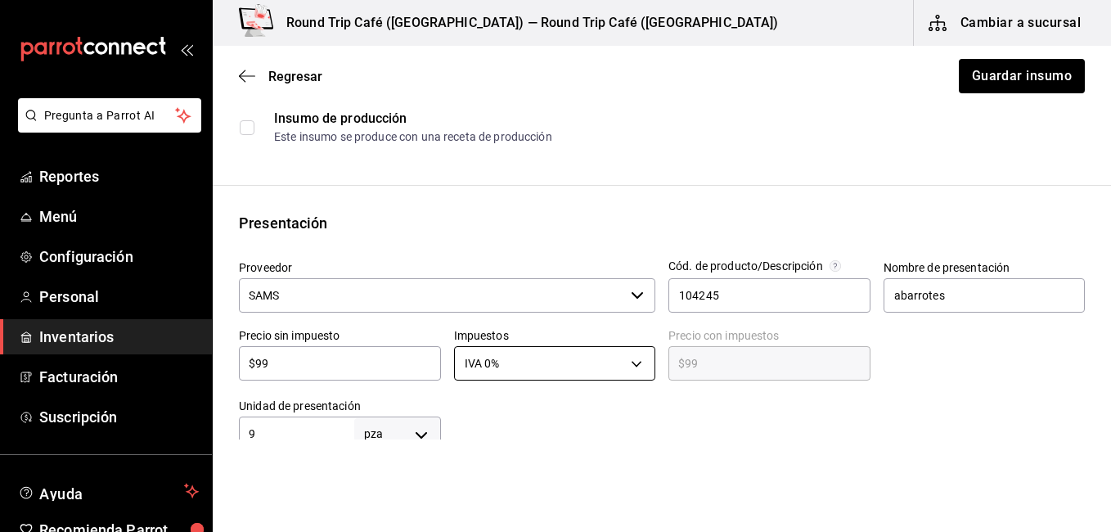
click at [632, 363] on body "Pregunta a Parrot AI Reportes Menú Configuración Personal Inventarios Facturaci…" at bounding box center [555, 220] width 1111 height 440
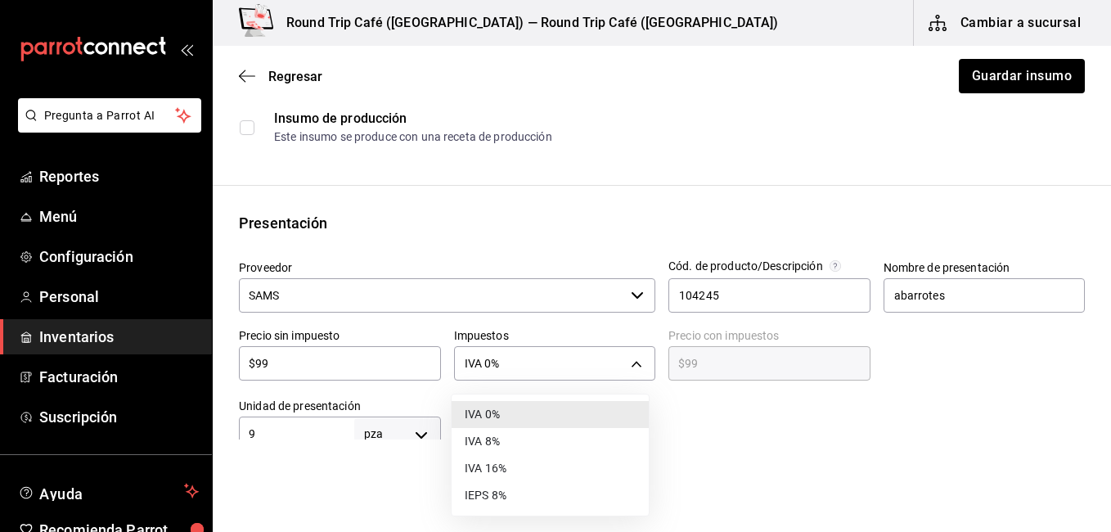
click at [495, 462] on li "IVA 16%" at bounding box center [550, 468] width 197 height 27
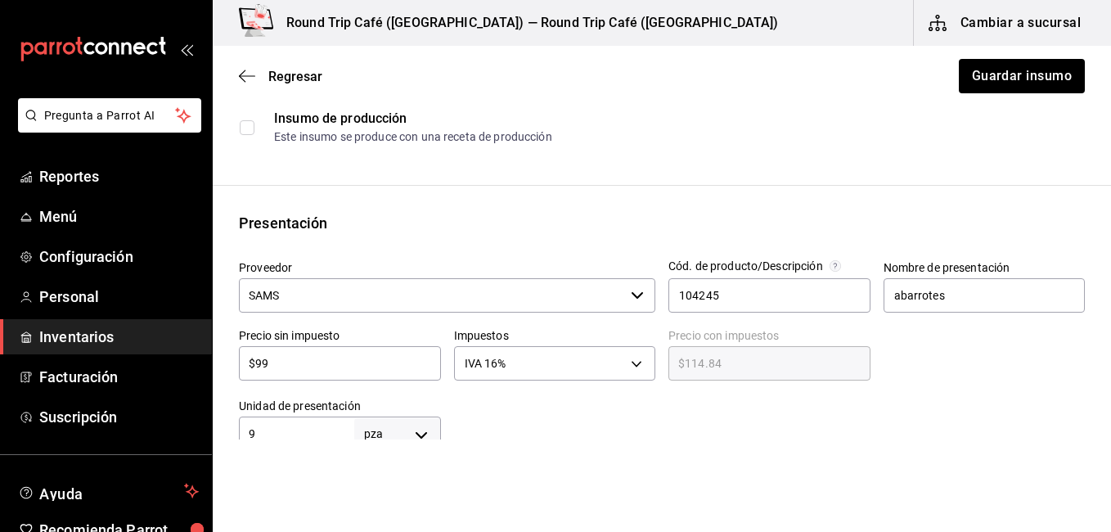
click at [345, 362] on input "$99" at bounding box center [340, 364] width 202 height 20
click at [703, 430] on div at bounding box center [763, 418] width 645 height 65
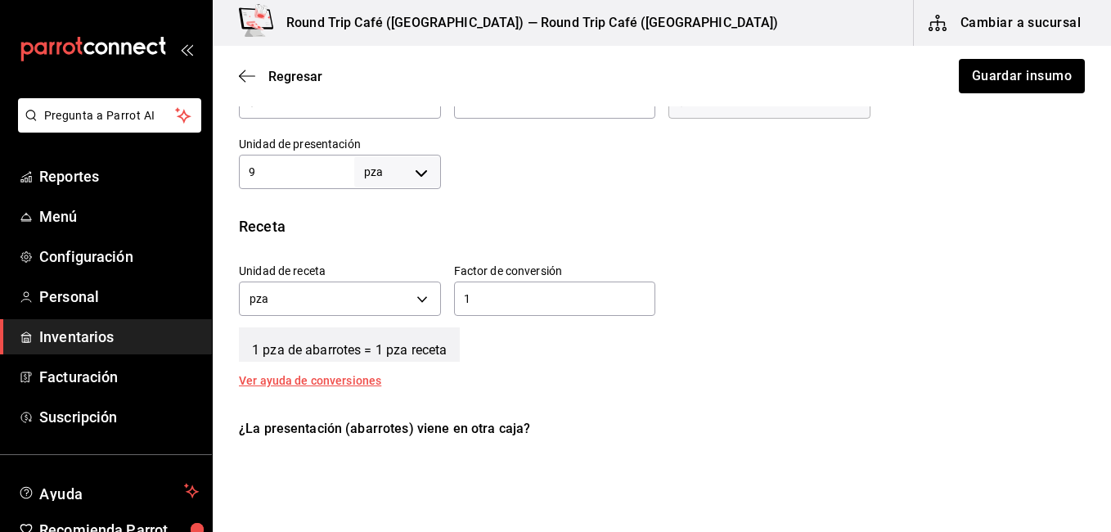
scroll to position [655, 0]
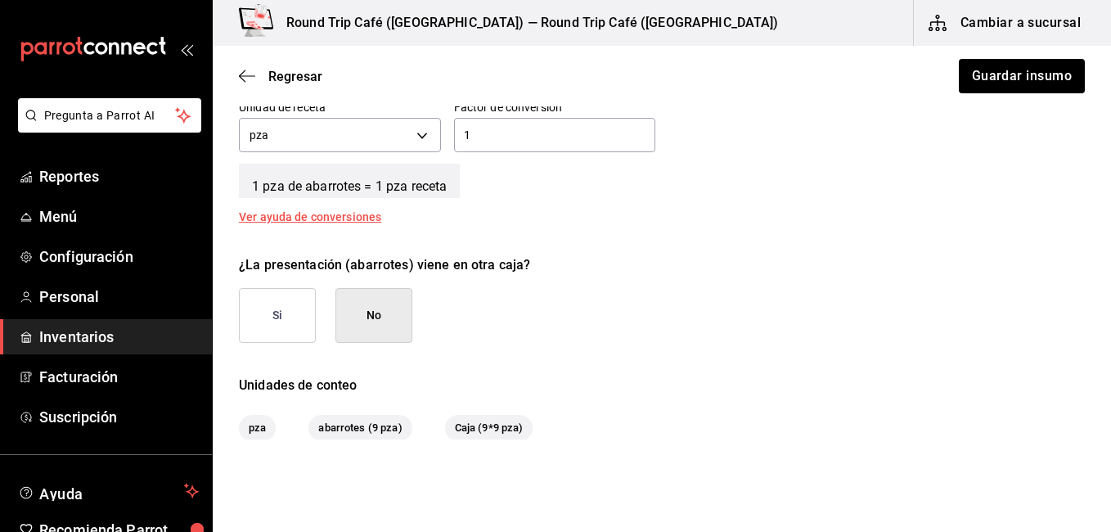
click at [393, 318] on button "No" at bounding box center [374, 315] width 77 height 55
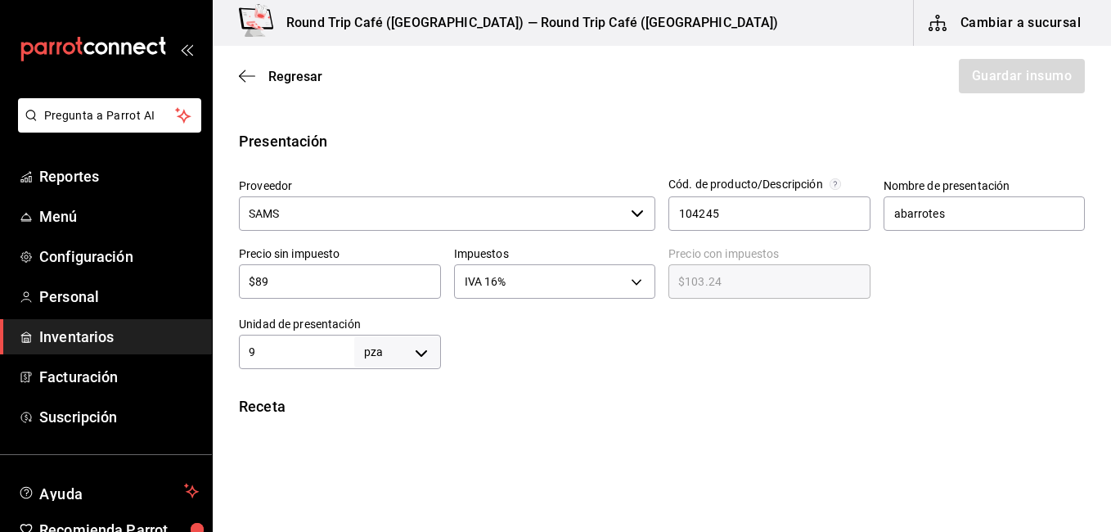
scroll to position [540, 0]
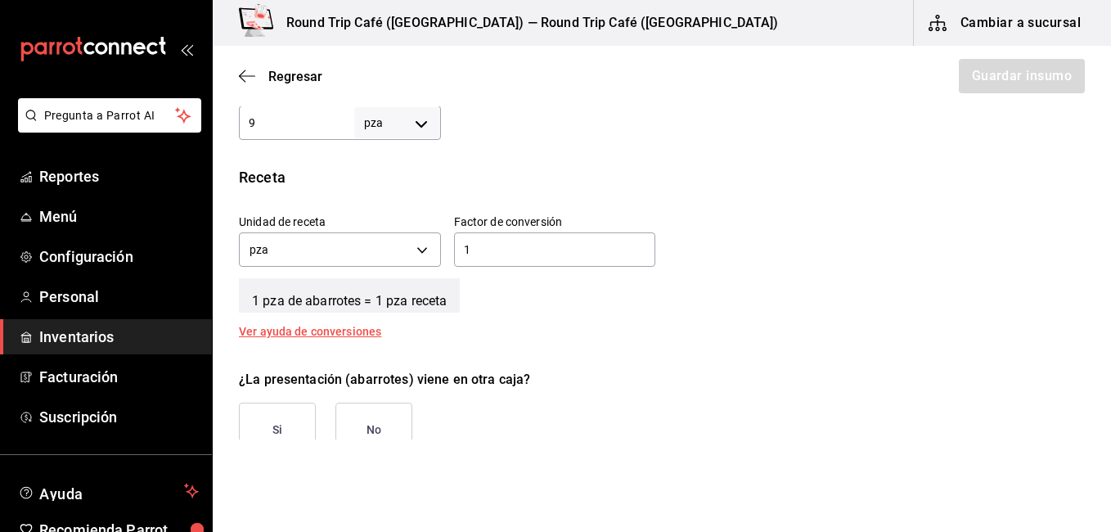
click at [534, 253] on input "1" at bounding box center [555, 250] width 202 height 20
click at [391, 422] on button "No" at bounding box center [374, 430] width 77 height 55
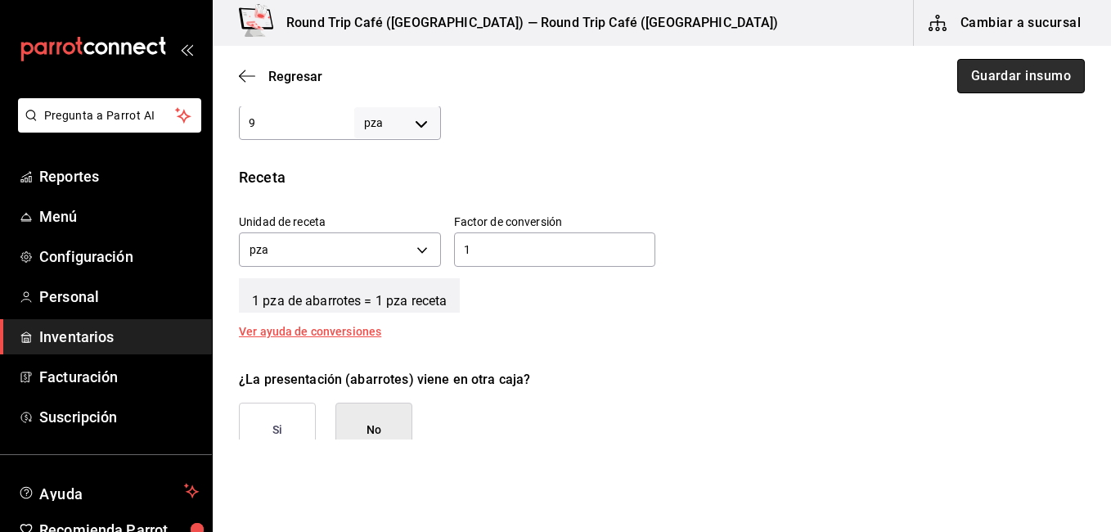
click at [1014, 83] on button "Guardar insumo" at bounding box center [1022, 76] width 128 height 34
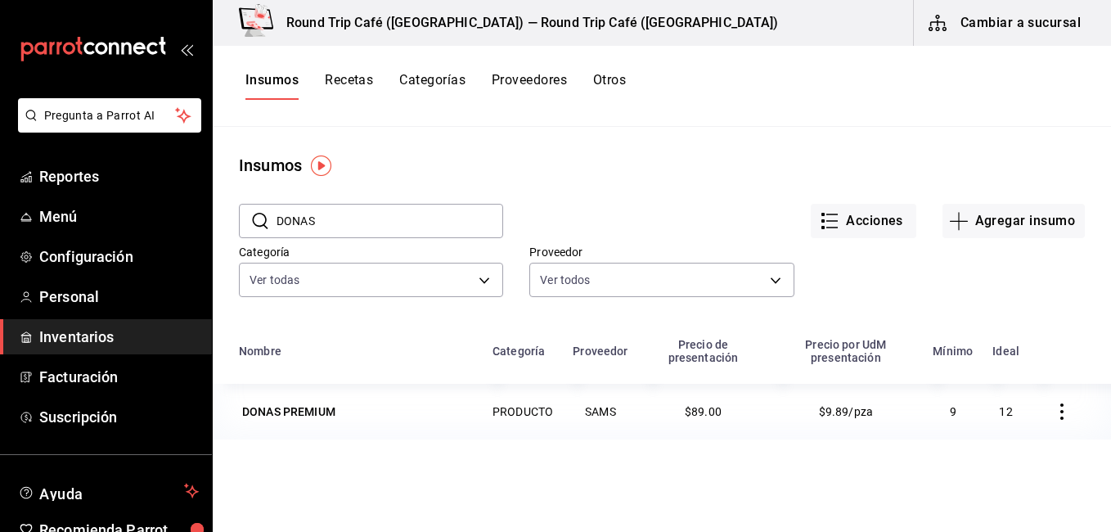
click at [1021, 21] on button "Cambiar a sucursal" at bounding box center [1006, 23] width 184 height 46
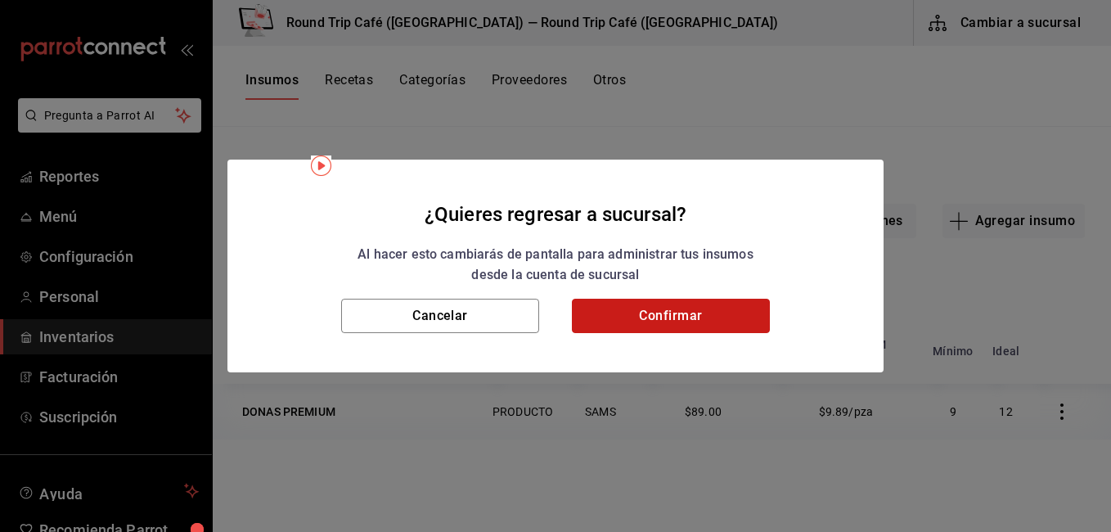
click at [697, 314] on button "Confirmar" at bounding box center [671, 316] width 198 height 34
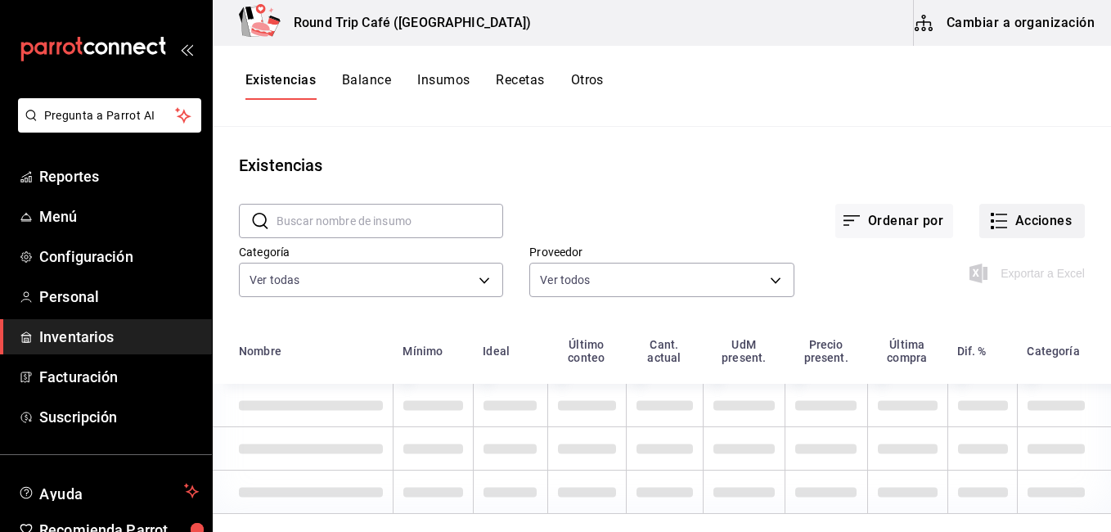
click at [990, 221] on icon "button" at bounding box center [1000, 221] width 20 height 20
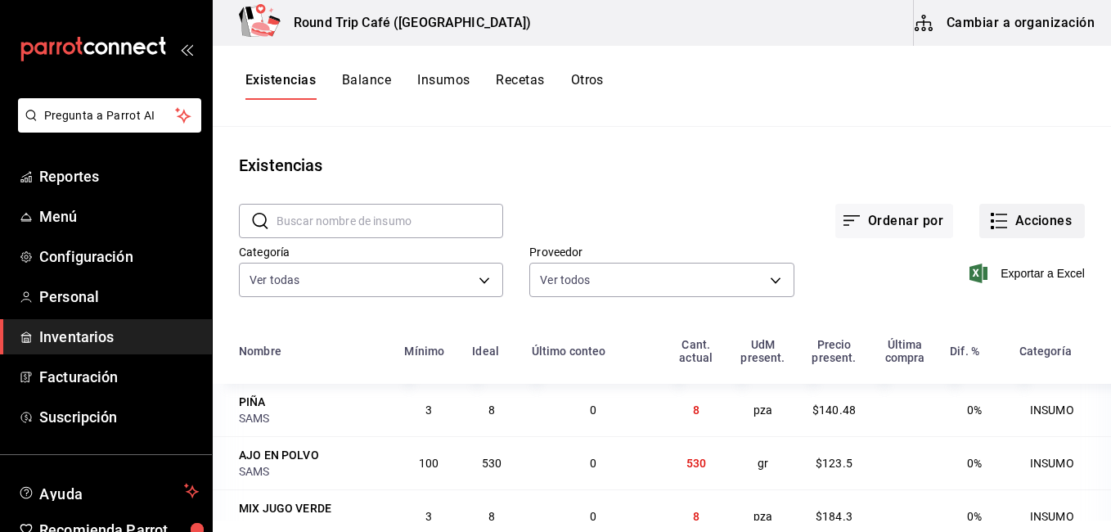
click at [999, 227] on button "Acciones" at bounding box center [1033, 221] width 106 height 34
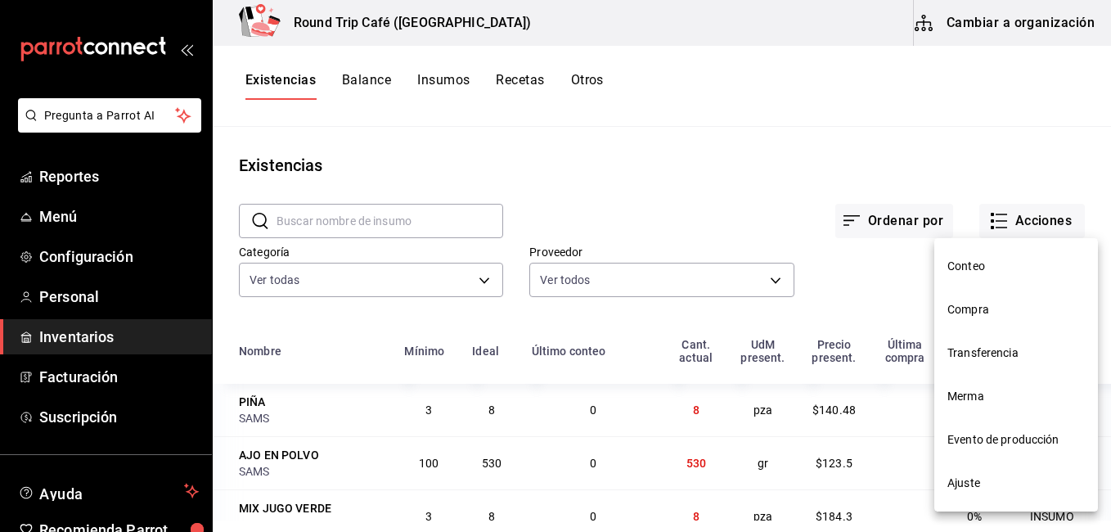
click at [970, 396] on span "Merma" at bounding box center [1017, 396] width 138 height 17
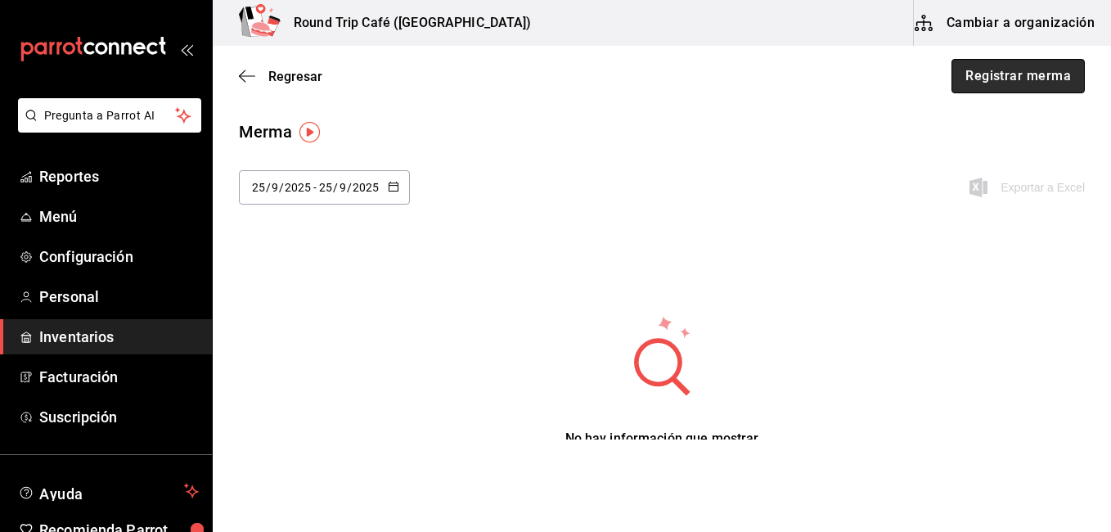
click at [996, 67] on button "Registrar merma" at bounding box center [1018, 76] width 133 height 34
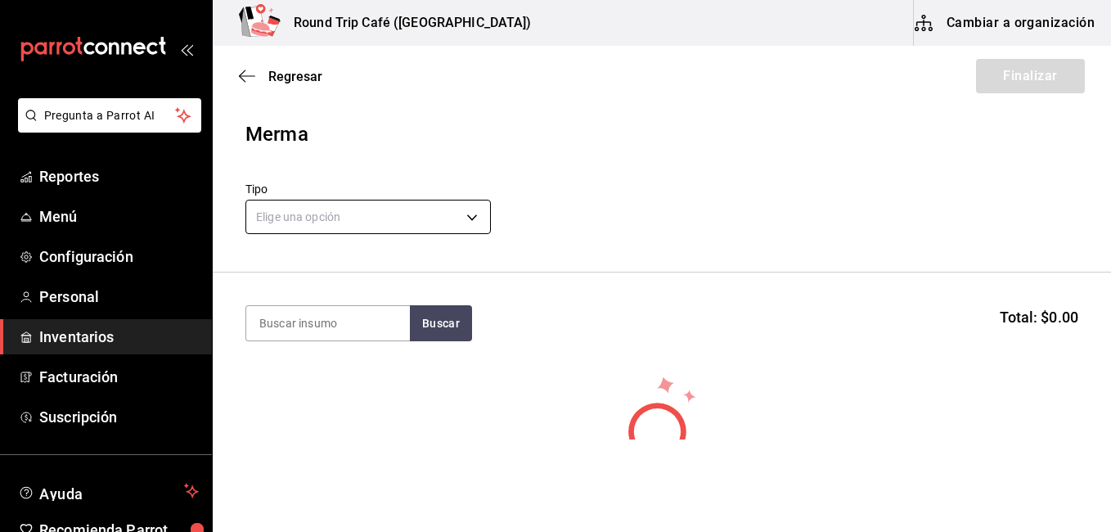
click at [345, 214] on body "Pregunta a Parrot AI Reportes Menú Configuración Personal Inventarios Facturaci…" at bounding box center [555, 220] width 1111 height 440
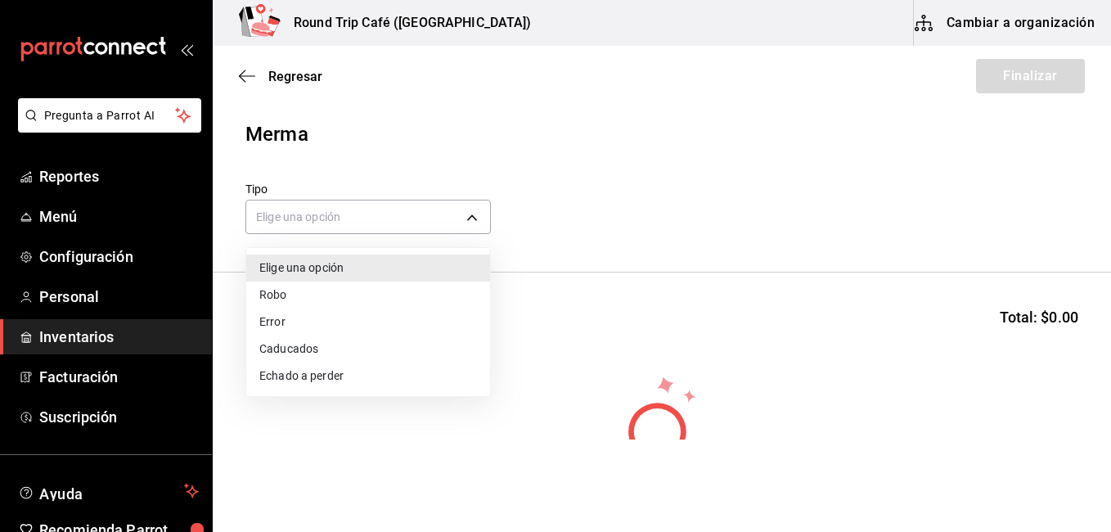
click at [309, 370] on li "Echado a perder" at bounding box center [368, 376] width 244 height 27
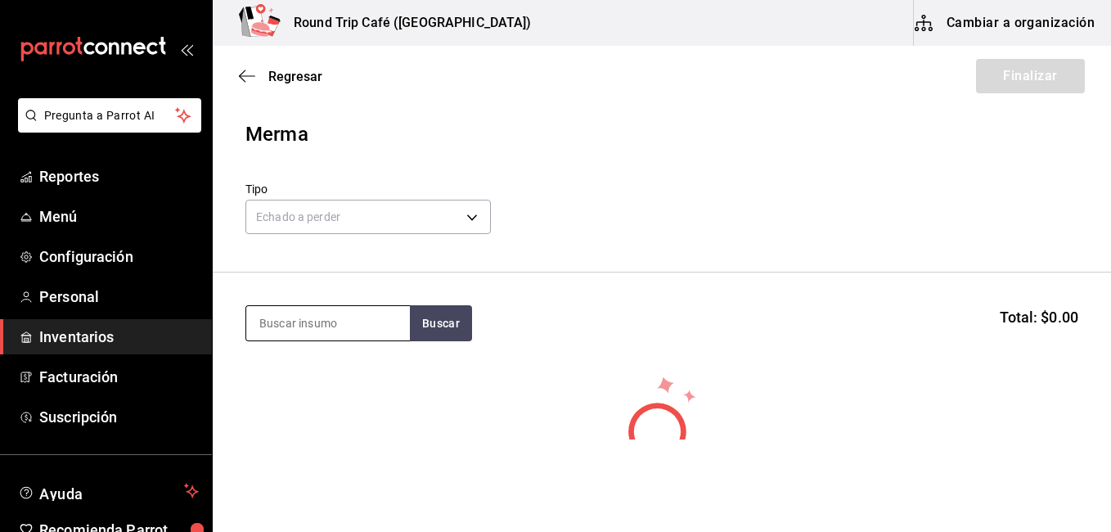
click at [313, 332] on input at bounding box center [328, 323] width 164 height 34
click at [448, 333] on button "Buscar" at bounding box center [441, 323] width 62 height 36
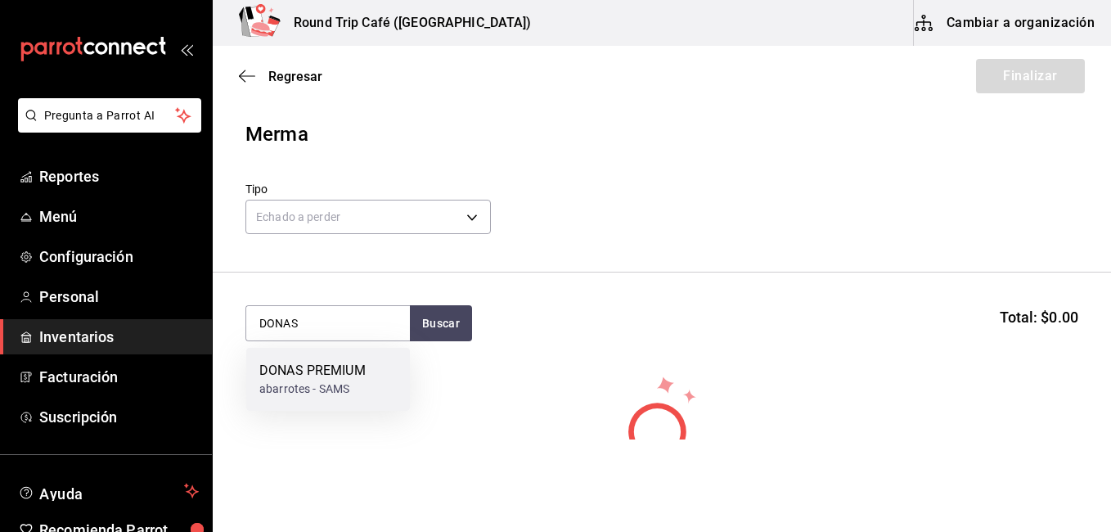
click at [304, 381] on div "abarrotes - SAMS" at bounding box center [312, 389] width 106 height 17
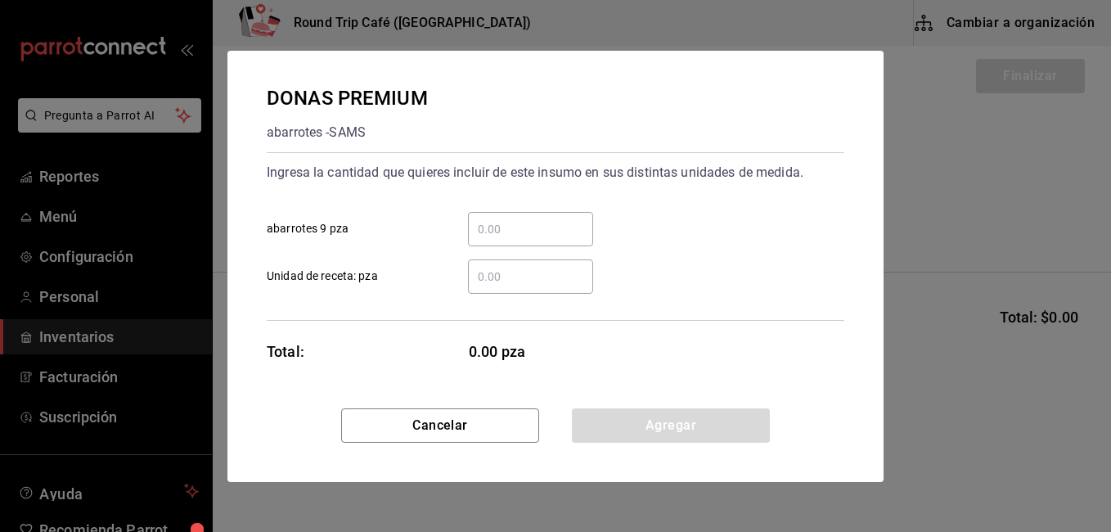
click at [514, 232] on input "​ abarrotes 9 pza" at bounding box center [530, 229] width 125 height 20
click at [488, 272] on input "​ Unidad de receta: pza" at bounding box center [530, 277] width 125 height 20
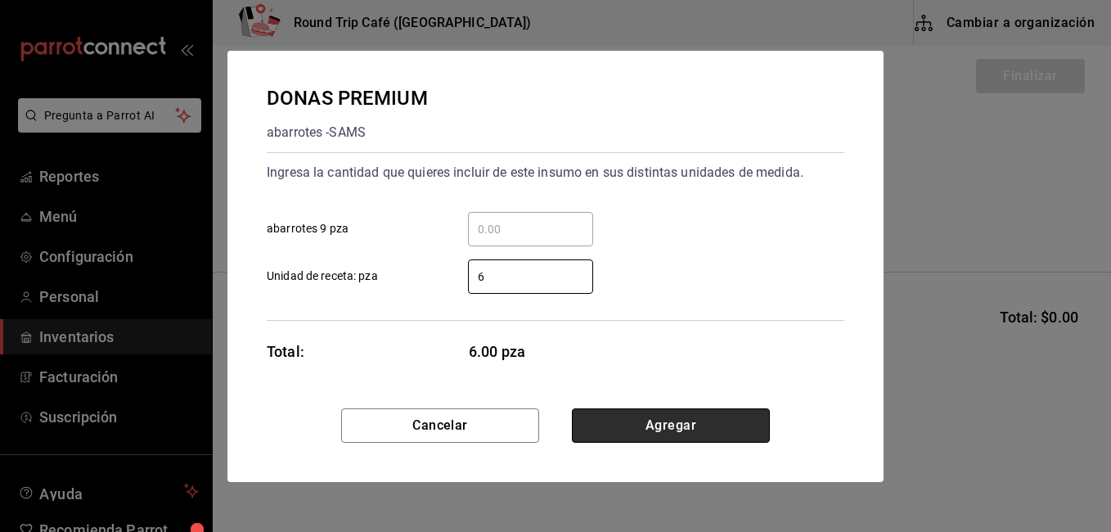
click at [701, 418] on button "Agregar" at bounding box center [671, 425] width 198 height 34
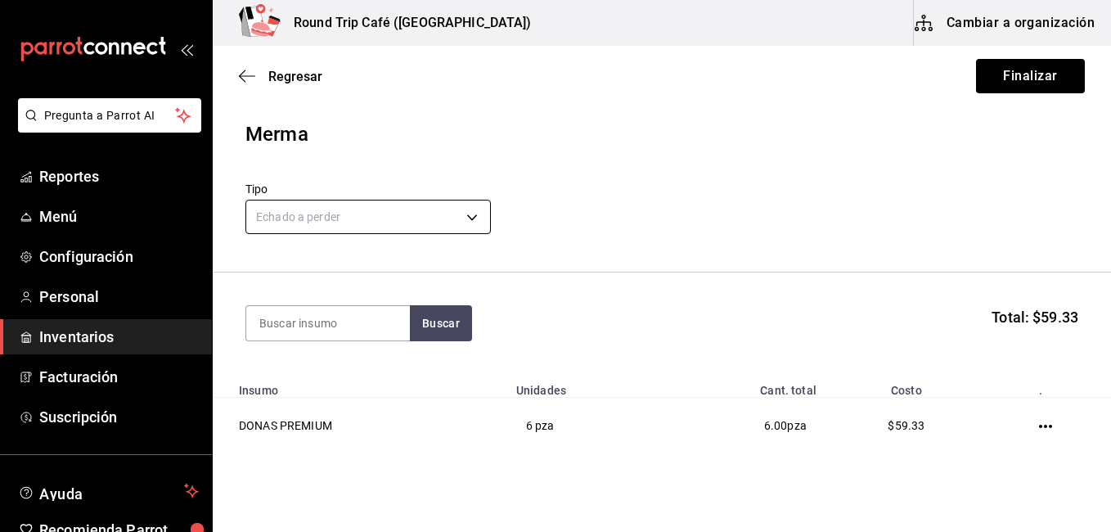
click at [292, 220] on body "Pregunta a Parrot AI Reportes Menú Configuración Personal Inventarios Facturaci…" at bounding box center [555, 220] width 1111 height 440
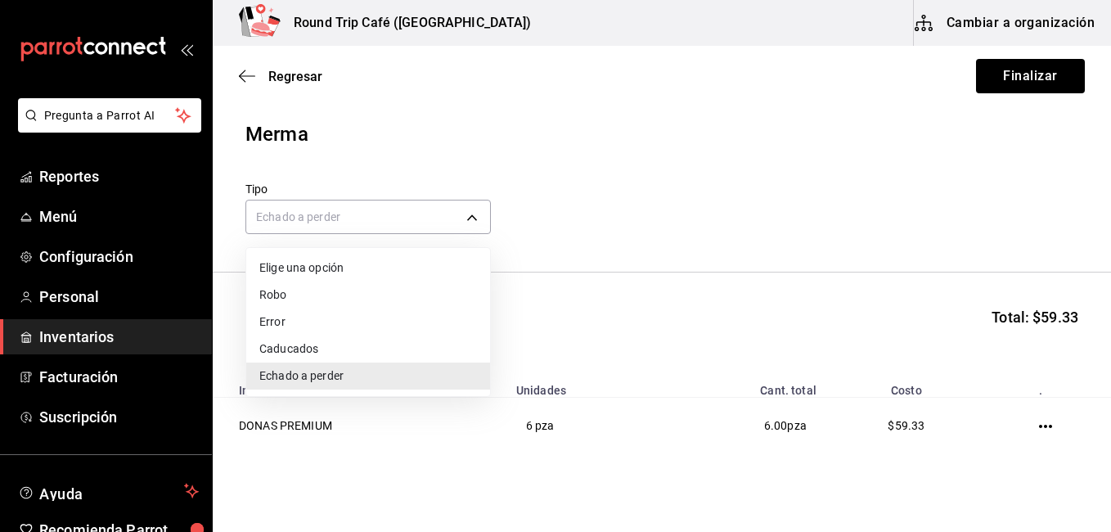
click at [308, 213] on div at bounding box center [555, 266] width 1111 height 532
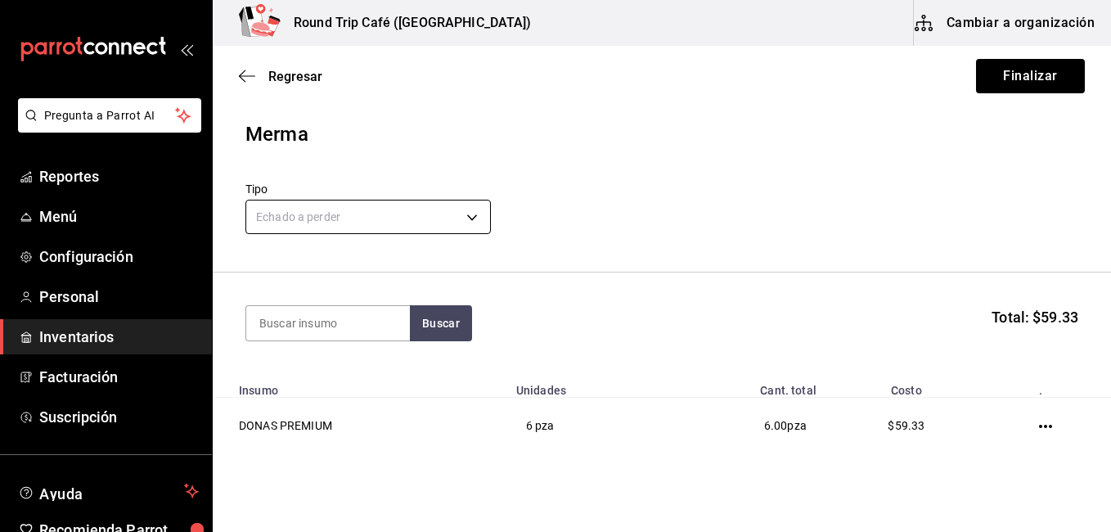
click at [295, 220] on body "Pregunta a Parrot AI Reportes Menú Configuración Personal Inventarios Facturaci…" at bounding box center [555, 220] width 1111 height 440
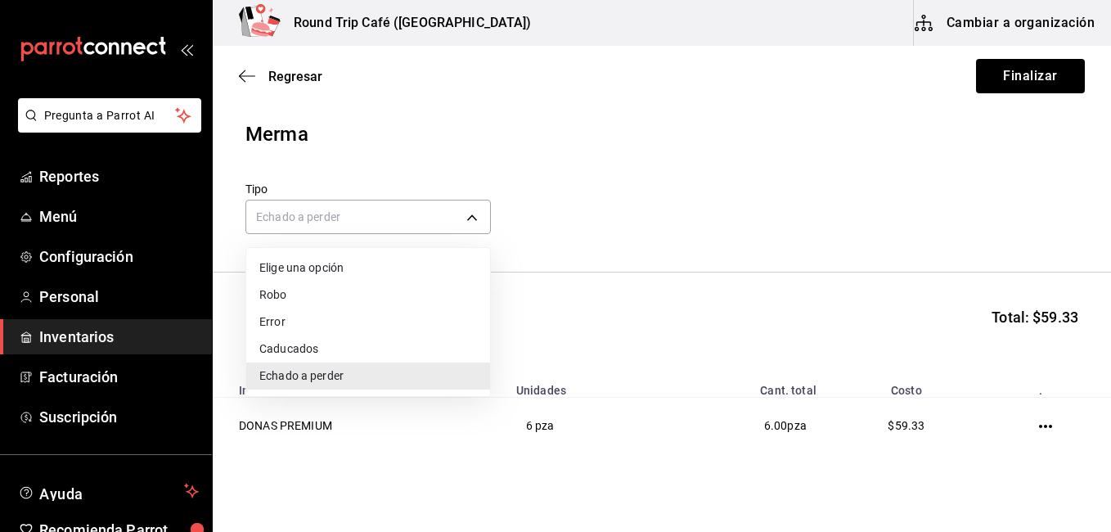
click at [292, 347] on li "Caducados" at bounding box center [368, 349] width 244 height 27
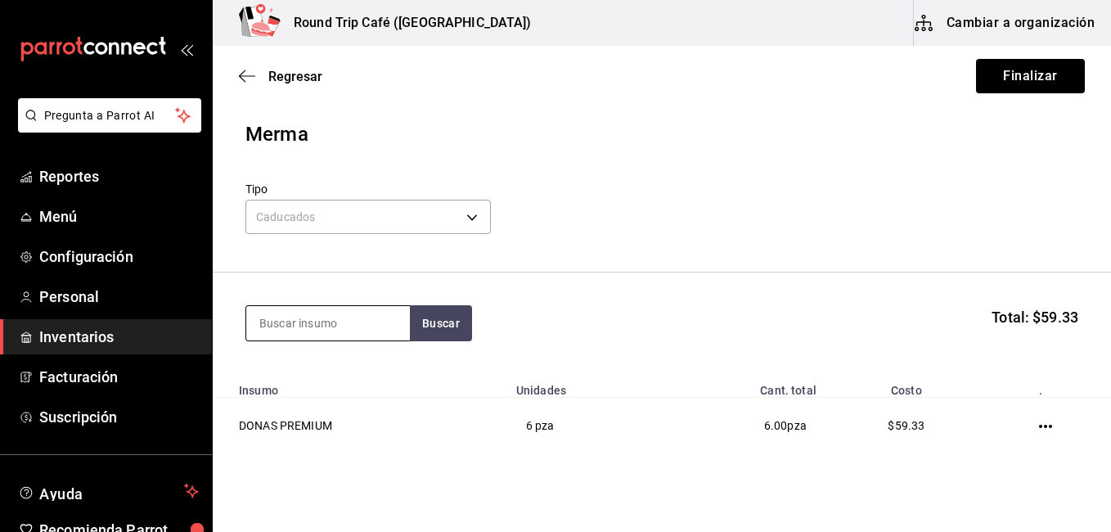
click at [292, 325] on input at bounding box center [328, 323] width 164 height 34
click at [448, 322] on button "Buscar" at bounding box center [441, 323] width 62 height 36
click at [440, 316] on button "Buscar" at bounding box center [441, 323] width 62 height 36
click at [443, 320] on button "Buscar" at bounding box center [441, 323] width 62 height 36
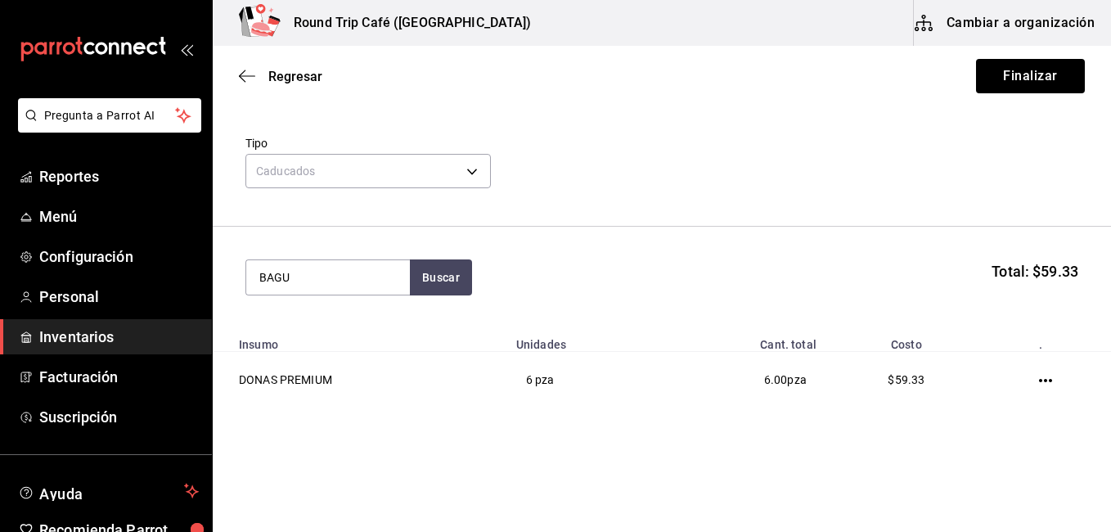
scroll to position [67, 0]
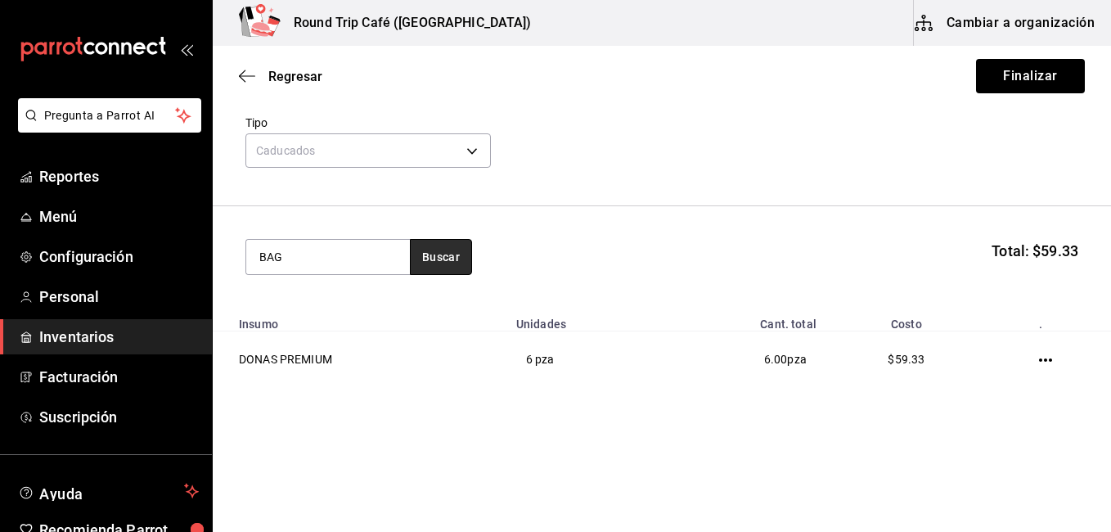
click at [434, 255] on button "Buscar" at bounding box center [441, 257] width 62 height 36
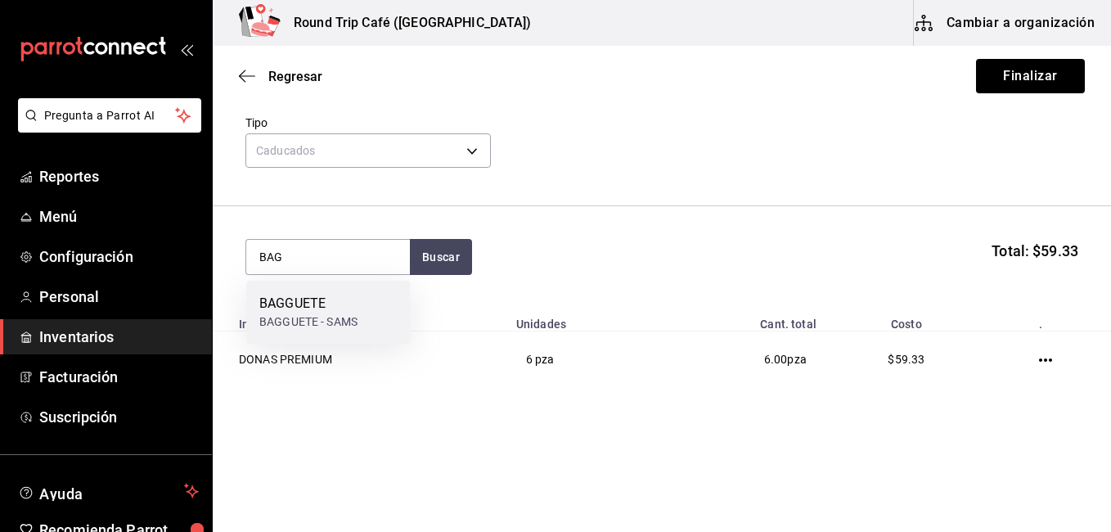
click at [298, 301] on div "BAGGUETE" at bounding box center [308, 304] width 98 height 20
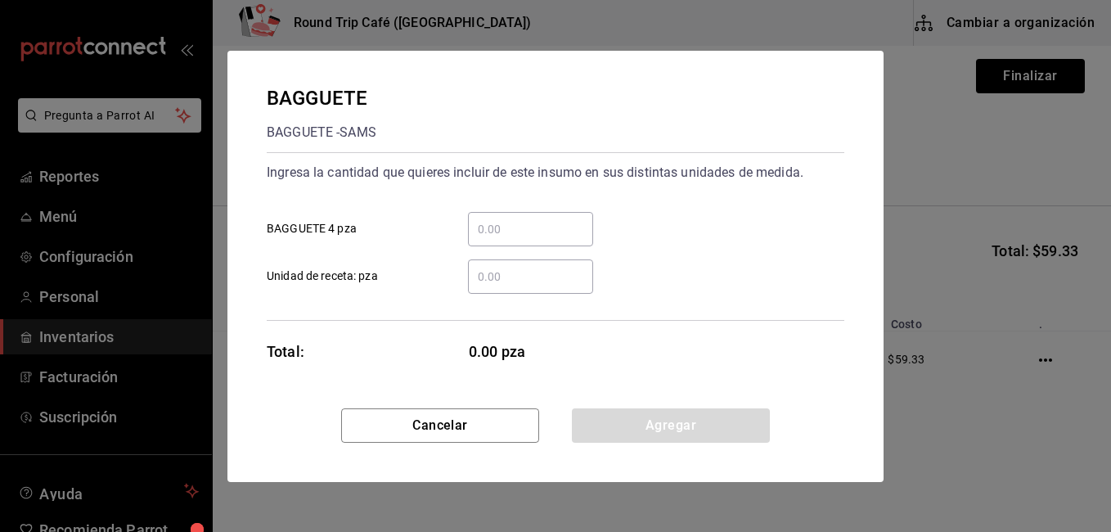
click at [525, 274] on input "​ Unidad de receta: pza" at bounding box center [530, 277] width 125 height 20
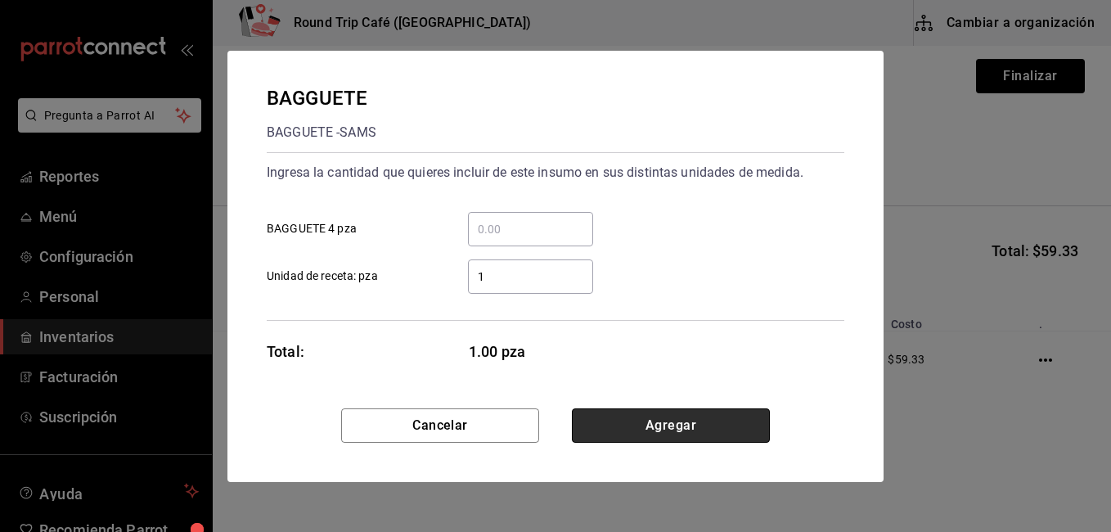
click at [660, 418] on button "Agregar" at bounding box center [671, 425] width 198 height 34
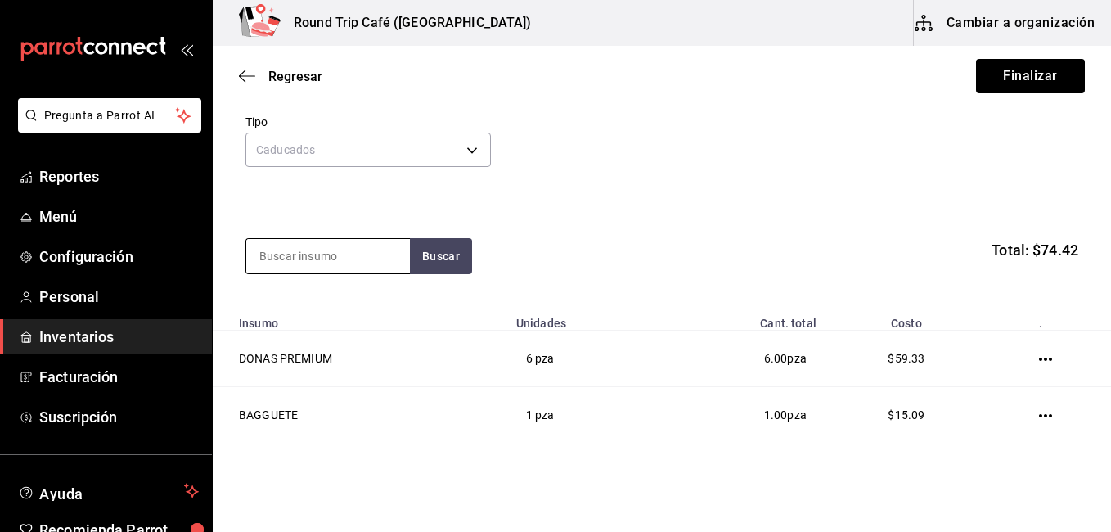
click at [311, 264] on input at bounding box center [328, 256] width 164 height 34
click at [432, 254] on button "Buscar" at bounding box center [441, 256] width 62 height 36
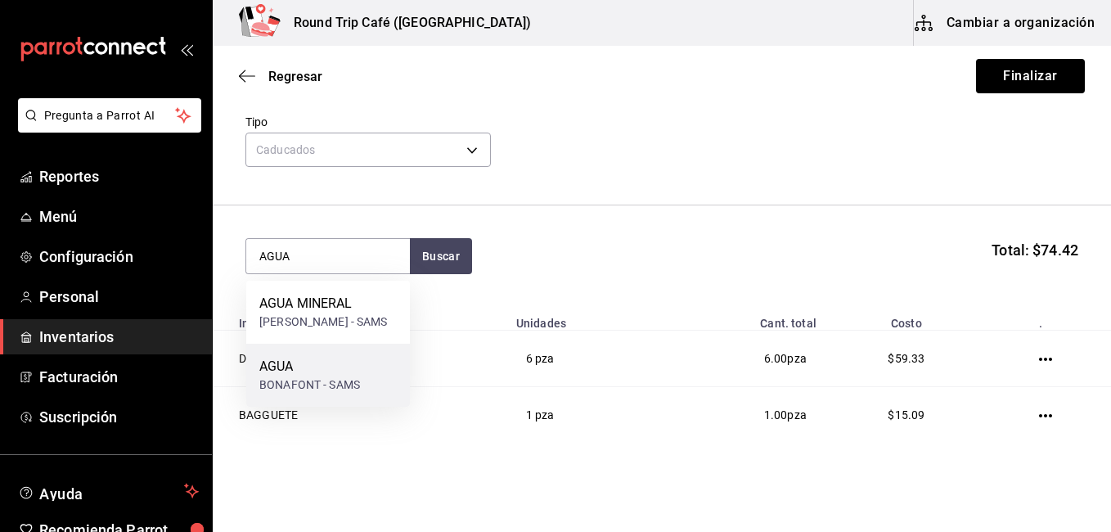
click at [282, 375] on div "AGUA" at bounding box center [309, 367] width 101 height 20
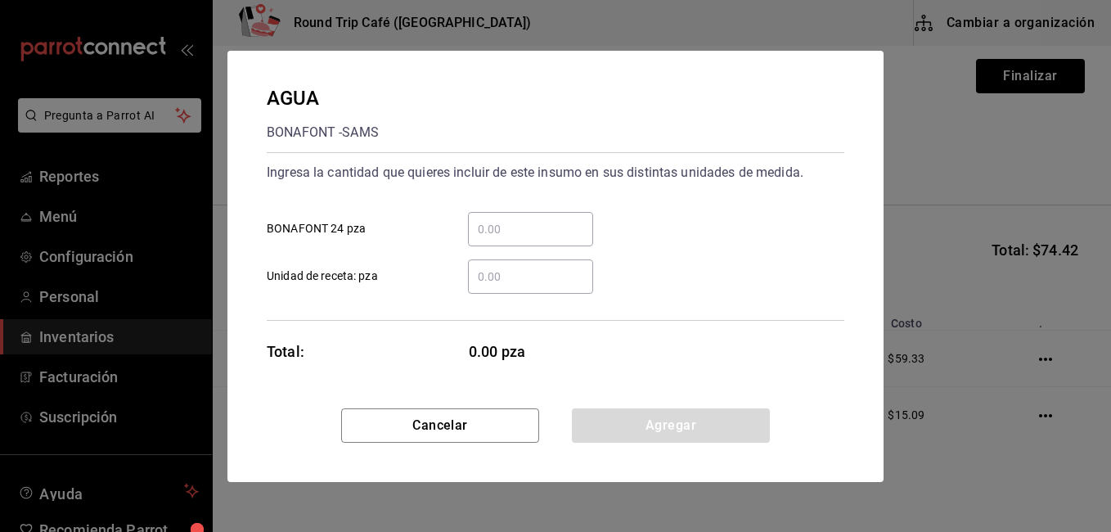
click at [514, 281] on input "​ Unidad de receta: pza" at bounding box center [530, 277] width 125 height 20
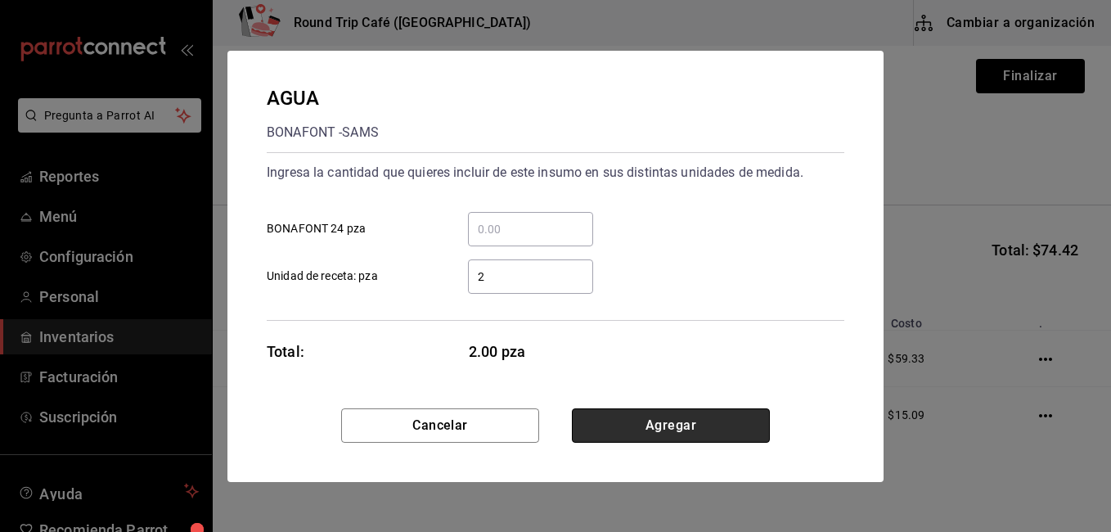
click at [663, 426] on button "Agregar" at bounding box center [671, 425] width 198 height 34
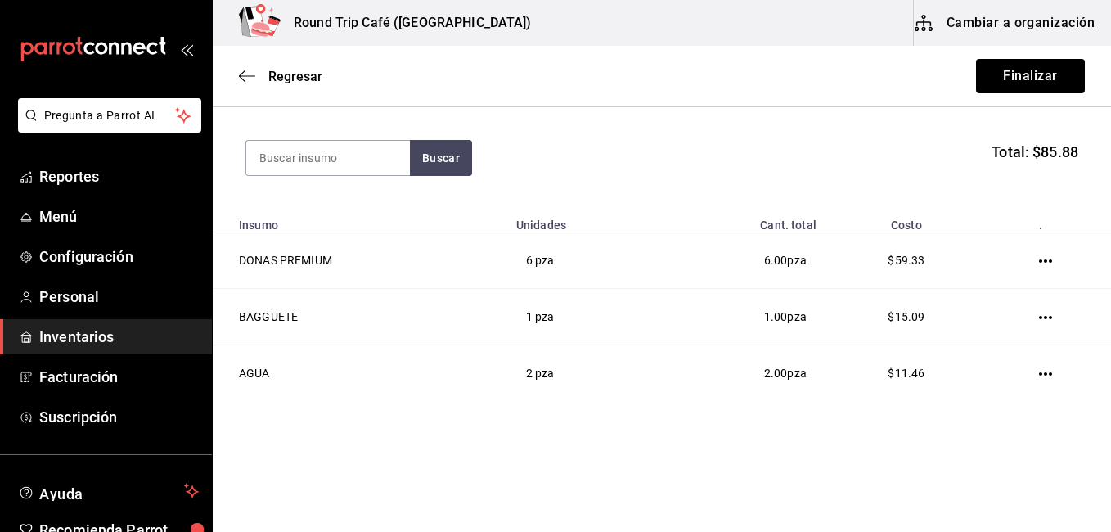
scroll to position [0, 0]
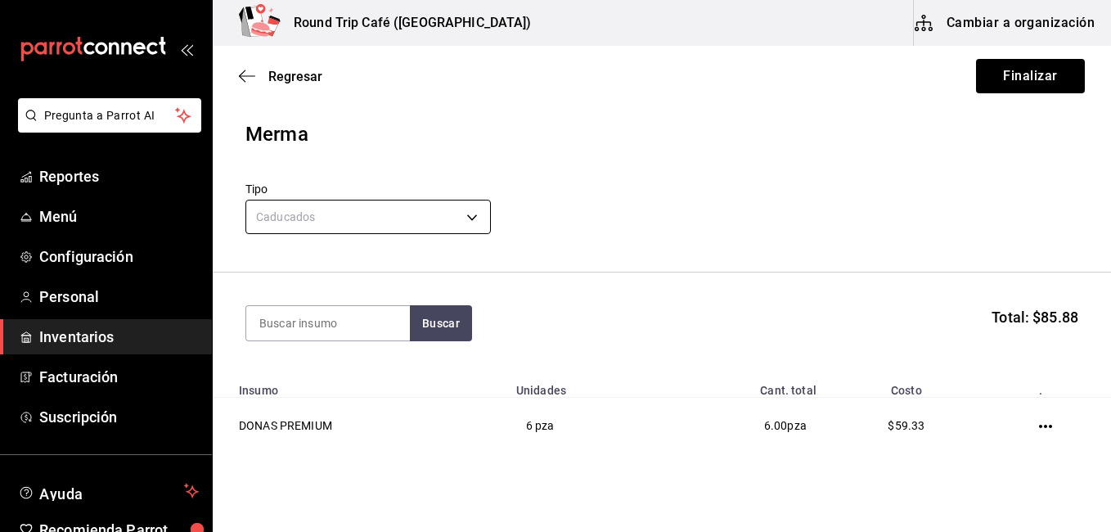
click at [354, 217] on body "Pregunta a Parrot AI Reportes Menú Configuración Personal Inventarios Facturaci…" at bounding box center [555, 220] width 1111 height 440
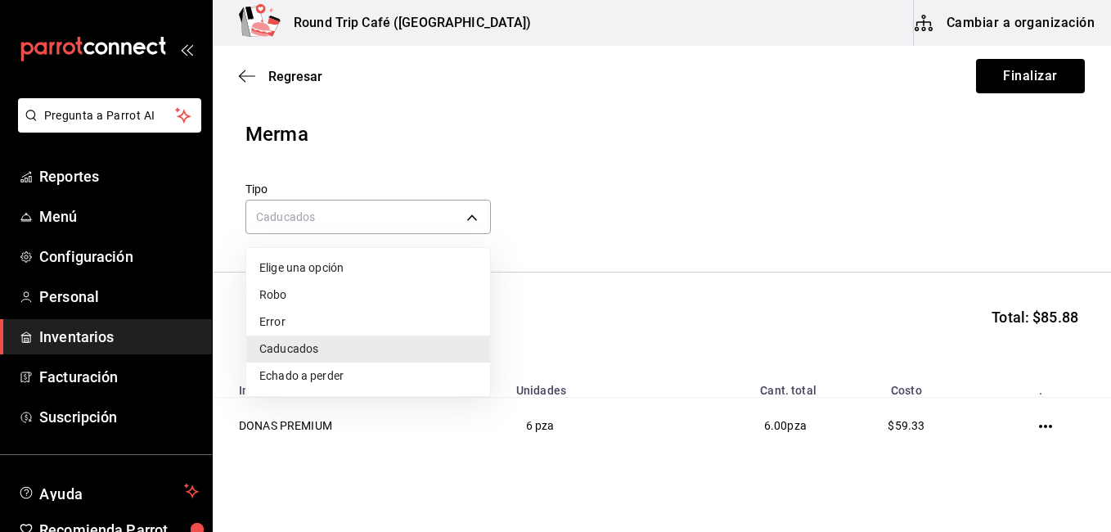
click at [327, 211] on div at bounding box center [555, 266] width 1111 height 532
click at [327, 211] on body "Pregunta a Parrot AI Reportes Menú Configuración Personal Inventarios Facturaci…" at bounding box center [555, 220] width 1111 height 440
click at [327, 211] on div at bounding box center [555, 266] width 1111 height 532
click at [327, 211] on body "Pregunta a Parrot AI Reportes Menú Configuración Personal Inventarios Facturaci…" at bounding box center [555, 220] width 1111 height 440
click at [307, 373] on li "Echado a perder" at bounding box center [368, 376] width 244 height 27
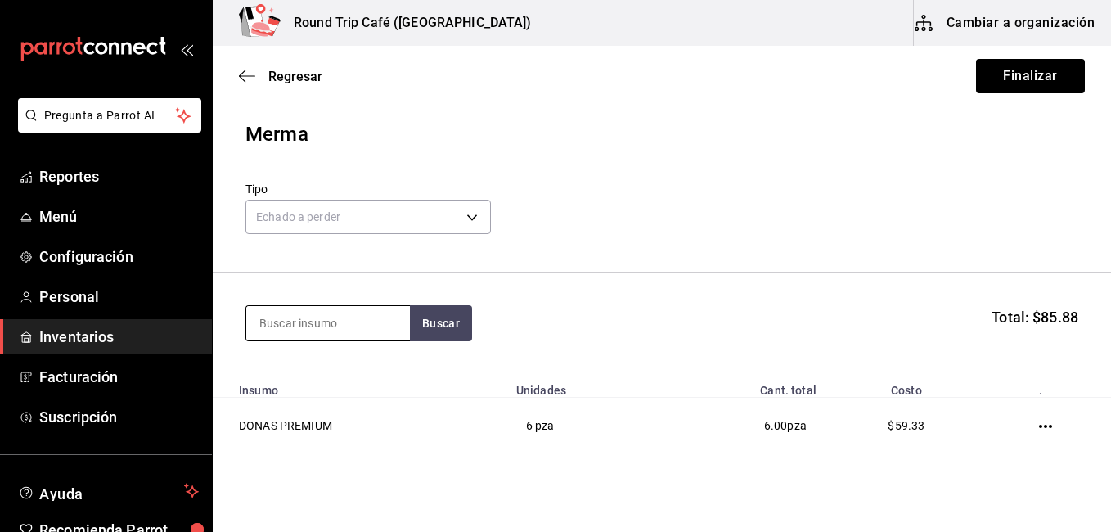
click at [300, 333] on input at bounding box center [328, 323] width 164 height 34
click at [449, 335] on button "Buscar" at bounding box center [441, 323] width 62 height 36
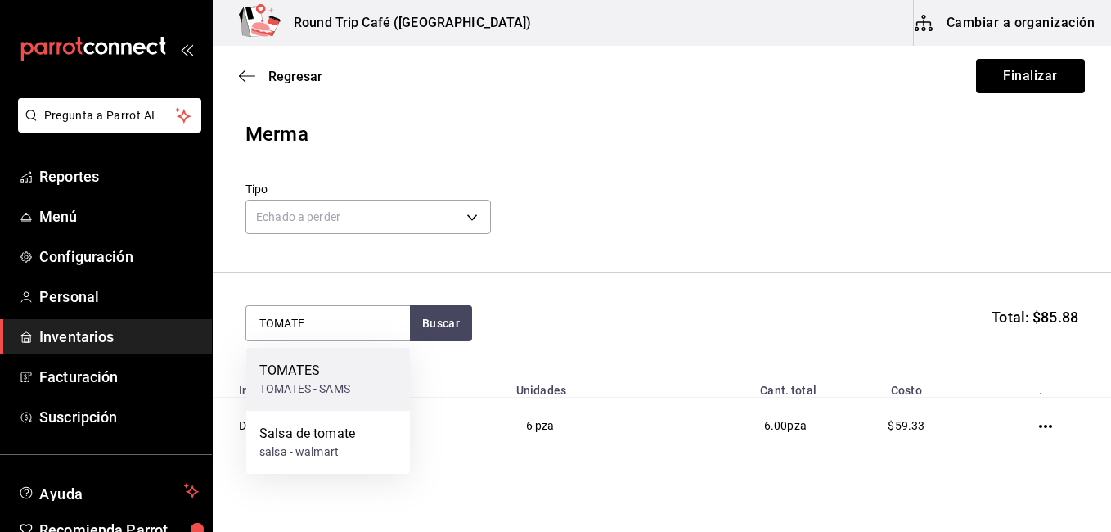
click at [333, 381] on div "TOMATES - SAMS" at bounding box center [304, 389] width 91 height 17
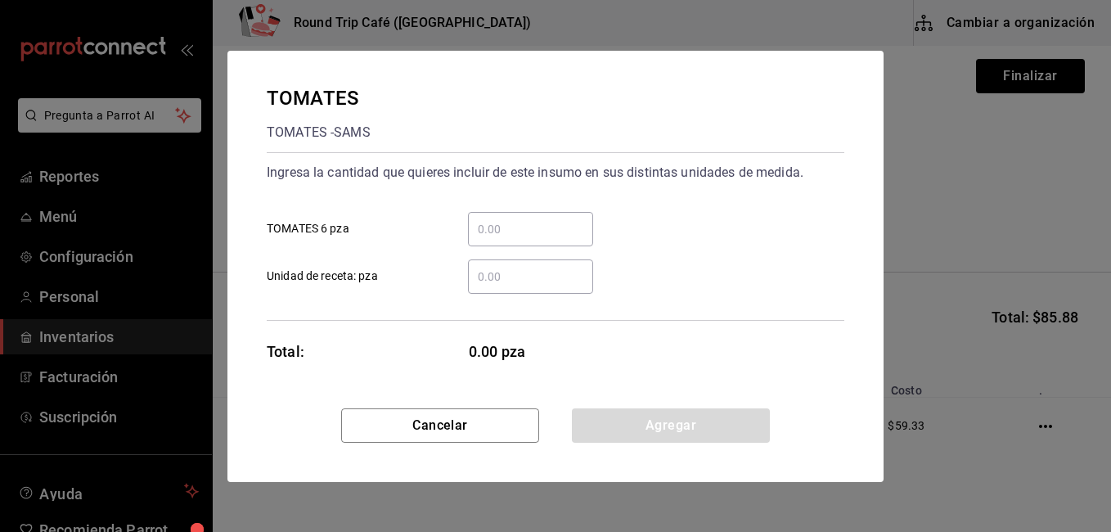
click at [507, 271] on input "​ Unidad de receta: pza" at bounding box center [530, 277] width 125 height 20
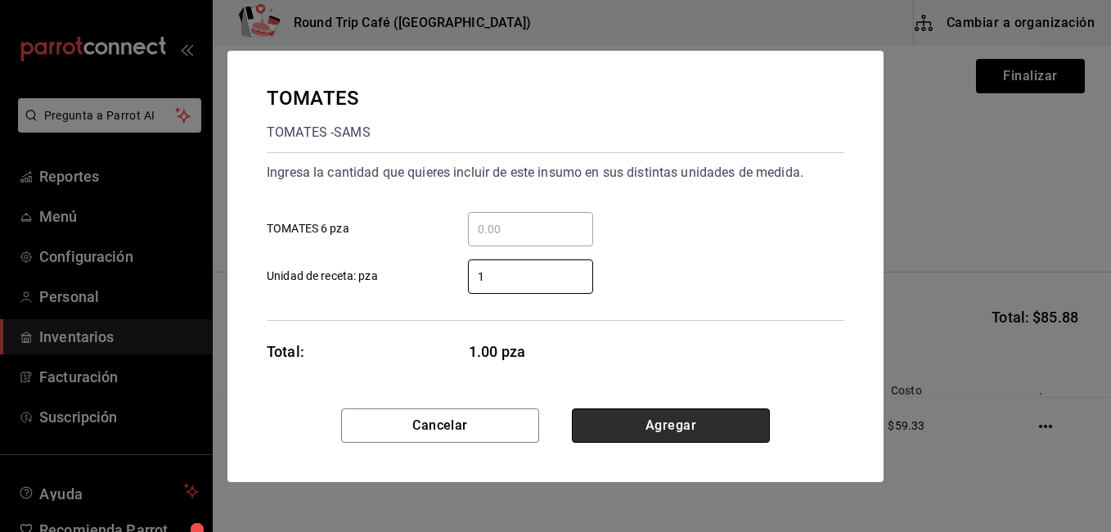
click at [634, 422] on button "Agregar" at bounding box center [671, 425] width 198 height 34
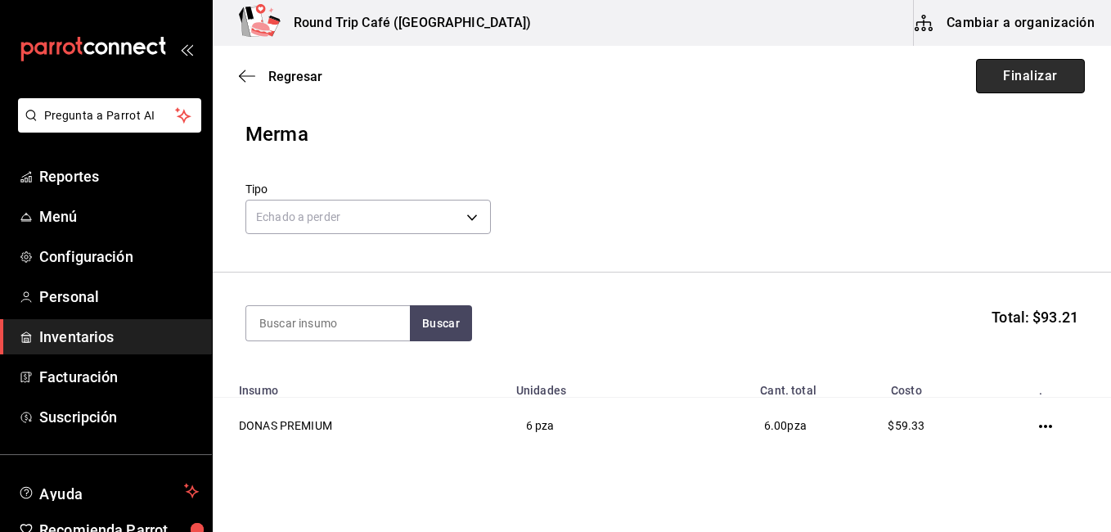
click at [1039, 78] on button "Finalizar" at bounding box center [1030, 76] width 109 height 34
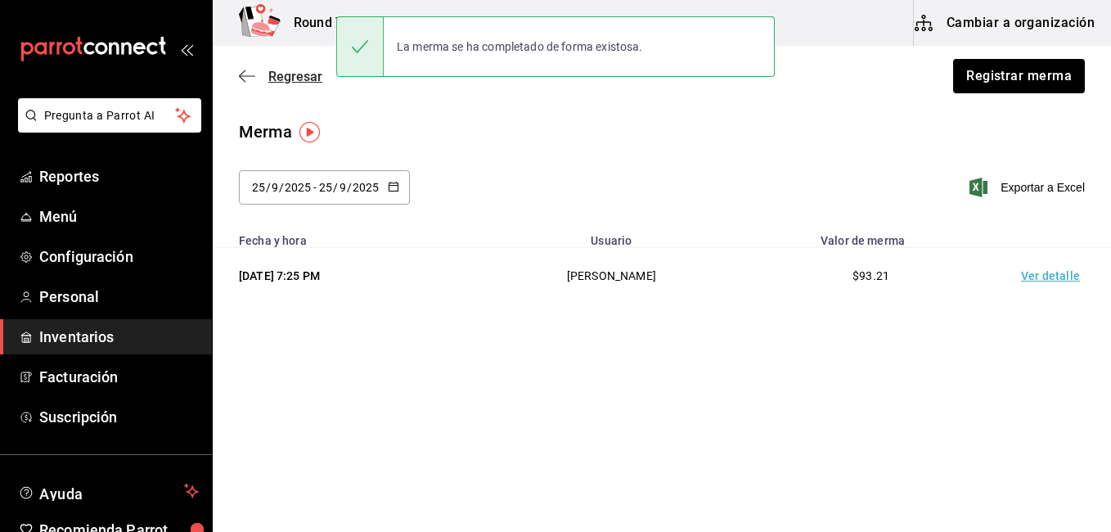
click at [247, 79] on icon "button" at bounding box center [247, 76] width 16 height 15
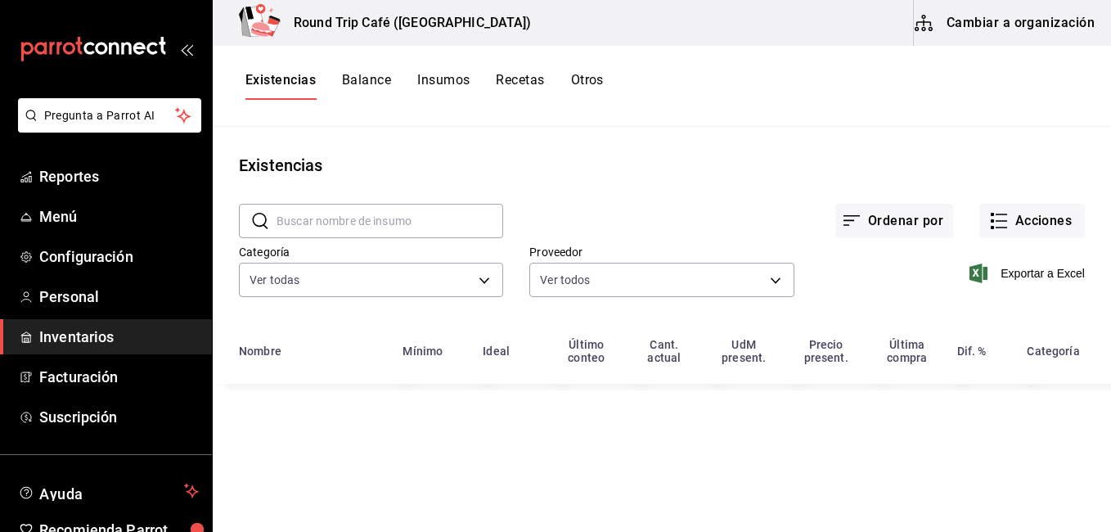
click at [1111, 340] on html "Pregunta a Parrot AI Reportes Menú Configuración Personal Inventarios Facturaci…" at bounding box center [555, 260] width 1111 height 521
click at [328, 211] on input "text" at bounding box center [390, 221] width 227 height 33
click at [327, 220] on input "text" at bounding box center [390, 221] width 227 height 33
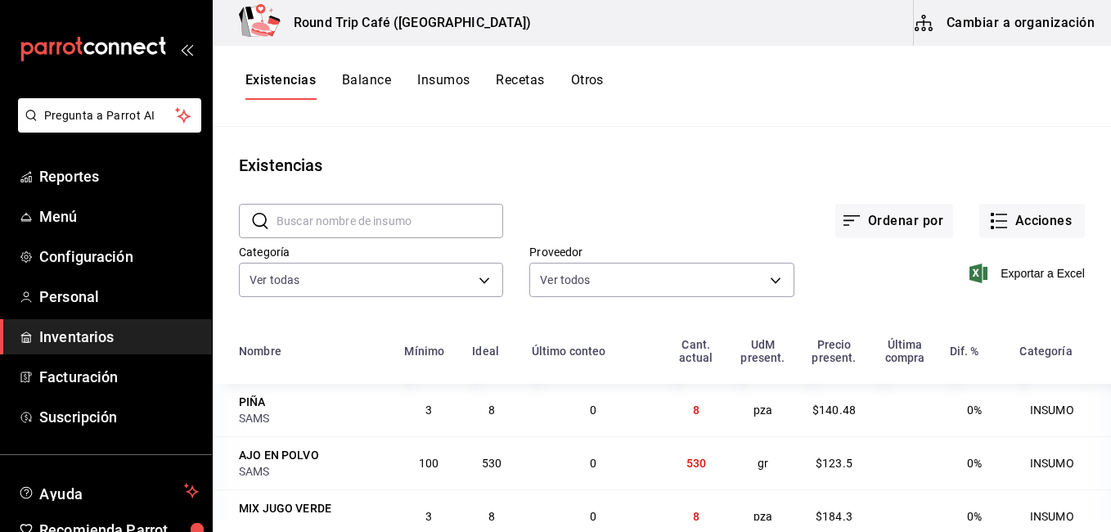
click at [327, 220] on input "text" at bounding box center [390, 221] width 227 height 33
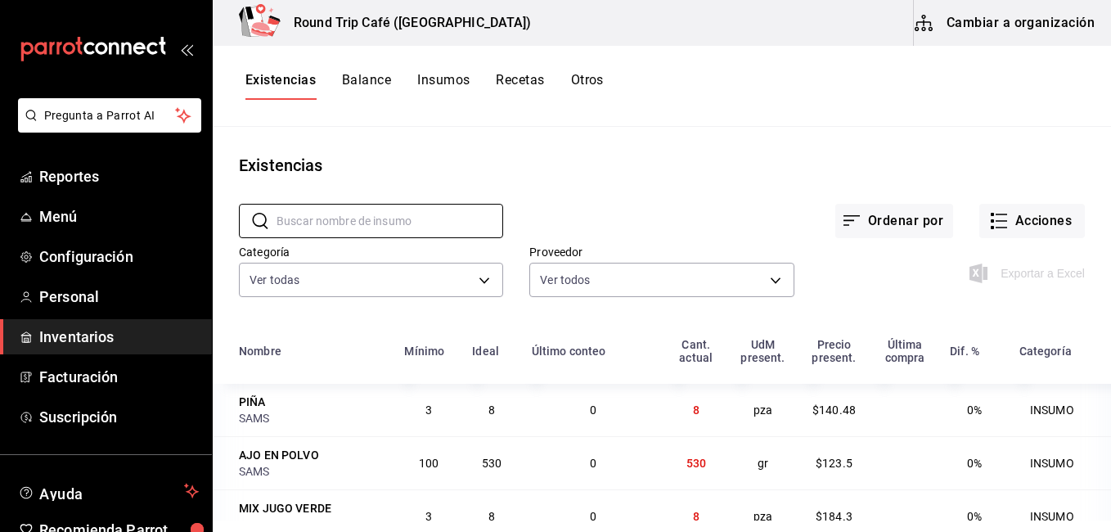
click at [587, 144] on main "Existencias ​ ​ Ordenar por Acciones Categoría Ver todas 8e02959d-61b9-49ca-82b…" at bounding box center [662, 324] width 899 height 394
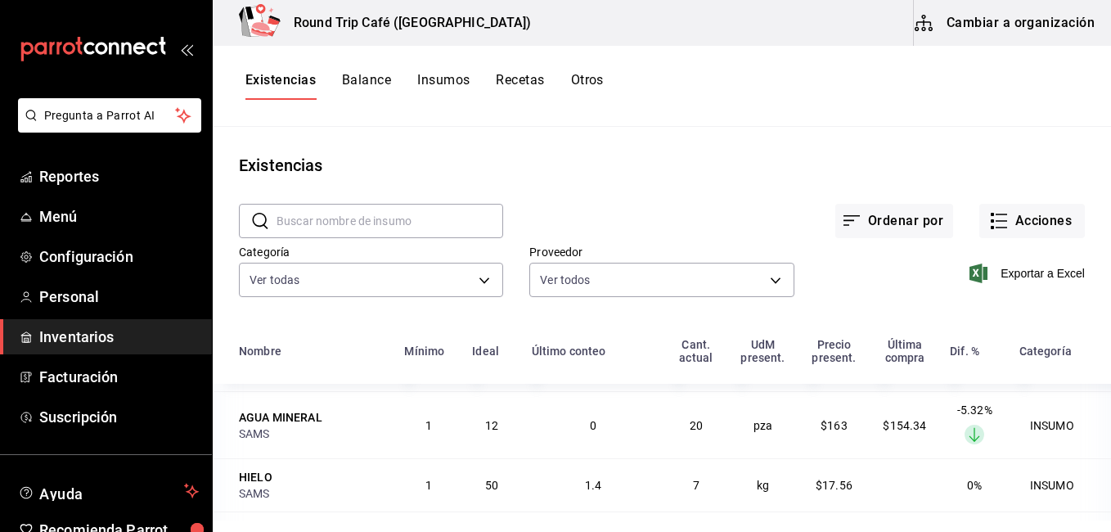
scroll to position [278, 0]
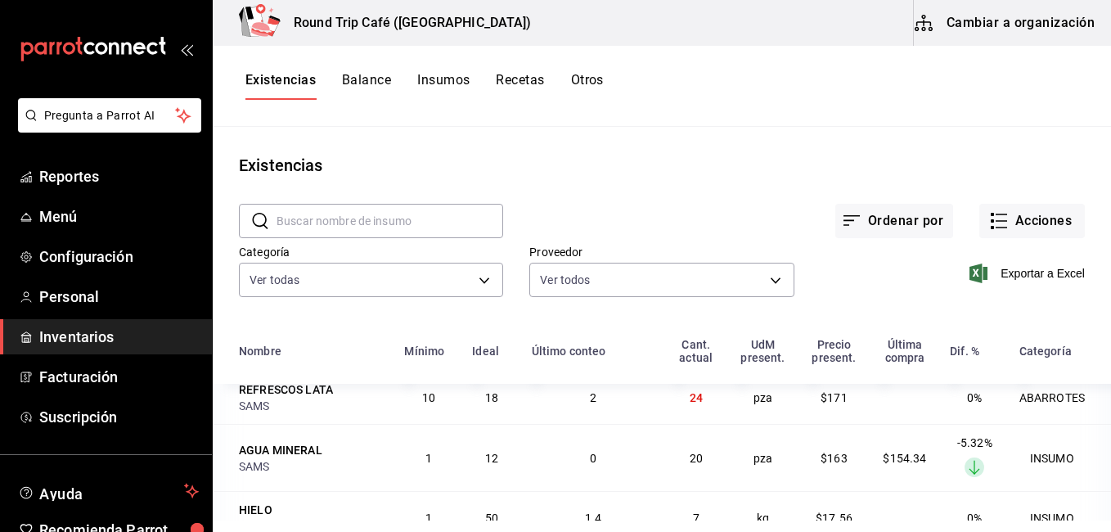
click at [965, 471] on ellipse at bounding box center [975, 468] width 20 height 20
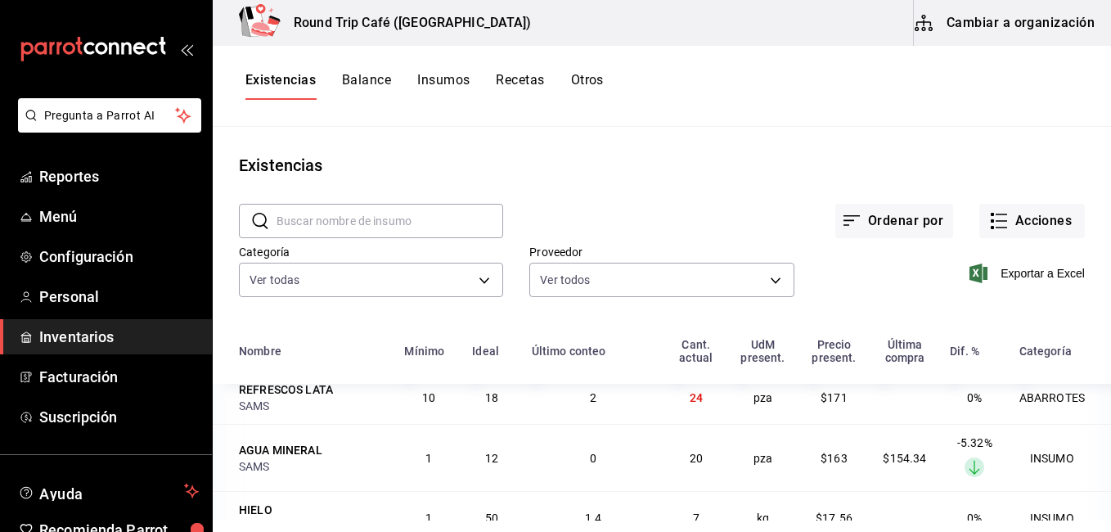
click at [965, 471] on ellipse at bounding box center [975, 468] width 20 height 20
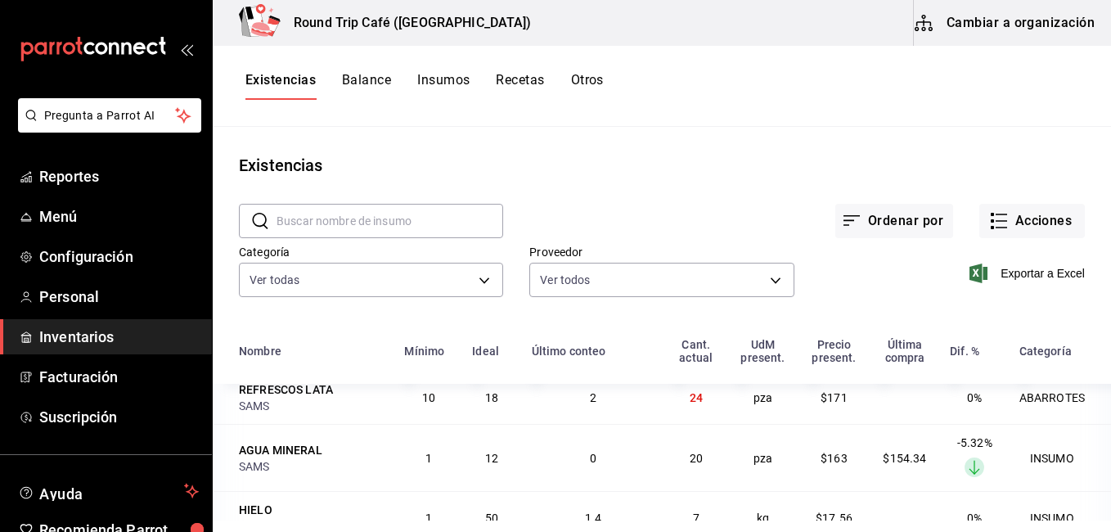
click at [965, 471] on ellipse at bounding box center [975, 468] width 20 height 20
drag, startPoint x: 948, startPoint y: 471, endPoint x: 947, endPoint y: 450, distance: 20.5
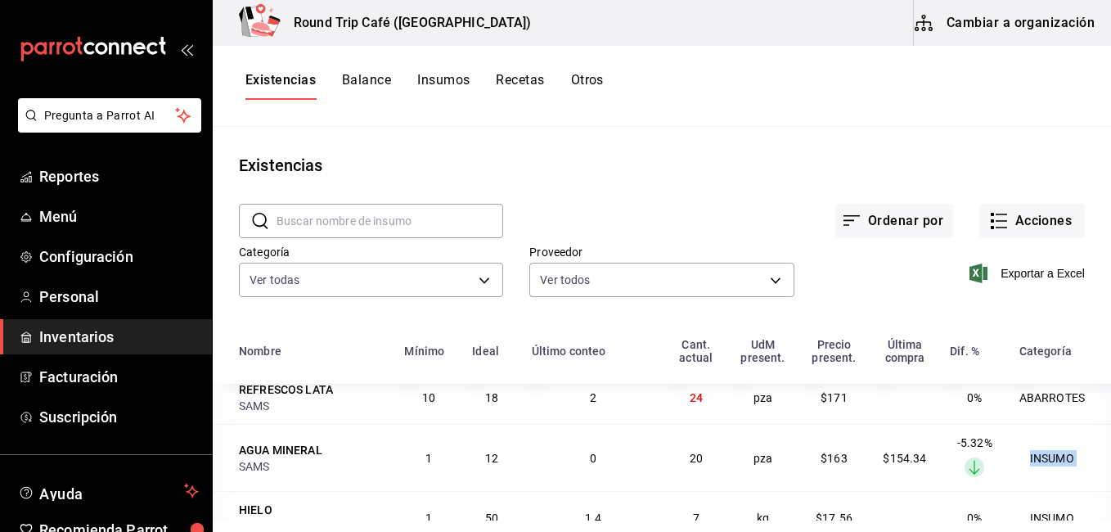
click at [958, 449] on span "-5.32%" at bounding box center [975, 442] width 35 height 13
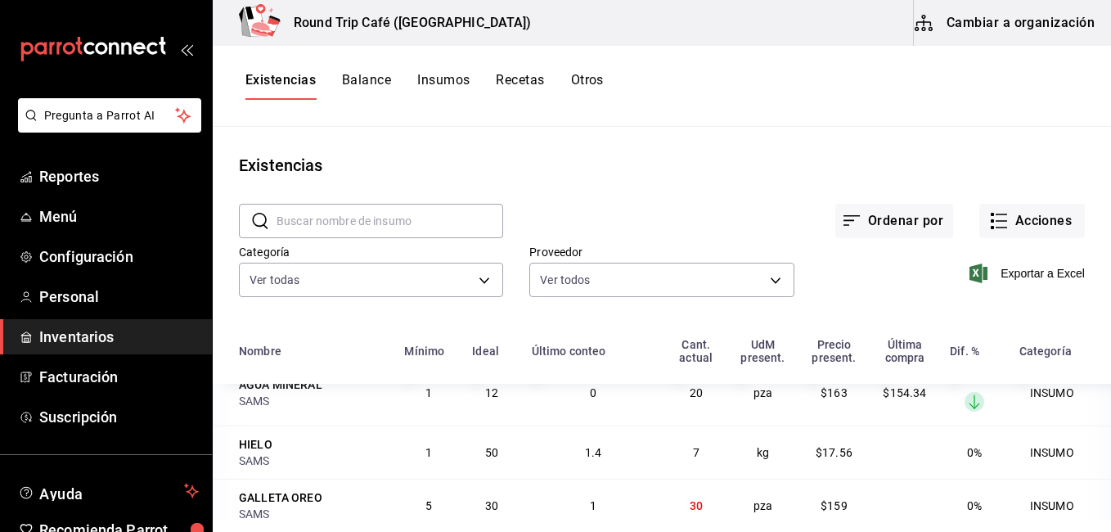
scroll to position [688, 0]
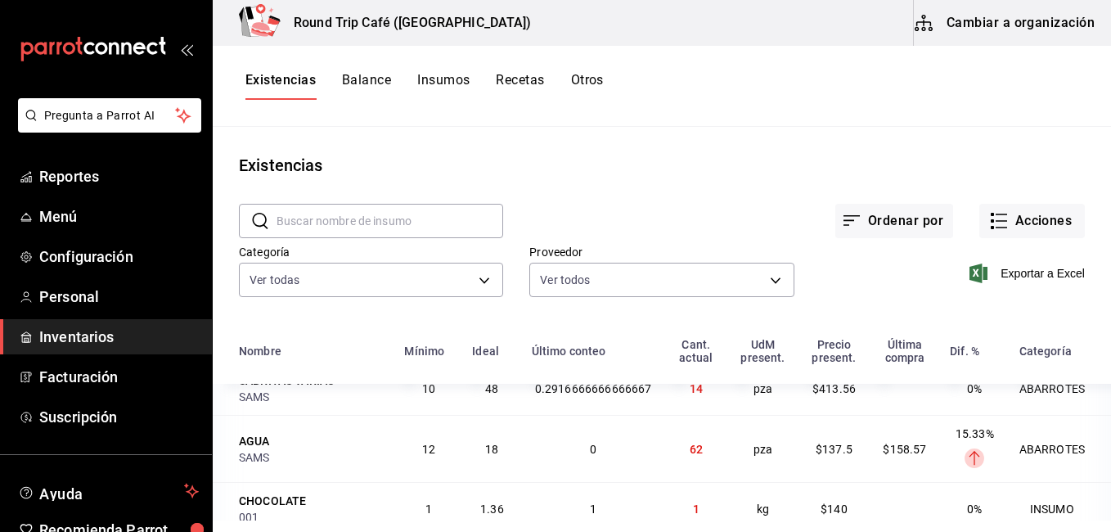
click at [566, 399] on td "0.2916666666666667" at bounding box center [593, 388] width 143 height 53
click at [1024, 228] on button "Acciones" at bounding box center [1033, 221] width 106 height 34
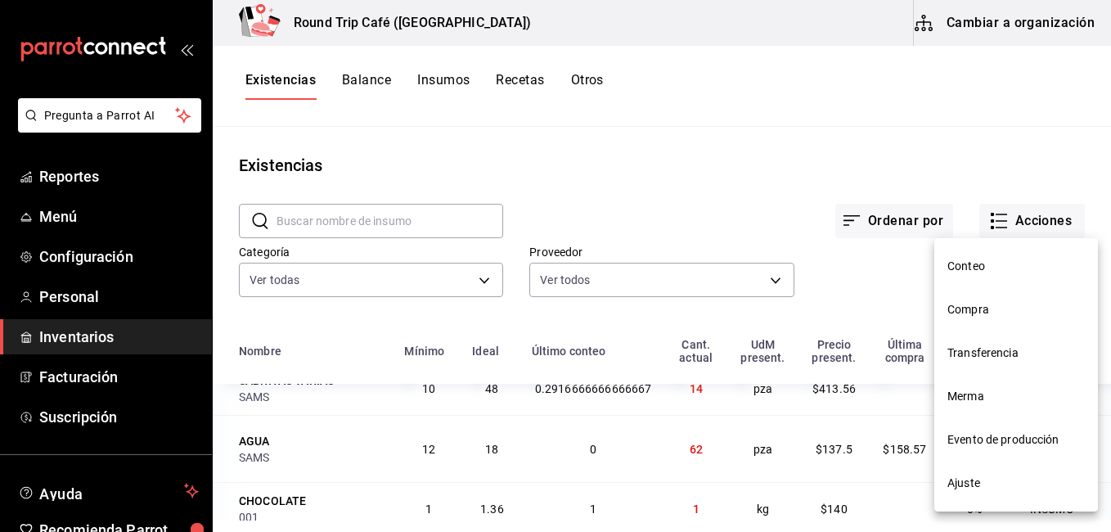
click at [968, 477] on span "Ajuste" at bounding box center [1017, 483] width 138 height 17
click at [966, 484] on html "Pregunta a Parrot AI Reportes Menú Configuración Personal Inventarios Facturaci…" at bounding box center [555, 260] width 1111 height 521
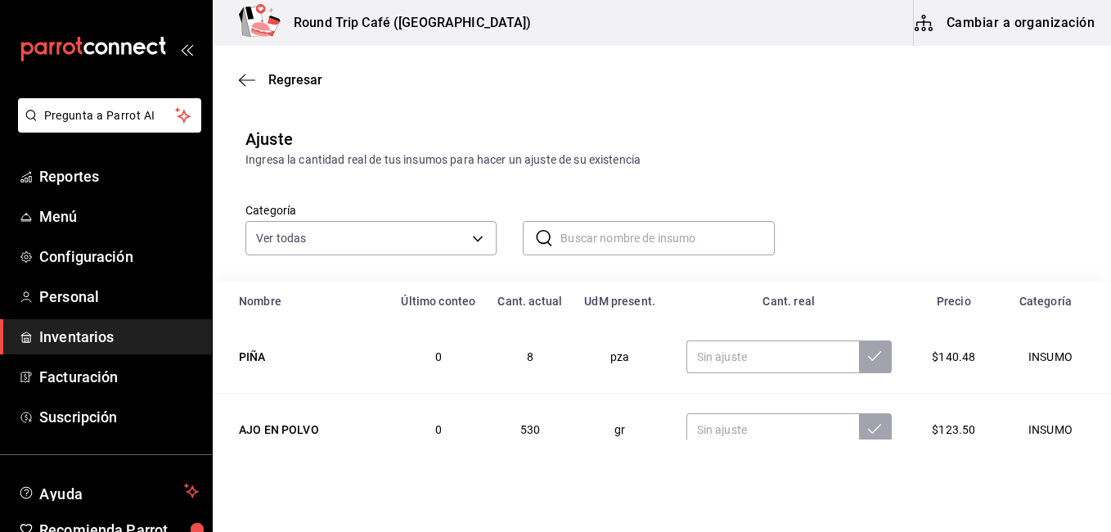
click at [1013, 287] on th "Categoría" at bounding box center [1054, 301] width 115 height 39
click at [976, 237] on div "Categoría Ver todas 8e02959d-61b9-49ca-82b5-1f868e416884,506ebee2-e9c9-4e93-9f3…" at bounding box center [635, 212] width 833 height 87
click at [975, 237] on div "Categoría Ver todas 8e02959d-61b9-49ca-82b5-1f868e416884,506ebee2-e9c9-4e93-9f3…" at bounding box center [635, 212] width 833 height 87
click at [580, 241] on input "text" at bounding box center [668, 238] width 214 height 33
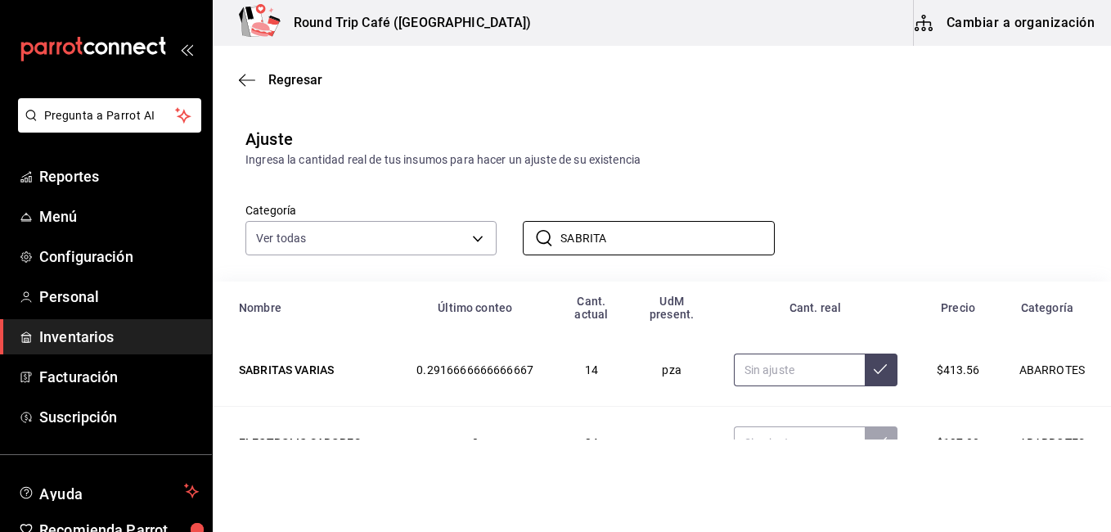
click at [776, 366] on input "text" at bounding box center [799, 370] width 131 height 33
click at [874, 372] on icon at bounding box center [880, 369] width 13 height 13
click at [782, 371] on input "text" at bounding box center [799, 370] width 131 height 33
click at [1024, 18] on button "Cambiar a organización" at bounding box center [1006, 23] width 184 height 46
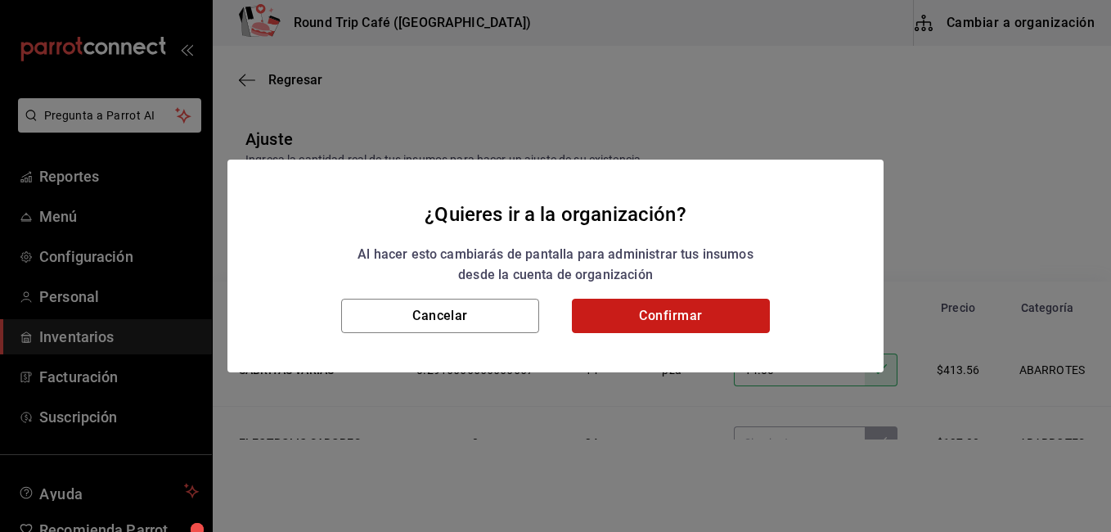
click at [704, 315] on button "Confirmar" at bounding box center [671, 316] width 198 height 34
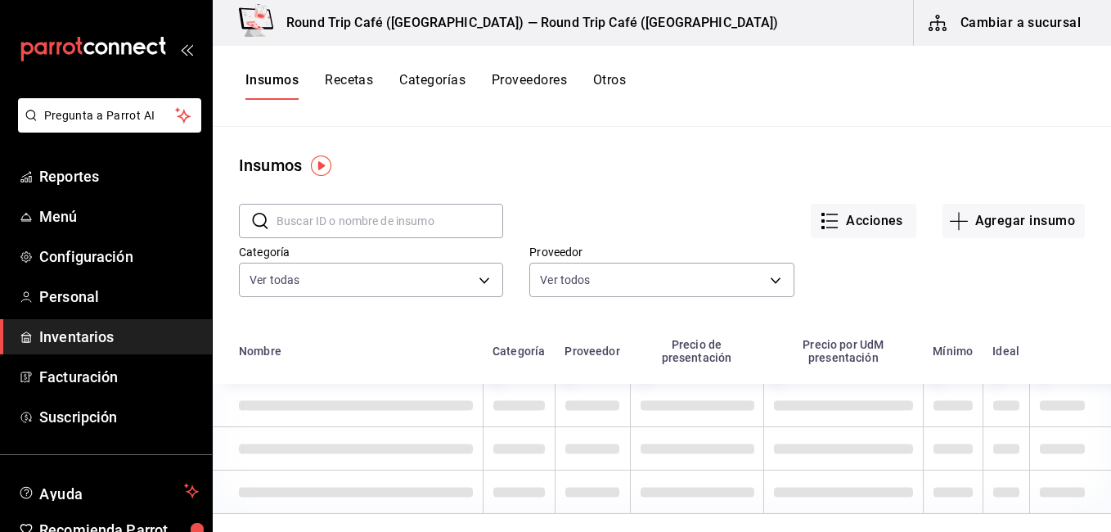
click at [340, 219] on input "text" at bounding box center [390, 221] width 227 height 33
click at [343, 223] on input "text" at bounding box center [390, 221] width 227 height 33
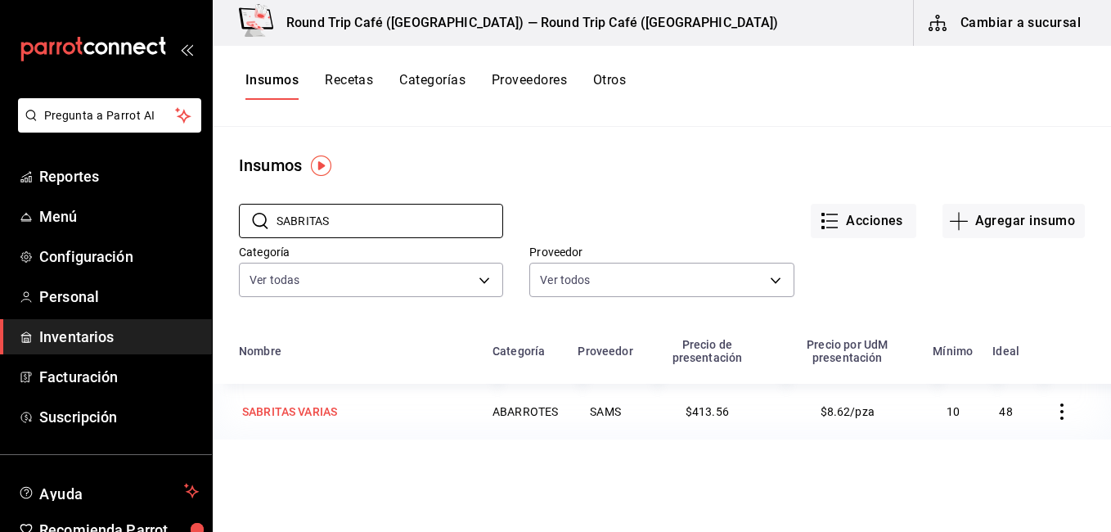
click at [332, 410] on div "SABRITAS VARIAS" at bounding box center [289, 412] width 95 height 16
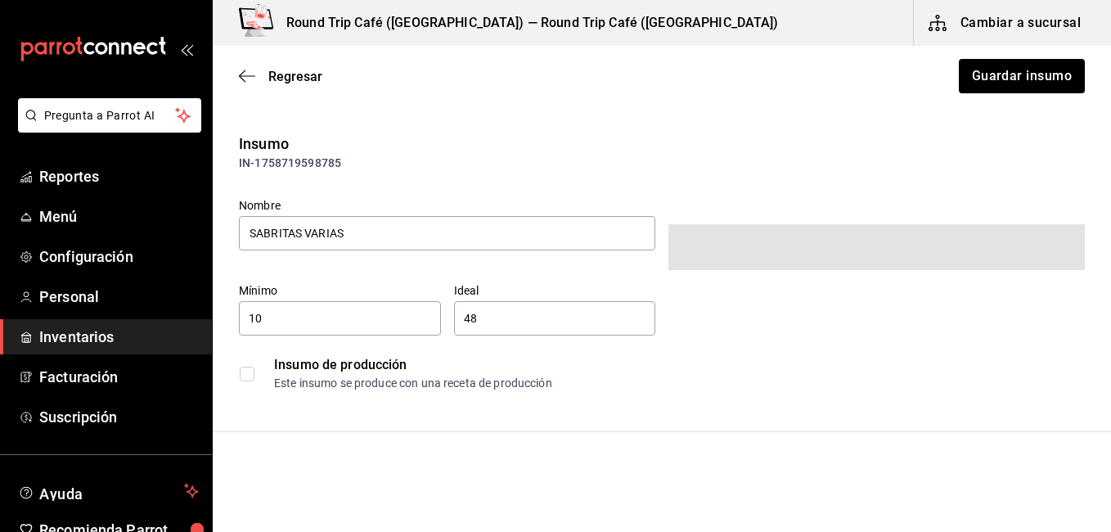
scroll to position [653, 0]
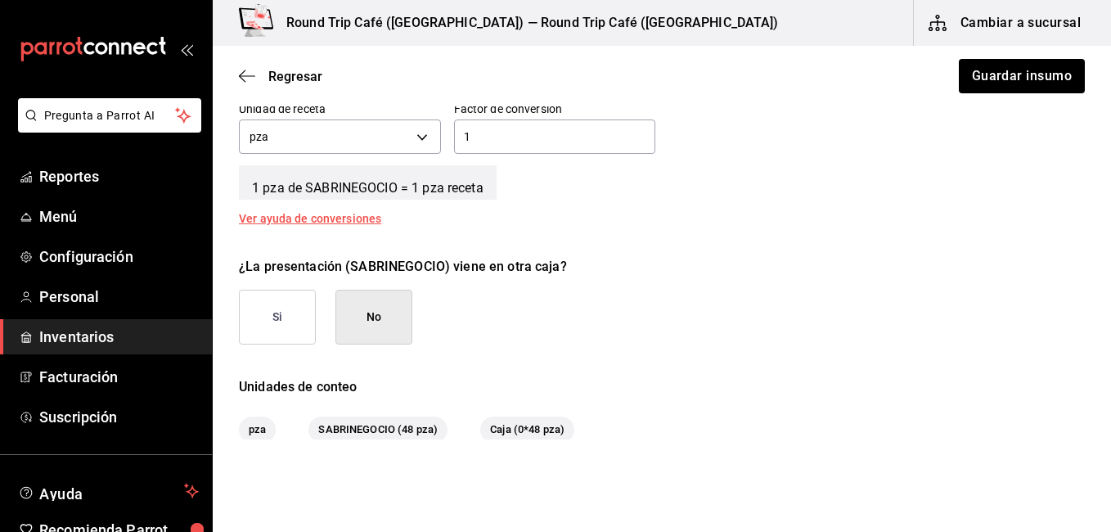
click at [375, 319] on button "No" at bounding box center [374, 317] width 77 height 55
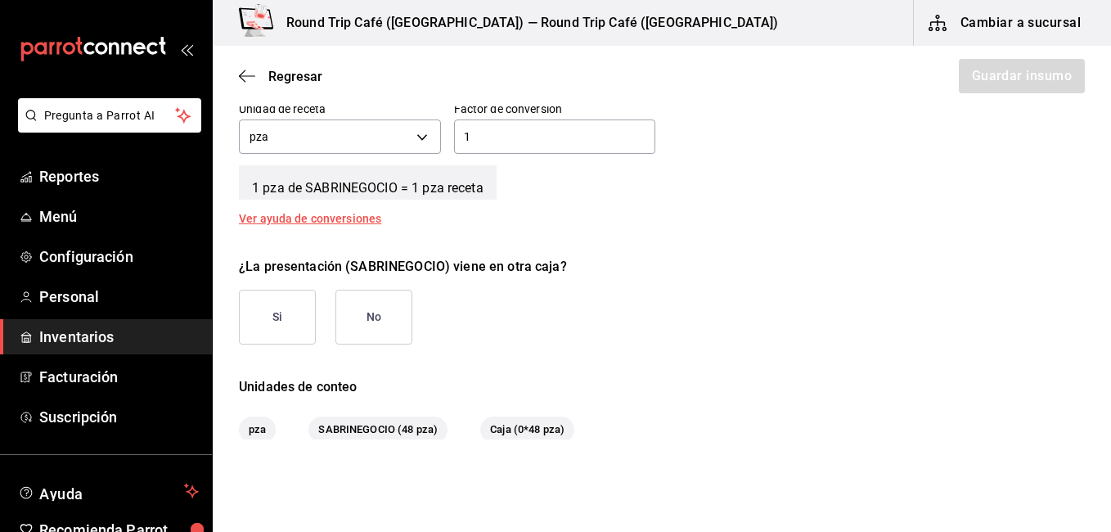
click at [496, 144] on input "1" at bounding box center [555, 137] width 202 height 20
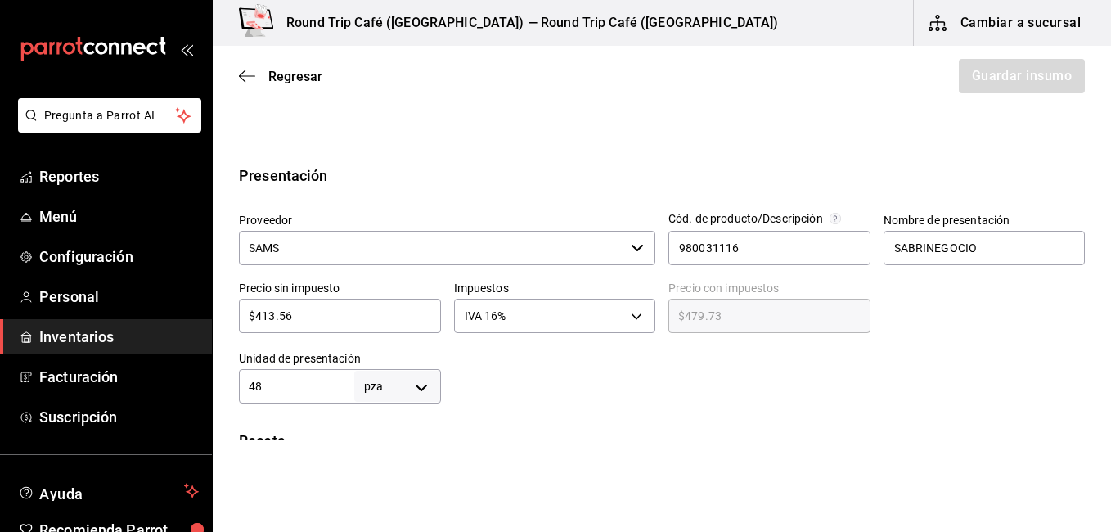
scroll to position [620, 0]
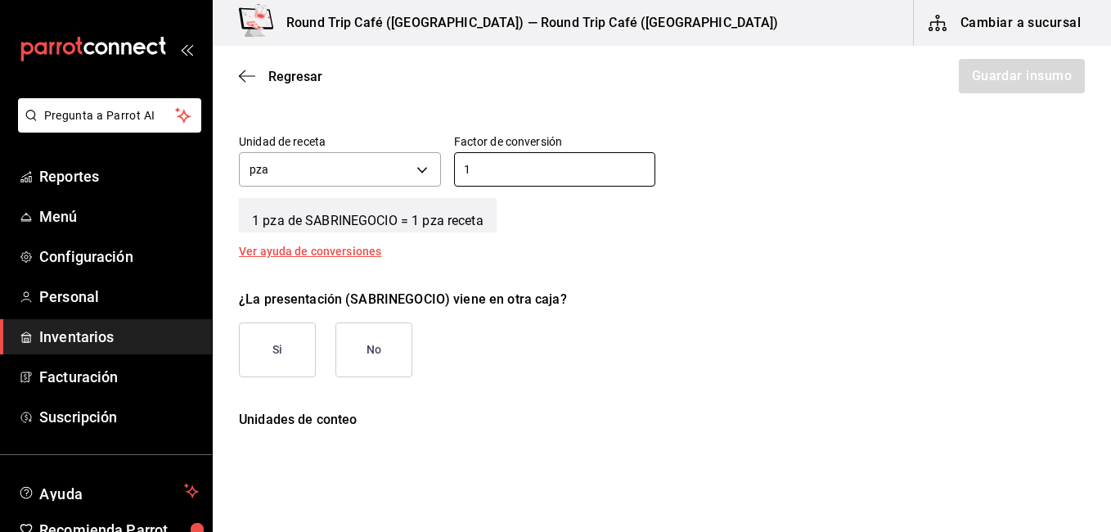
click at [399, 336] on button "No" at bounding box center [374, 349] width 77 height 55
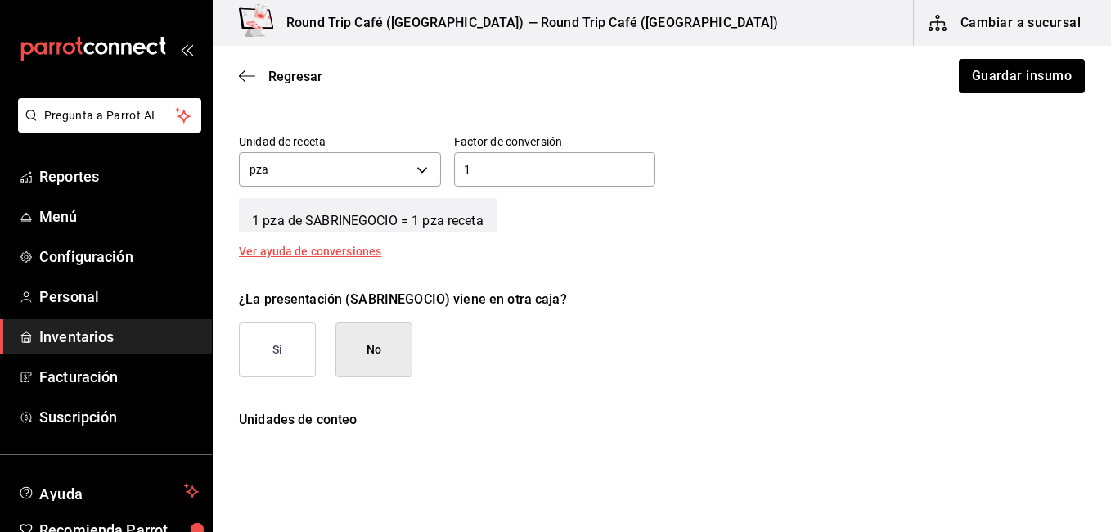
click at [375, 354] on button "No" at bounding box center [374, 349] width 77 height 55
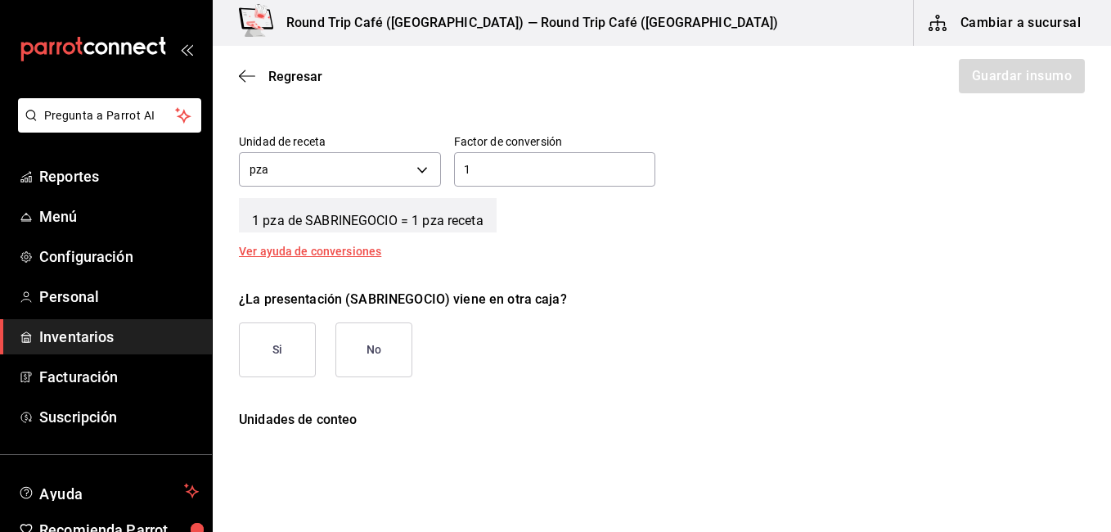
click at [1003, 75] on div "Regresar Guardar insumo" at bounding box center [662, 76] width 899 height 61
click at [246, 73] on icon "button" at bounding box center [247, 76] width 16 height 15
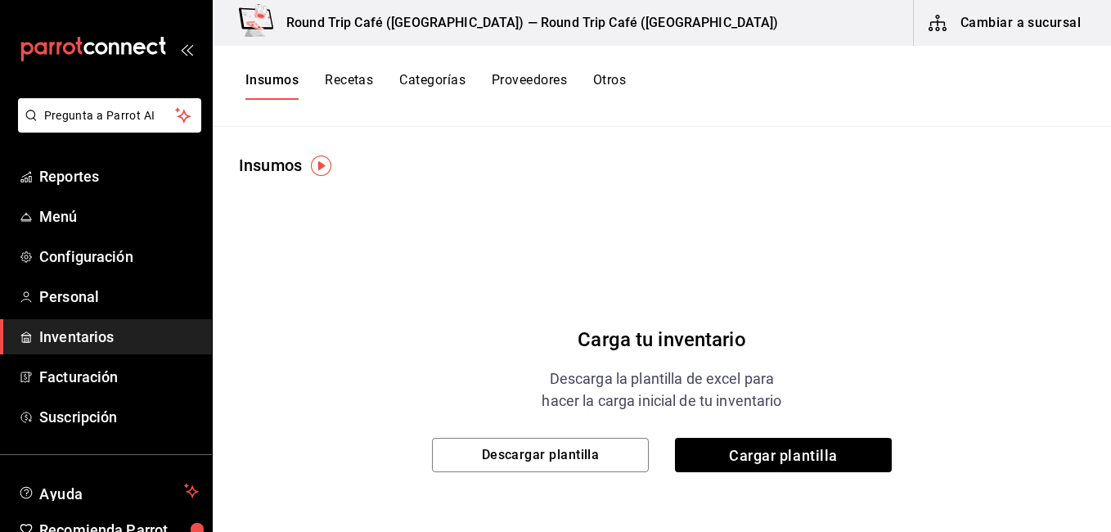
click at [347, 82] on button "Recetas" at bounding box center [349, 86] width 48 height 28
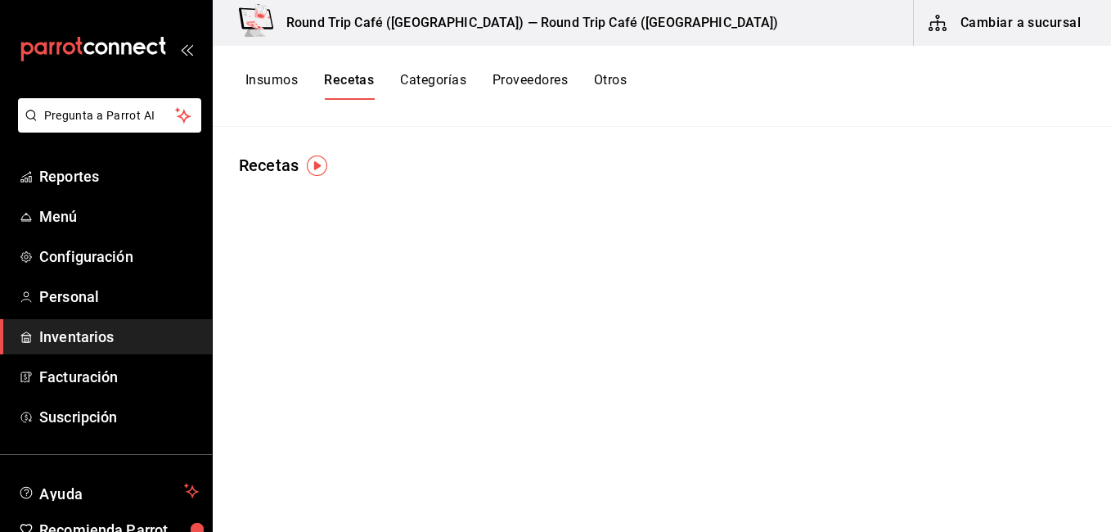
click at [1047, 37] on button "Cambiar a sucursal" at bounding box center [1006, 23] width 184 height 46
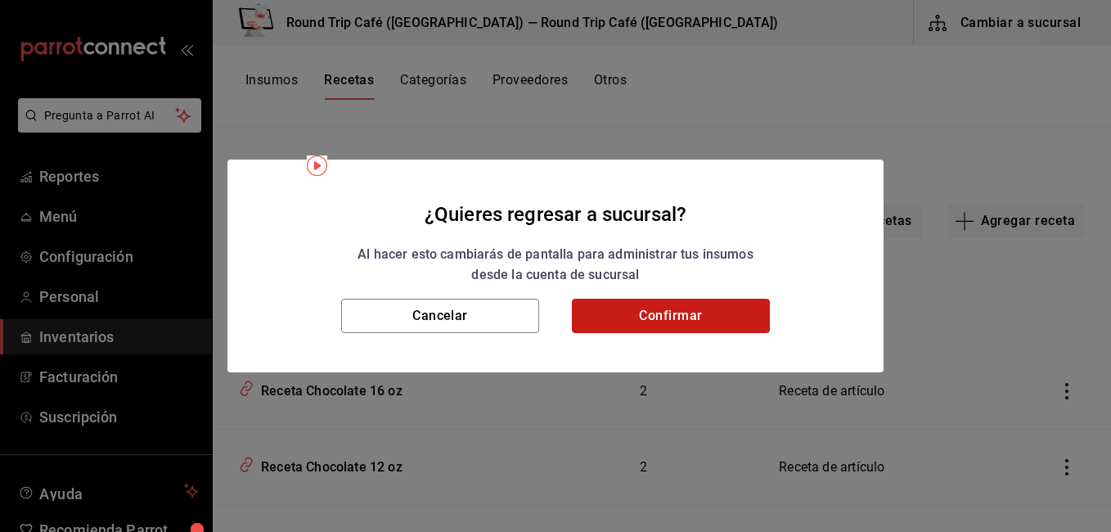
click at [699, 318] on button "Confirmar" at bounding box center [671, 316] width 198 height 34
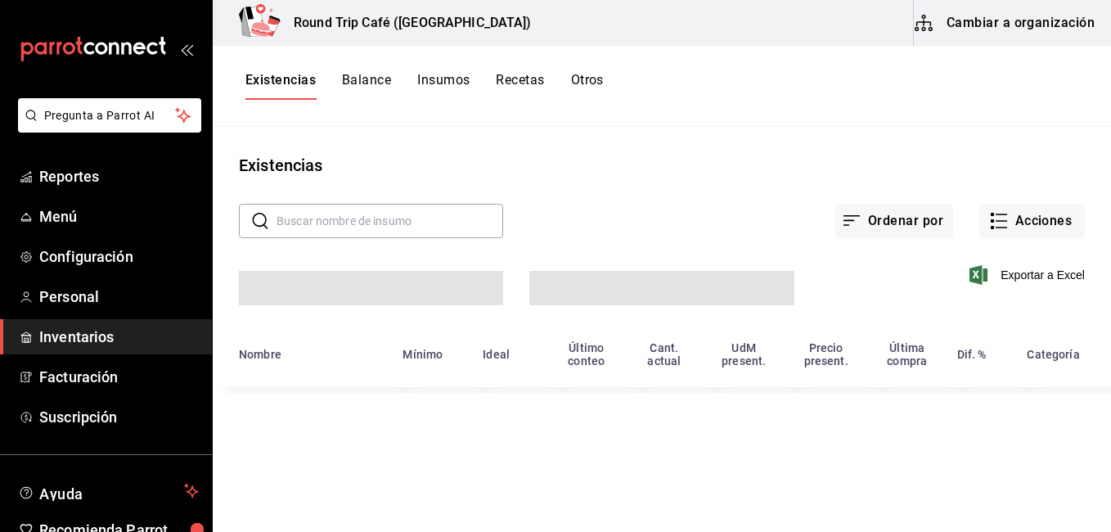
click at [450, 84] on button "Insumos" at bounding box center [443, 86] width 52 height 28
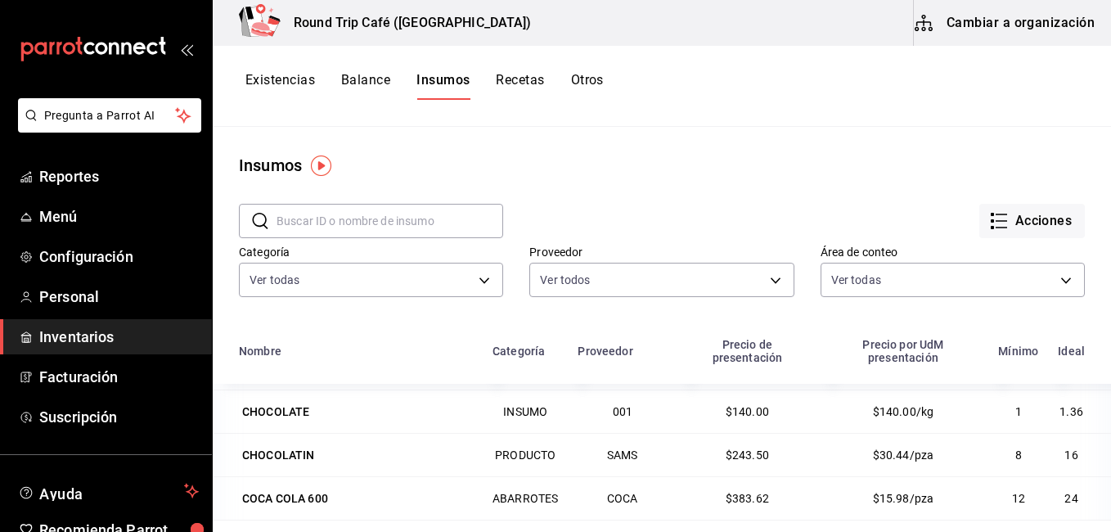
scroll to position [344, 0]
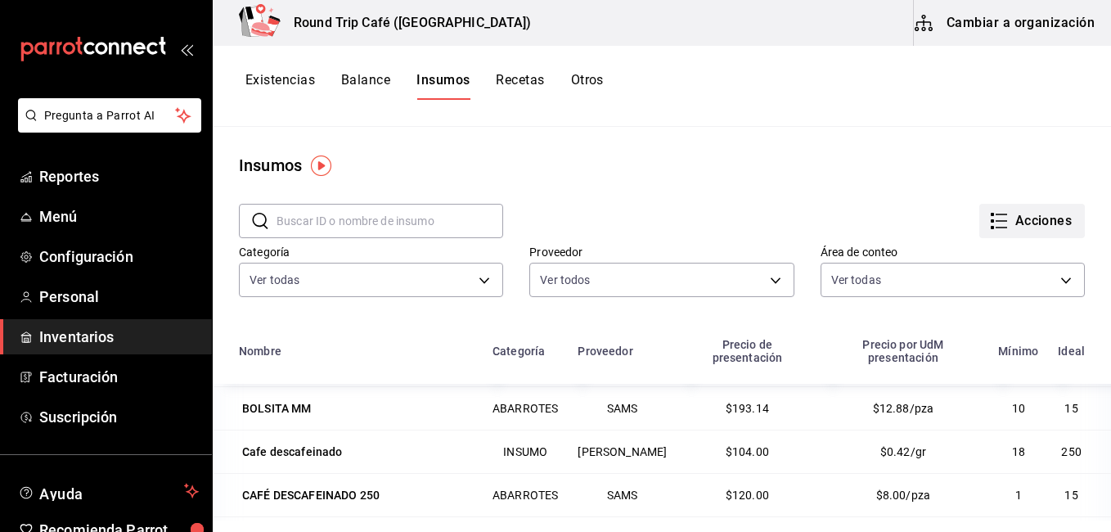
click at [1015, 222] on button "Acciones" at bounding box center [1033, 221] width 106 height 34
click at [765, 210] on div at bounding box center [555, 266] width 1111 height 532
click at [524, 78] on button "Recetas" at bounding box center [520, 86] width 48 height 28
click at [522, 83] on button "Recetas" at bounding box center [520, 86] width 48 height 28
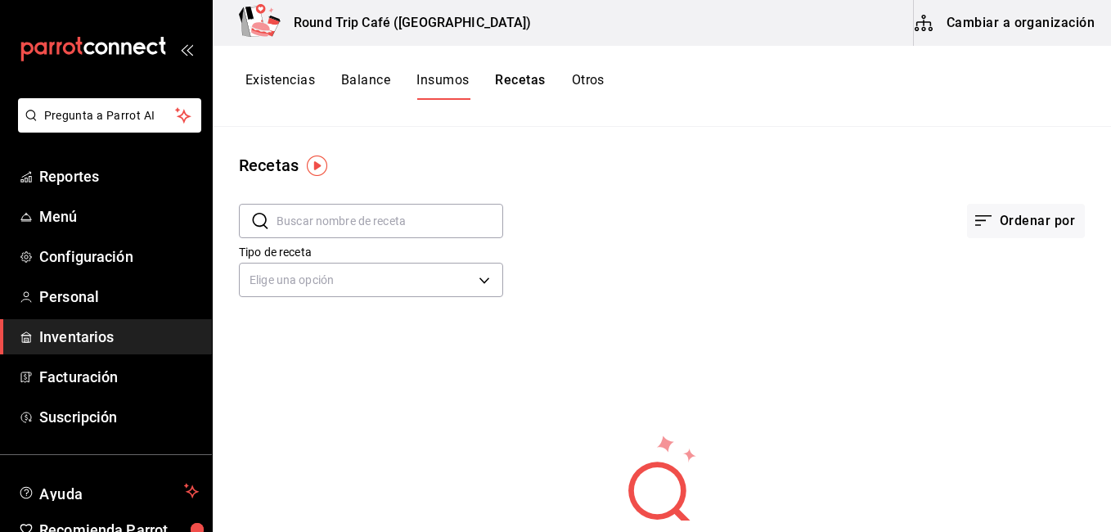
click at [522, 83] on button "Recetas" at bounding box center [520, 86] width 50 height 28
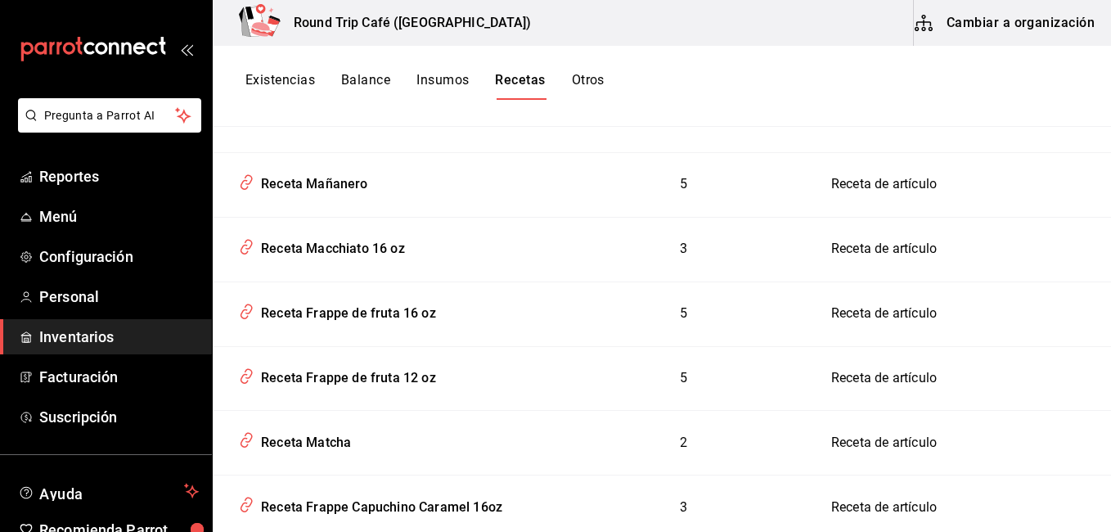
scroll to position [2063, 0]
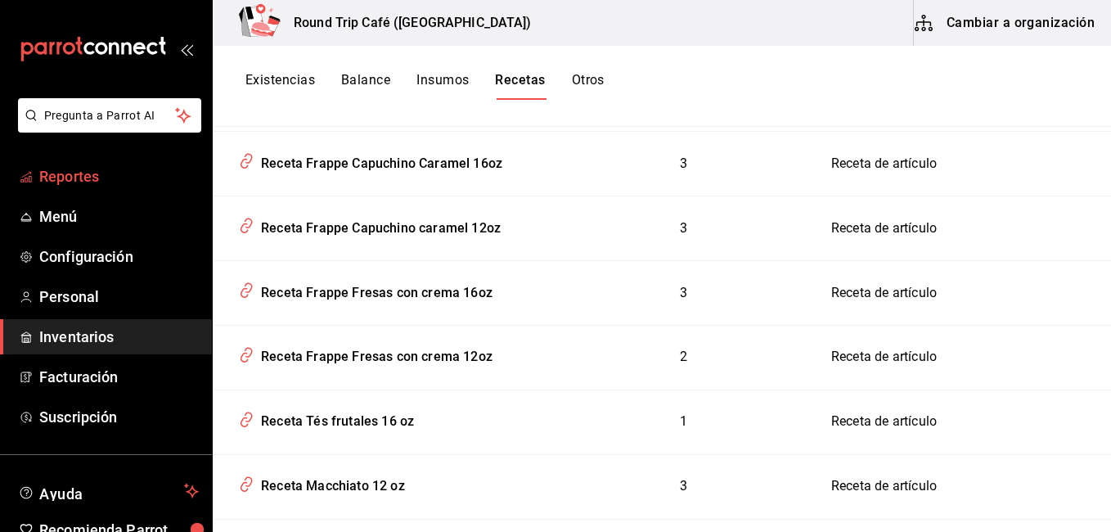
click at [58, 179] on span "Reportes" at bounding box center [119, 176] width 160 height 22
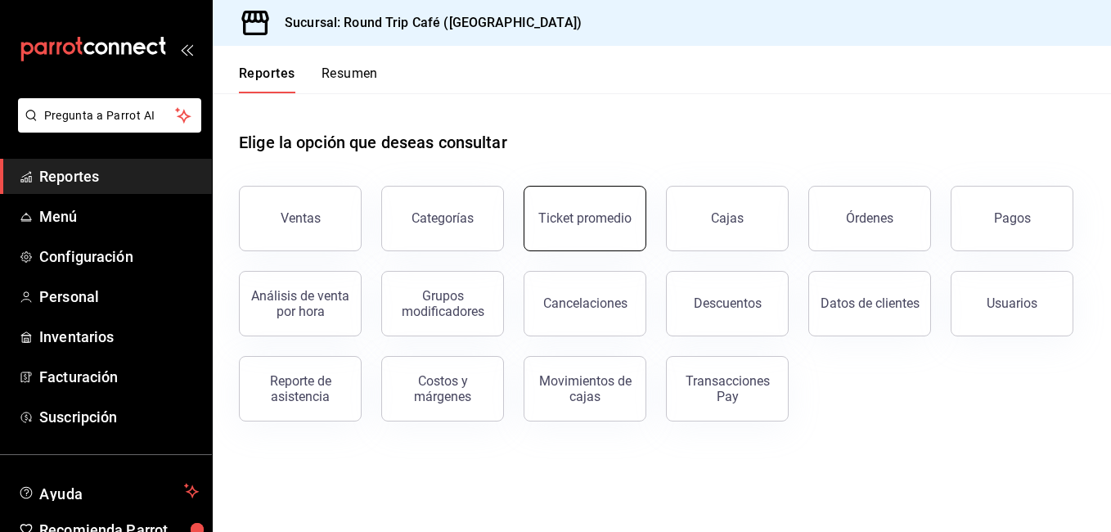
click at [610, 218] on div "Ticket promedio" at bounding box center [585, 218] width 93 height 16
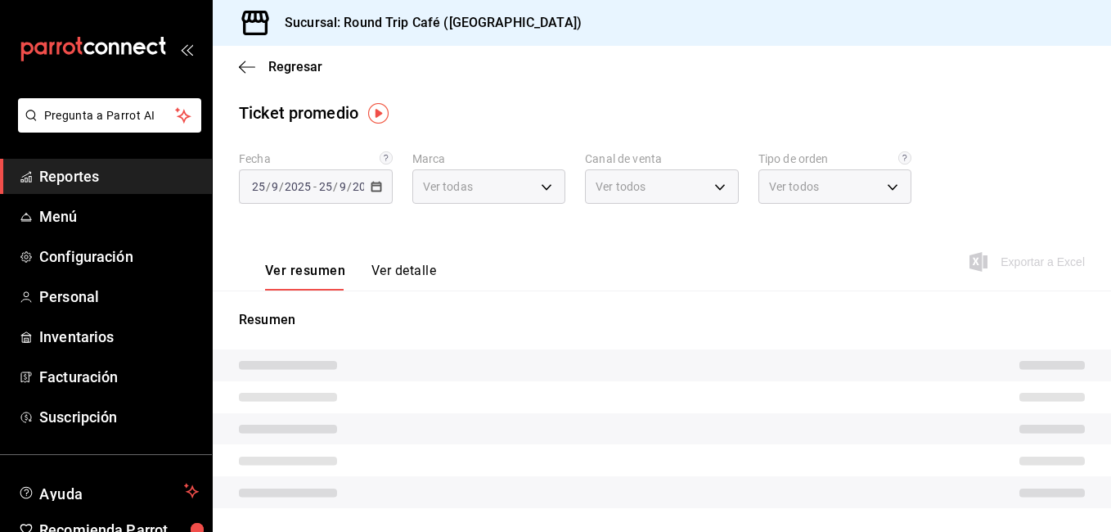
type input "89fa9395-ddff-42ed-a012-c70cfa9c47f1"
type input "PARROT,UBER_EATS,RAPPI,DIDI_FOOD,ONLINE"
type input "c9fb177b-bdb8-4992-9845-b23bc719a5be,EXTERNAL"
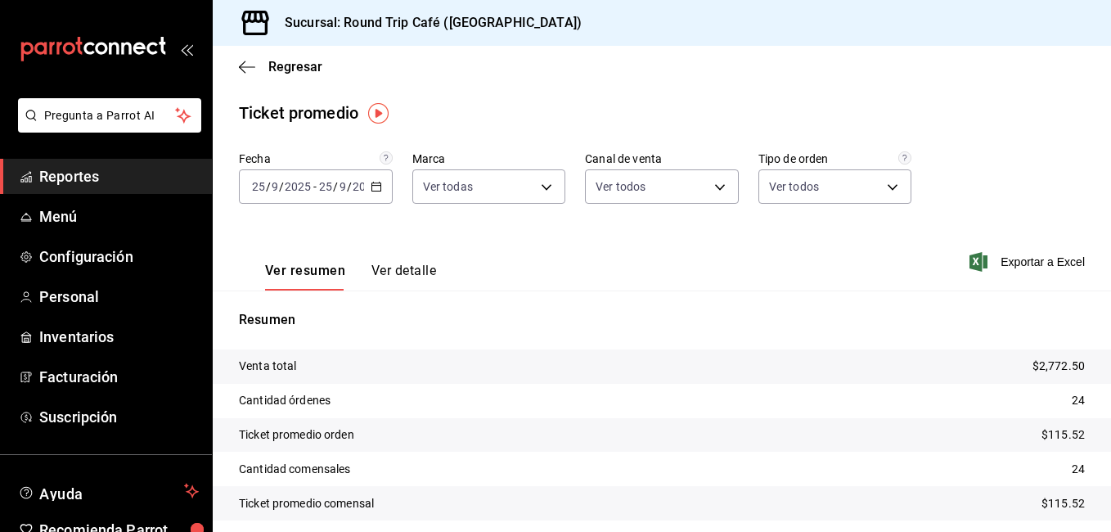
click at [327, 194] on div "2025-09-25 25 / 9 / 2025 - 2025-09-25 25 / 9 / 2025" at bounding box center [316, 186] width 154 height 34
click at [375, 184] on icon "button" at bounding box center [376, 186] width 11 height 11
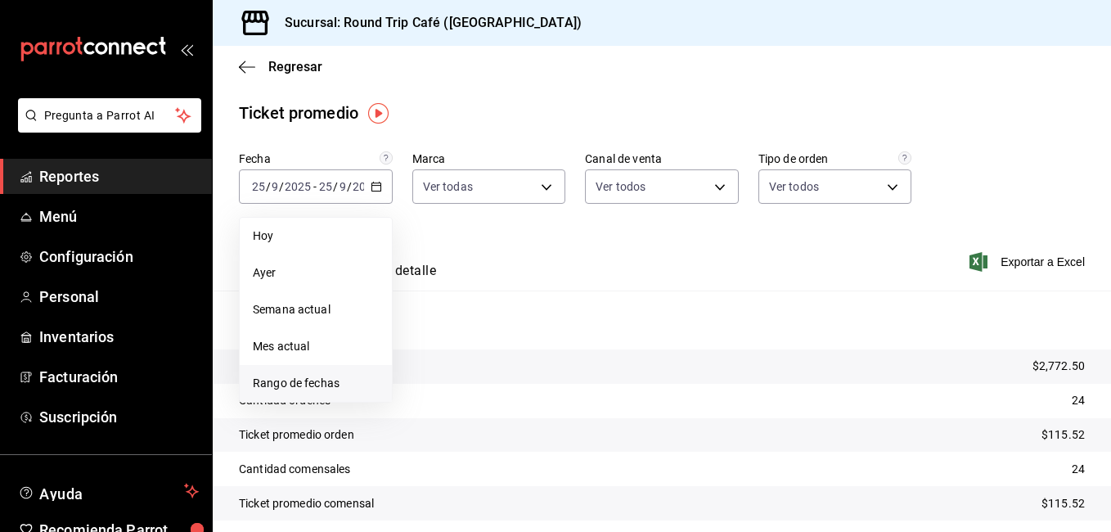
click at [303, 386] on span "Rango de fechas" at bounding box center [316, 383] width 126 height 17
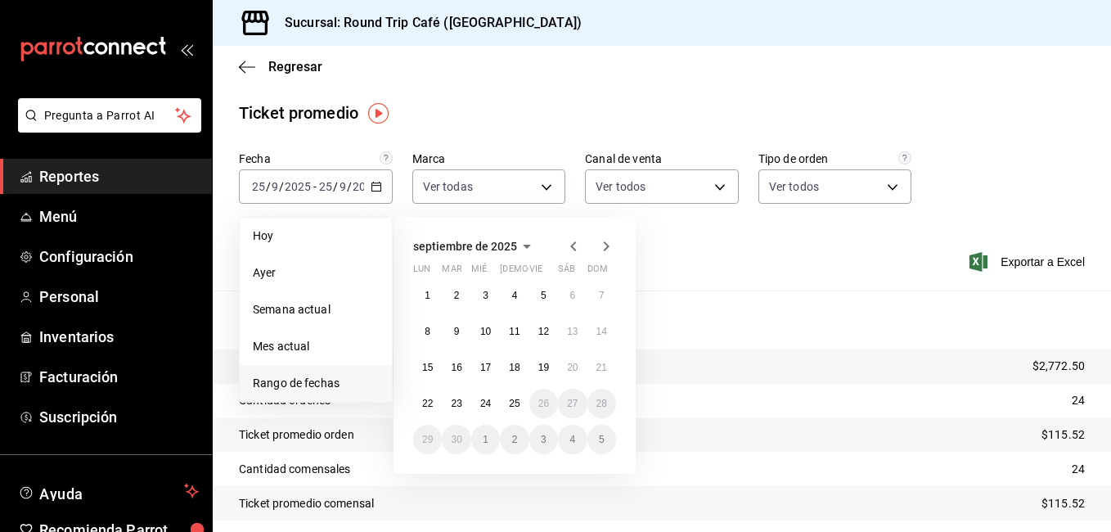
click at [299, 378] on span "Rango de fechas" at bounding box center [316, 383] width 126 height 17
click at [426, 293] on abbr "1" at bounding box center [428, 295] width 6 height 11
click at [515, 404] on abbr "25" at bounding box center [514, 403] width 11 height 11
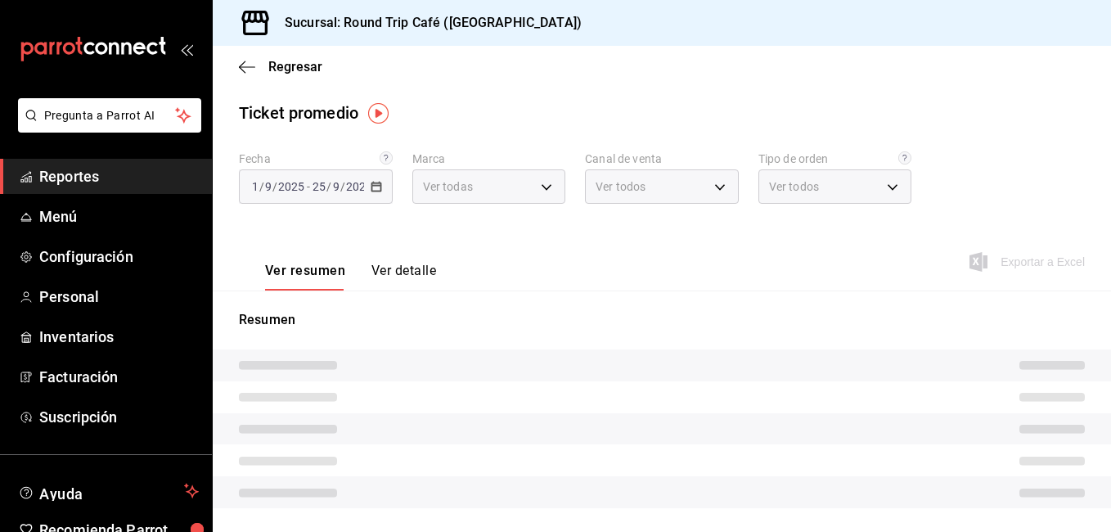
click at [515, 404] on tr at bounding box center [662, 397] width 899 height 32
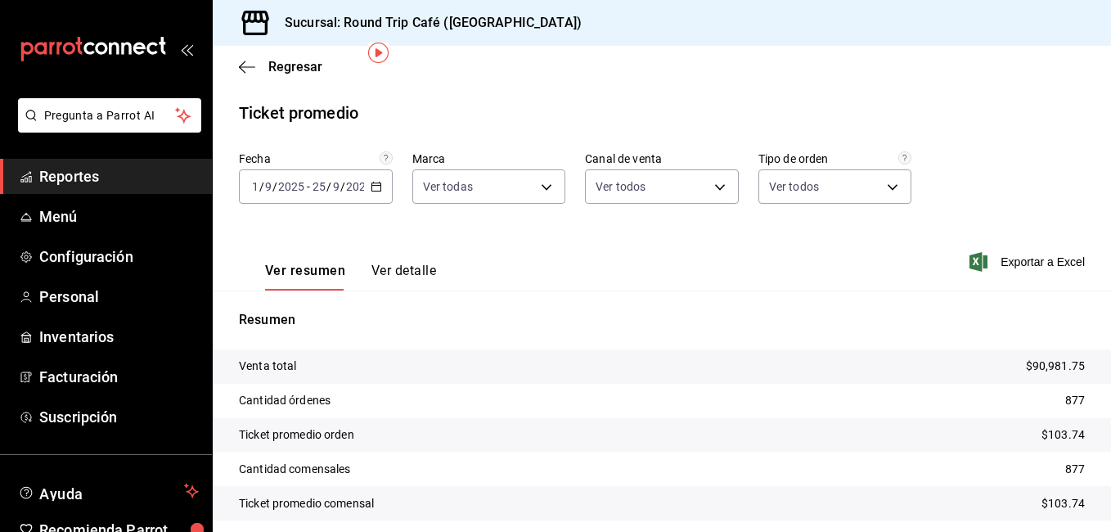
scroll to position [61, 0]
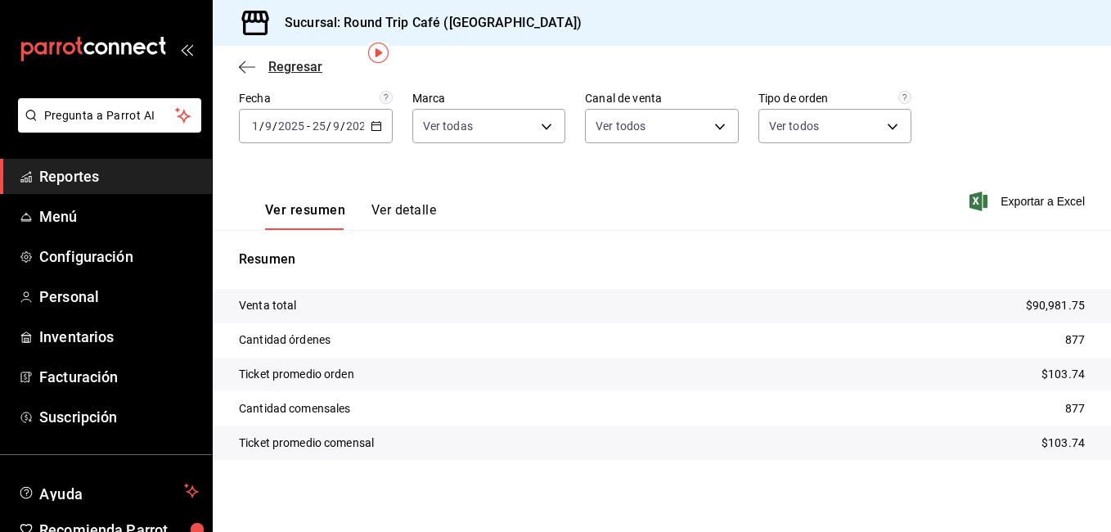
click at [255, 65] on icon "button" at bounding box center [247, 67] width 16 height 15
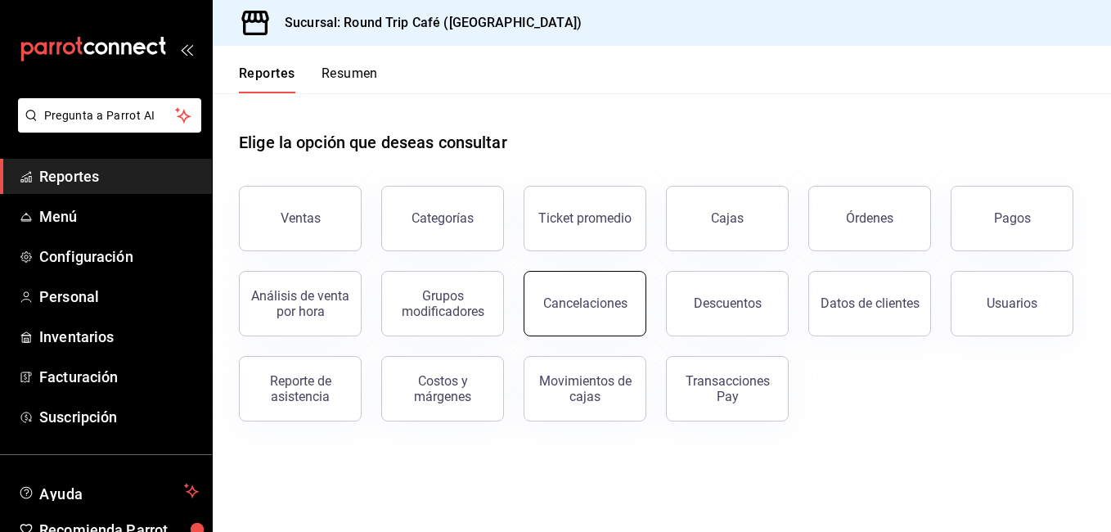
click at [583, 300] on div "Cancelaciones" at bounding box center [585, 303] width 84 height 16
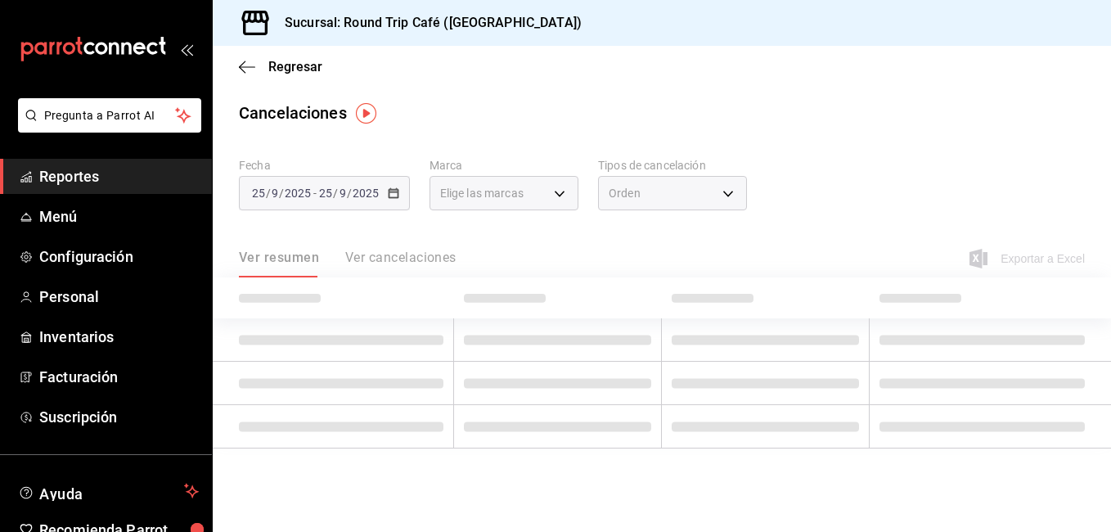
type input "[object Object]"
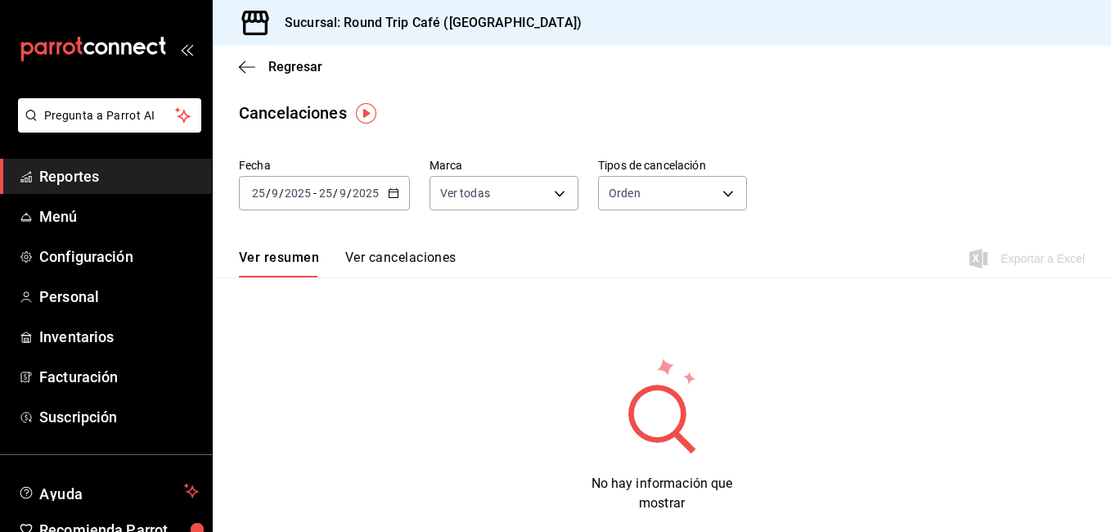
click at [391, 190] on \(Stroke\) "button" at bounding box center [394, 193] width 10 height 9
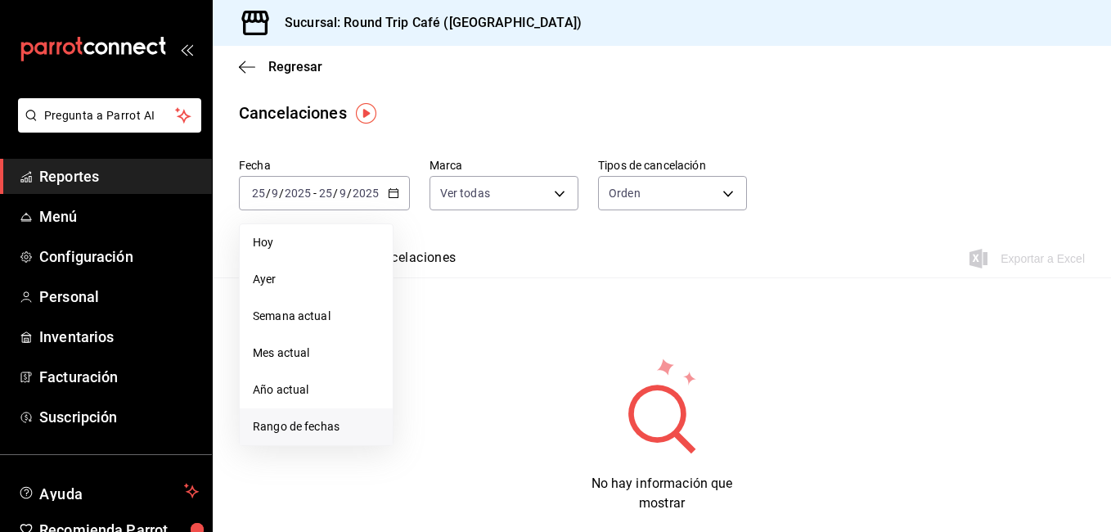
click at [301, 422] on span "Rango de fechas" at bounding box center [316, 426] width 127 height 17
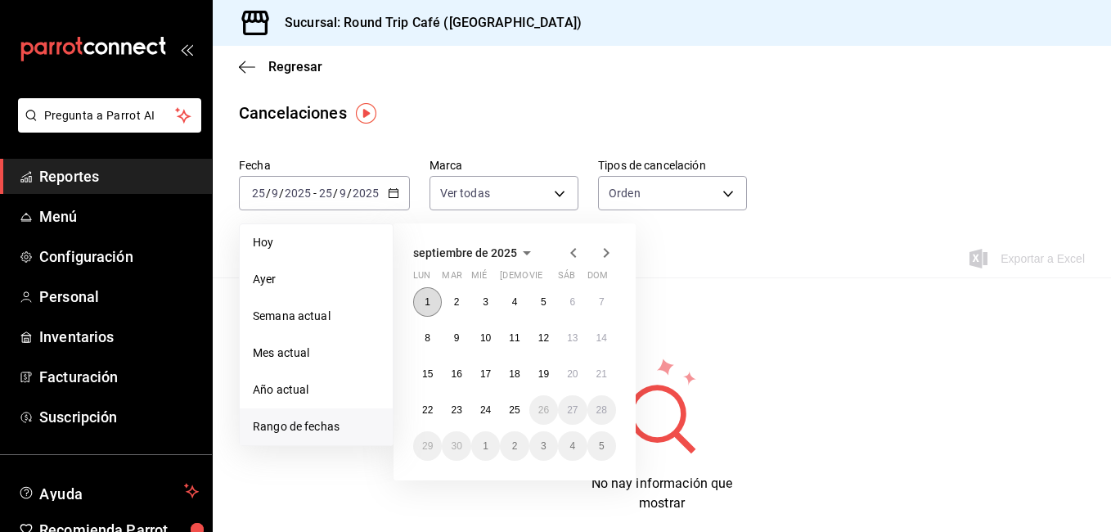
click at [426, 304] on abbr "1" at bounding box center [428, 301] width 6 height 11
click at [516, 416] on button "25" at bounding box center [514, 409] width 29 height 29
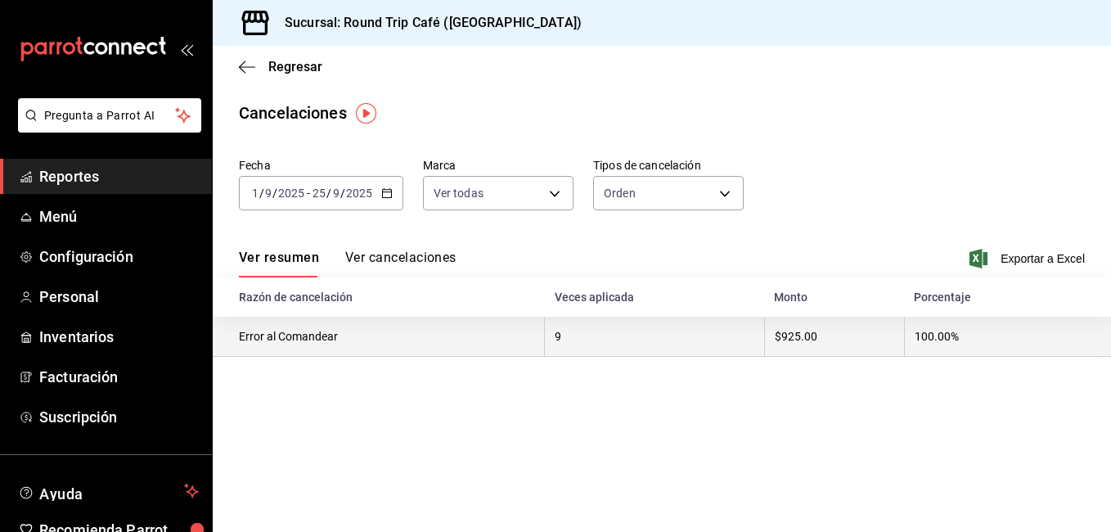
click at [317, 336] on th "Error al Comandear" at bounding box center [379, 337] width 332 height 40
click at [594, 345] on th "9" at bounding box center [654, 337] width 219 height 40
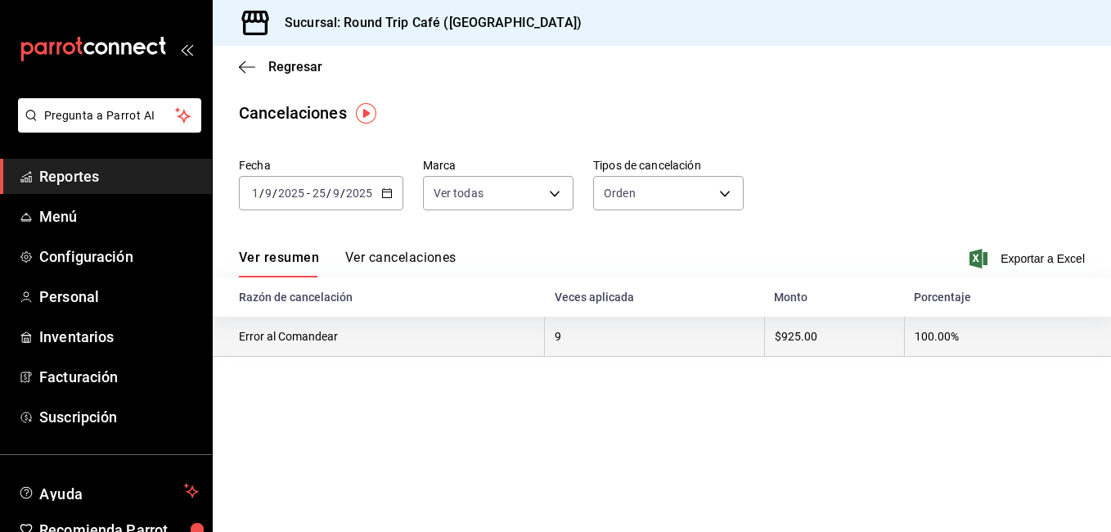
click at [821, 340] on th "$925.00" at bounding box center [834, 337] width 140 height 40
click at [795, 340] on th "$925.00" at bounding box center [834, 337] width 140 height 40
click at [591, 333] on th "9" at bounding box center [654, 337] width 219 height 40
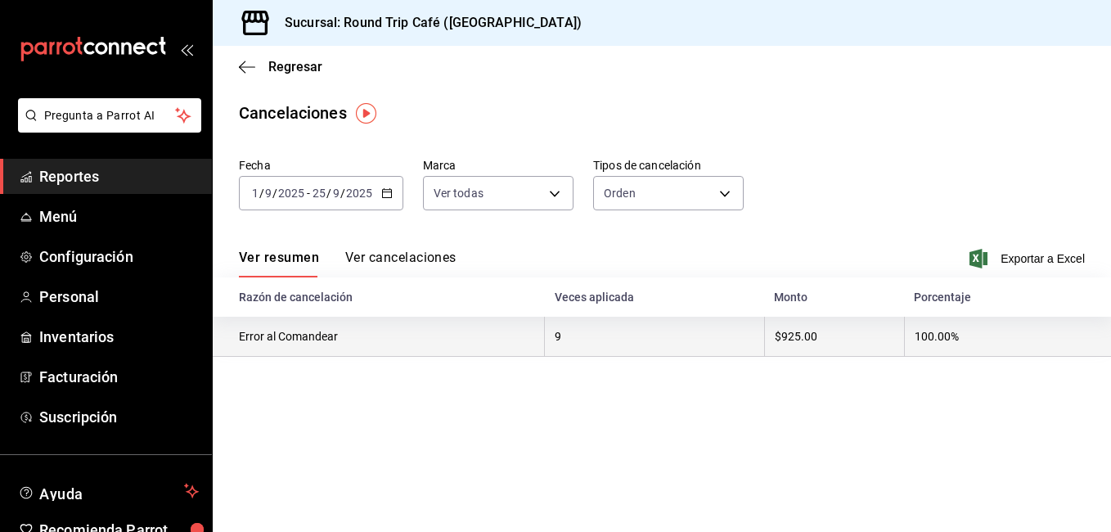
click at [334, 346] on th "Error al Comandear" at bounding box center [379, 337] width 332 height 40
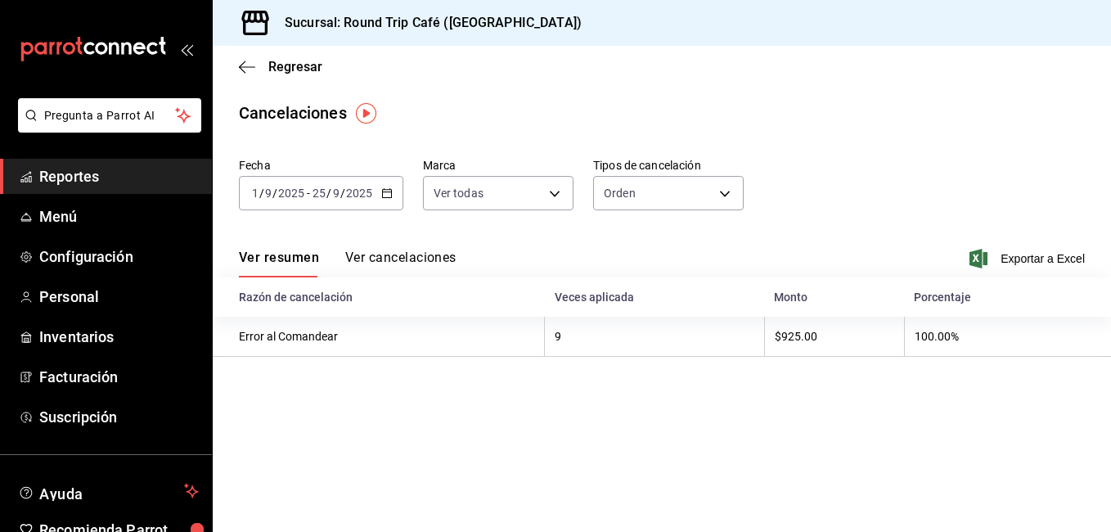
drag, startPoint x: 334, startPoint y: 346, endPoint x: 525, endPoint y: 363, distance: 191.5
click at [506, 380] on main "Regresar Cancelaciones Fecha 2025-09-01 1 / 9 / 2025 - 2025-09-25 25 / 9 / 2025…" at bounding box center [662, 289] width 899 height 486
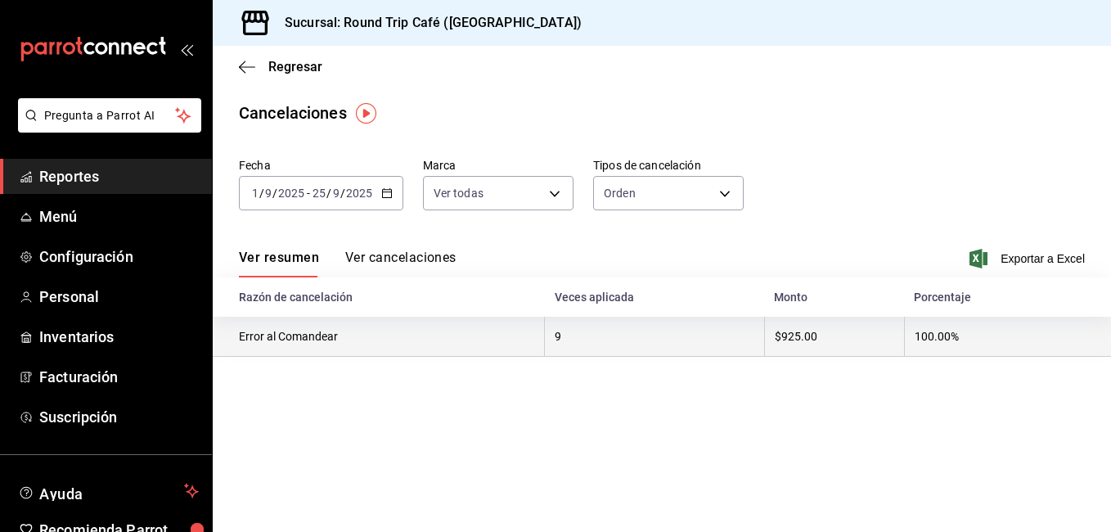
click at [565, 340] on th "9" at bounding box center [654, 337] width 219 height 40
click at [580, 339] on th "9" at bounding box center [654, 337] width 219 height 40
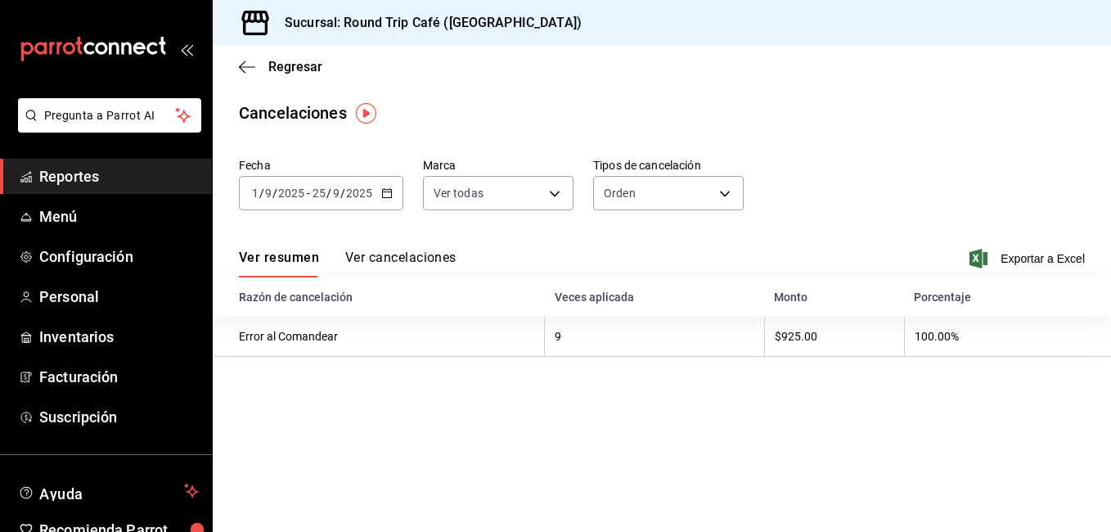
click at [428, 256] on button "Ver cancelaciones" at bounding box center [400, 264] width 111 height 28
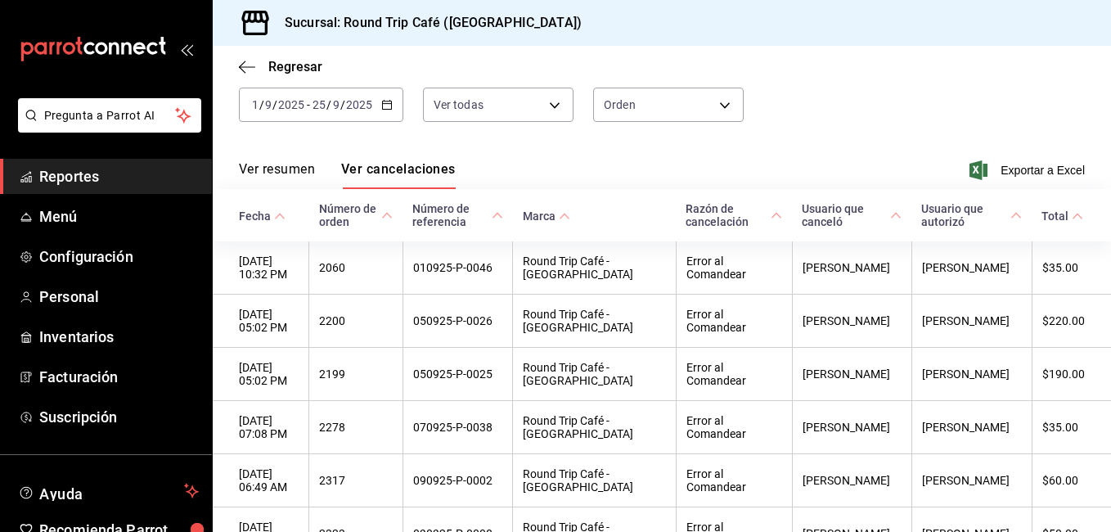
scroll to position [148, 0]
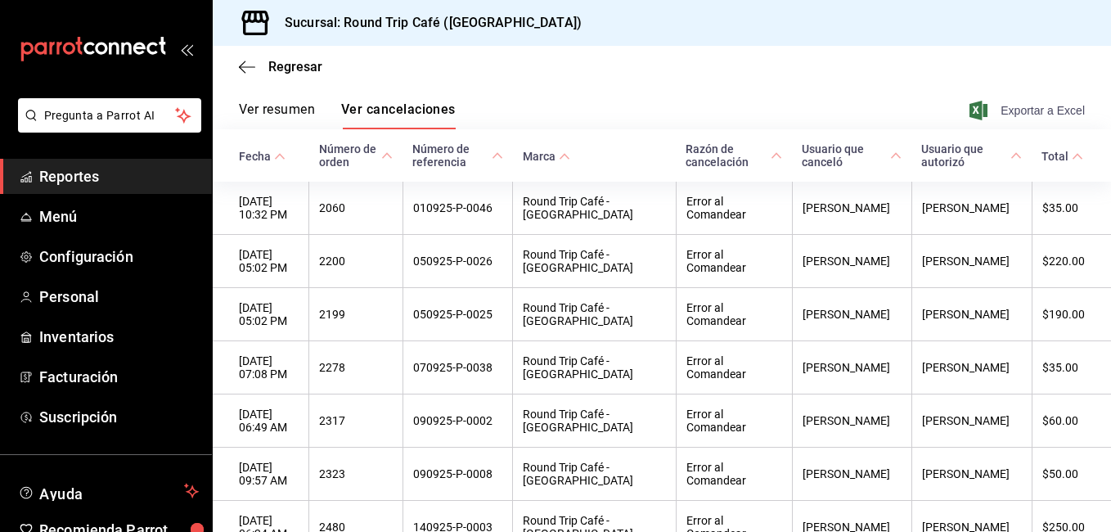
click at [1030, 110] on span "Exportar a Excel" at bounding box center [1029, 111] width 112 height 20
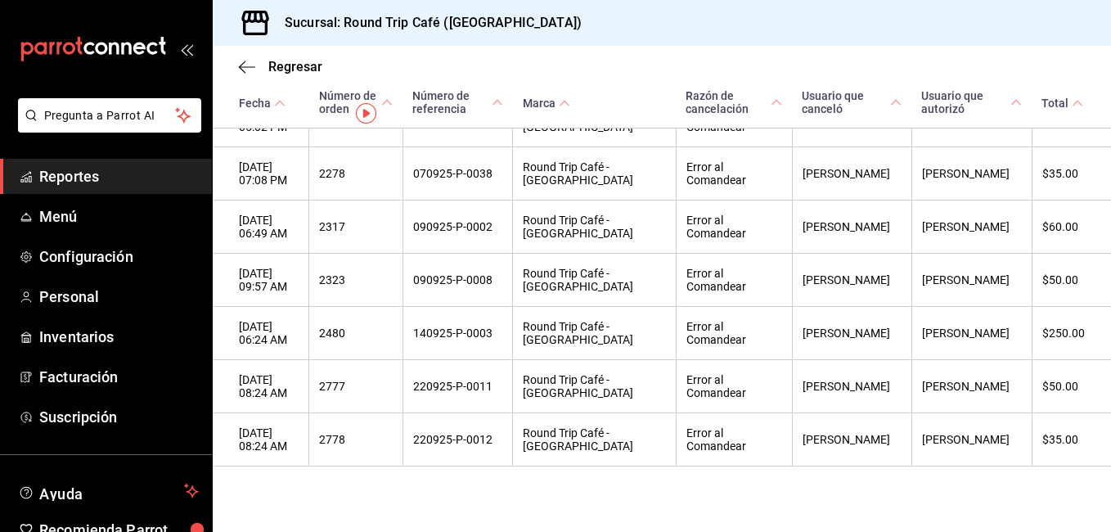
scroll to position [0, 0]
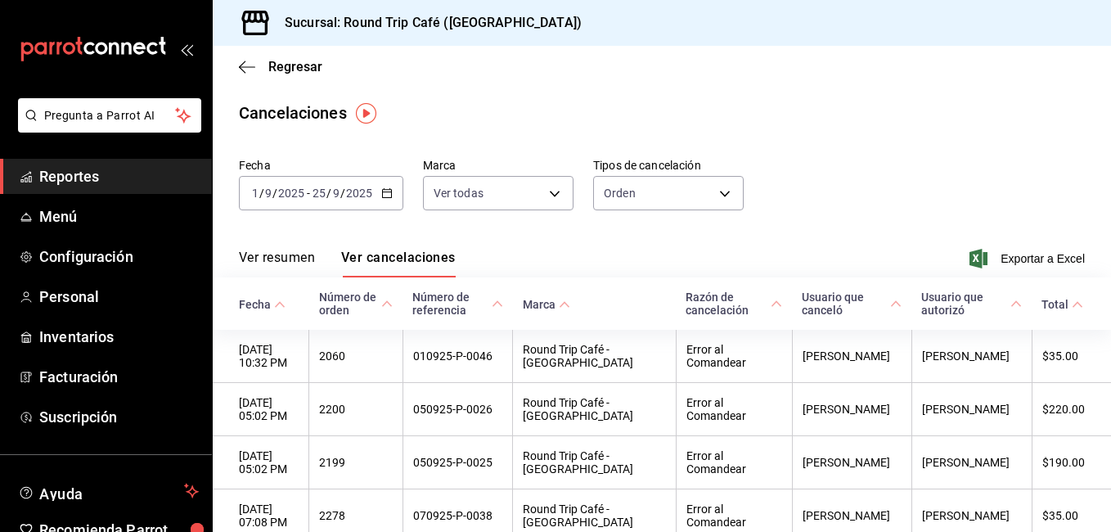
click at [246, 76] on div "Regresar" at bounding box center [662, 67] width 899 height 42
click at [246, 66] on icon "button" at bounding box center [247, 66] width 16 height 1
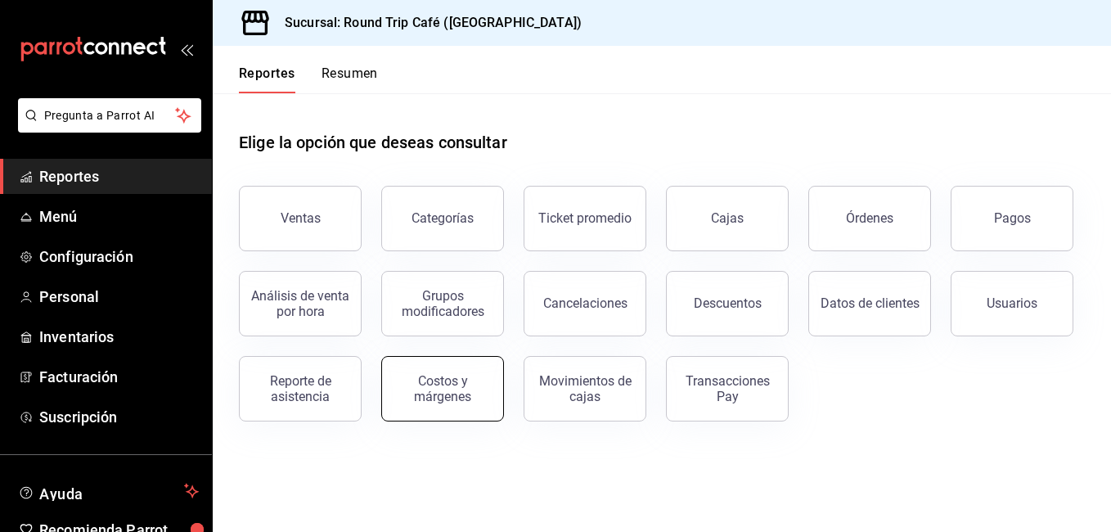
click at [460, 392] on div "Costos y márgenes" at bounding box center [442, 388] width 101 height 31
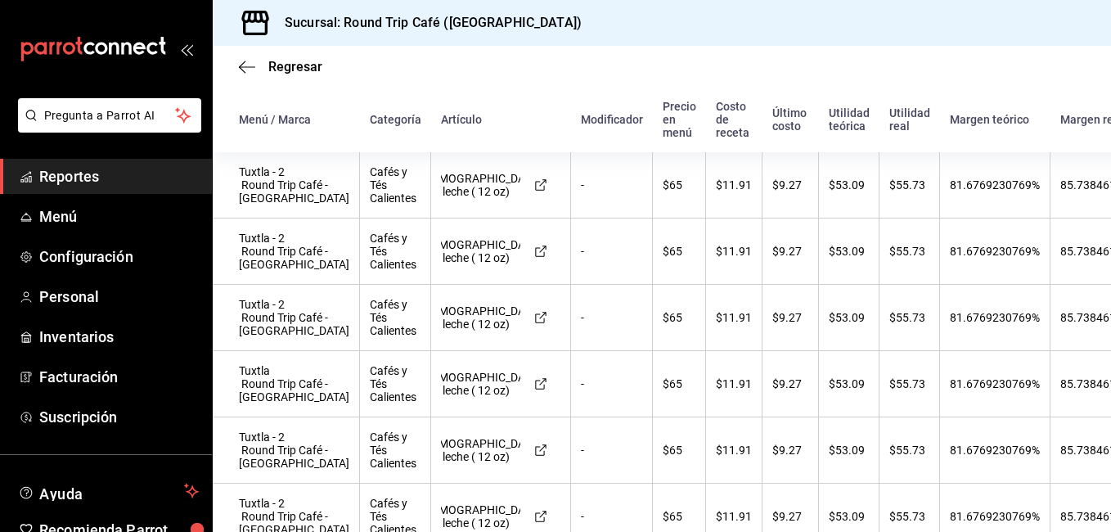
scroll to position [33, 0]
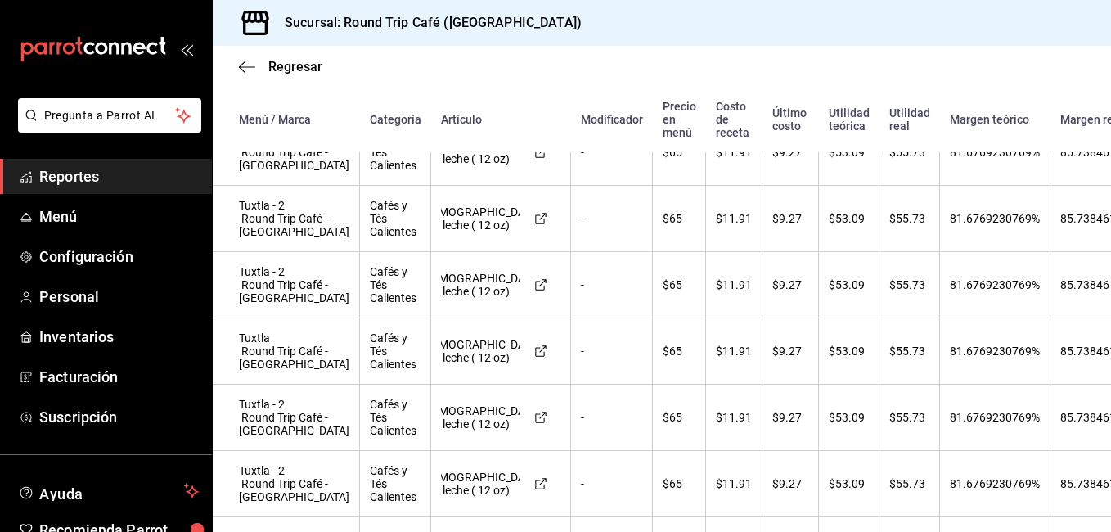
click at [1091, 524] on div "Menú / Marca Categoría Artículo Modificador Precio en menú Costo de receta Últi…" at bounding box center [662, 309] width 899 height 445
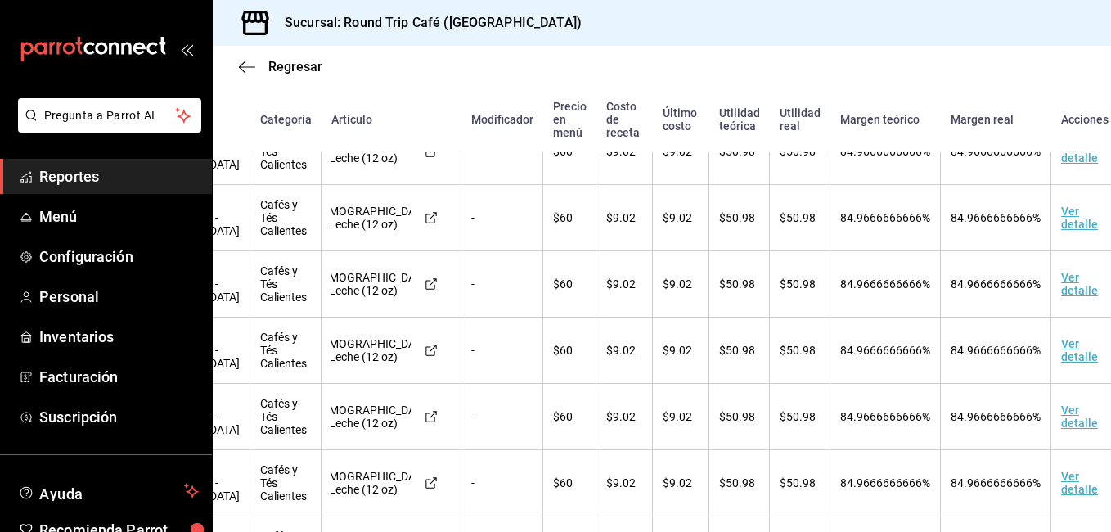
scroll to position [2619, 135]
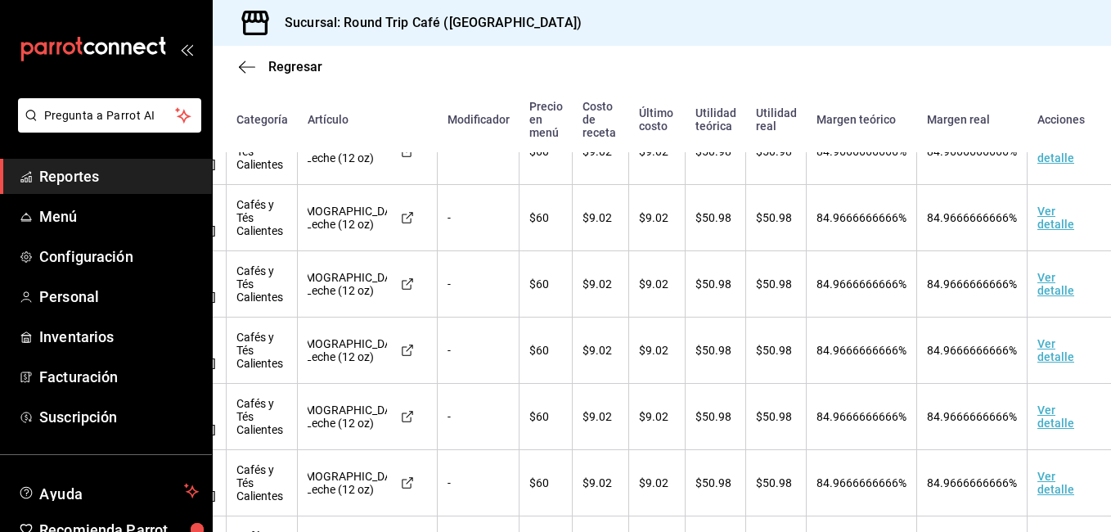
click at [1030, 119] on td "Ver detalle" at bounding box center [1069, 85] width 83 height 66
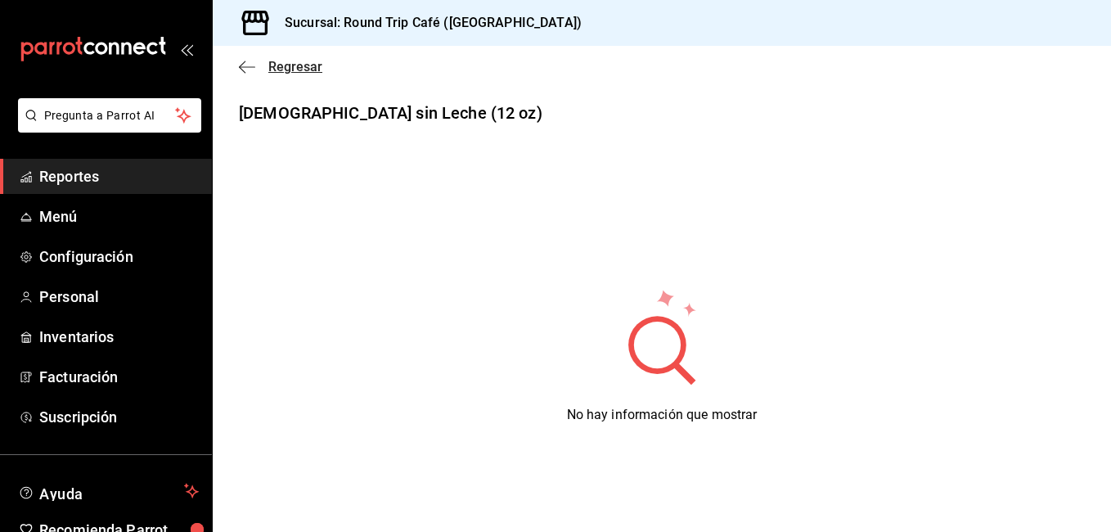
click at [245, 65] on icon "button" at bounding box center [247, 67] width 16 height 15
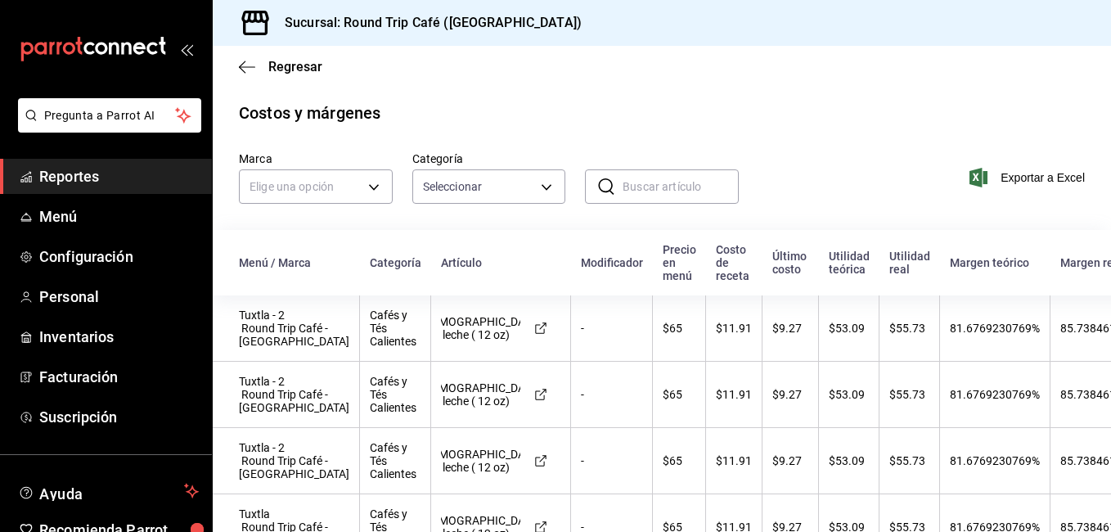
click at [124, 182] on span "Reportes" at bounding box center [119, 176] width 160 height 22
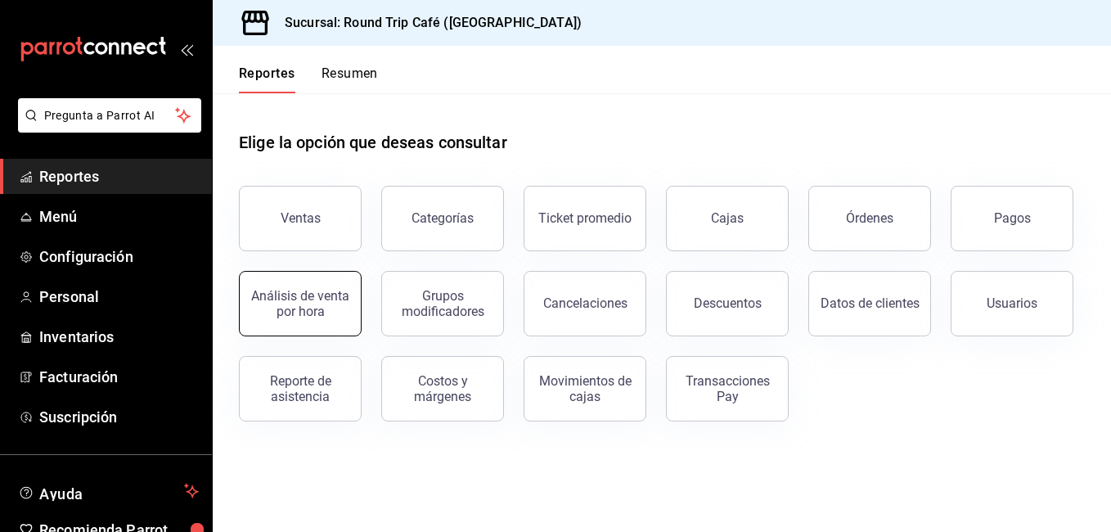
click at [335, 316] on div "Análisis de venta por hora" at bounding box center [300, 303] width 101 height 31
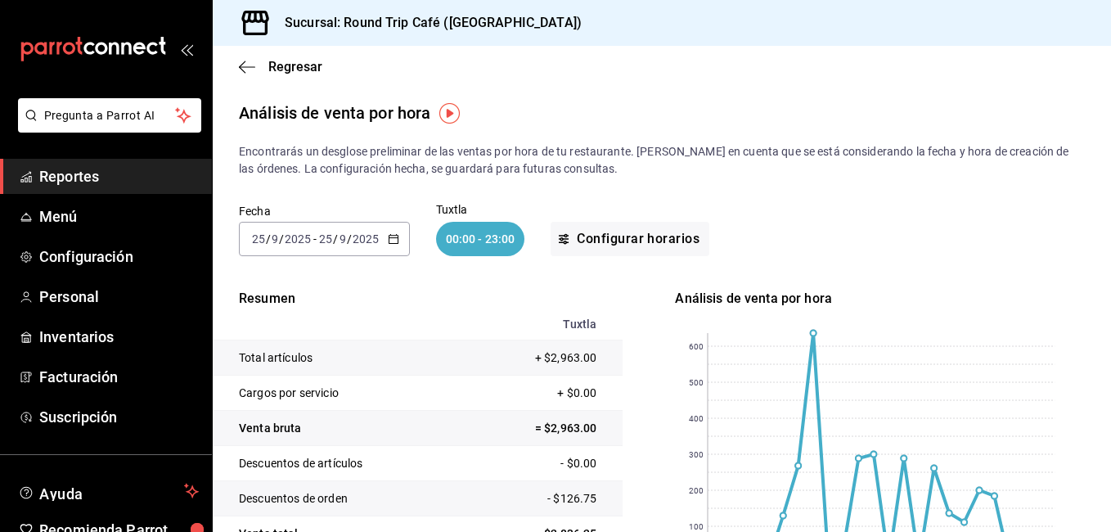
click at [397, 242] on \(Stroke\) "button" at bounding box center [394, 239] width 10 height 9
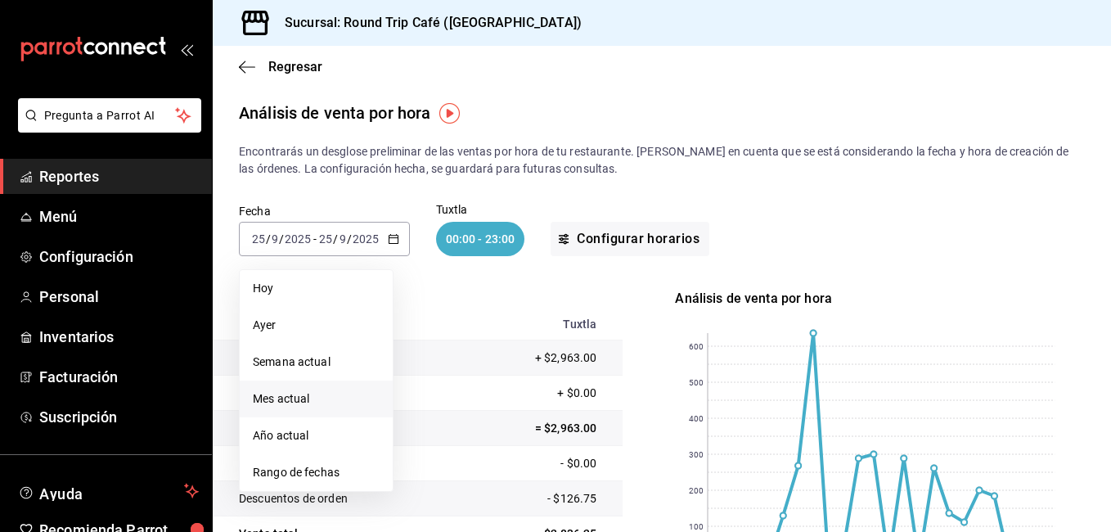
click at [295, 400] on span "Mes actual" at bounding box center [316, 398] width 127 height 17
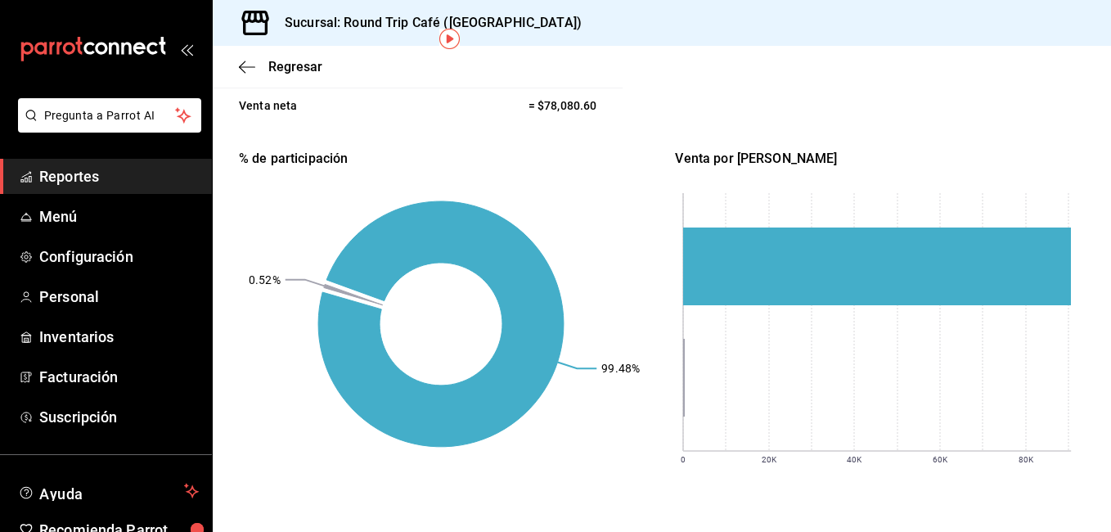
scroll to position [74, 0]
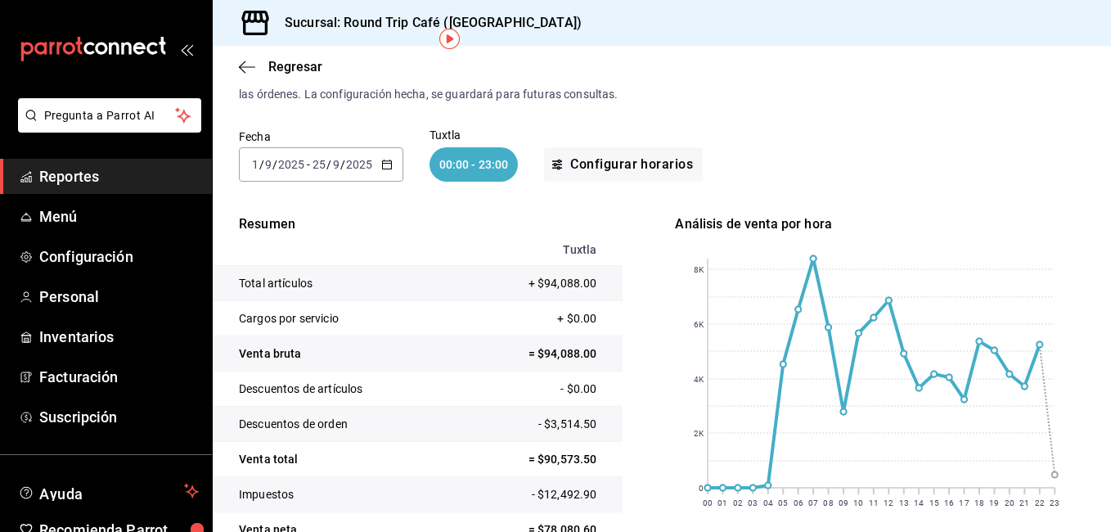
click at [1070, 76] on div "Regresar" at bounding box center [662, 67] width 899 height 42
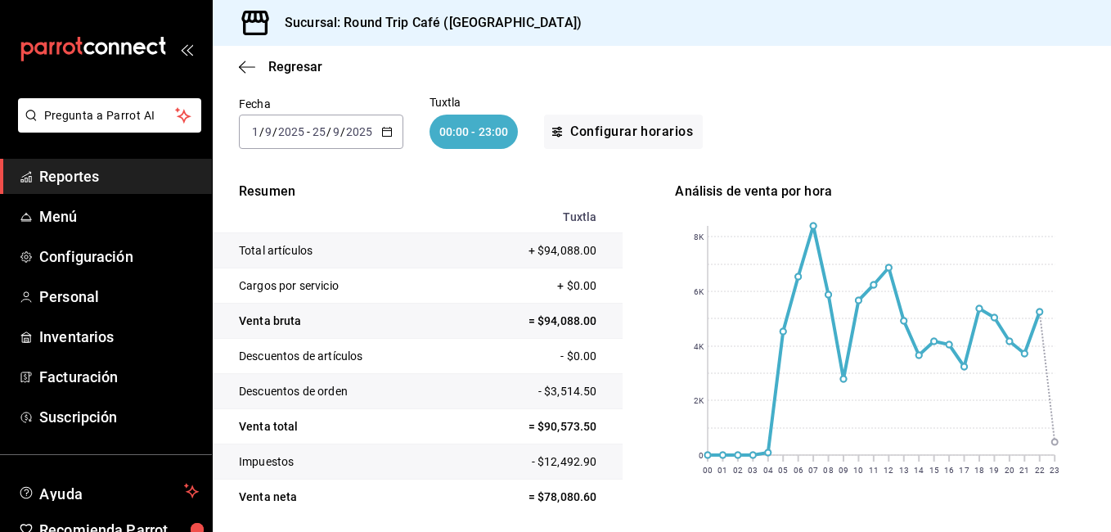
scroll to position [173, 0]
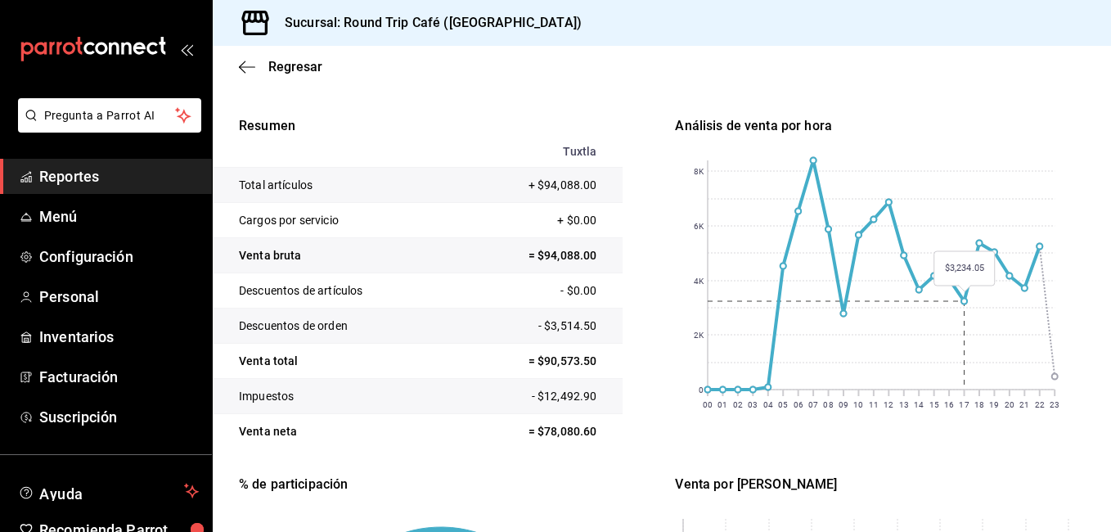
click at [936, 347] on rect at bounding box center [881, 274] width 347 height 229
click at [250, 63] on icon "button" at bounding box center [247, 67] width 16 height 15
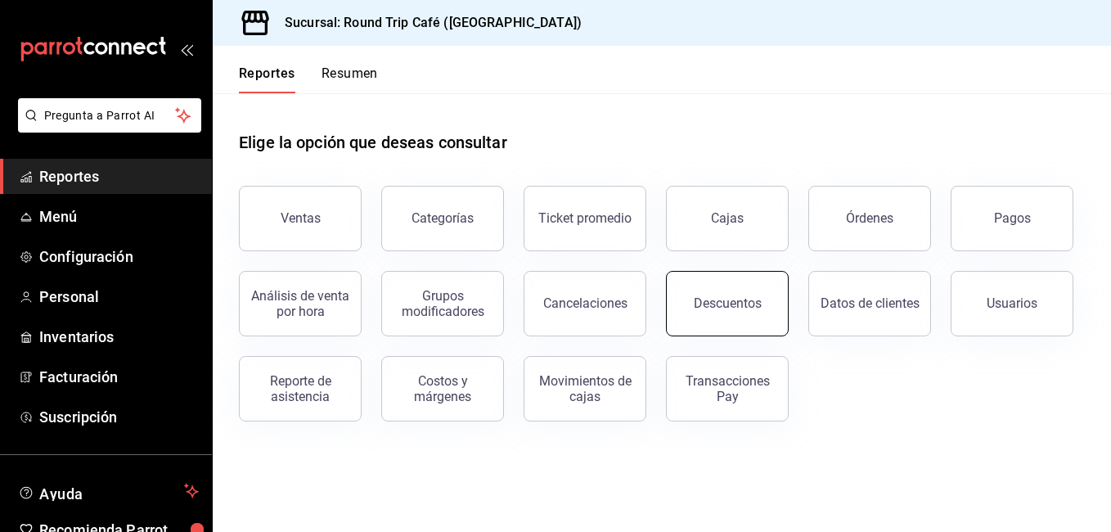
click at [751, 312] on button "Descuentos" at bounding box center [727, 303] width 123 height 65
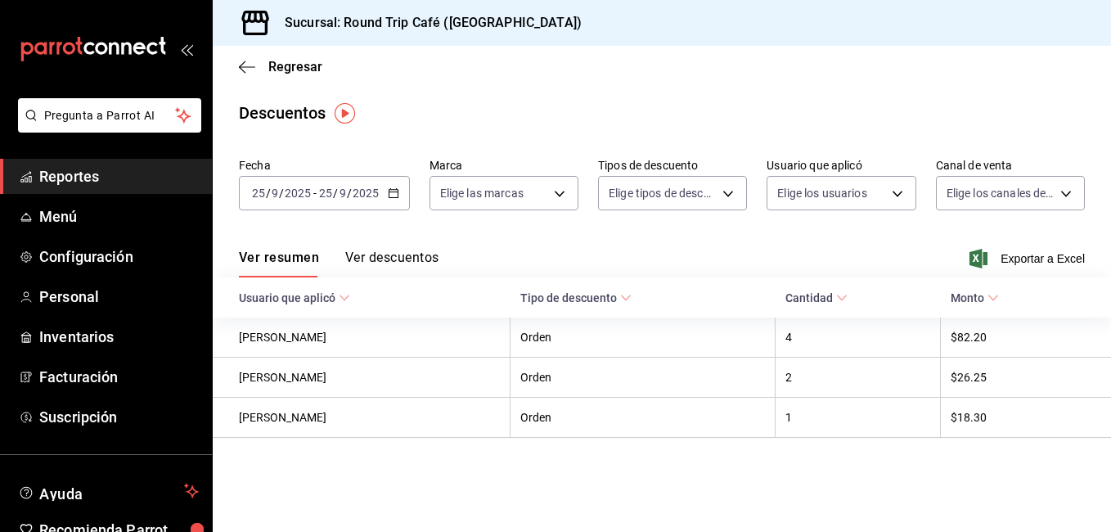
click at [398, 192] on icon "button" at bounding box center [393, 192] width 11 height 11
click at [247, 72] on icon "button" at bounding box center [247, 67] width 16 height 15
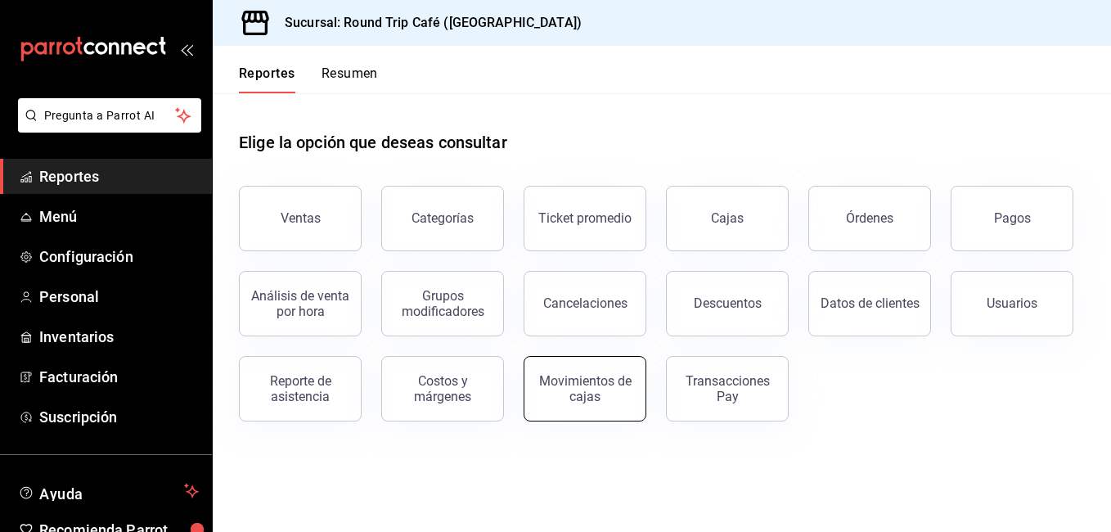
click at [585, 401] on div "Movimientos de cajas" at bounding box center [584, 388] width 101 height 31
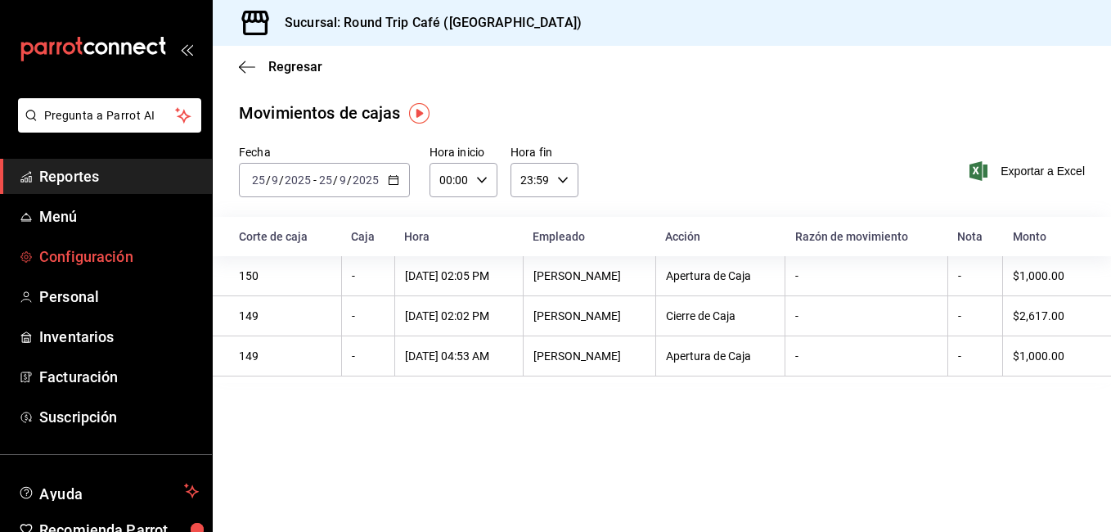
click at [92, 249] on span "Configuración" at bounding box center [119, 257] width 160 height 22
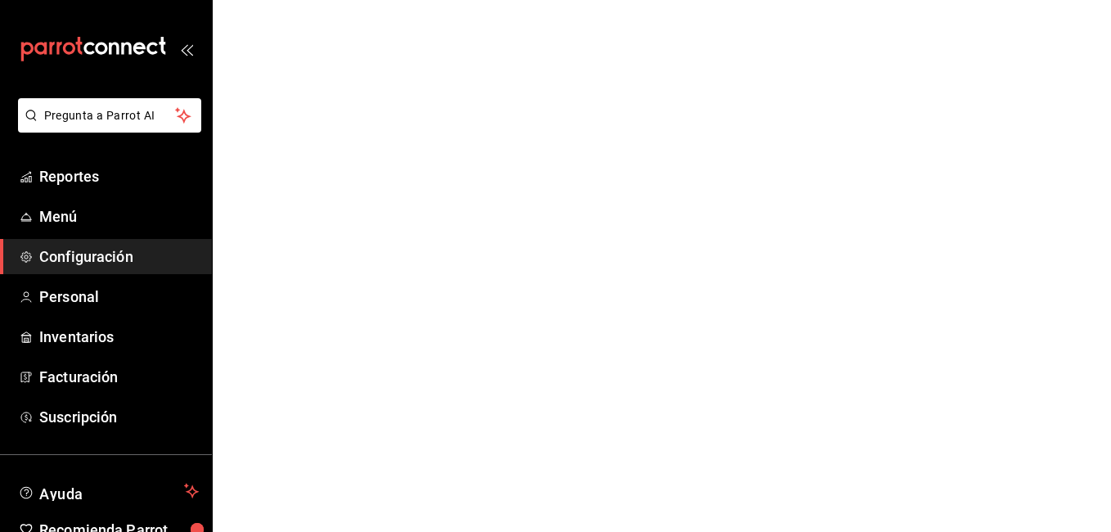
click at [92, 252] on span "Configuración" at bounding box center [119, 257] width 160 height 22
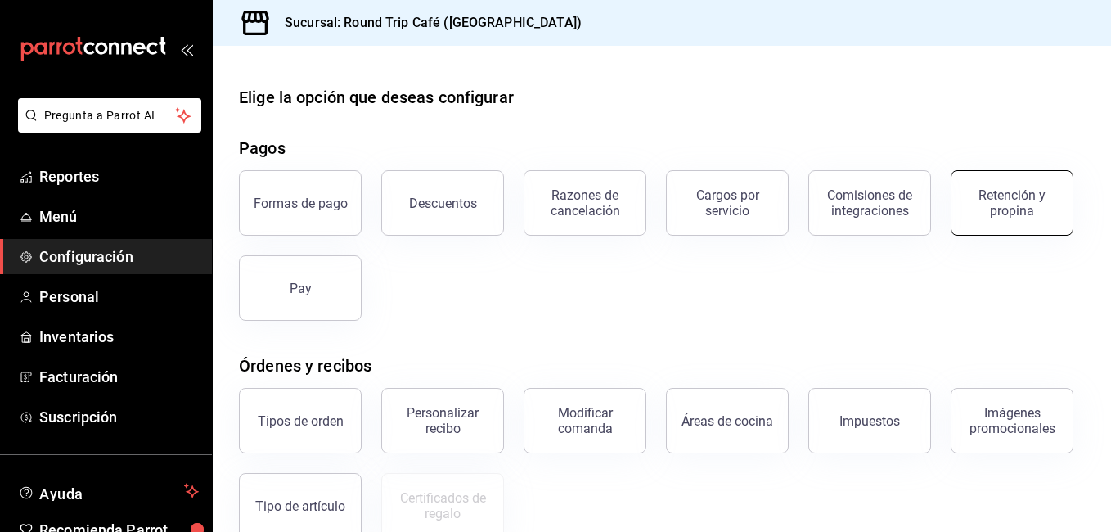
click at [962, 219] on div "Retención y propina" at bounding box center [1012, 202] width 101 height 31
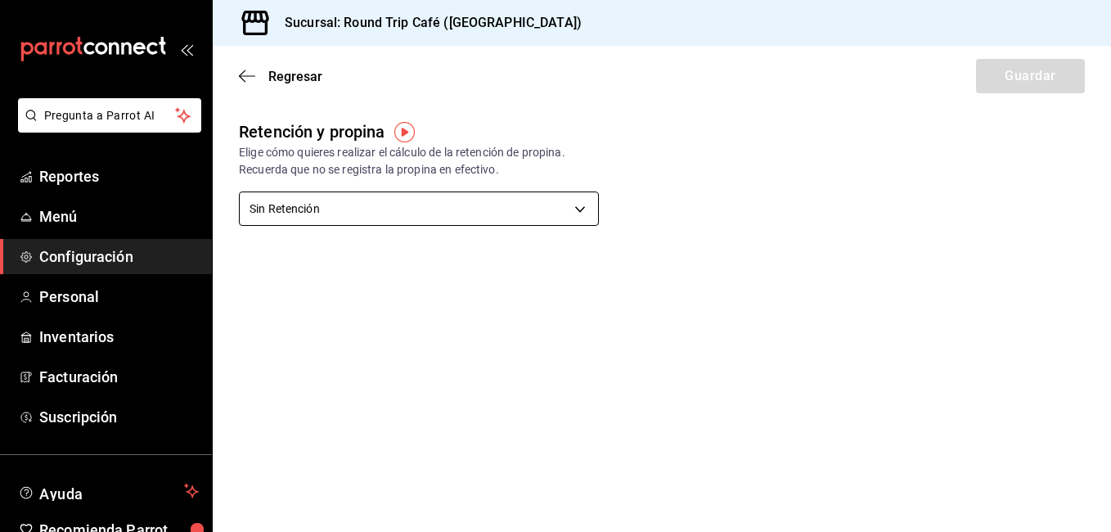
click at [584, 197] on body "Pregunta a Parrot AI Reportes Menú Configuración Personal Inventarios Facturaci…" at bounding box center [555, 266] width 1111 height 532
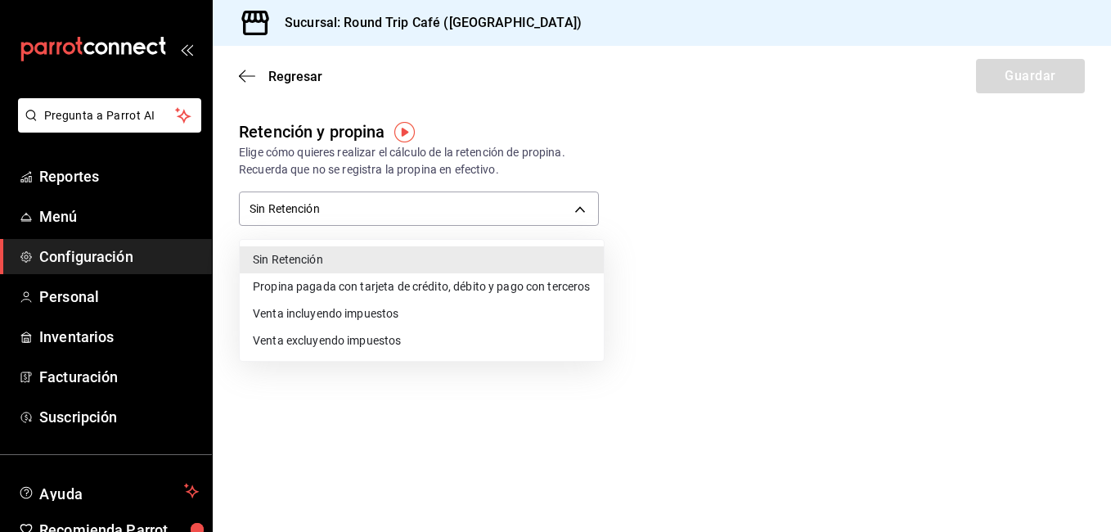
click at [516, 291] on li "Propina pagada con tarjeta de crédito, débito y pago con terceros" at bounding box center [422, 286] width 364 height 27
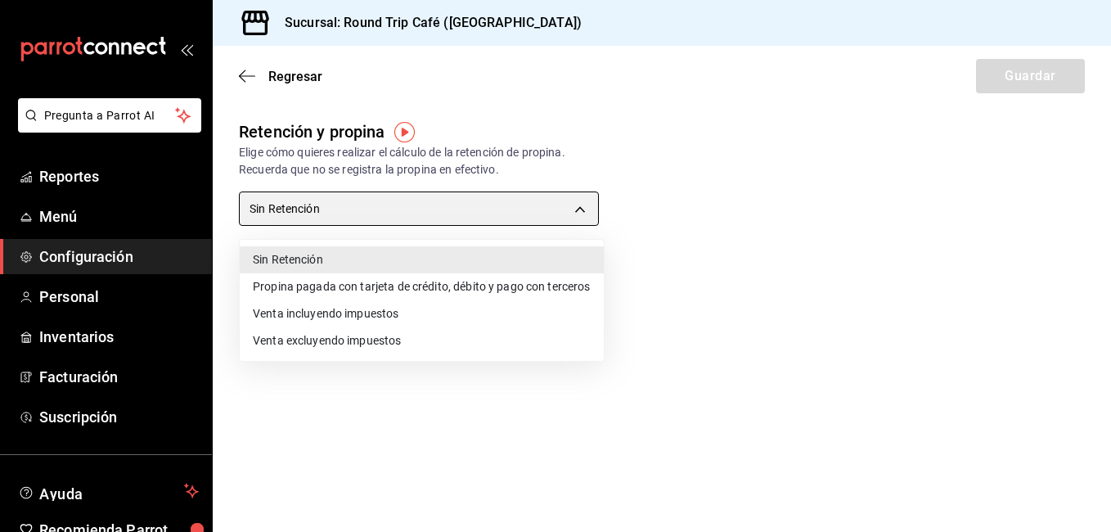
type input "CARD_PAYMENT"
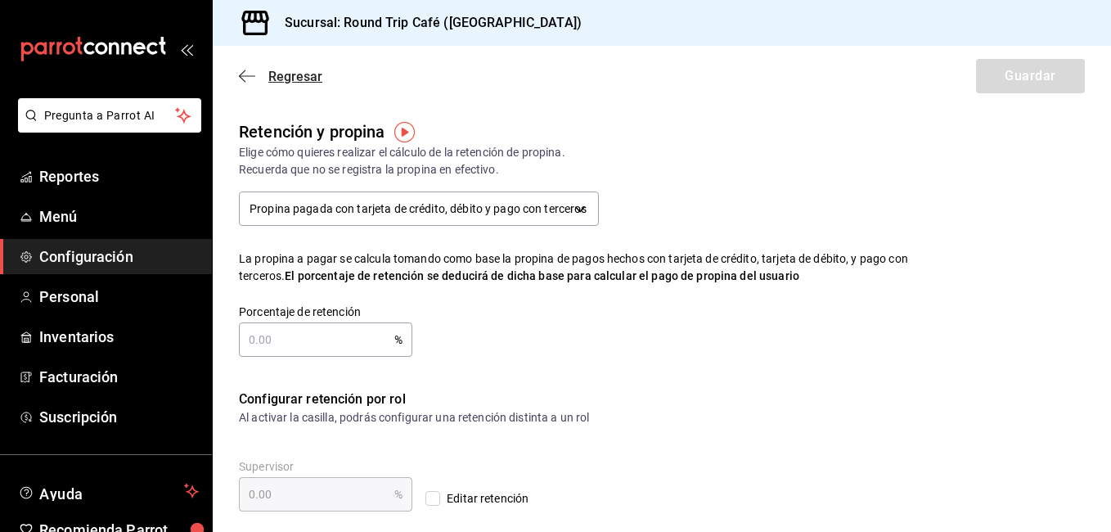
click at [251, 74] on icon "button" at bounding box center [247, 76] width 16 height 15
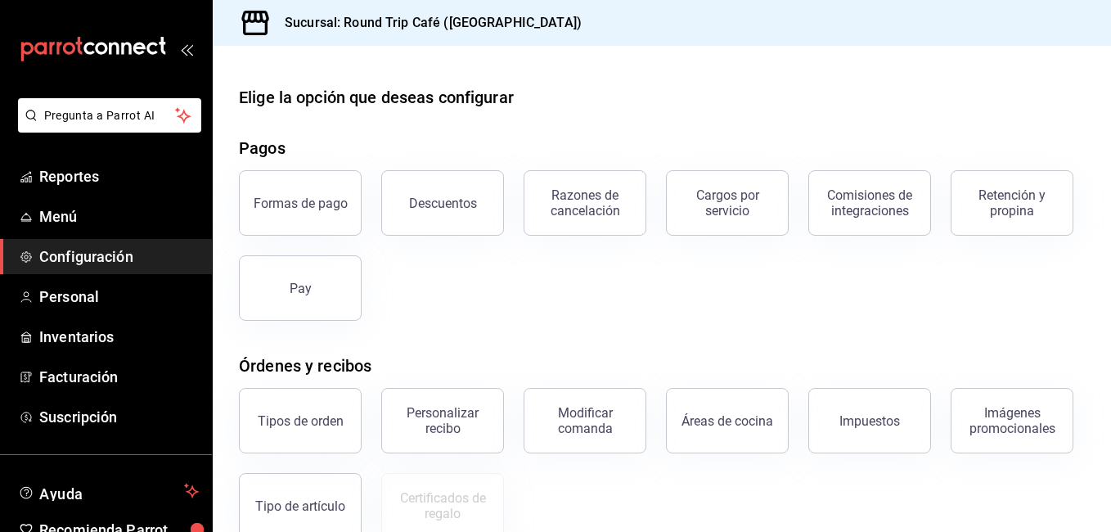
scroll to position [298, 0]
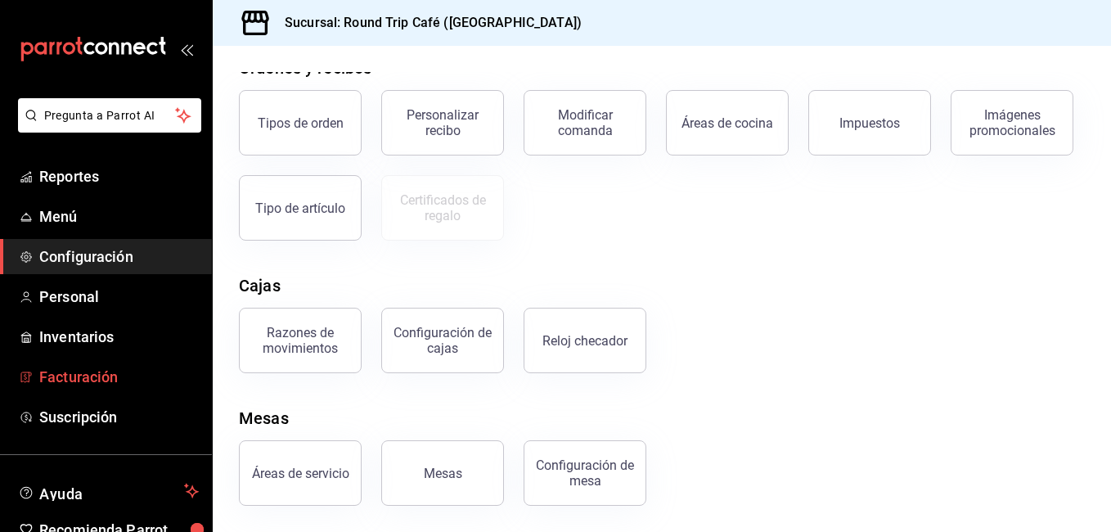
click at [49, 376] on span "Facturación" at bounding box center [119, 377] width 160 height 22
